Goal: Task Accomplishment & Management: Manage account settings

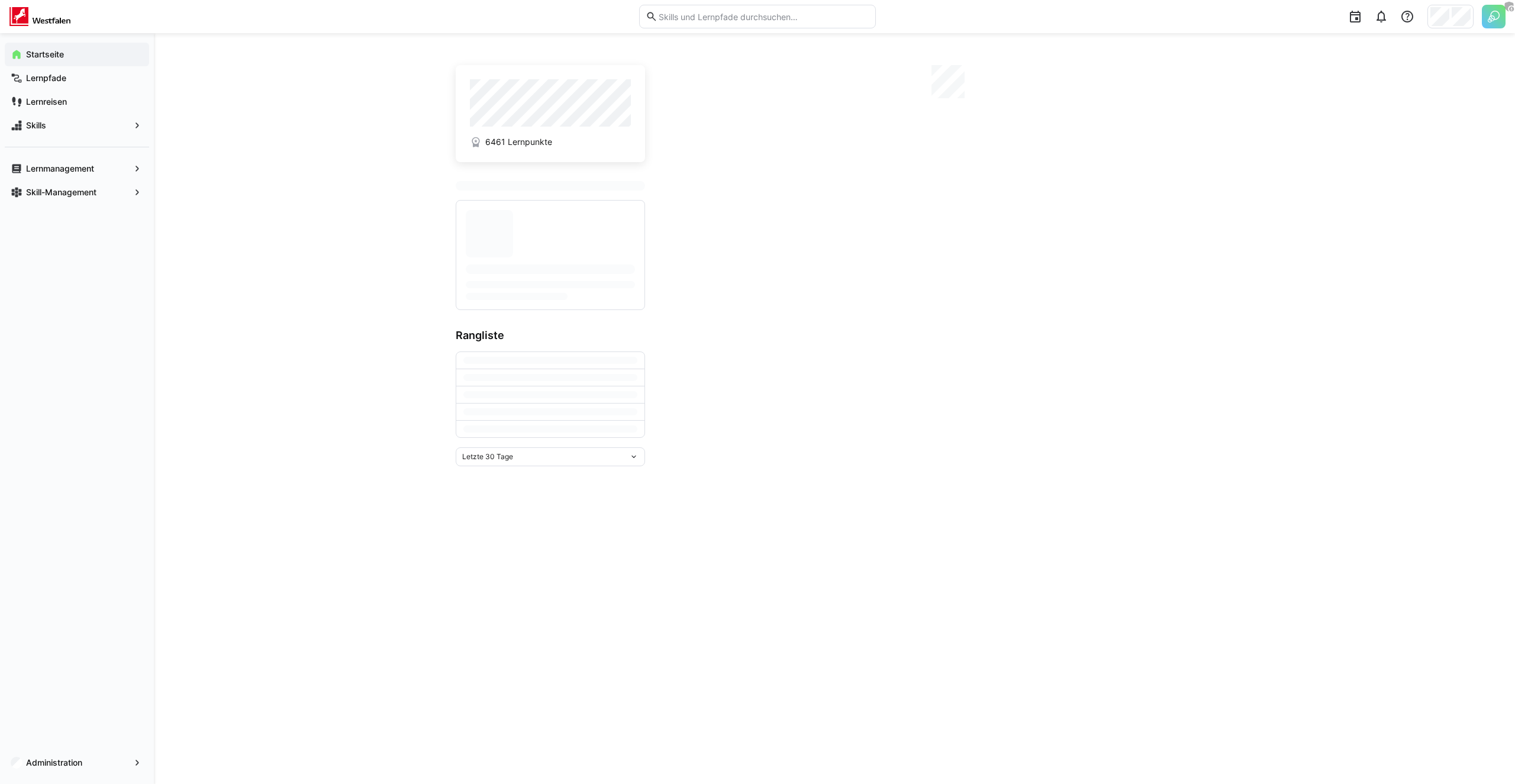
click at [1499, 12] on img at bounding box center [1493, 16] width 24 height 24
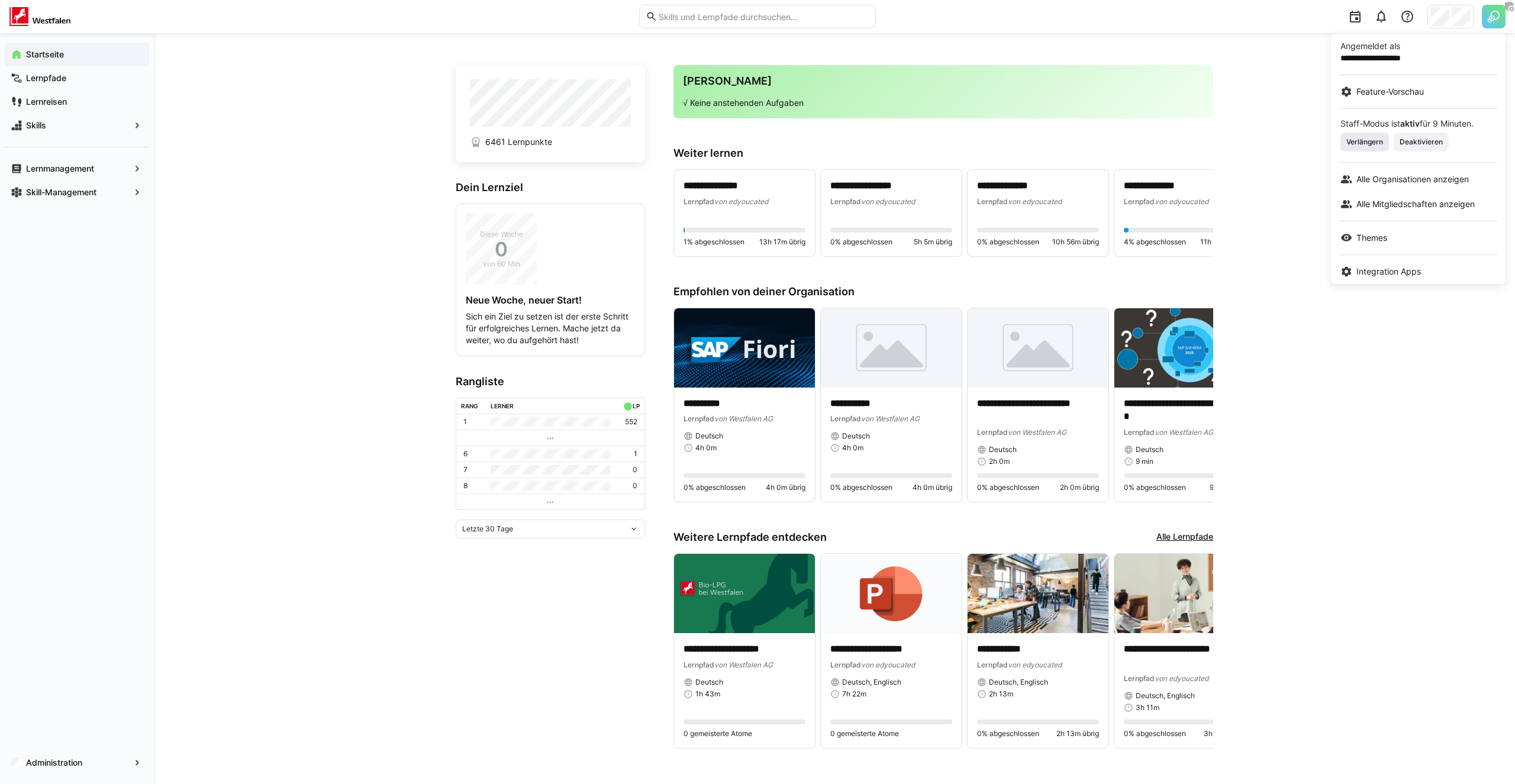
click at [1366, 144] on span "Verlängern" at bounding box center [1364, 142] width 39 height 10
click at [1451, 13] on div at bounding box center [758, 392] width 1515 height 784
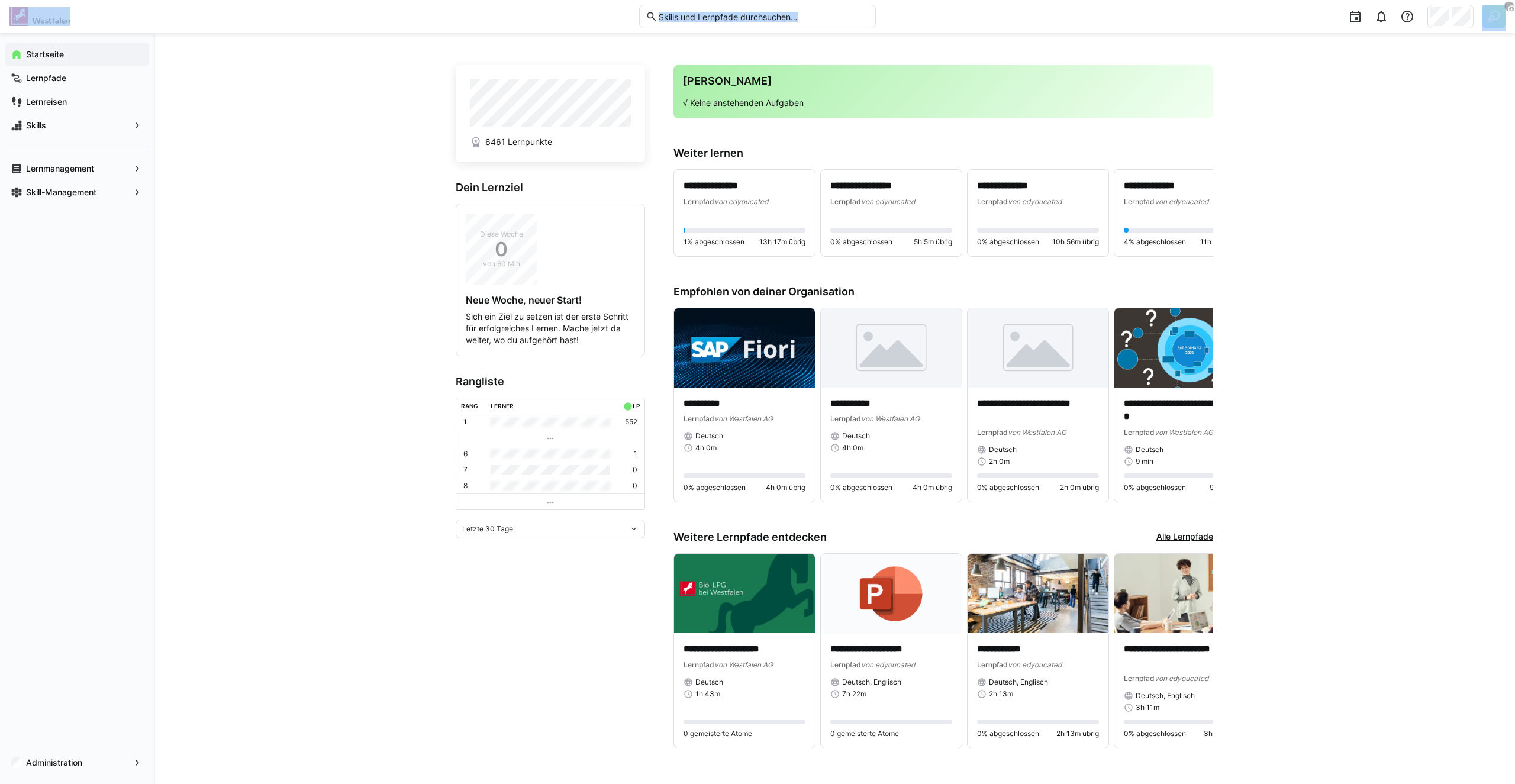
click at [1451, 13] on div at bounding box center [1450, 16] width 46 height 24
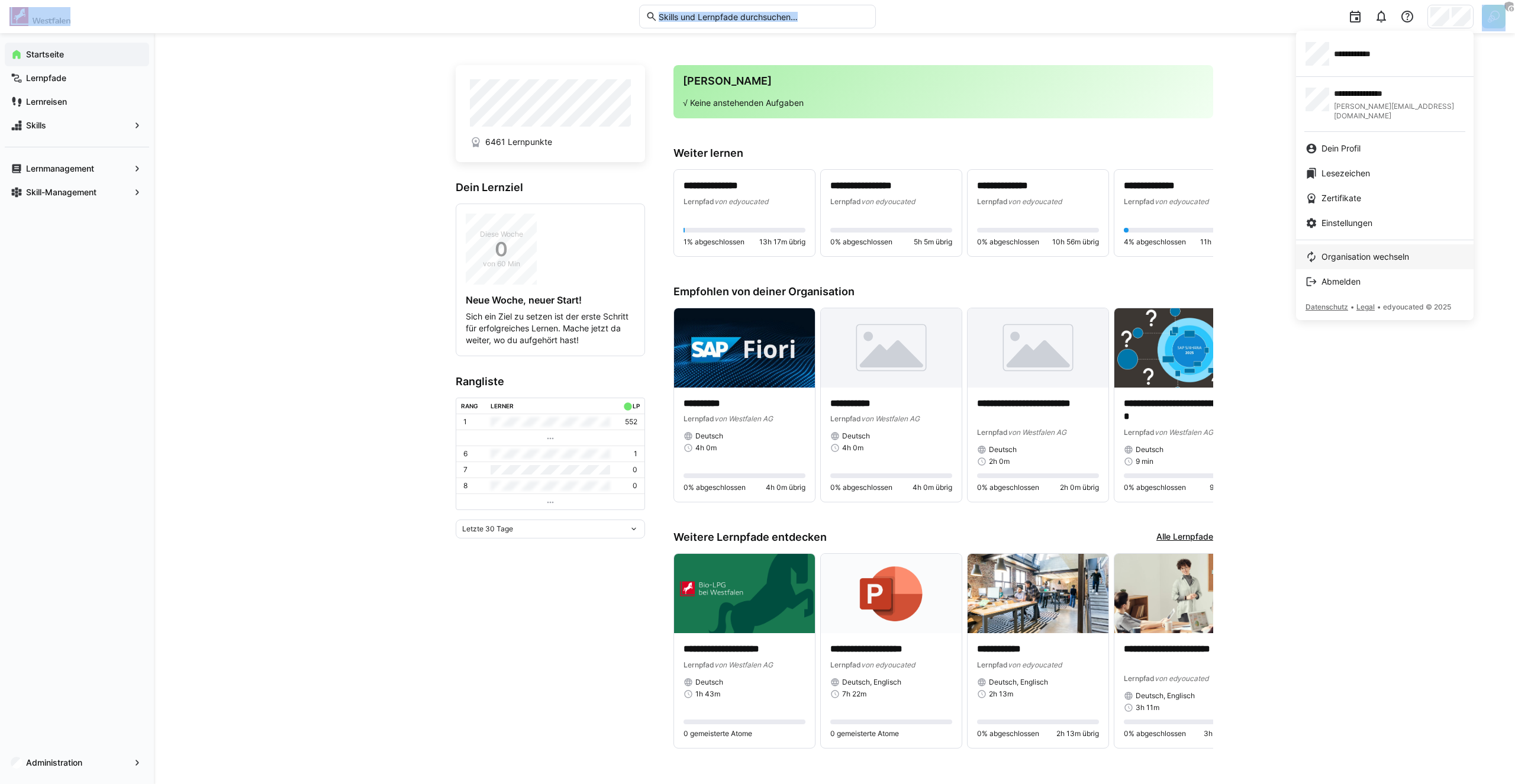
click at [1354, 251] on span "Organisation wechseln" at bounding box center [1365, 256] width 87 height 12
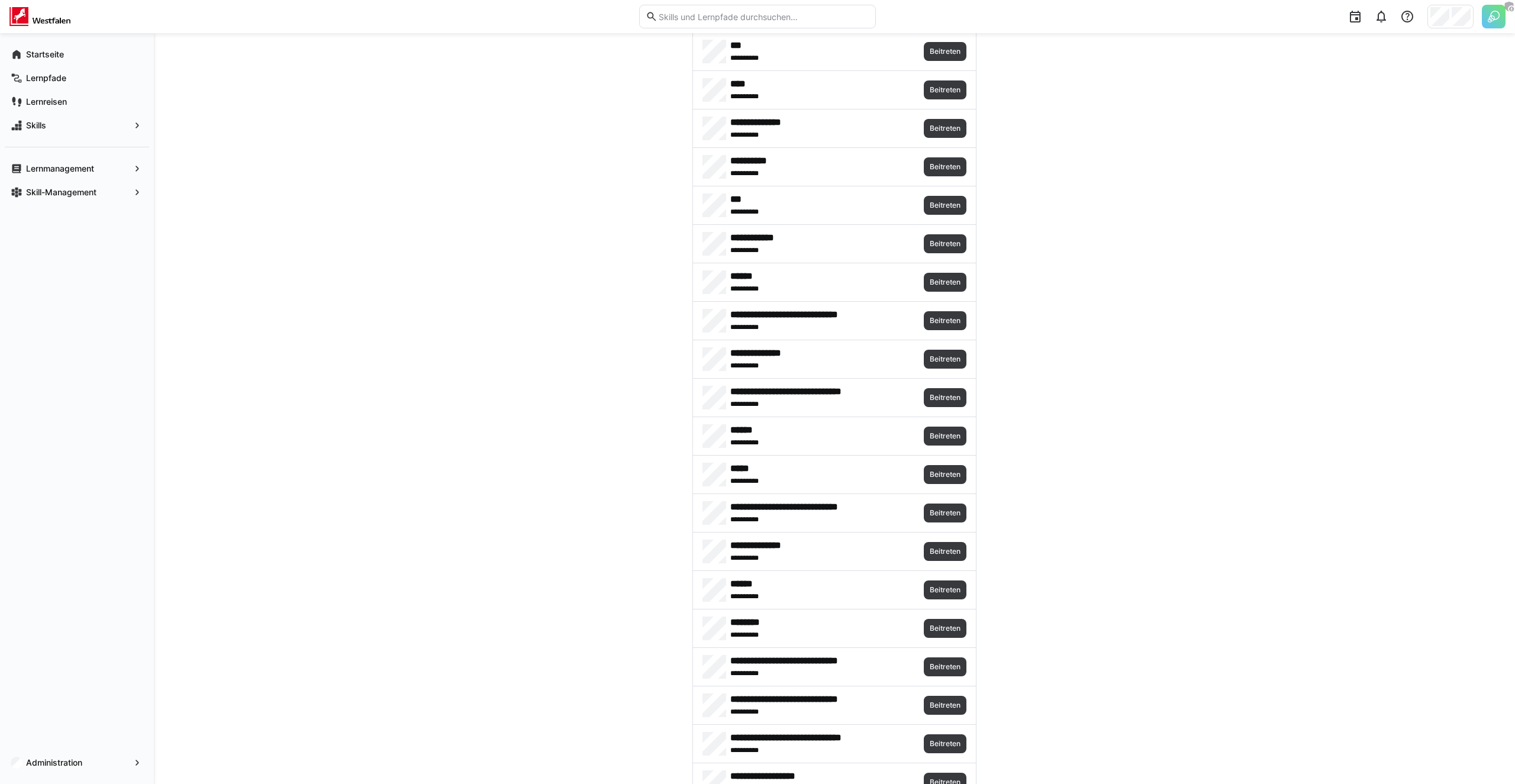
click at [1484, 13] on img at bounding box center [1493, 16] width 24 height 24
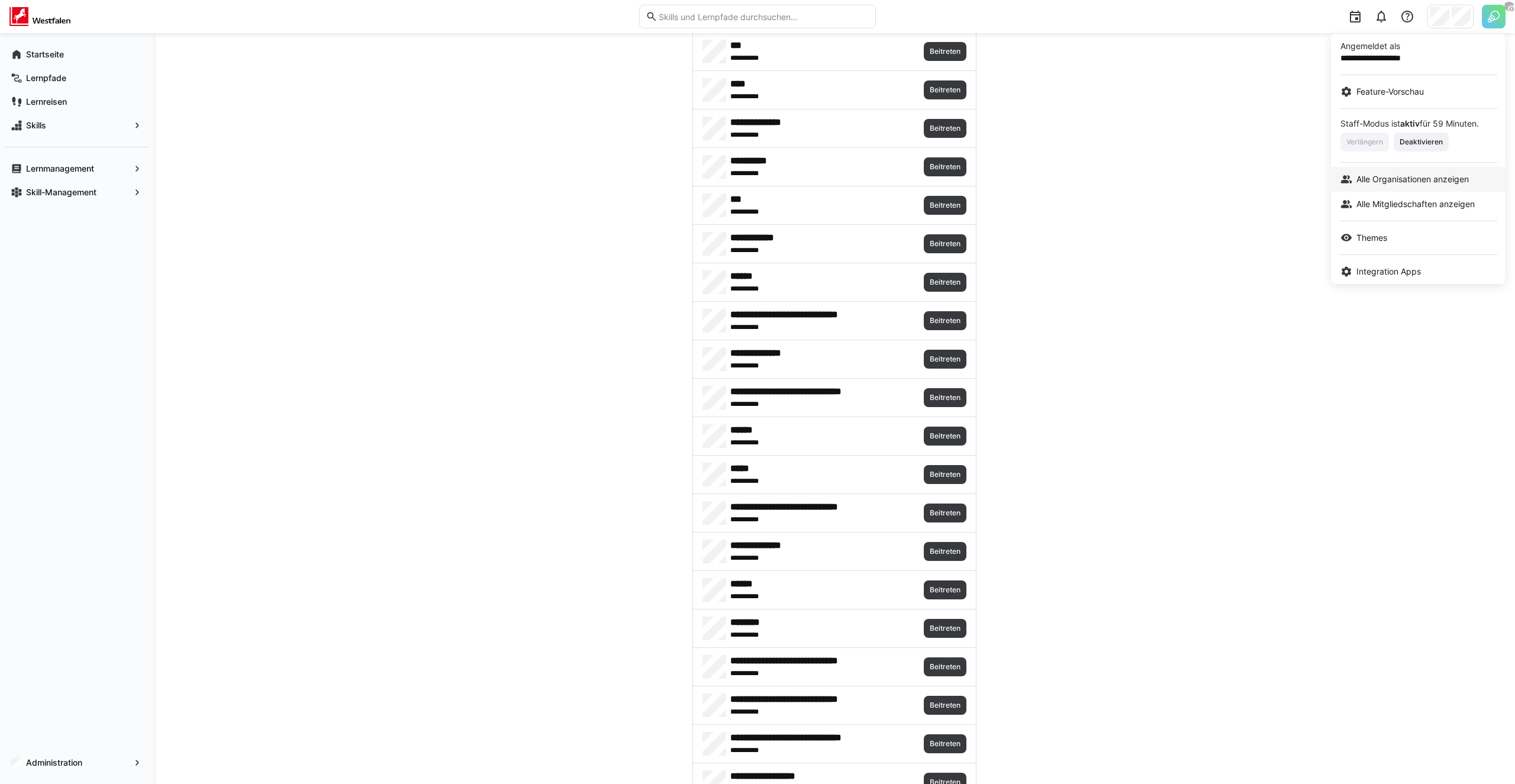
click at [1398, 179] on span "Alle Organisationen anzeigen" at bounding box center [1412, 179] width 112 height 12
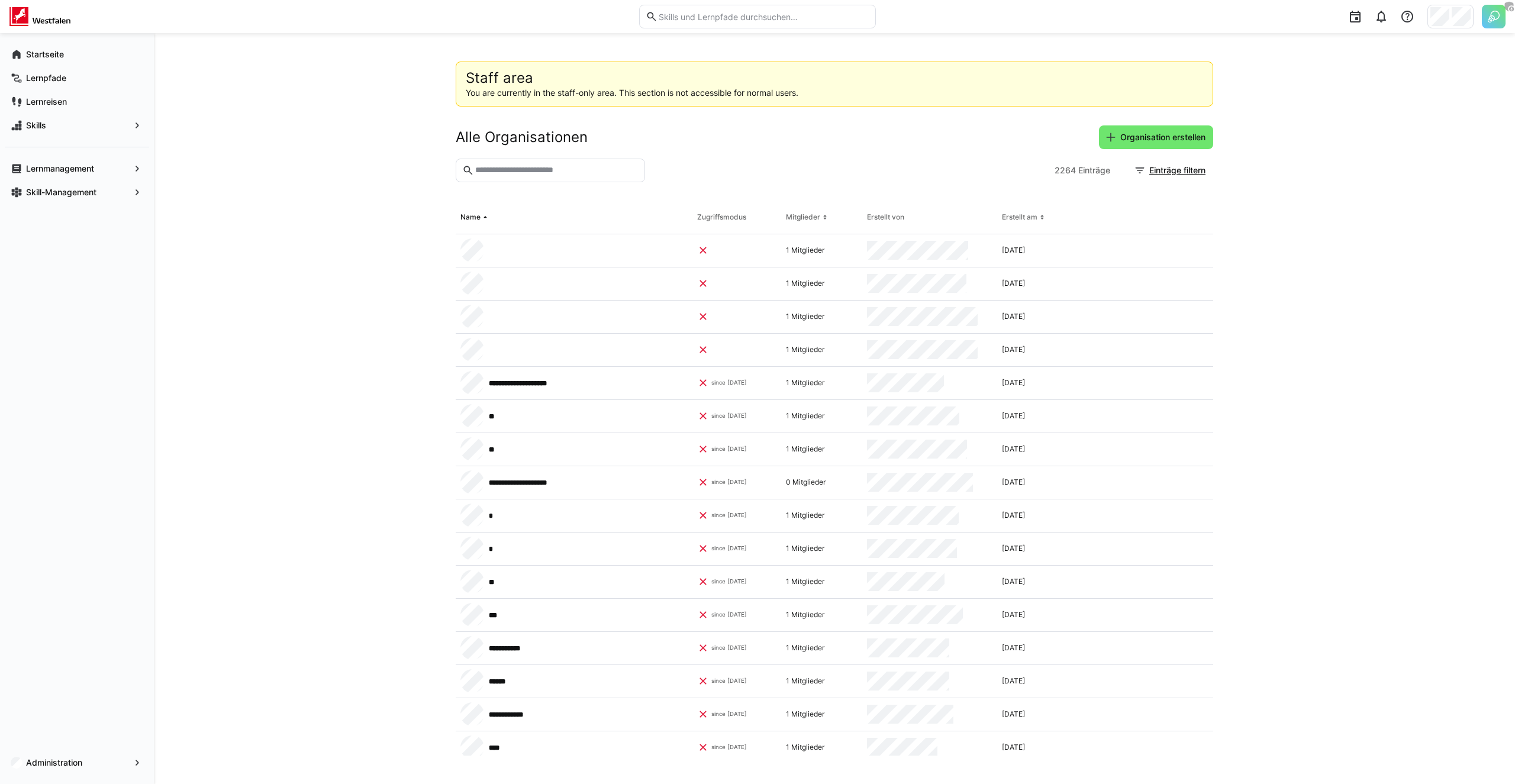
click at [519, 162] on eds-input at bounding box center [550, 170] width 190 height 24
type input "*********"
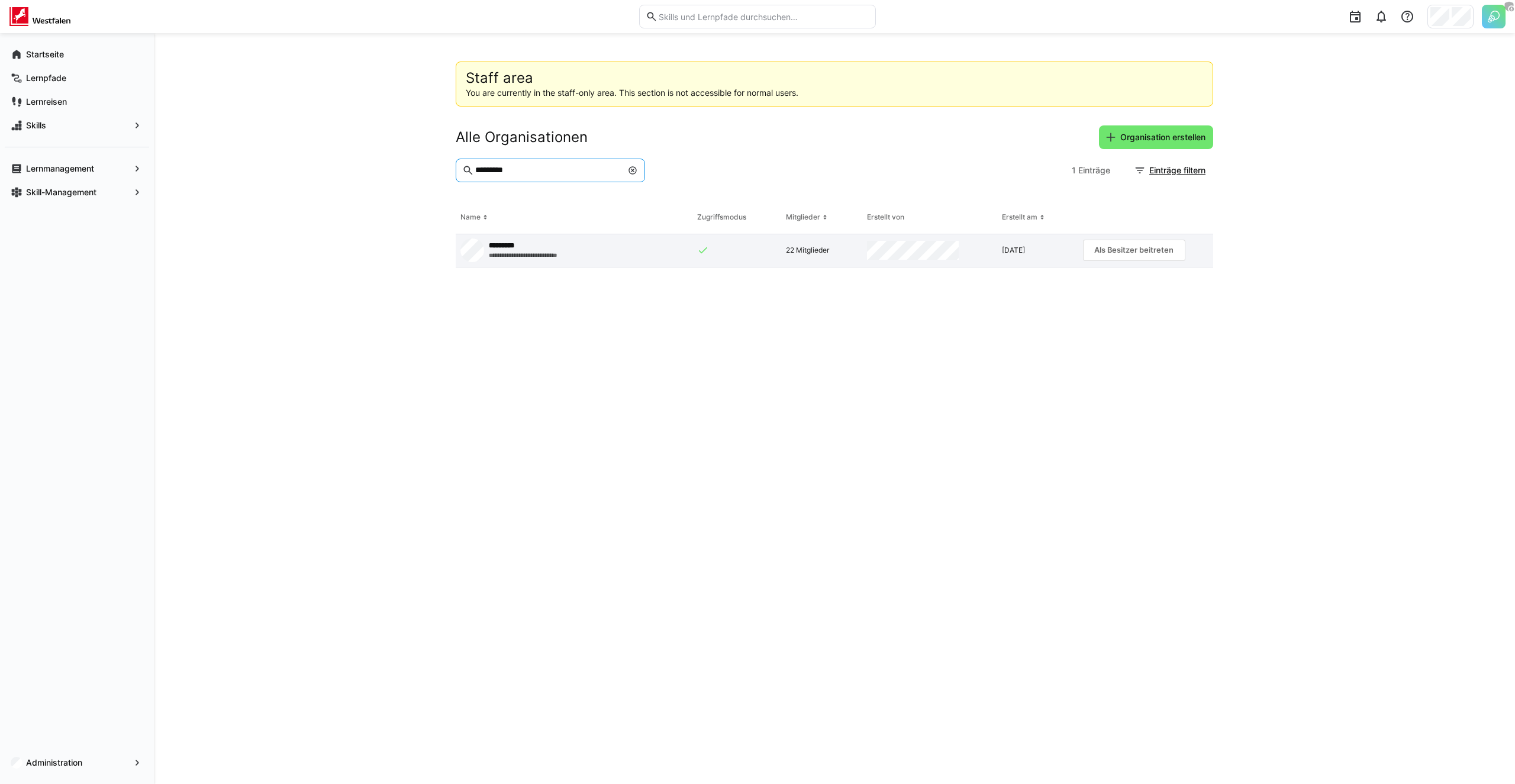
click at [1124, 249] on app-request-click "Als Besitzer beitreten" at bounding box center [1134, 250] width 102 height 21
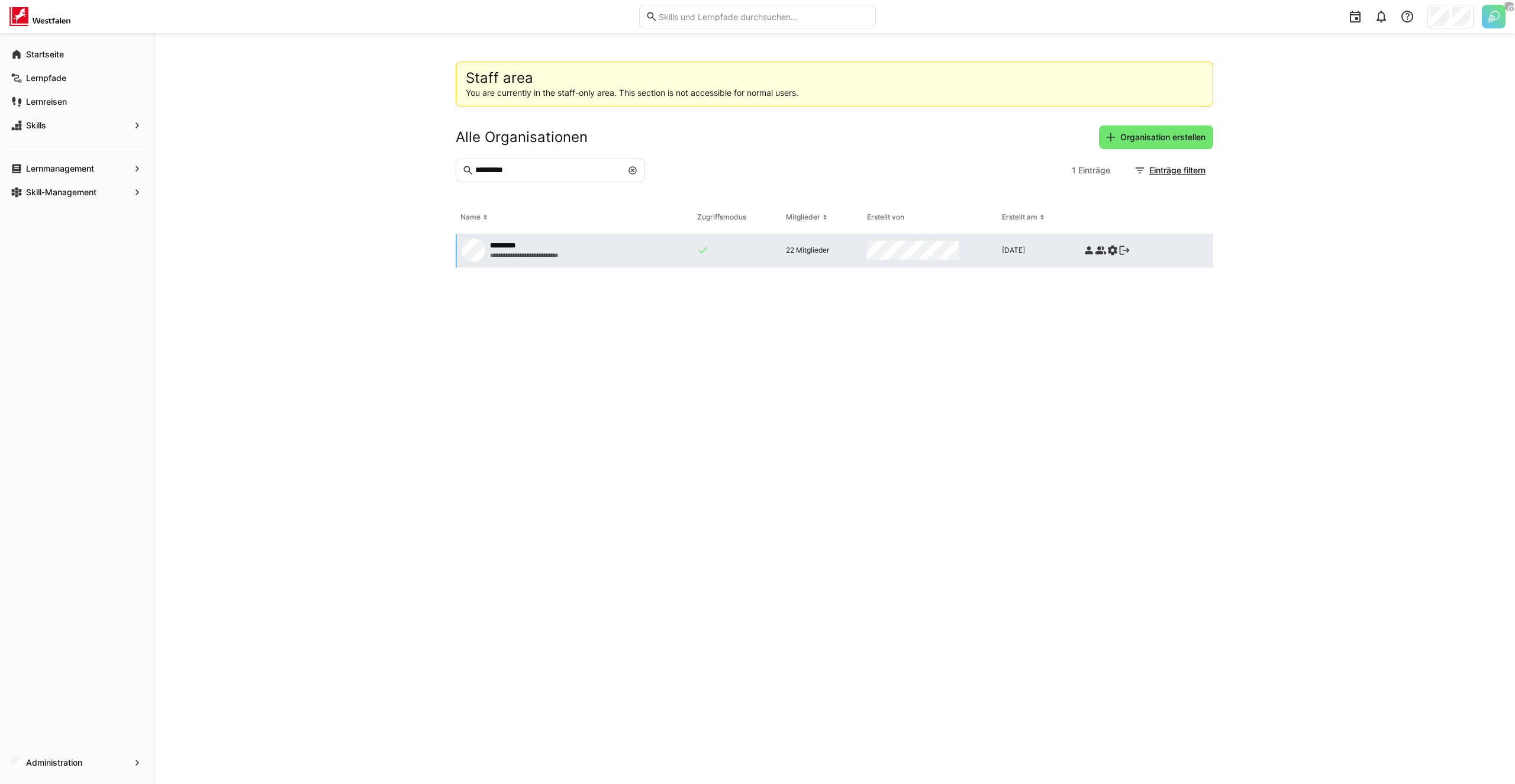
click at [1108, 353] on app-staff-area "**********" at bounding box center [834, 408] width 758 height 694
click at [1110, 251] on eds-icon at bounding box center [1112, 250] width 12 height 12
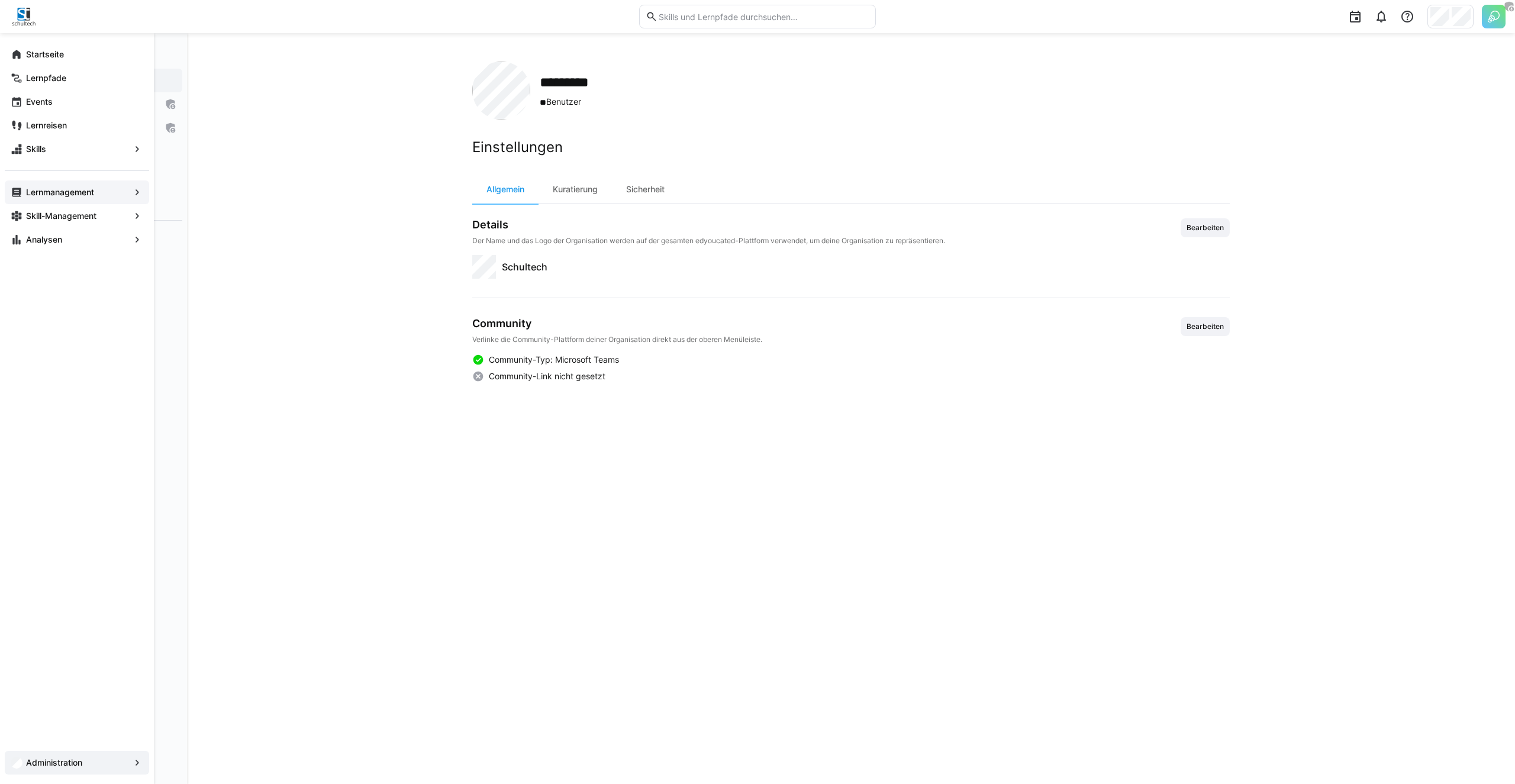
click at [0, 0] on app-navigation-label "Lernmanagement" at bounding box center [0, 0] width 0 height 0
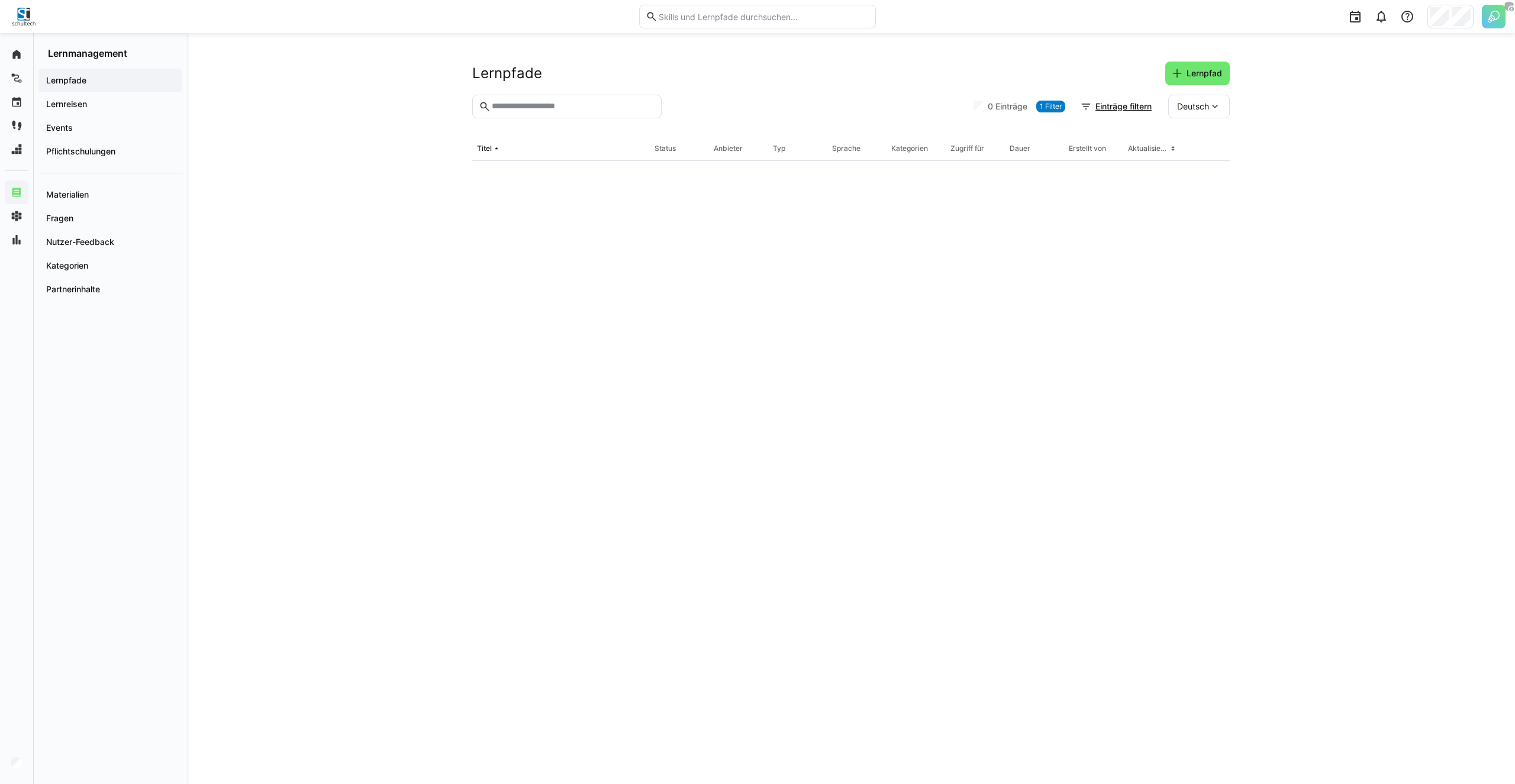
click at [313, 159] on div "Lernpfade Lernpfad 0 Einträge 1 Filter Einträge filtern Deutsch Titel Status An…" at bounding box center [851, 408] width 1328 height 751
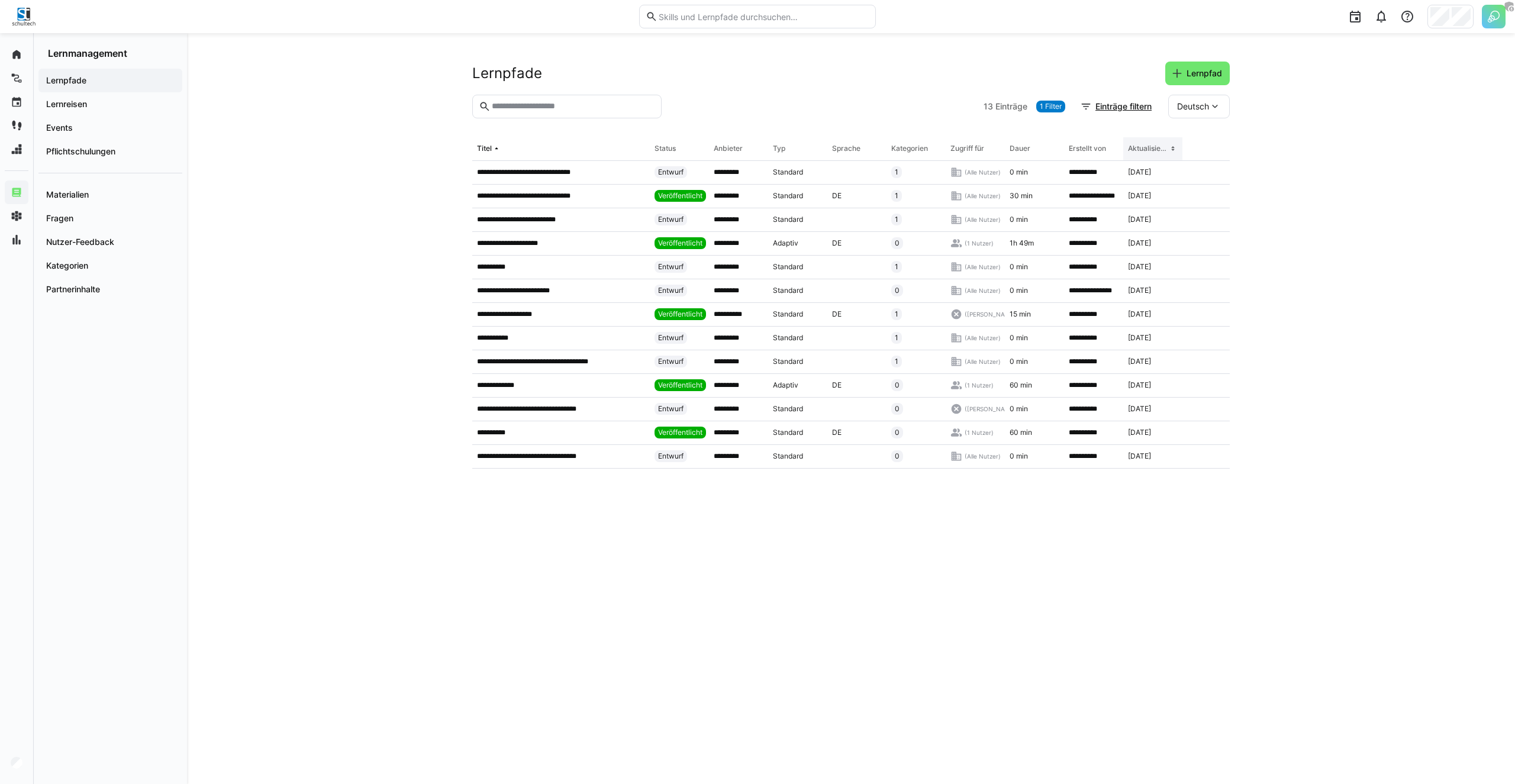
click at [1169, 154] on th "Aktualisiert am" at bounding box center [1153, 149] width 59 height 24
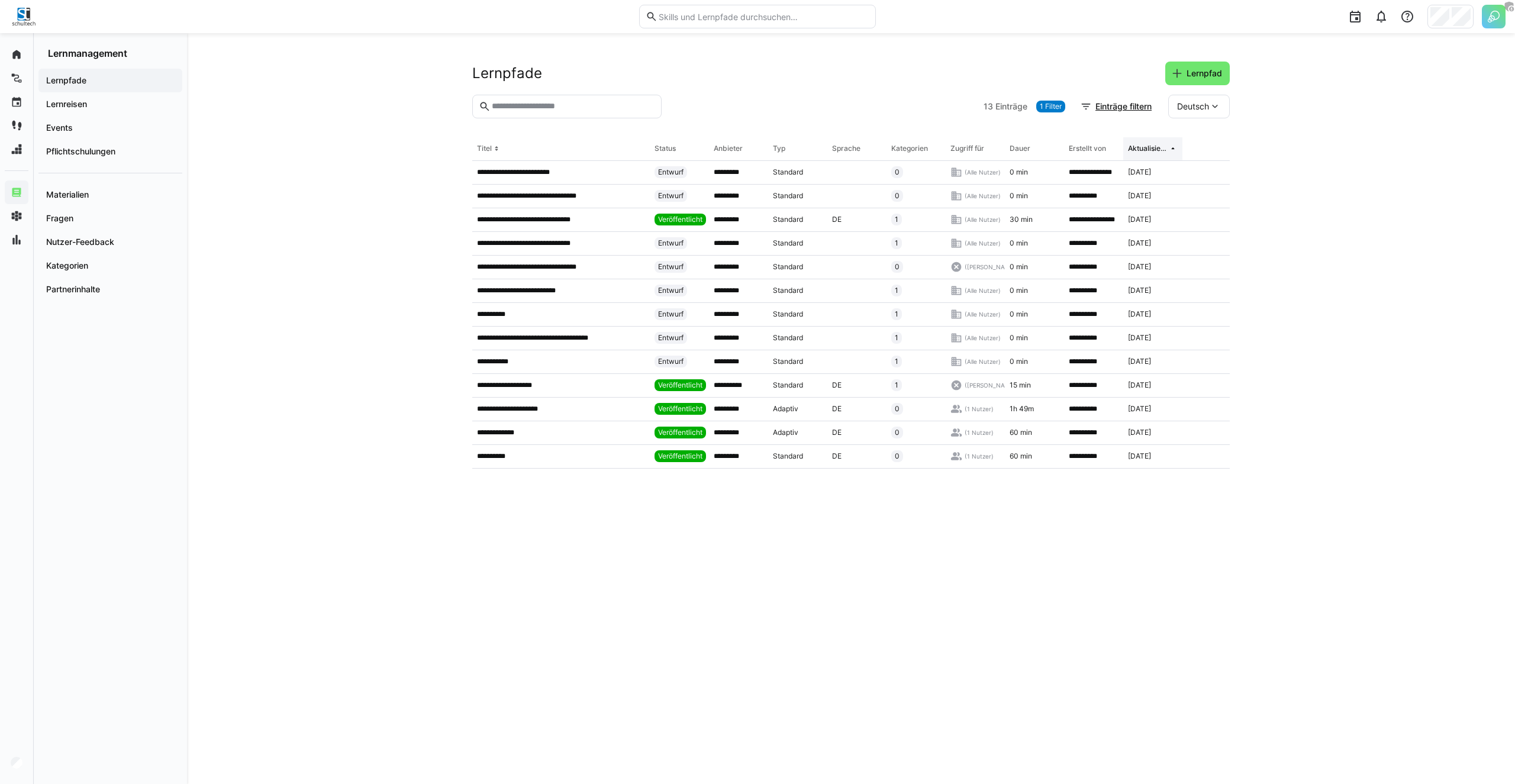
click at [1169, 154] on th "Aktualisiert am" at bounding box center [1153, 149] width 59 height 24
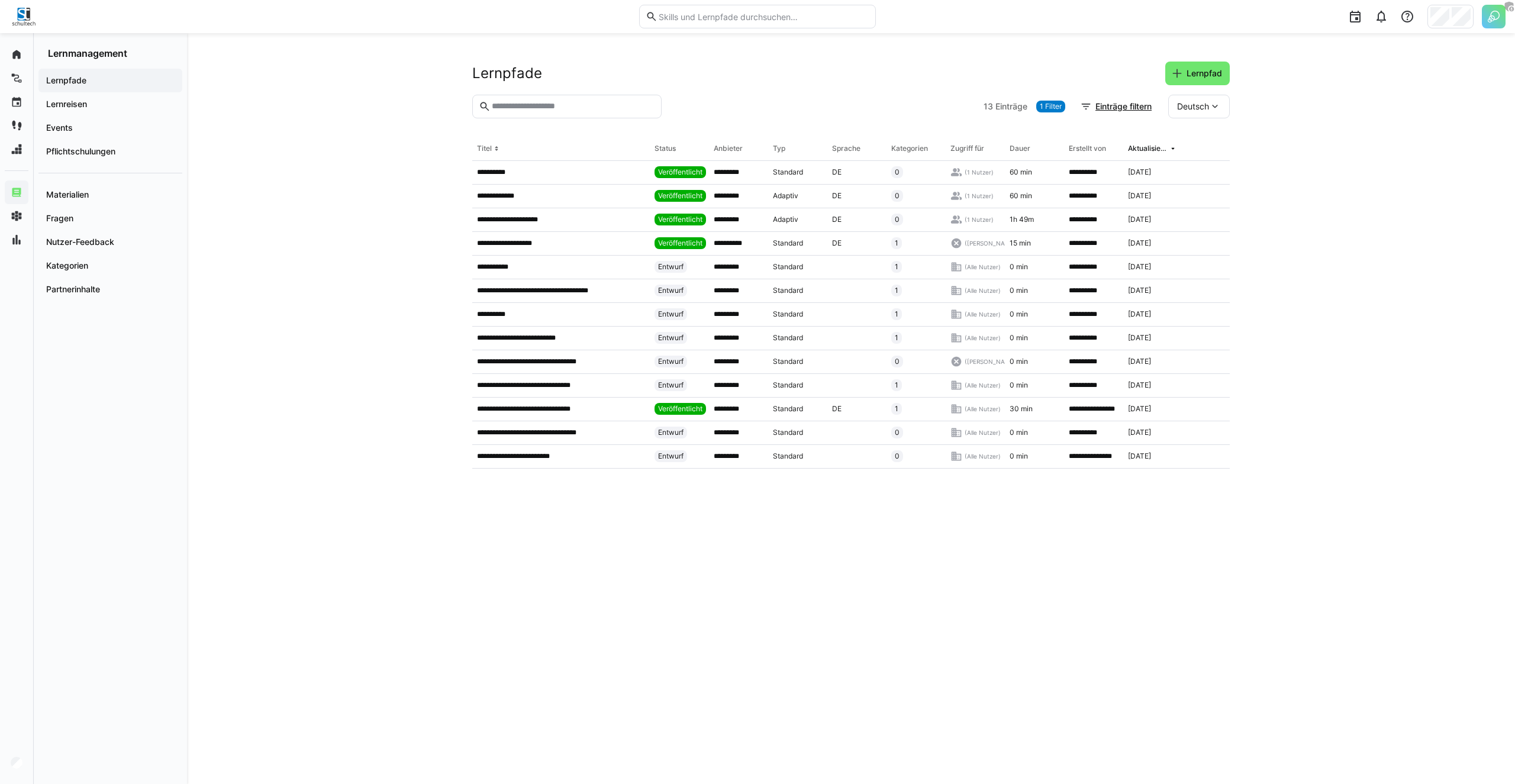
click at [361, 227] on div "**********" at bounding box center [851, 408] width 1328 height 751
click at [66, 109] on span "Lernreisen" at bounding box center [110, 104] width 132 height 12
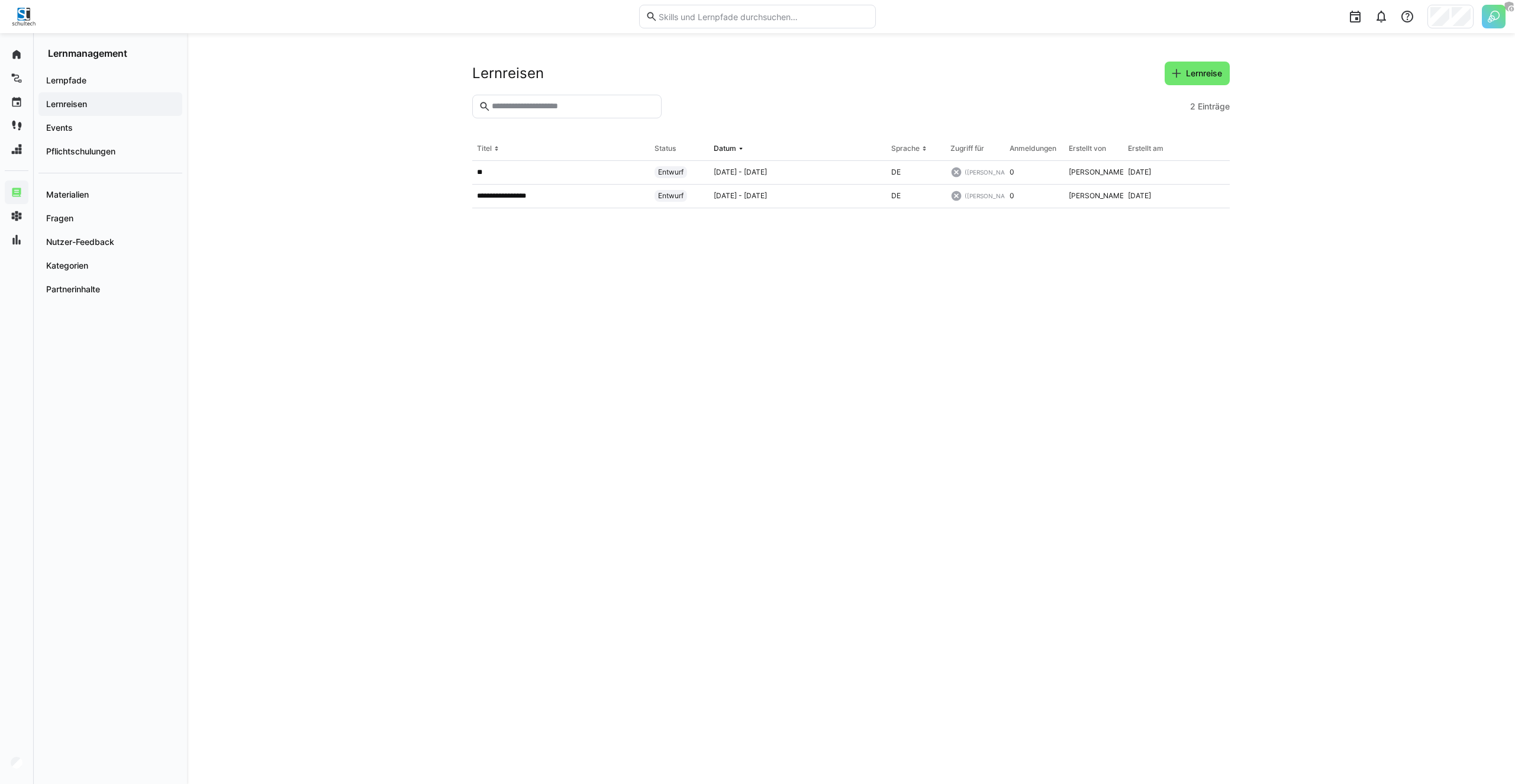
click at [711, 109] on div at bounding box center [925, 106] width 519 height 24
click at [110, 77] on span "Lernpfade" at bounding box center [110, 80] width 132 height 12
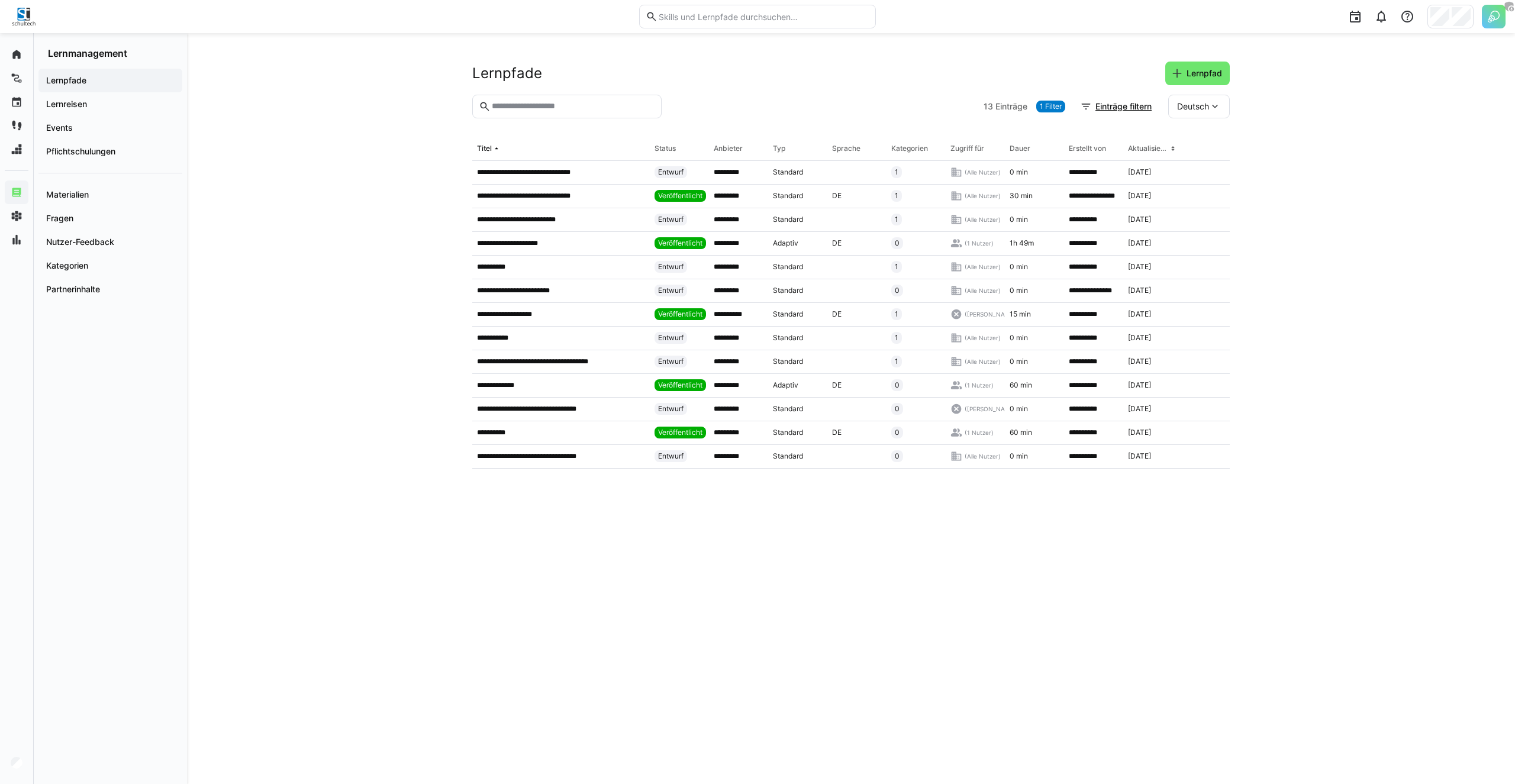
click at [288, 118] on div "**********" at bounding box center [851, 408] width 1328 height 751
click at [268, 115] on div "**********" at bounding box center [851, 408] width 1328 height 751
click at [380, 198] on div "**********" at bounding box center [851, 408] width 1328 height 751
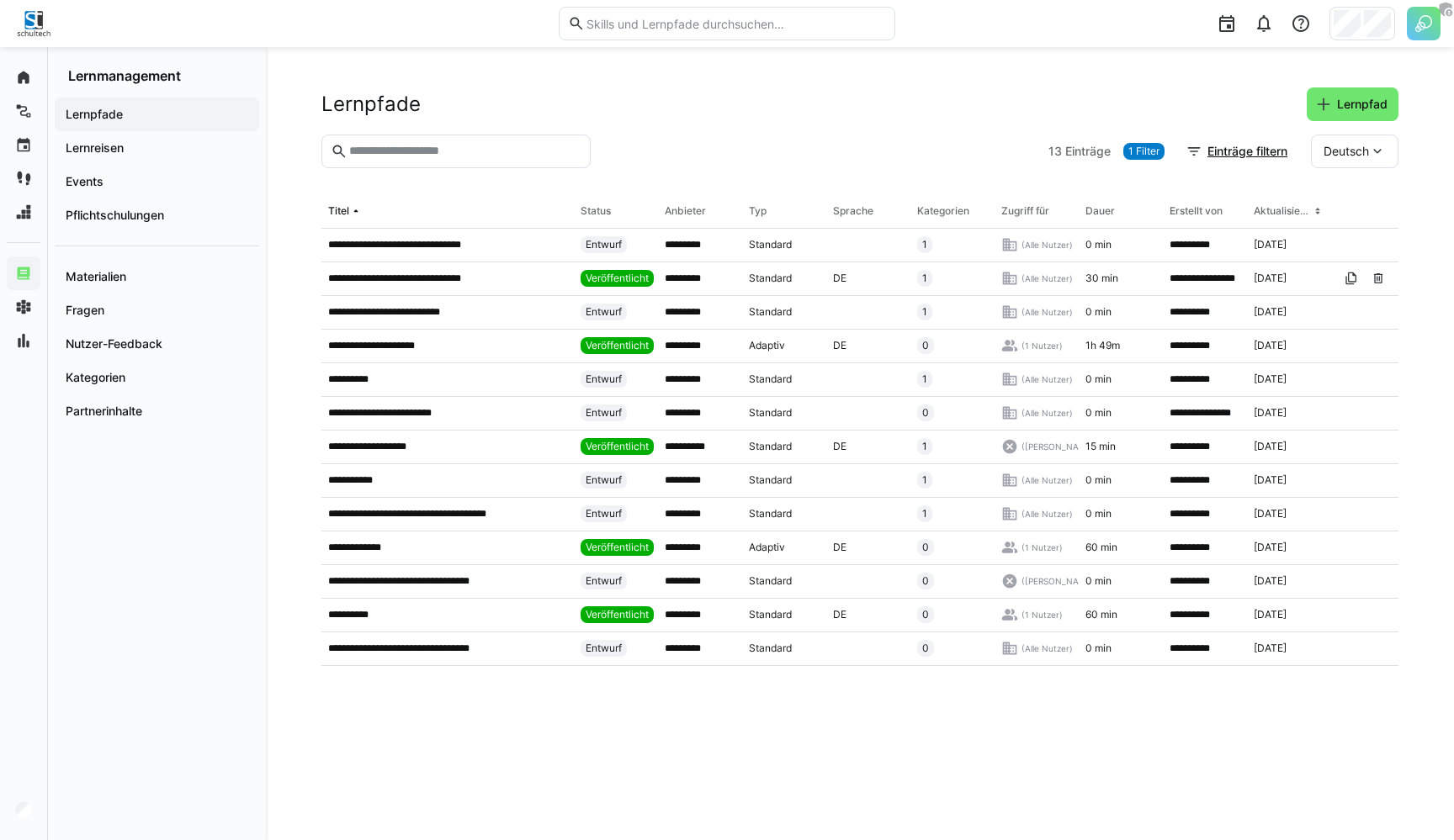
click at [857, 113] on div "Lernpfade Lernpfad" at bounding box center [860, 103] width 1077 height 34
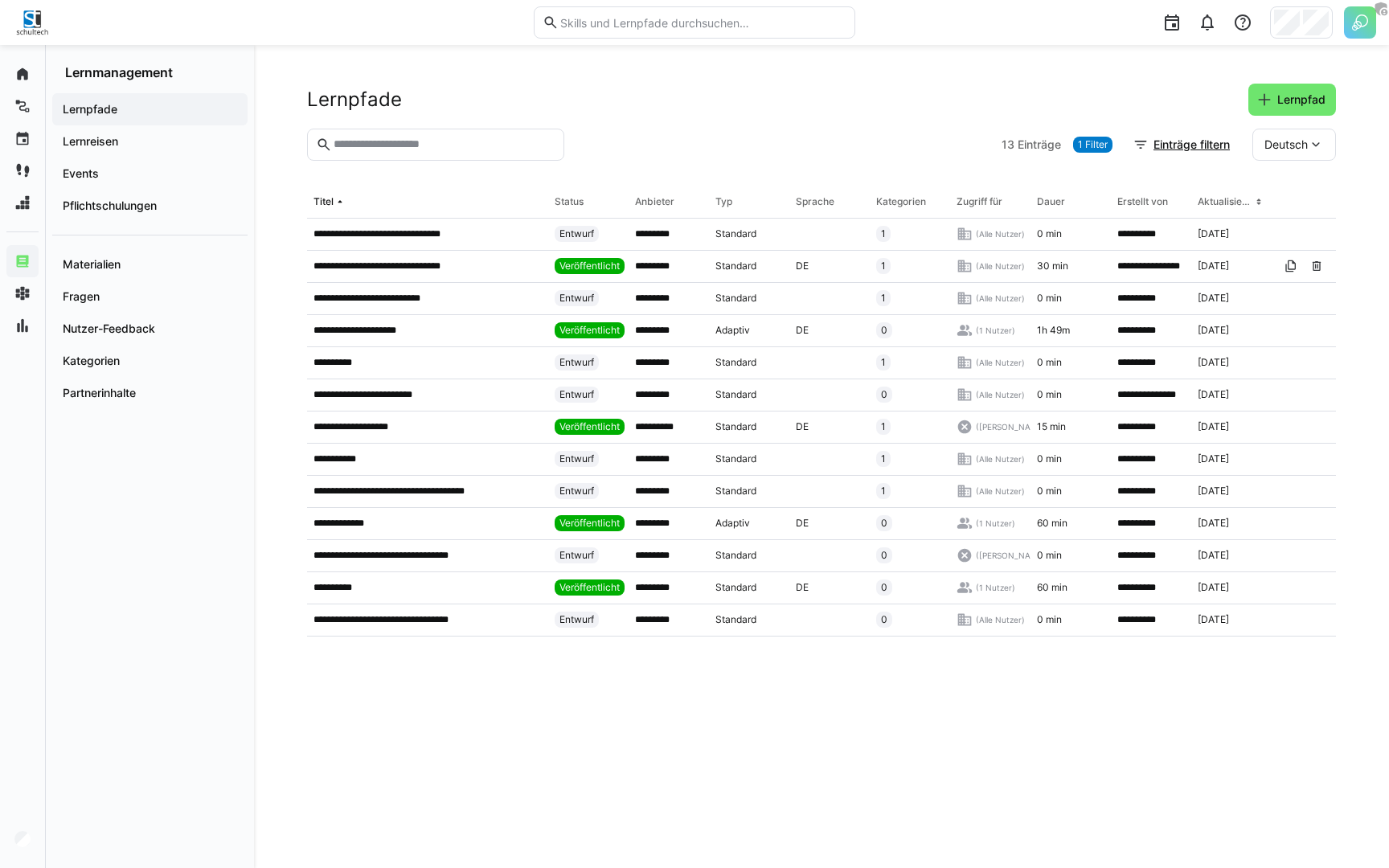
click at [812, 165] on section "13 Einträge 1 Filter Einträge filtern Deutsch" at bounding box center [821, 157] width 1029 height 58
click at [669, 131] on div at bounding box center [783, 144] width 425 height 32
click at [410, 109] on div "Lernpfade Lernpfad" at bounding box center [821, 99] width 1029 height 32
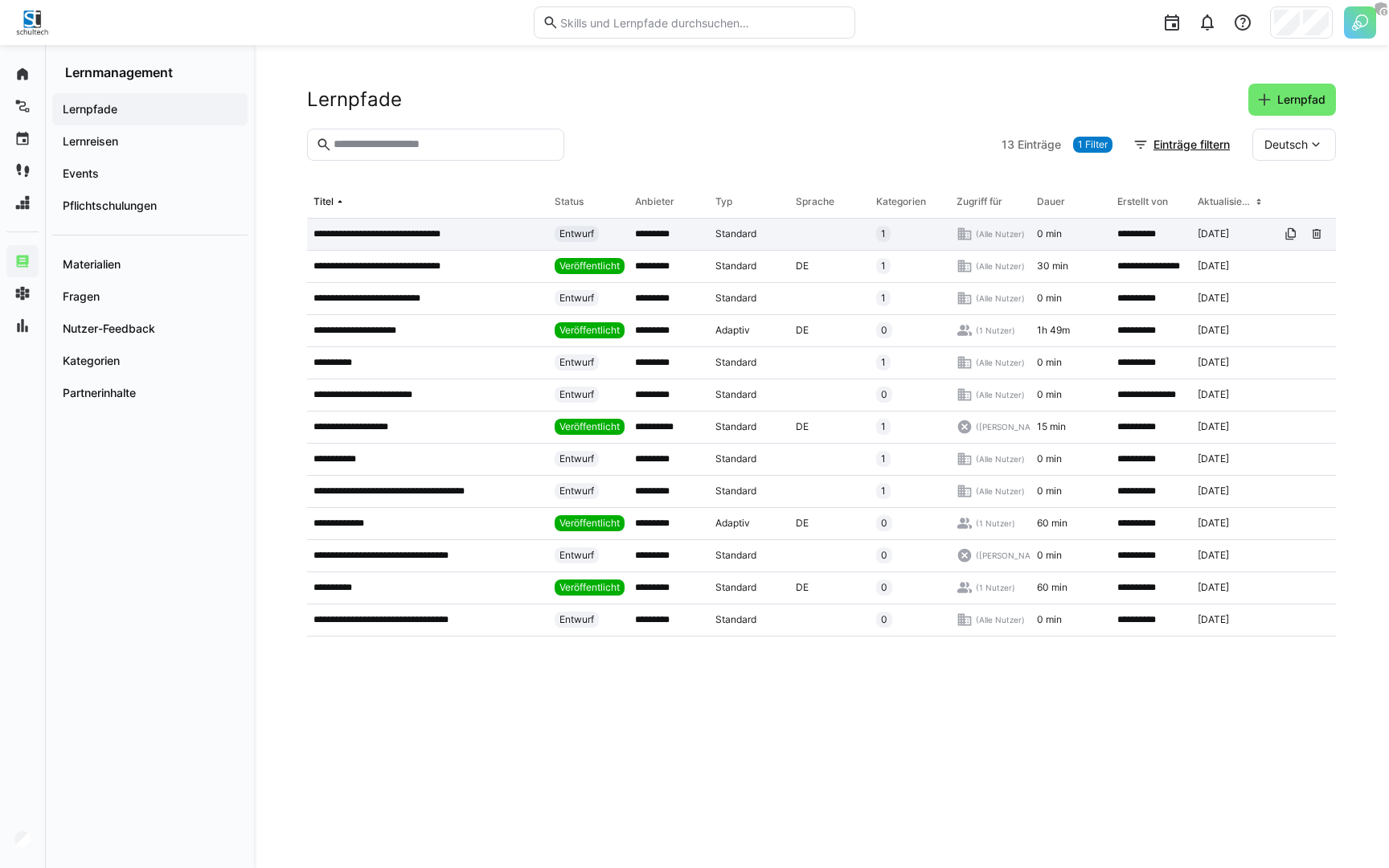
click at [454, 239] on p "**********" at bounding box center [389, 233] width 152 height 13
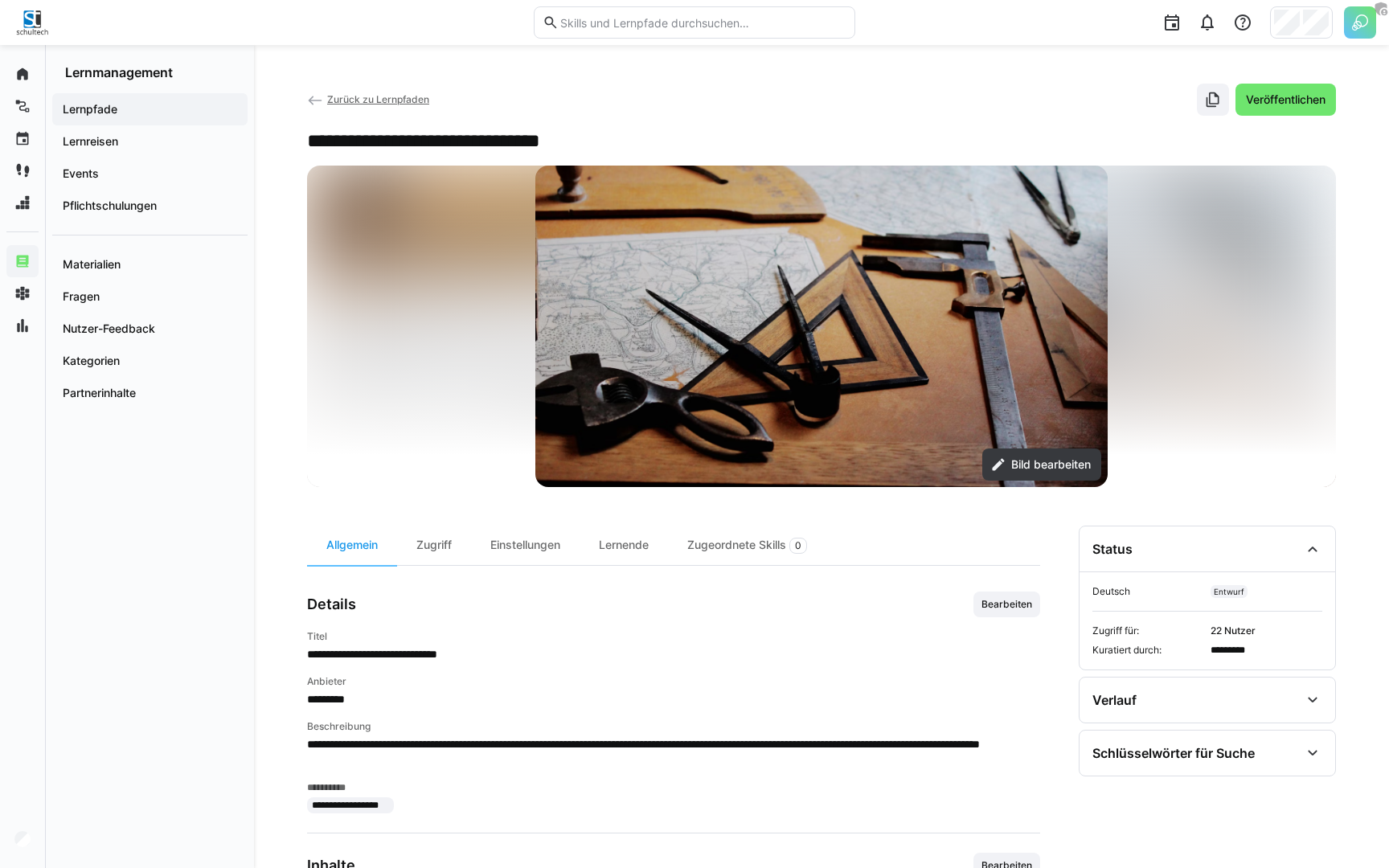
scroll to position [105, 0]
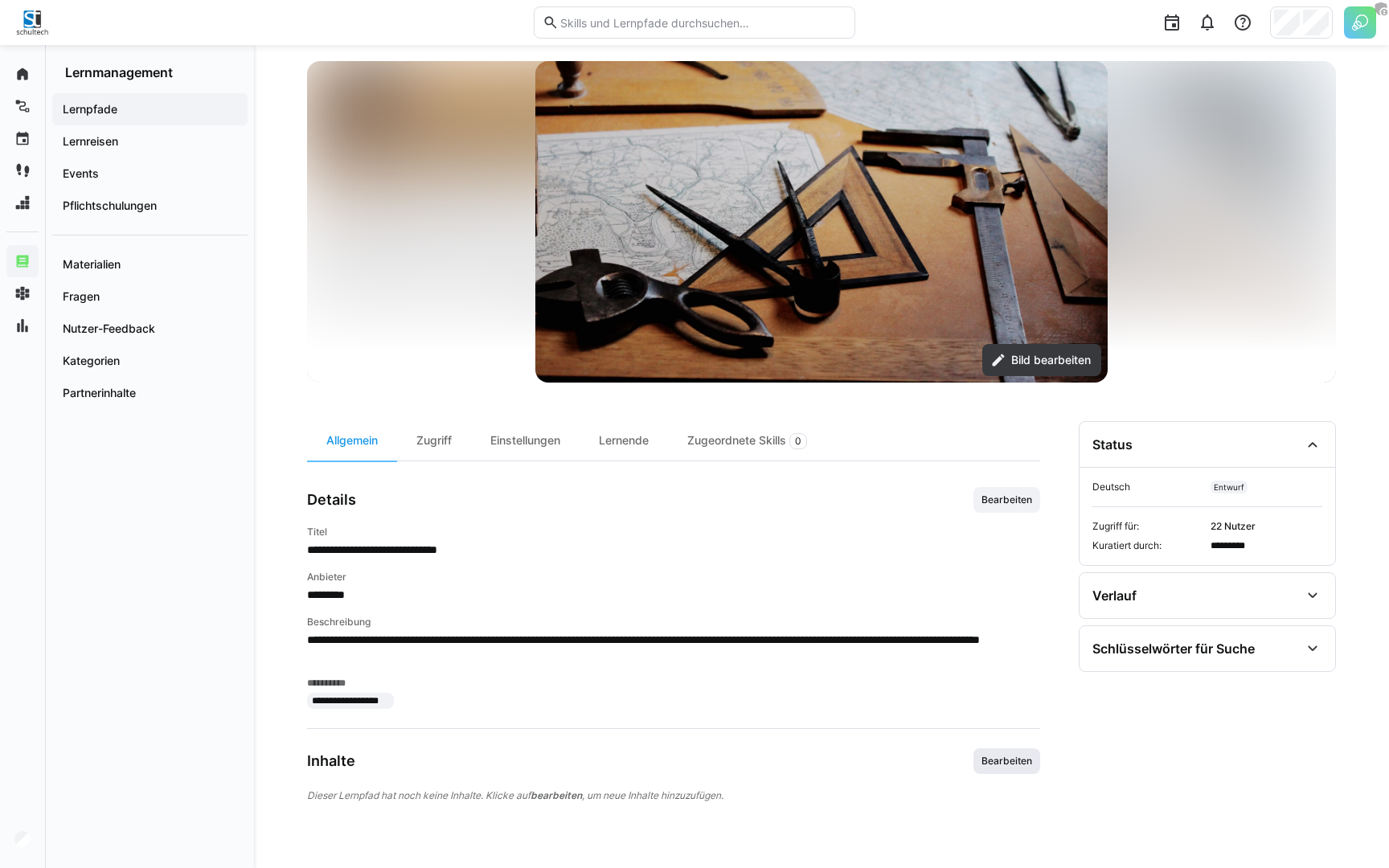
click at [1001, 767] on span "Bearbeiten" at bounding box center [1007, 761] width 54 height 13
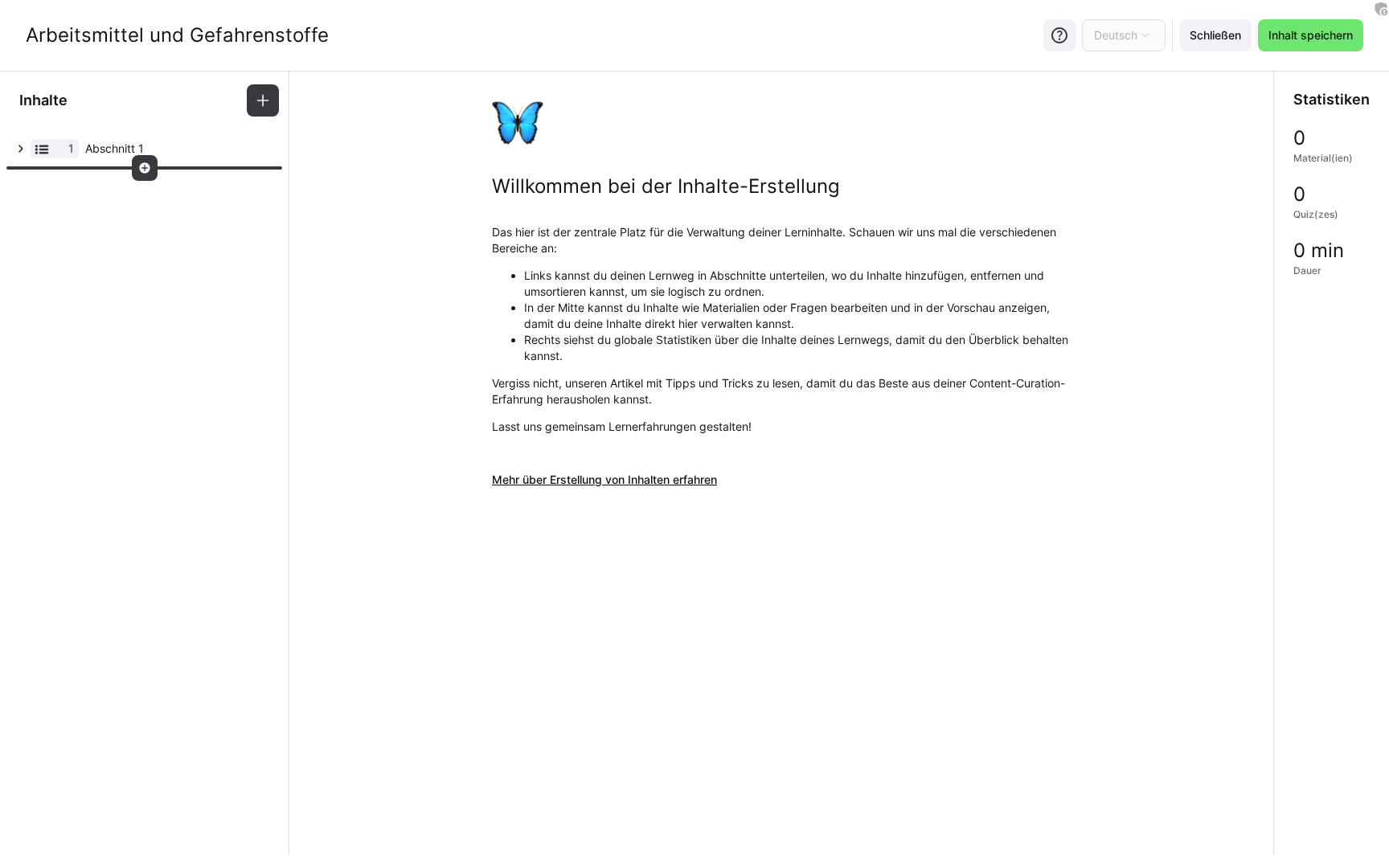
click at [137, 163] on div at bounding box center [145, 168] width 26 height 26
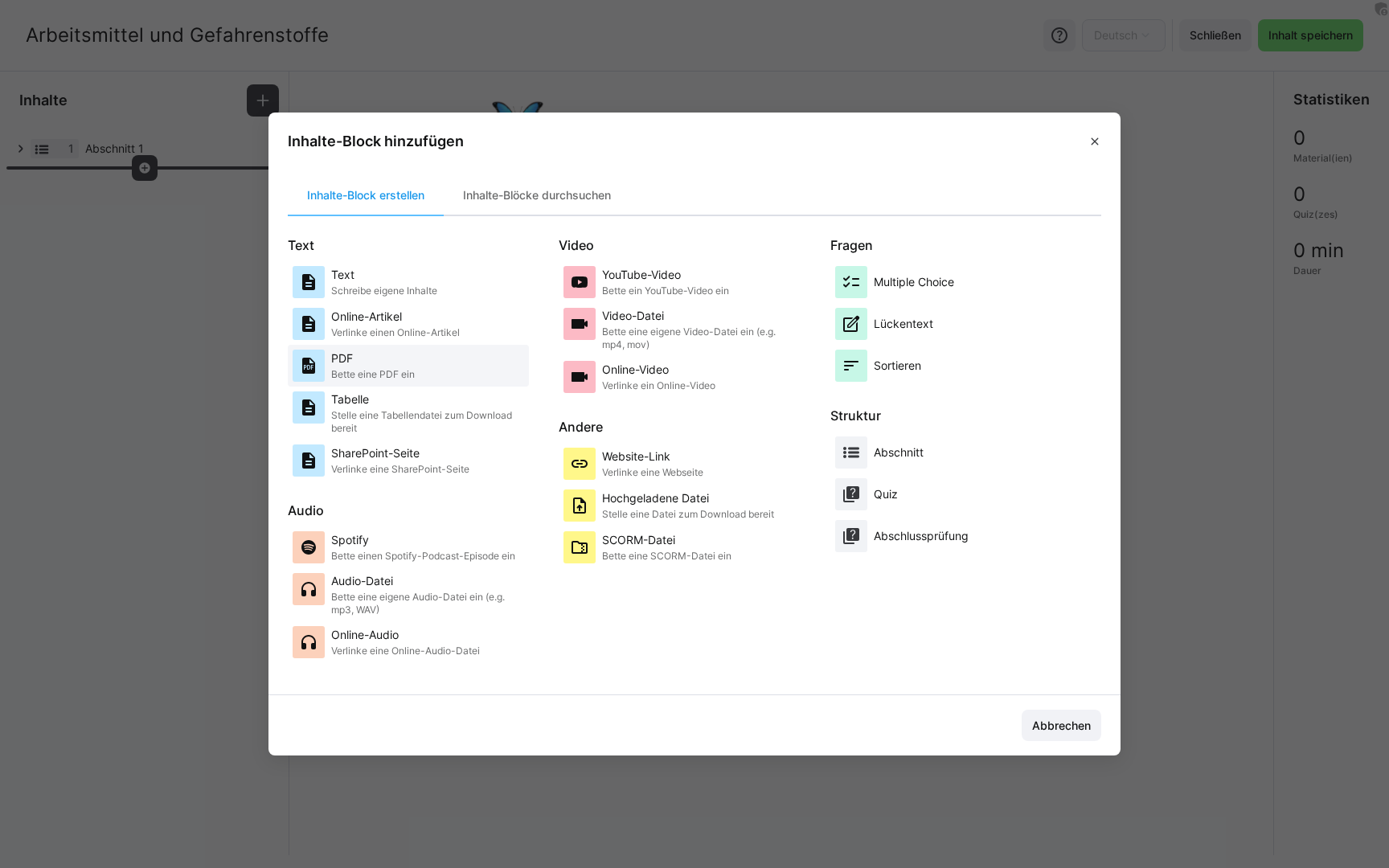
click at [362, 349] on div "PDF Bette eine PDF ein" at bounding box center [373, 365] width 83 height 32
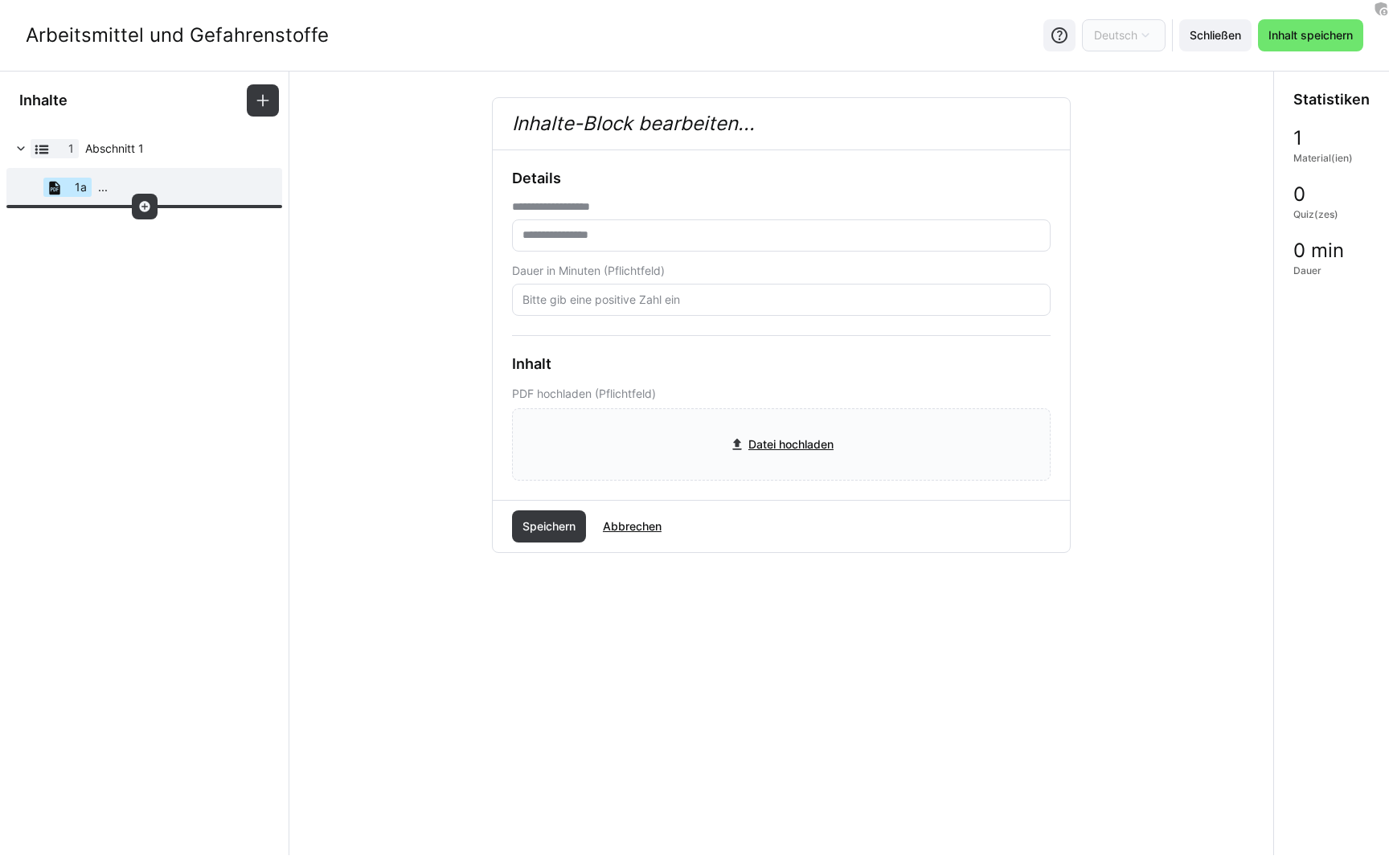
click at [139, 203] on eds-icon at bounding box center [144, 206] width 13 height 13
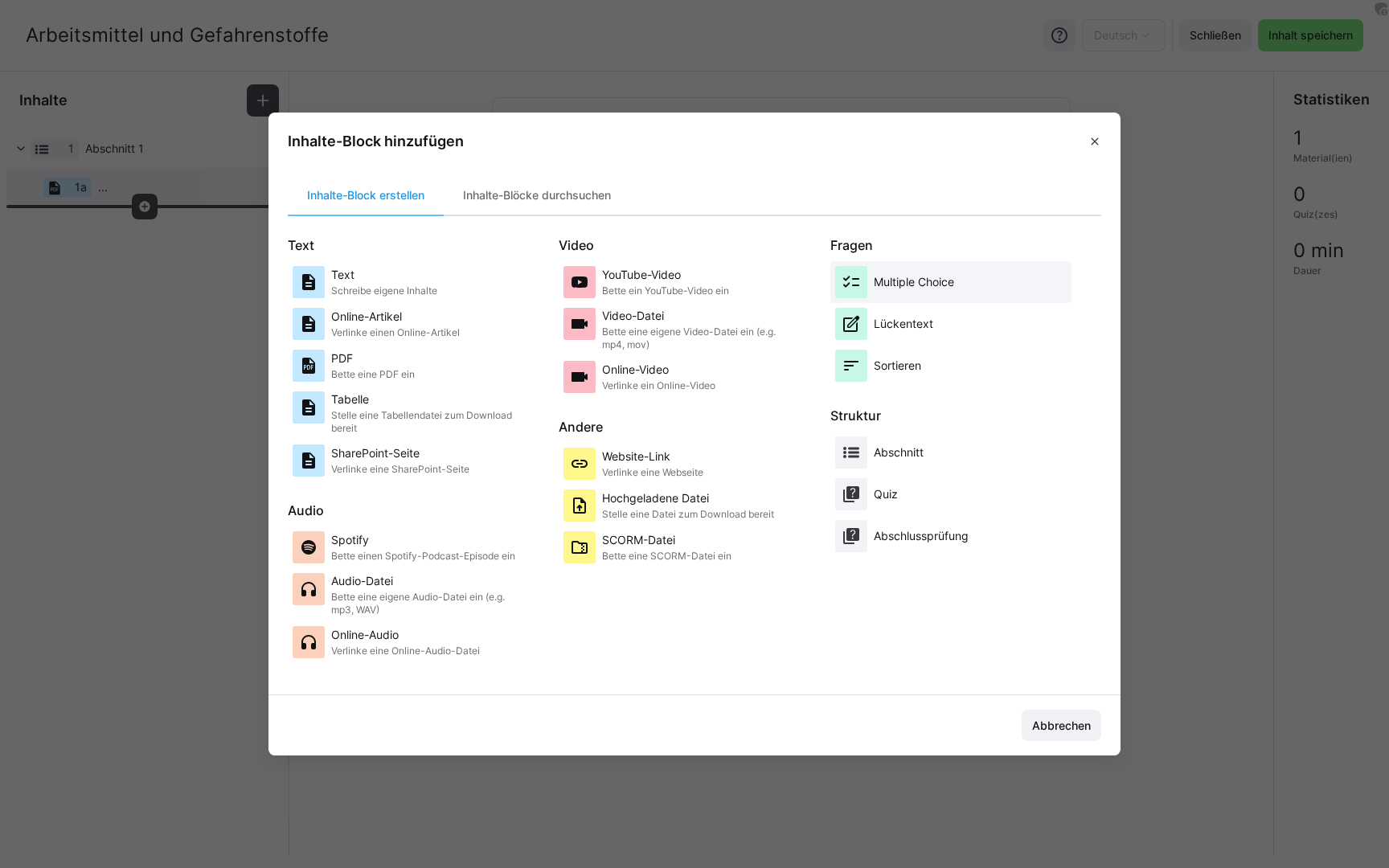
click at [884, 277] on p "Multiple Choice" at bounding box center [914, 282] width 81 height 16
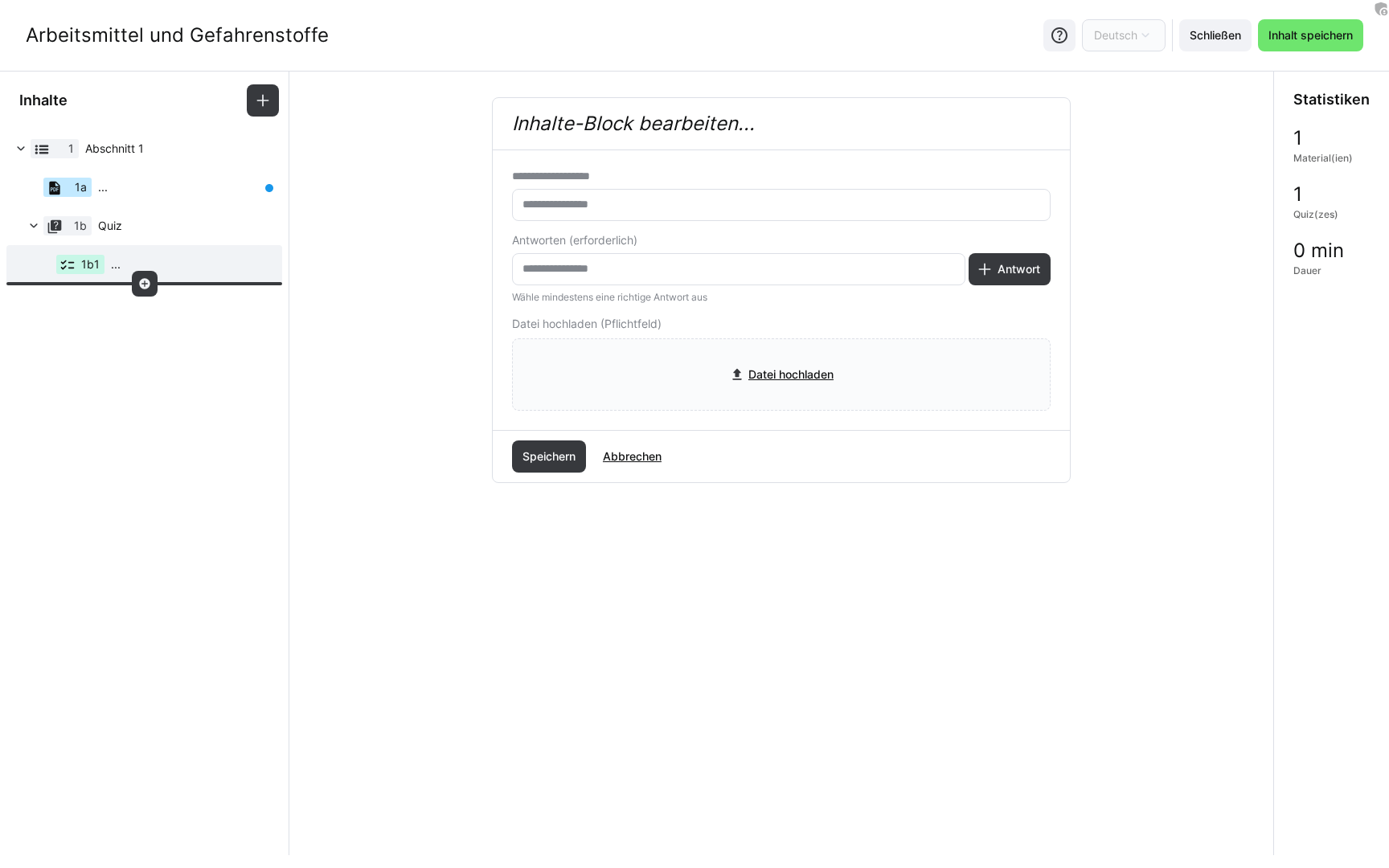
click at [149, 288] on eds-icon at bounding box center [144, 284] width 13 height 13
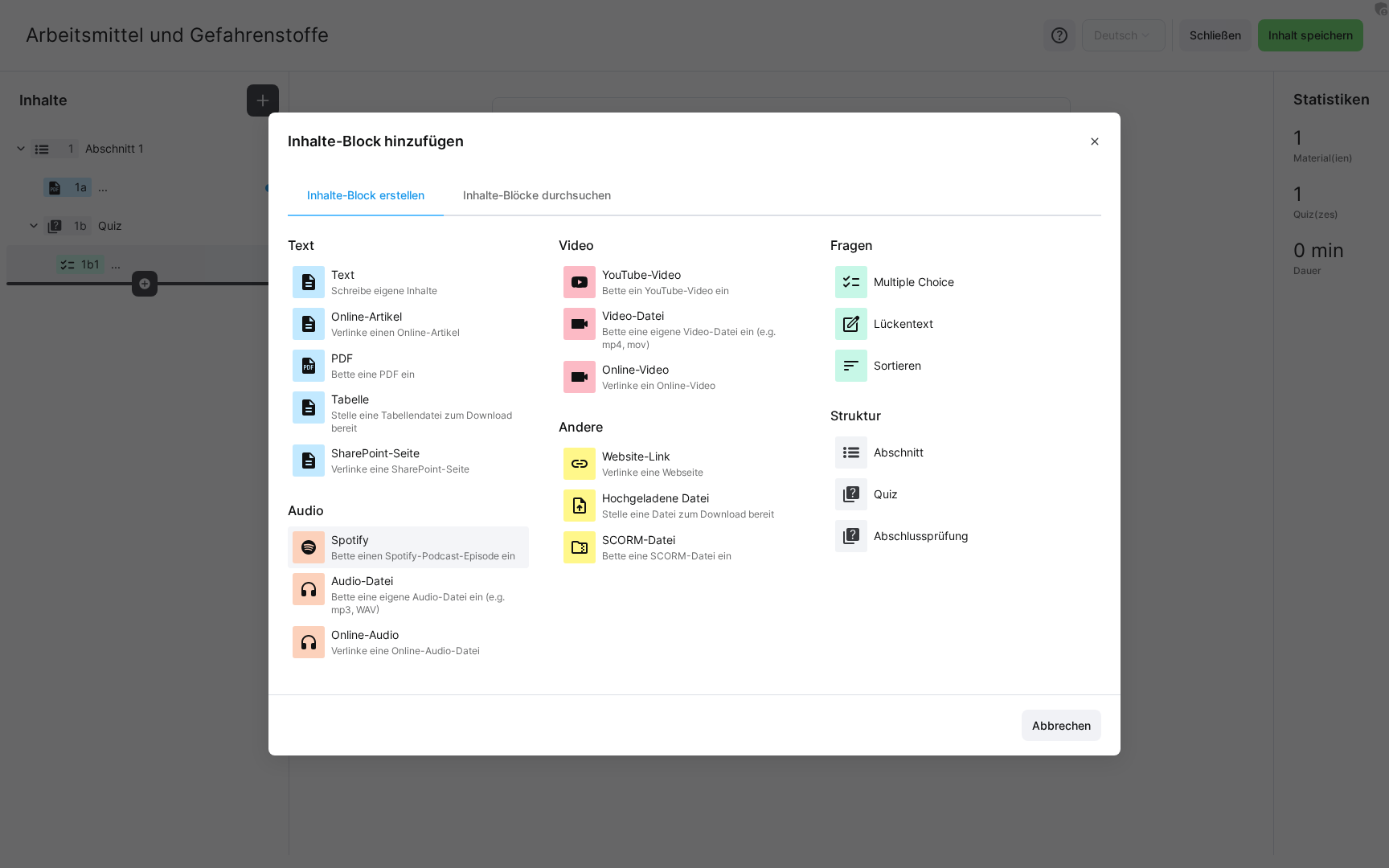
click at [408, 554] on p "Bette einen Spotify-Podcast-Episode ein" at bounding box center [423, 556] width 184 height 13
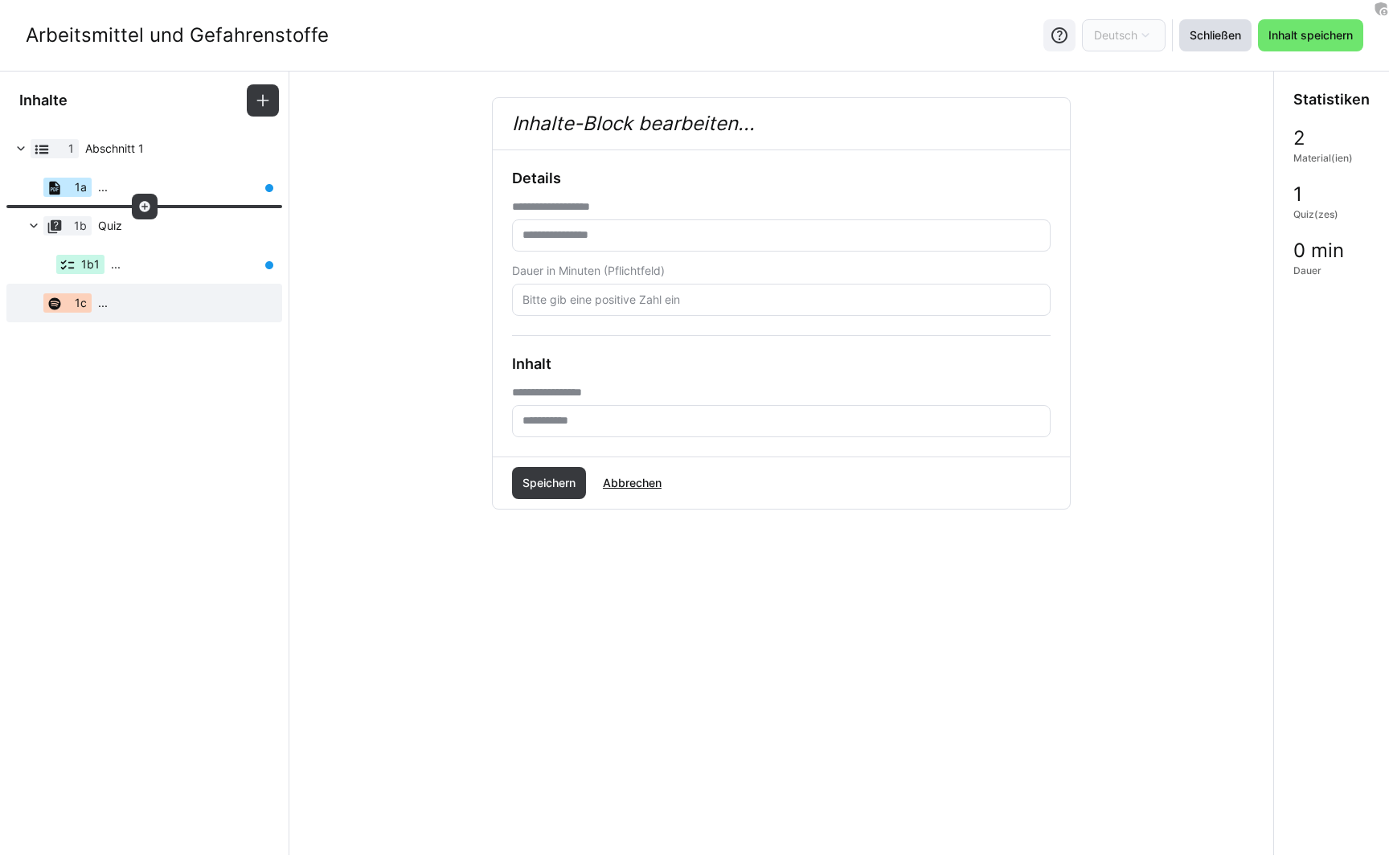
click at [1194, 43] on span "Schließen" at bounding box center [1215, 35] width 72 height 32
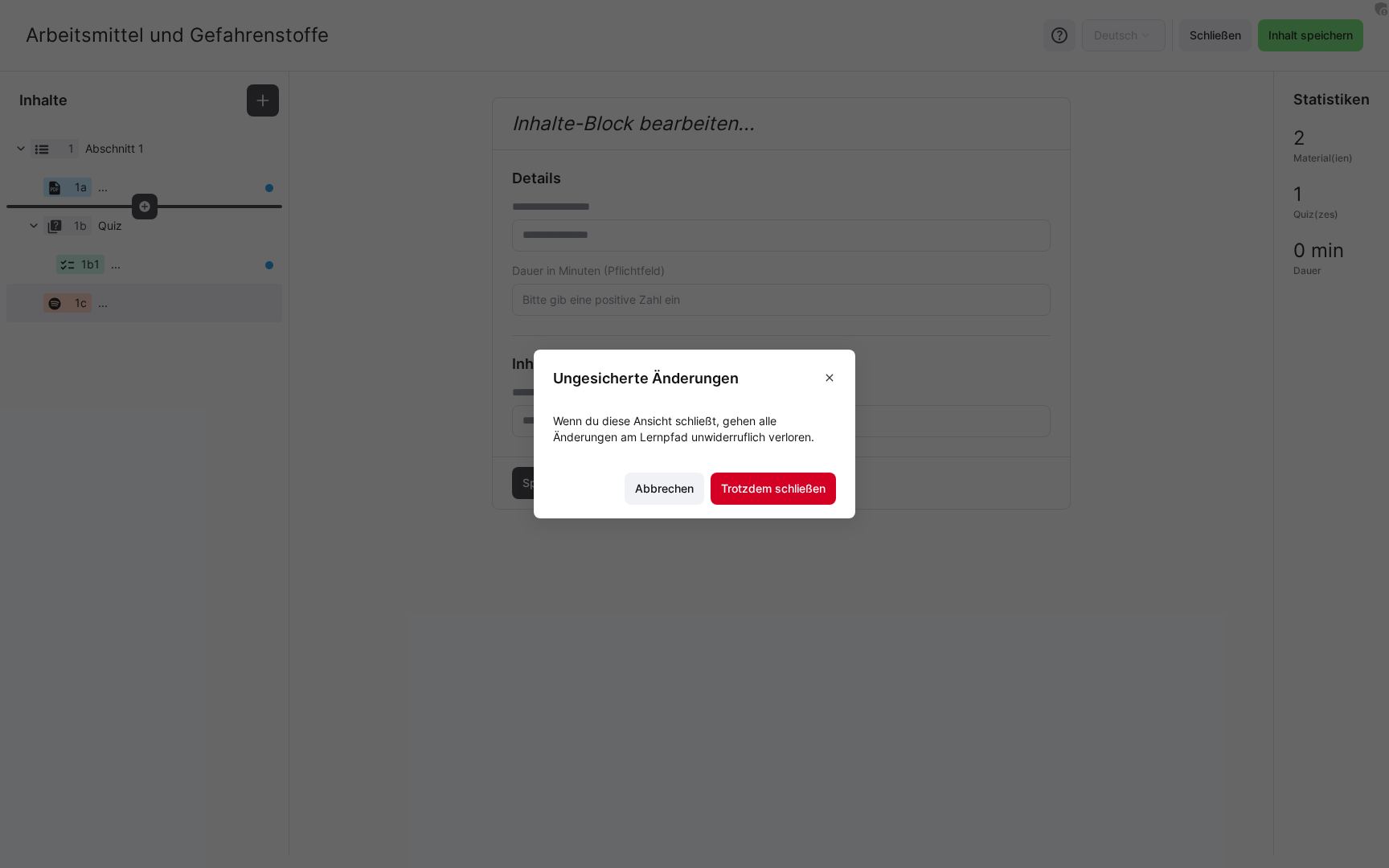
click at [782, 493] on span "Trotzdem schließen" at bounding box center [773, 488] width 109 height 16
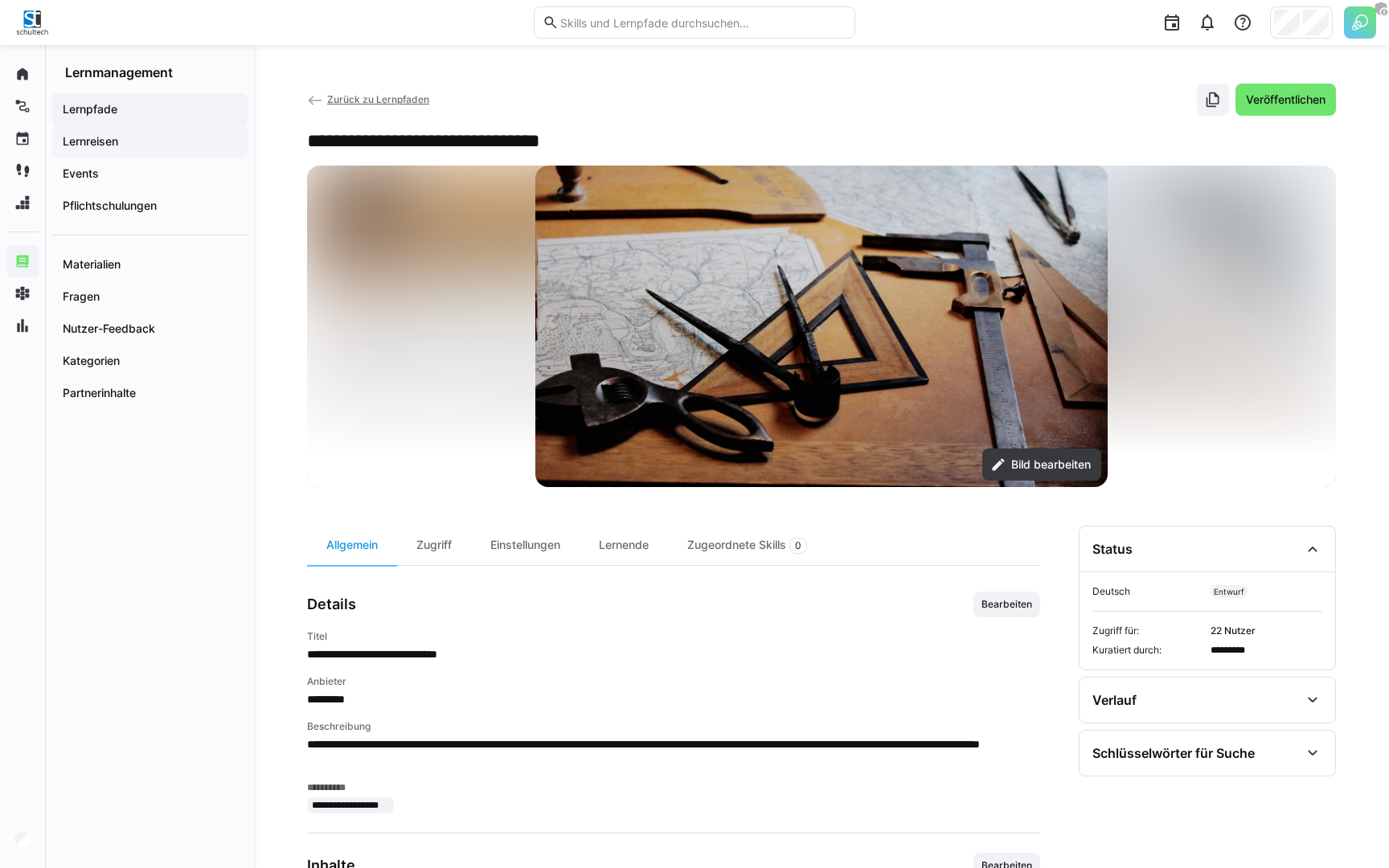
click at [0, 0] on app-navigation-label "Lernreisen" at bounding box center [0, 0] width 0 height 0
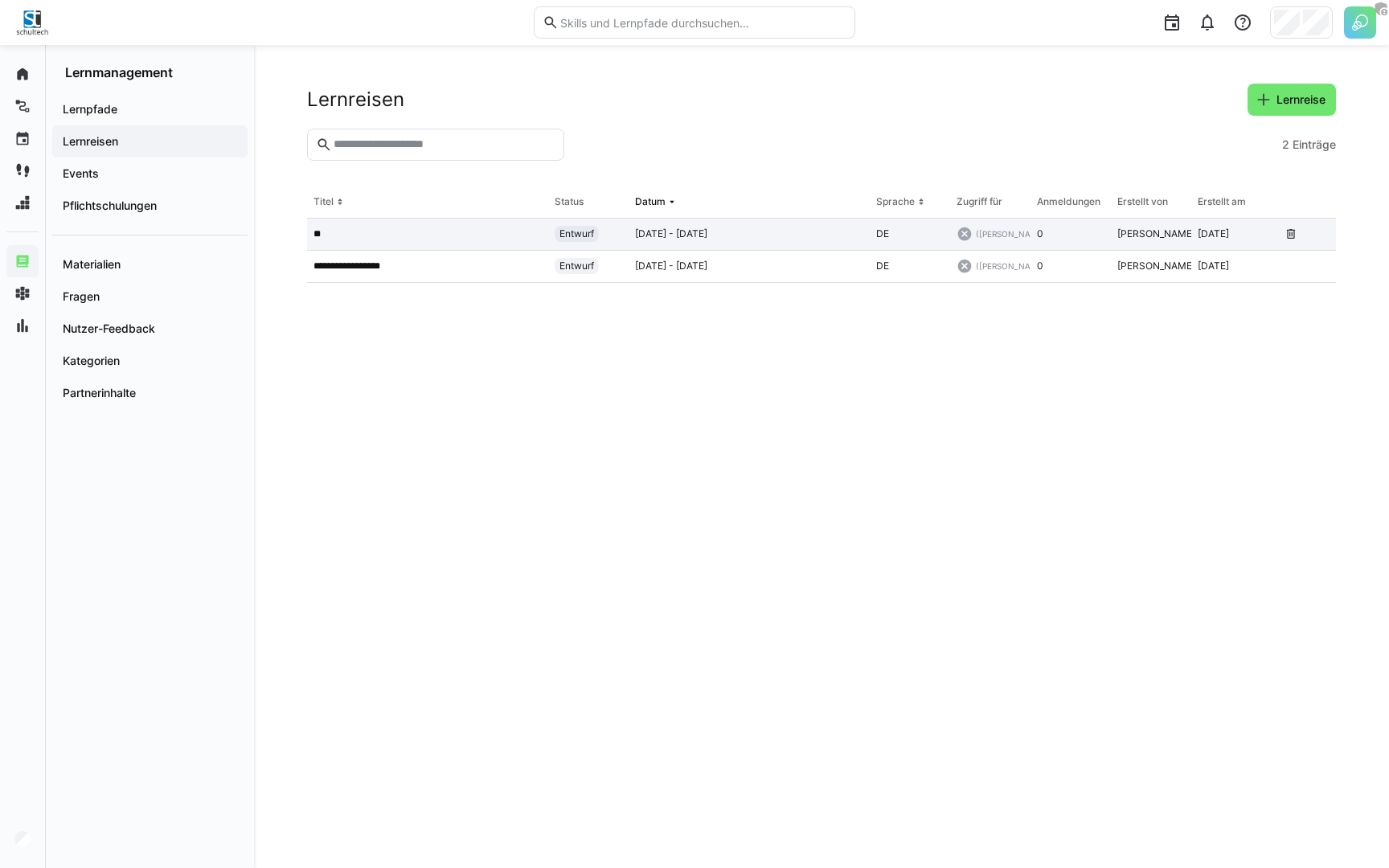
click at [347, 234] on app-table-first-column "**" at bounding box center [427, 233] width 228 height 13
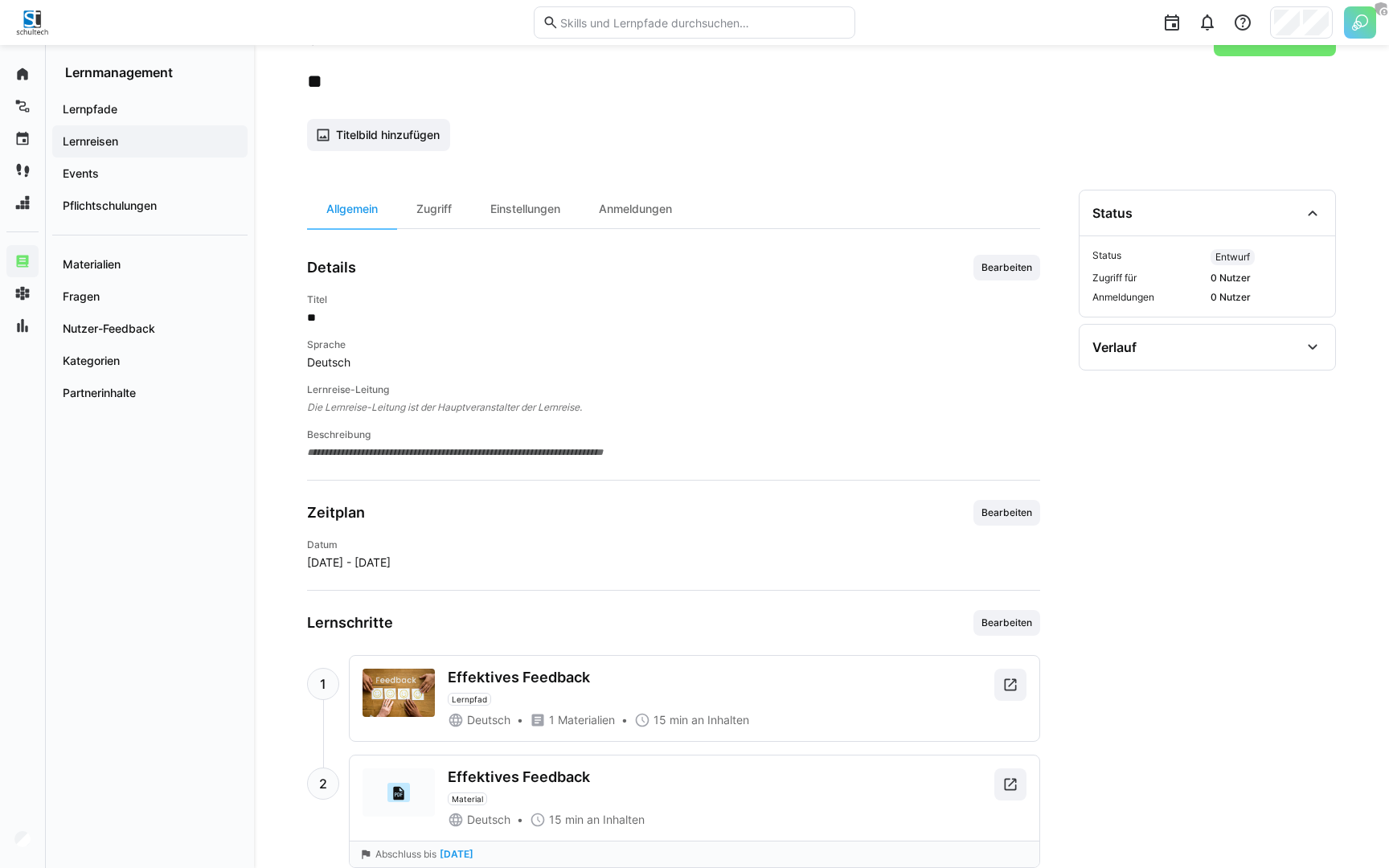
scroll to position [105, 0]
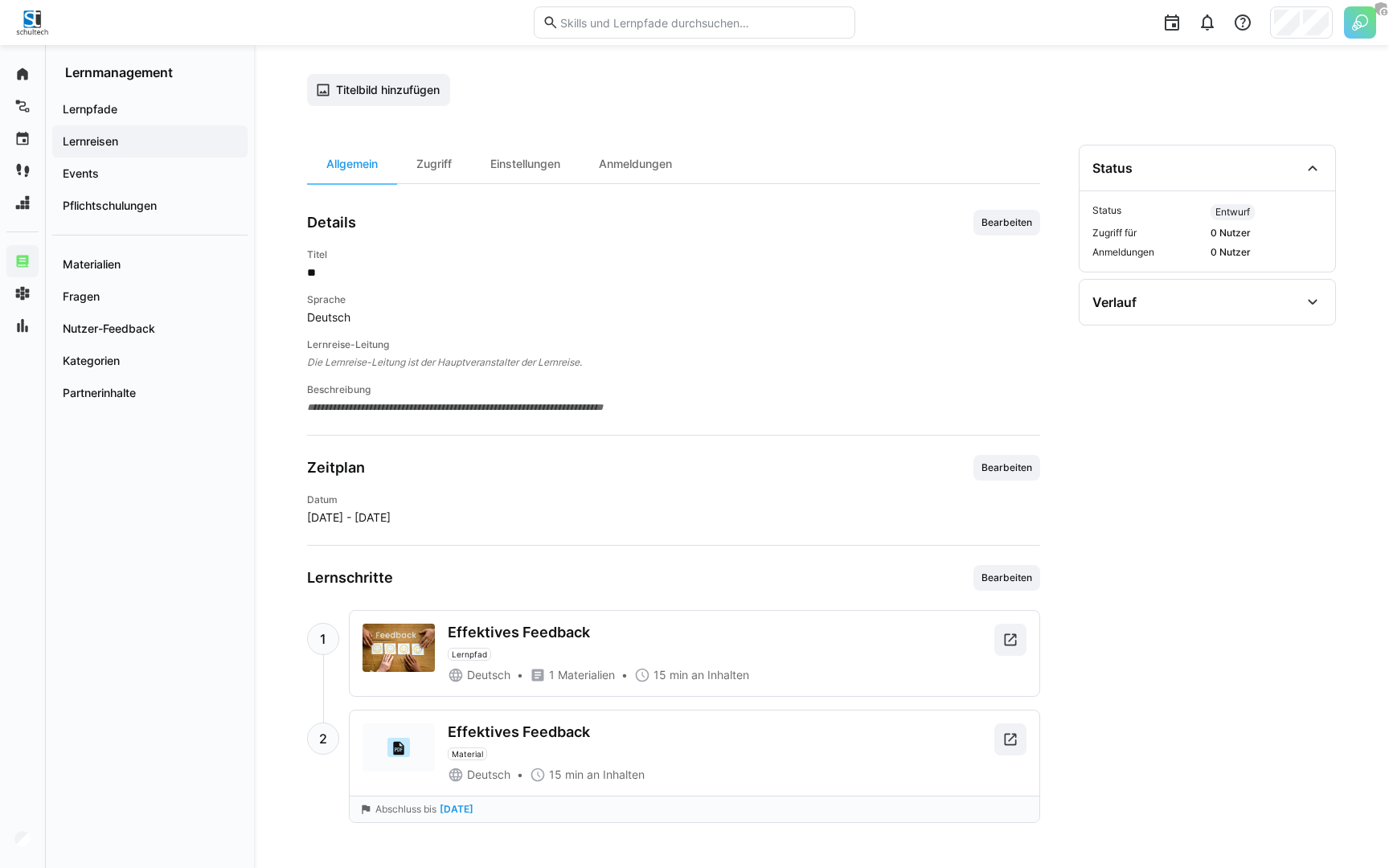
drag, startPoint x: 505, startPoint y: 808, endPoint x: 440, endPoint y: 808, distance: 65.0
click at [440, 808] on div "Abschluss bis 29.09.2025" at bounding box center [694, 809] width 670 height 13
click at [471, 817] on div "Abschluss bis 29.09.2025" at bounding box center [694, 809] width 690 height 27
click at [991, 573] on span "Bearbeiten" at bounding box center [1007, 578] width 54 height 13
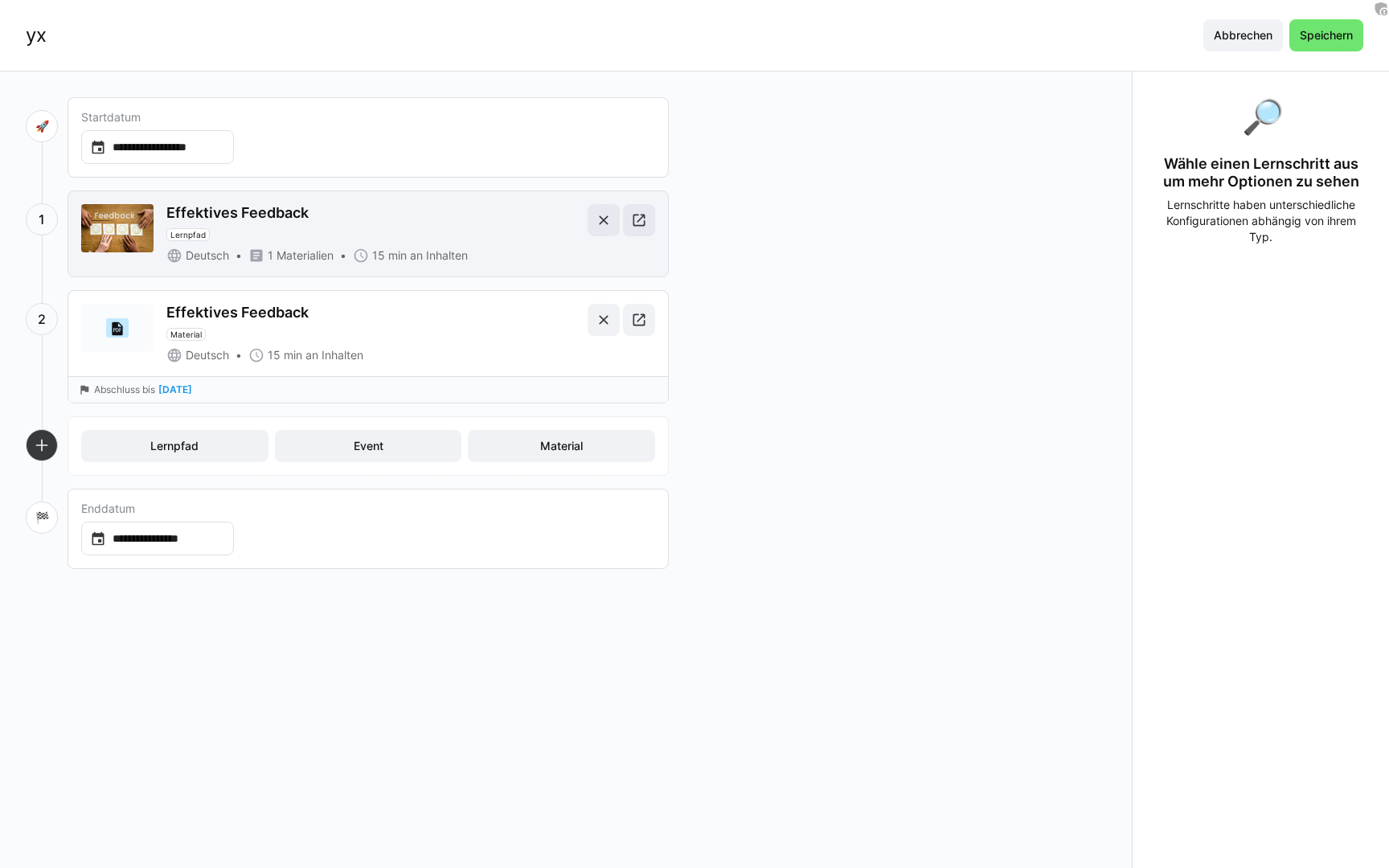
click at [453, 237] on div "Effektives Feedback Lernpfad" at bounding box center [374, 223] width 414 height 37
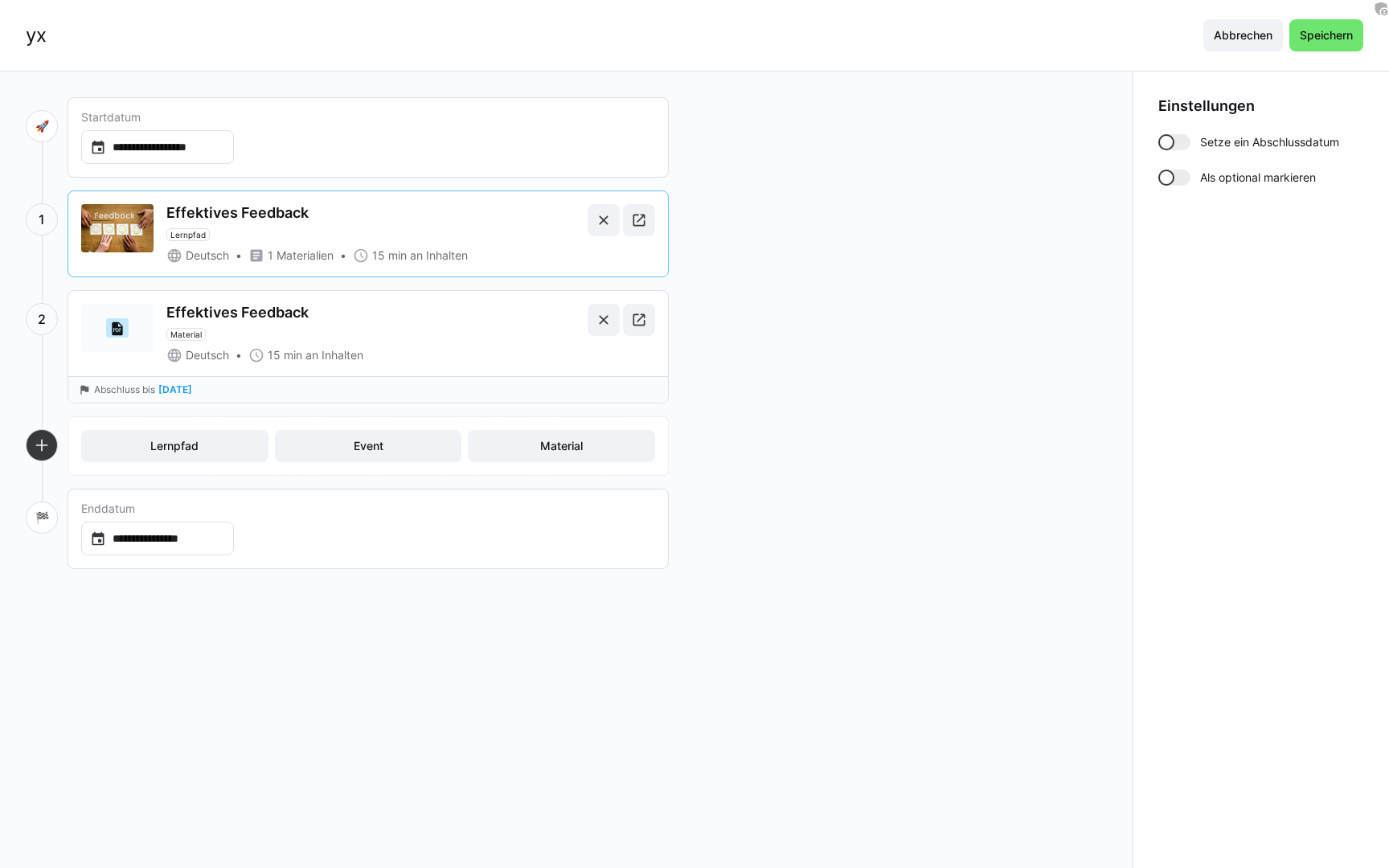
click at [1225, 173] on span "Als optional markieren" at bounding box center [1258, 178] width 116 height 16
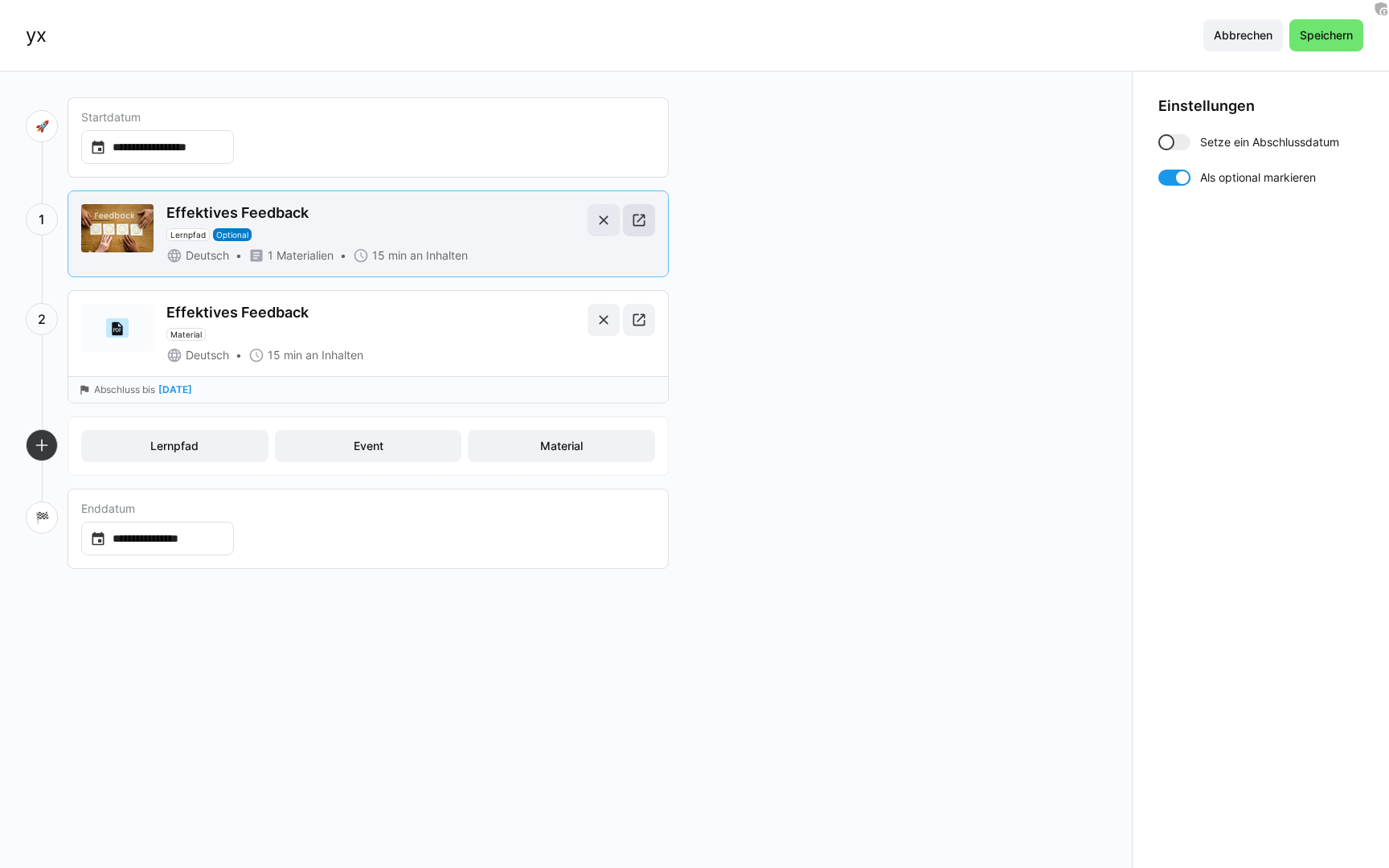
click at [636, 219] on eds-icon at bounding box center [639, 220] width 16 height 16
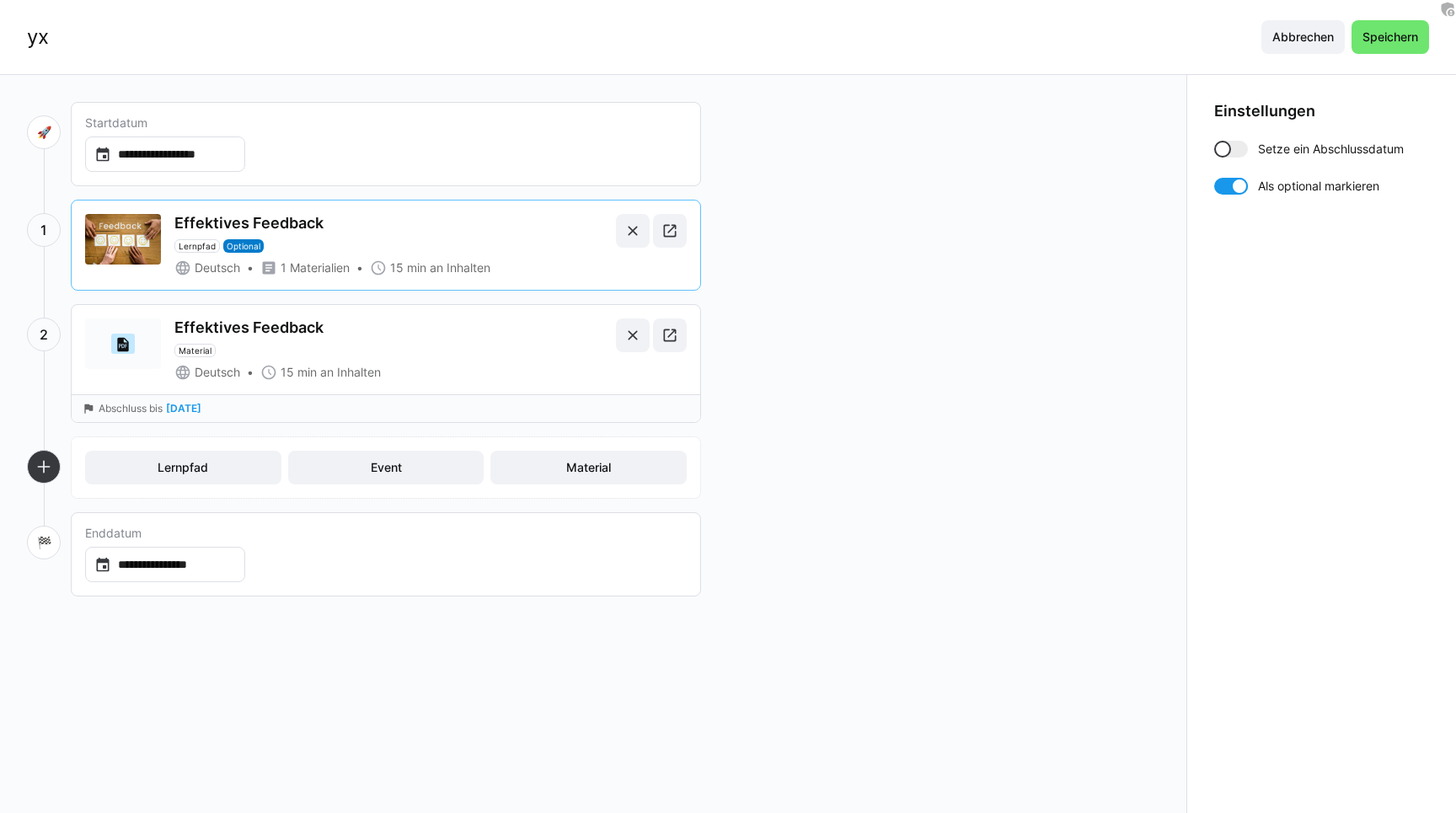
click at [467, 76] on div "**********" at bounding box center [593, 444] width 1187 height 738
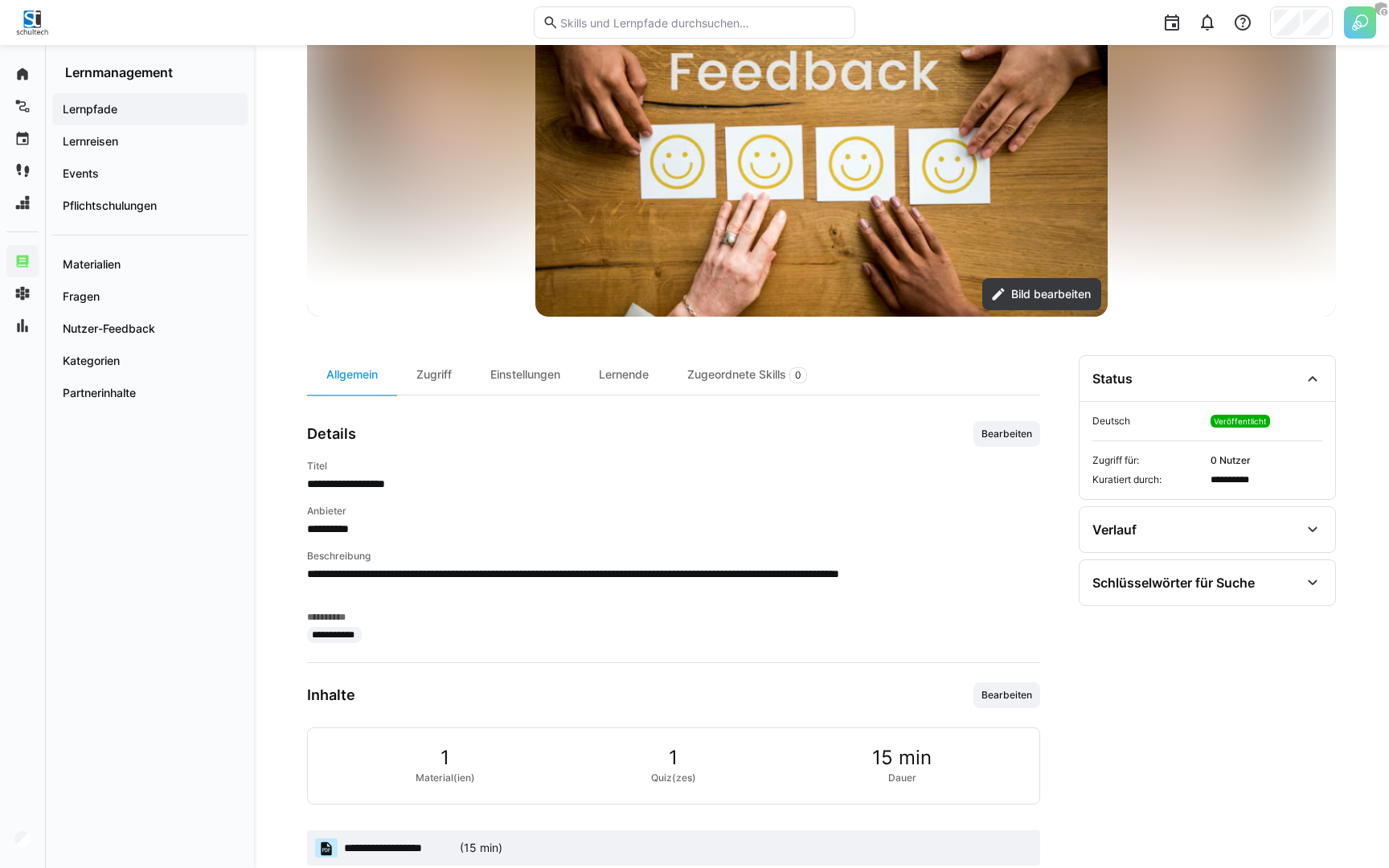
scroll to position [206, 0]
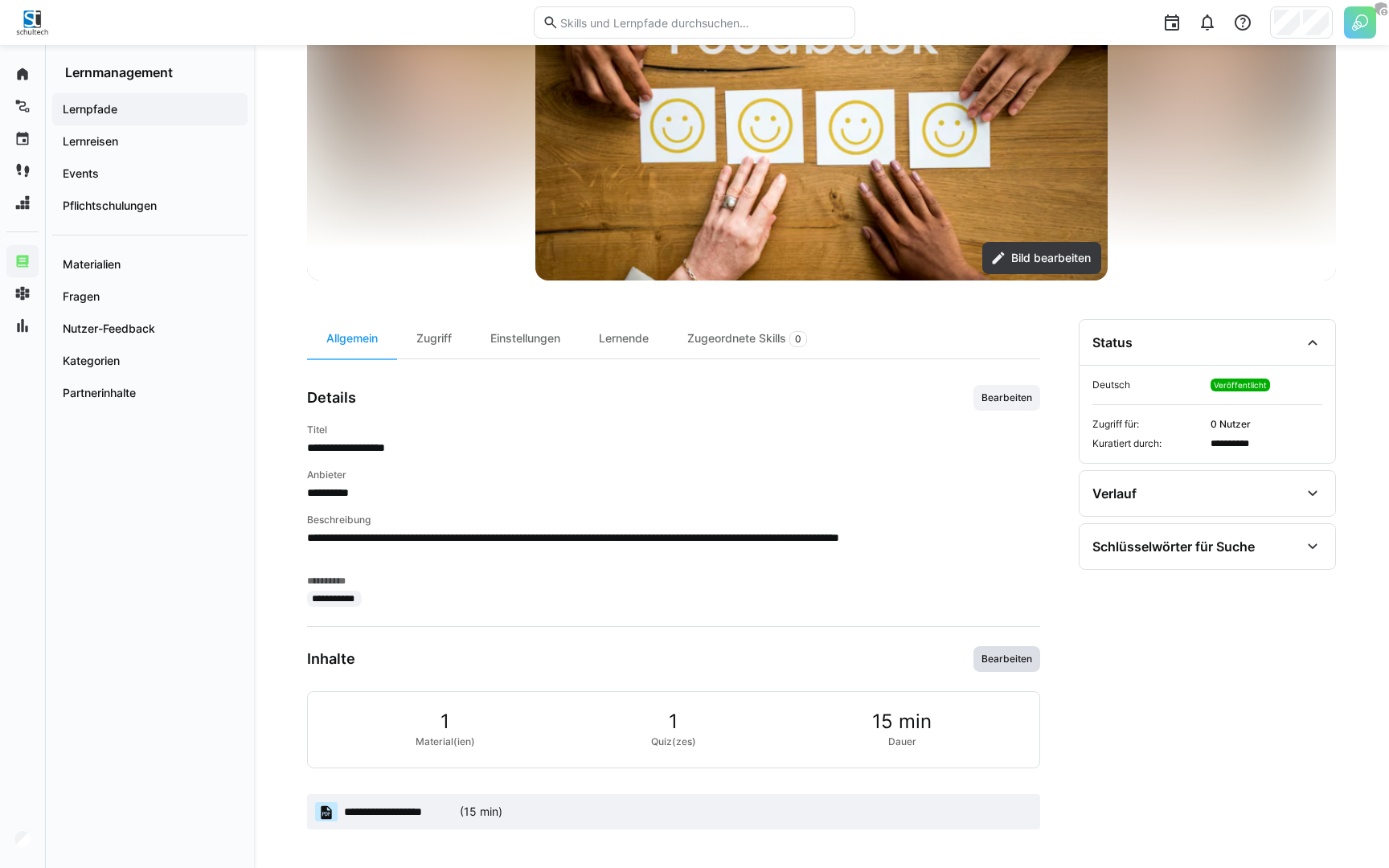
click at [1018, 660] on span "Bearbeiten" at bounding box center [1007, 659] width 54 height 13
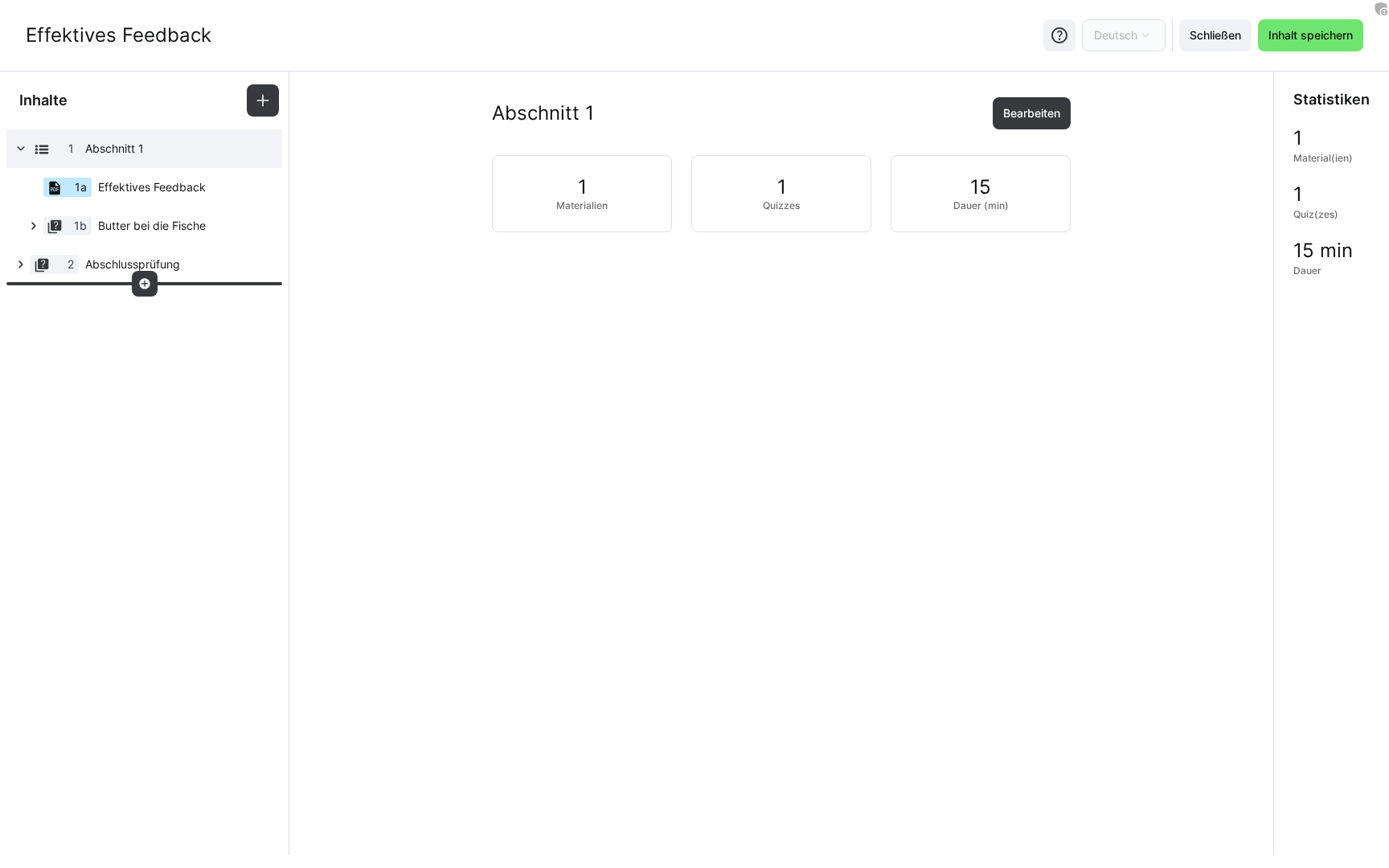
click at [143, 281] on eds-icon at bounding box center [144, 284] width 13 height 13
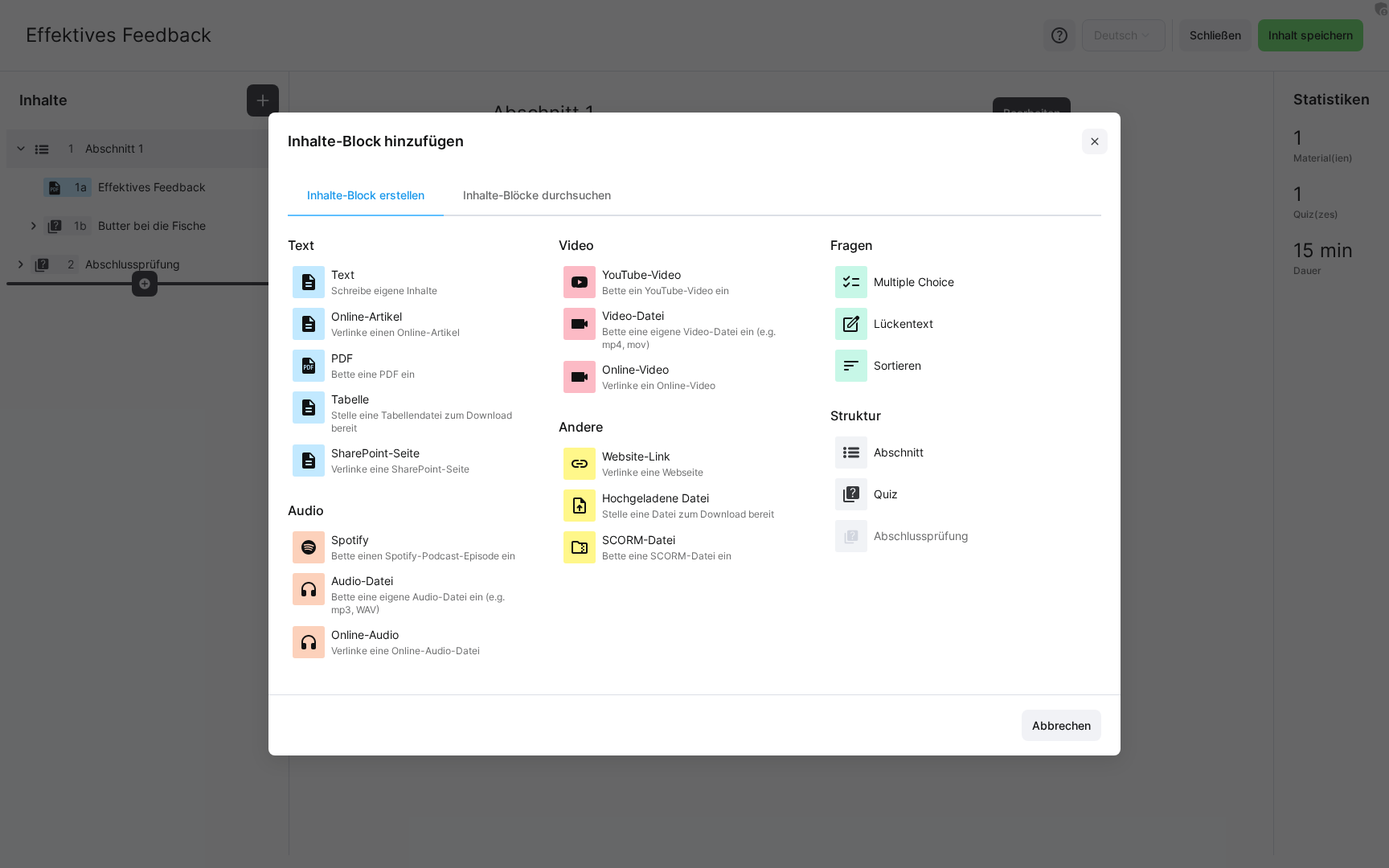
click at [1091, 140] on eds-icon at bounding box center [1094, 141] width 13 height 13
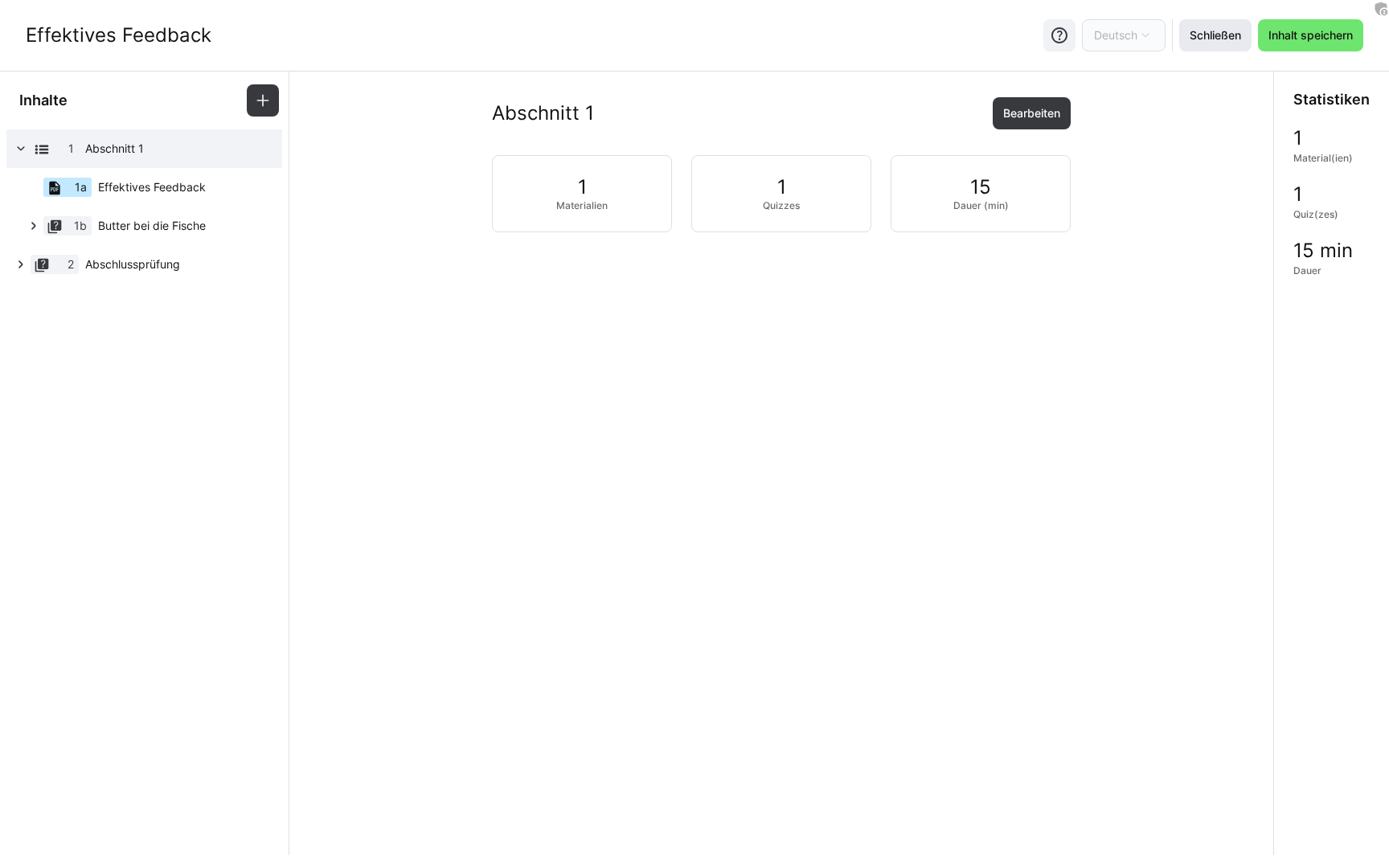
click at [1217, 36] on span "Schließen" at bounding box center [1216, 36] width 56 height 16
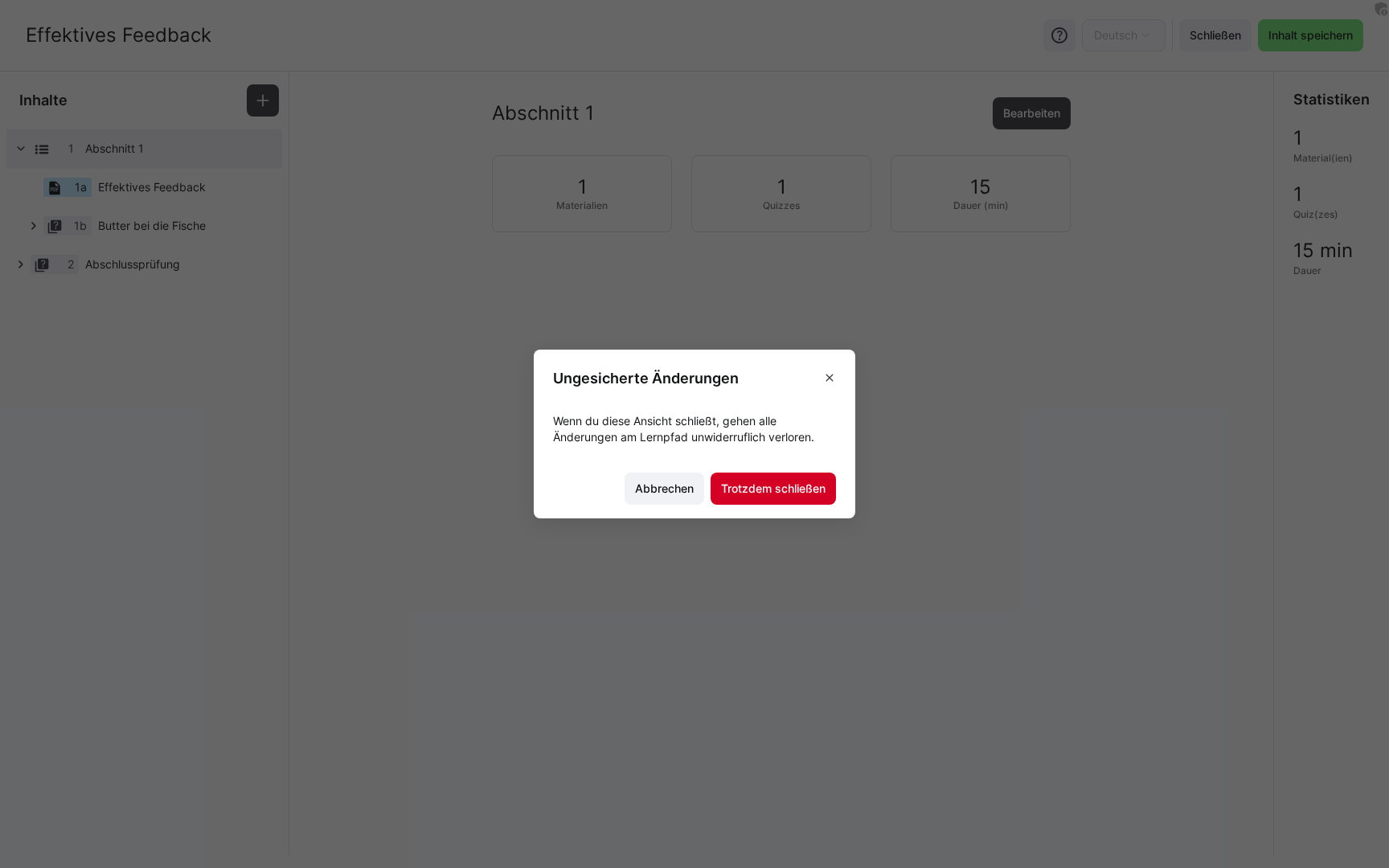
click at [787, 490] on span "Trotzdem schließen" at bounding box center [773, 488] width 109 height 16
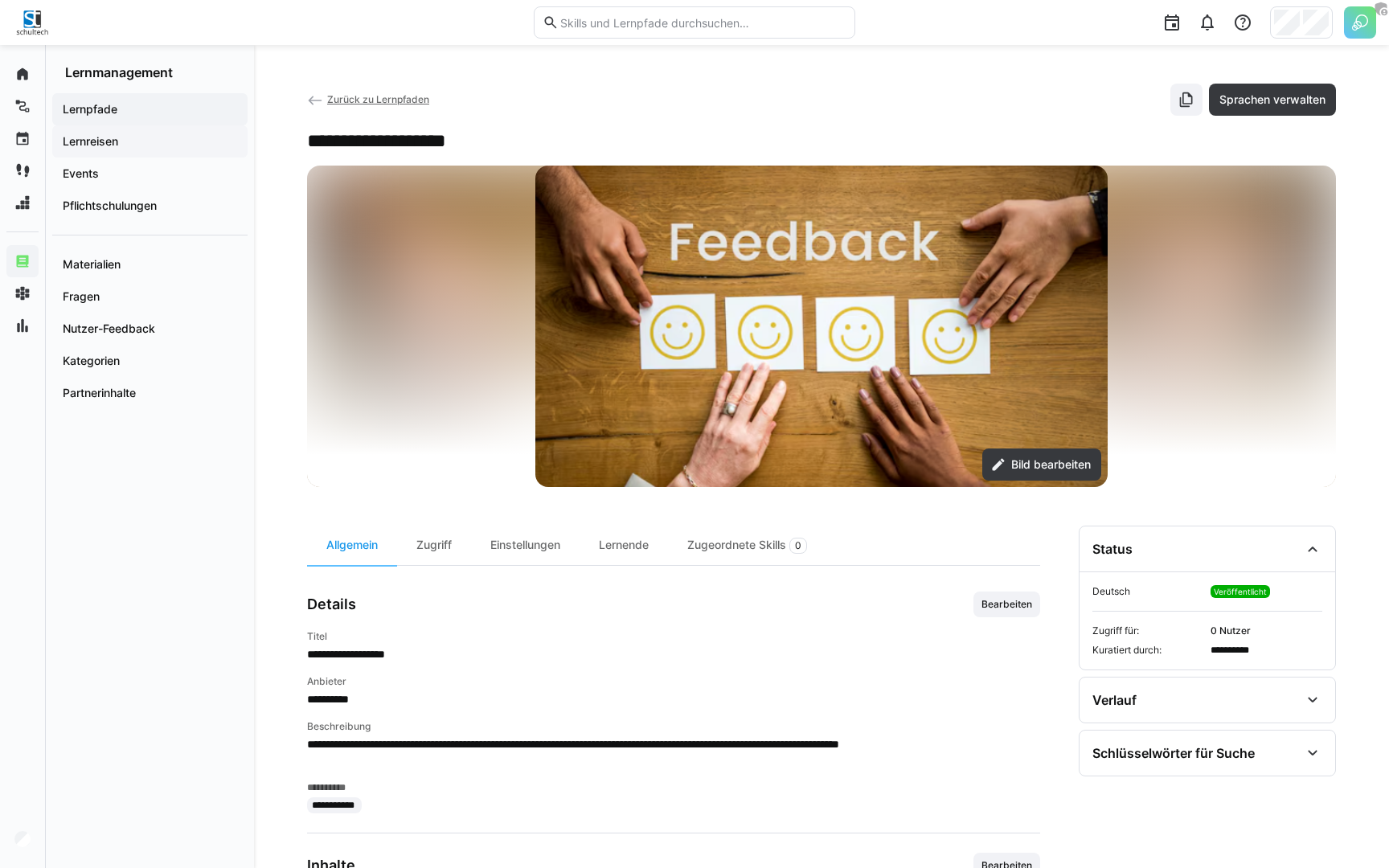
click at [166, 134] on span "Lernreisen" at bounding box center [150, 141] width 179 height 16
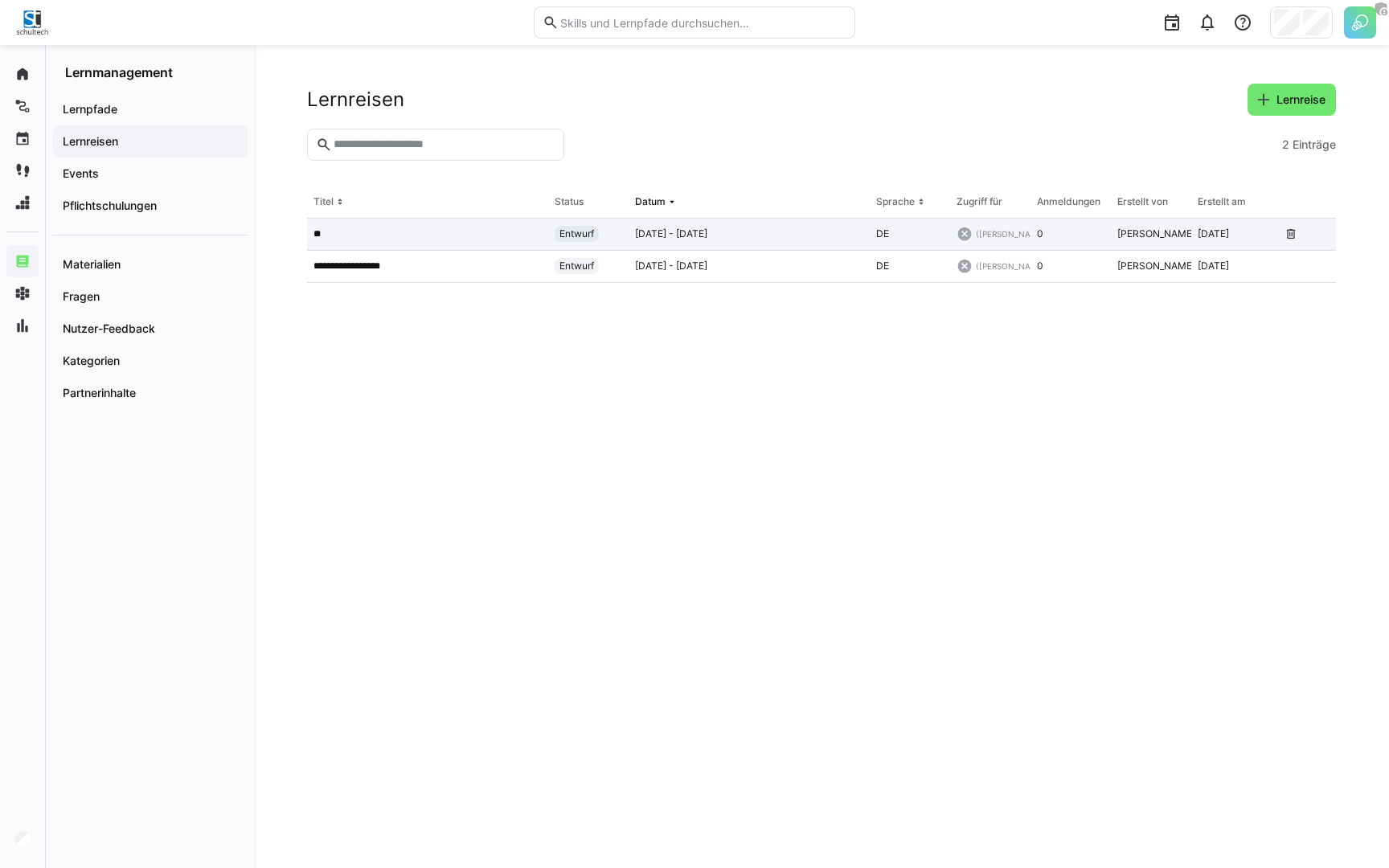
click at [364, 233] on app-table-first-column "**" at bounding box center [427, 233] width 228 height 13
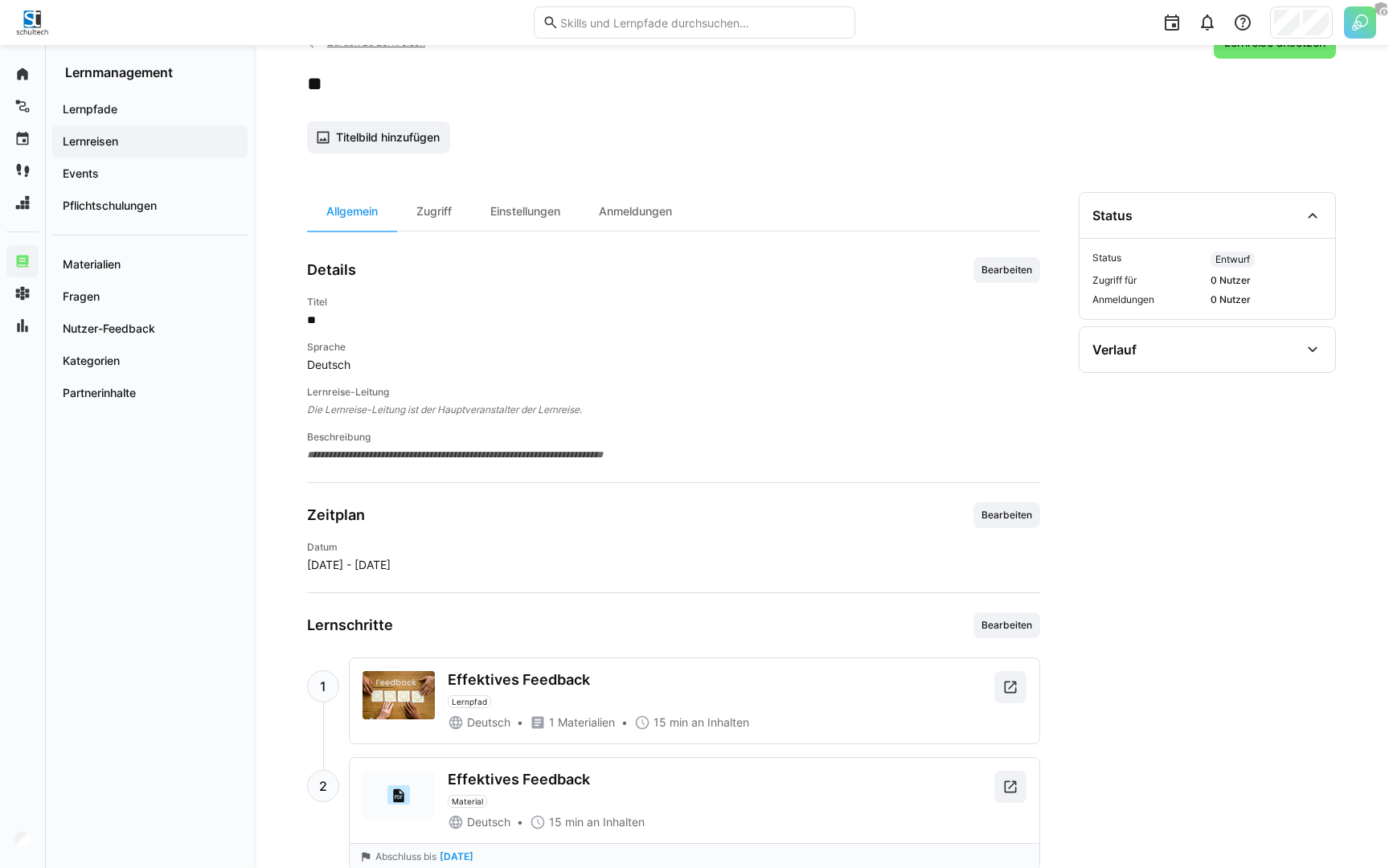
scroll to position [105, 0]
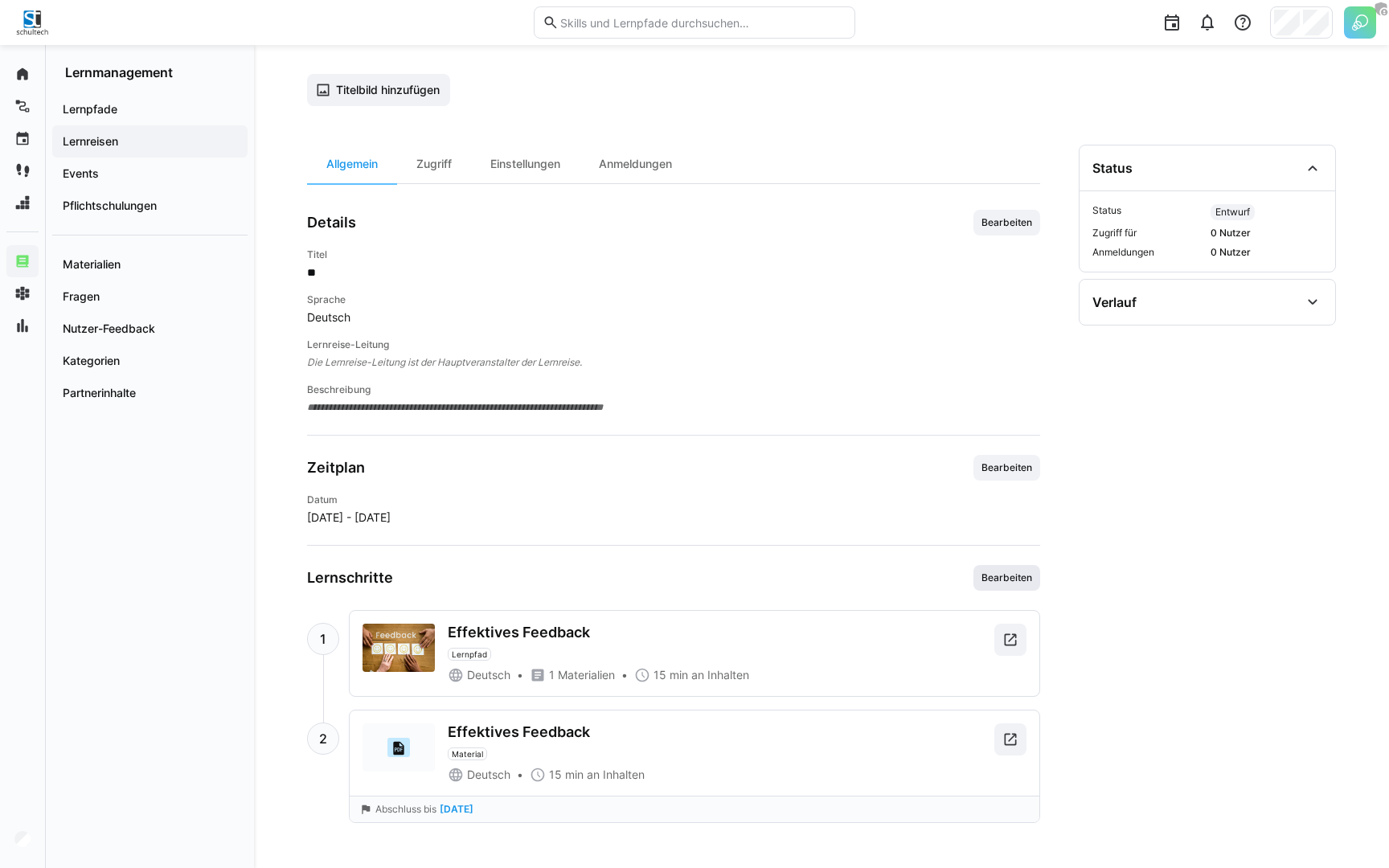
click at [1010, 572] on span "Bearbeiten" at bounding box center [1007, 578] width 54 height 13
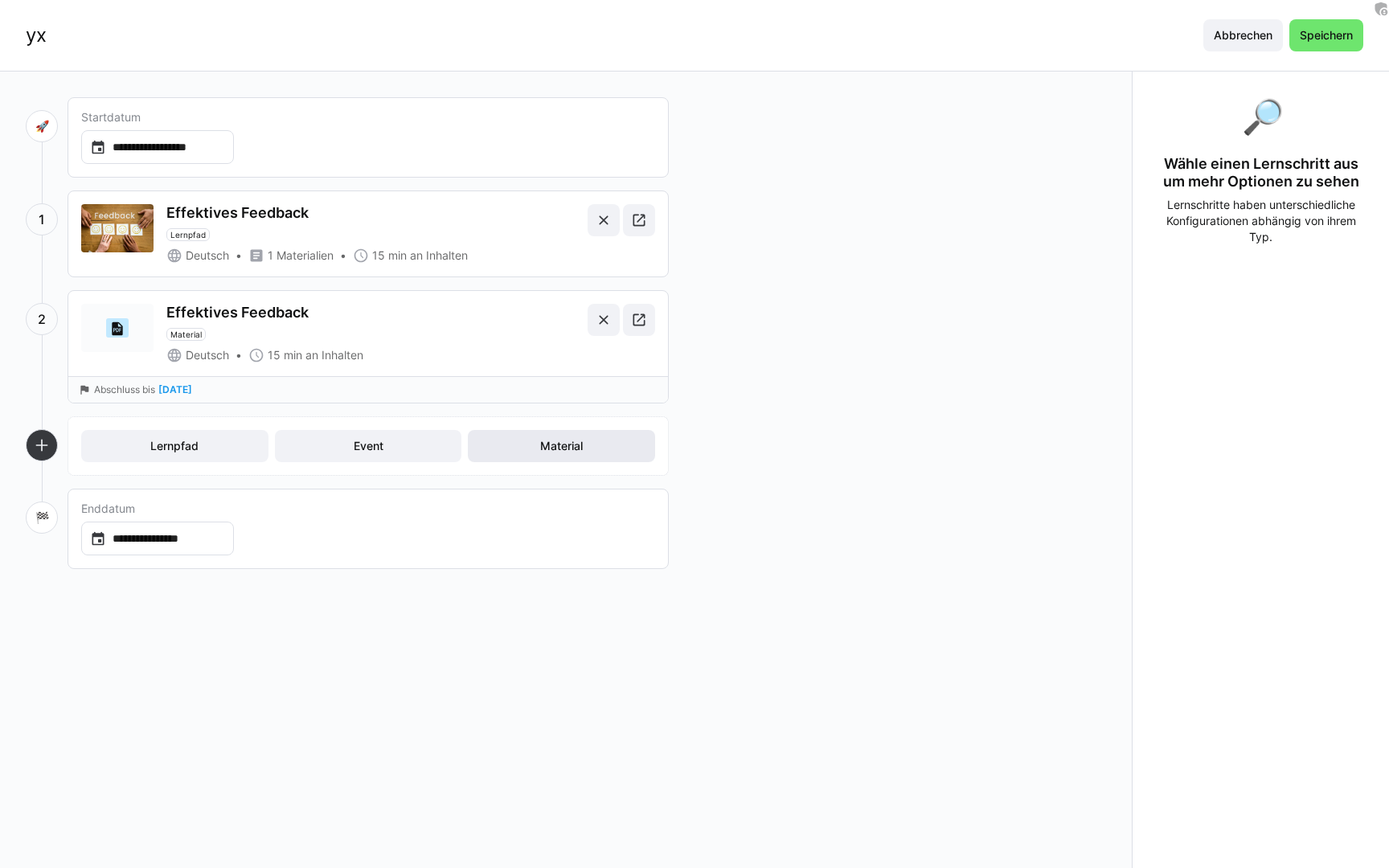
click at [550, 441] on span "Material" at bounding box center [561, 446] width 48 height 16
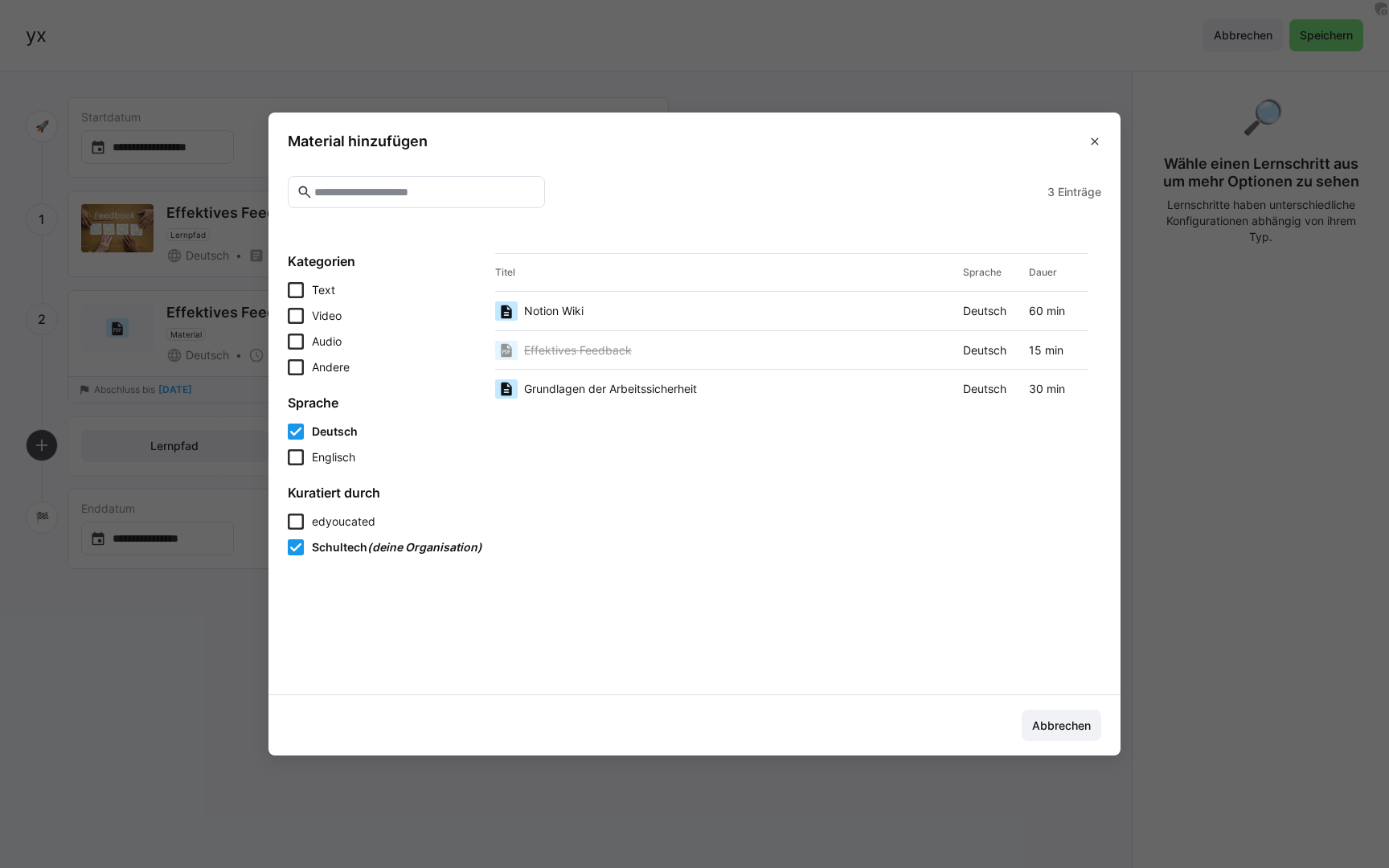
click at [337, 512] on form "Kuratiert durch edyoucated Schultech (deine Organisation)" at bounding box center [385, 520] width 194 height 71
click at [312, 519] on span "edyoucated" at bounding box center [343, 521] width 63 height 14
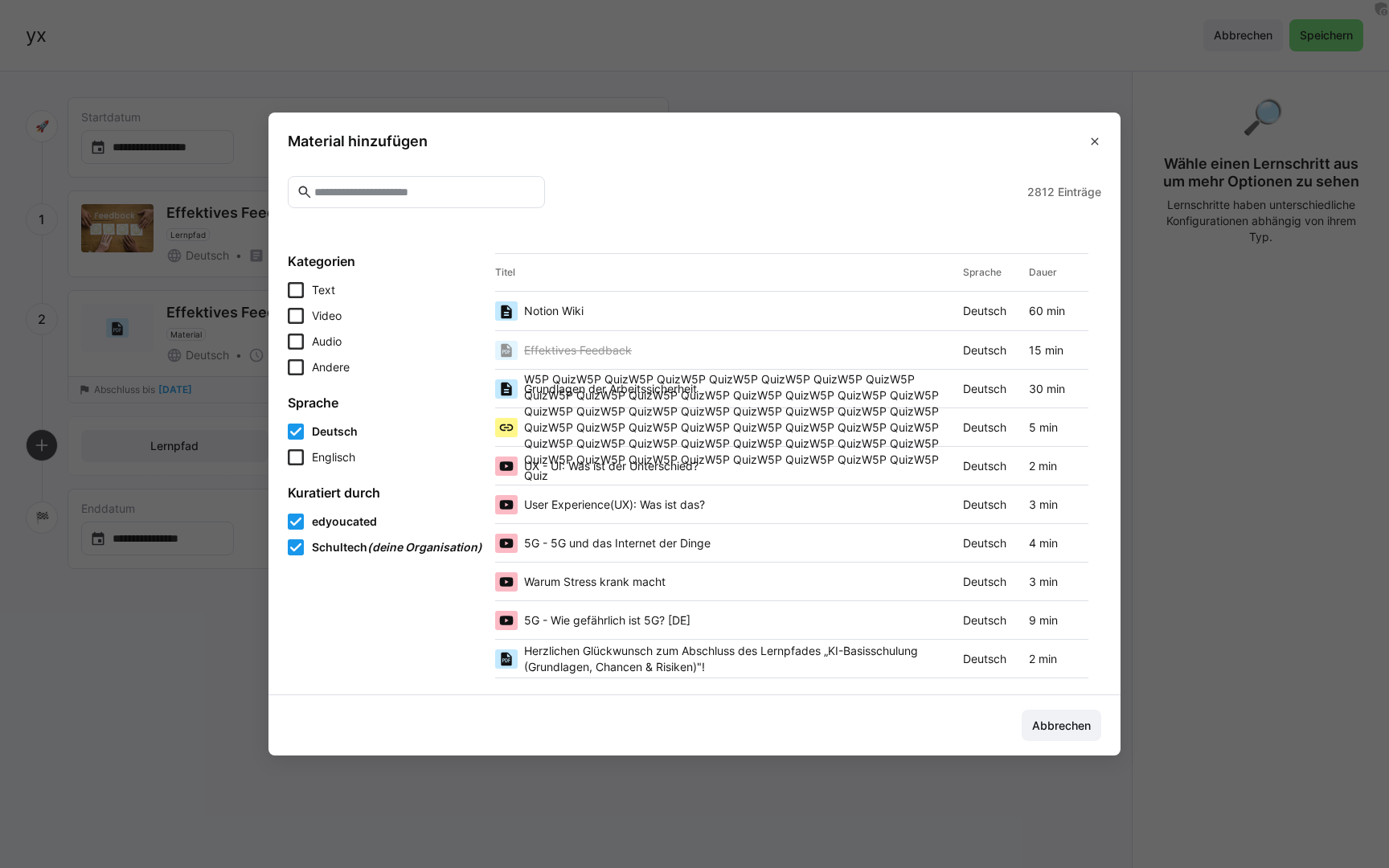
click at [319, 519] on span "edyoucated" at bounding box center [344, 521] width 65 height 14
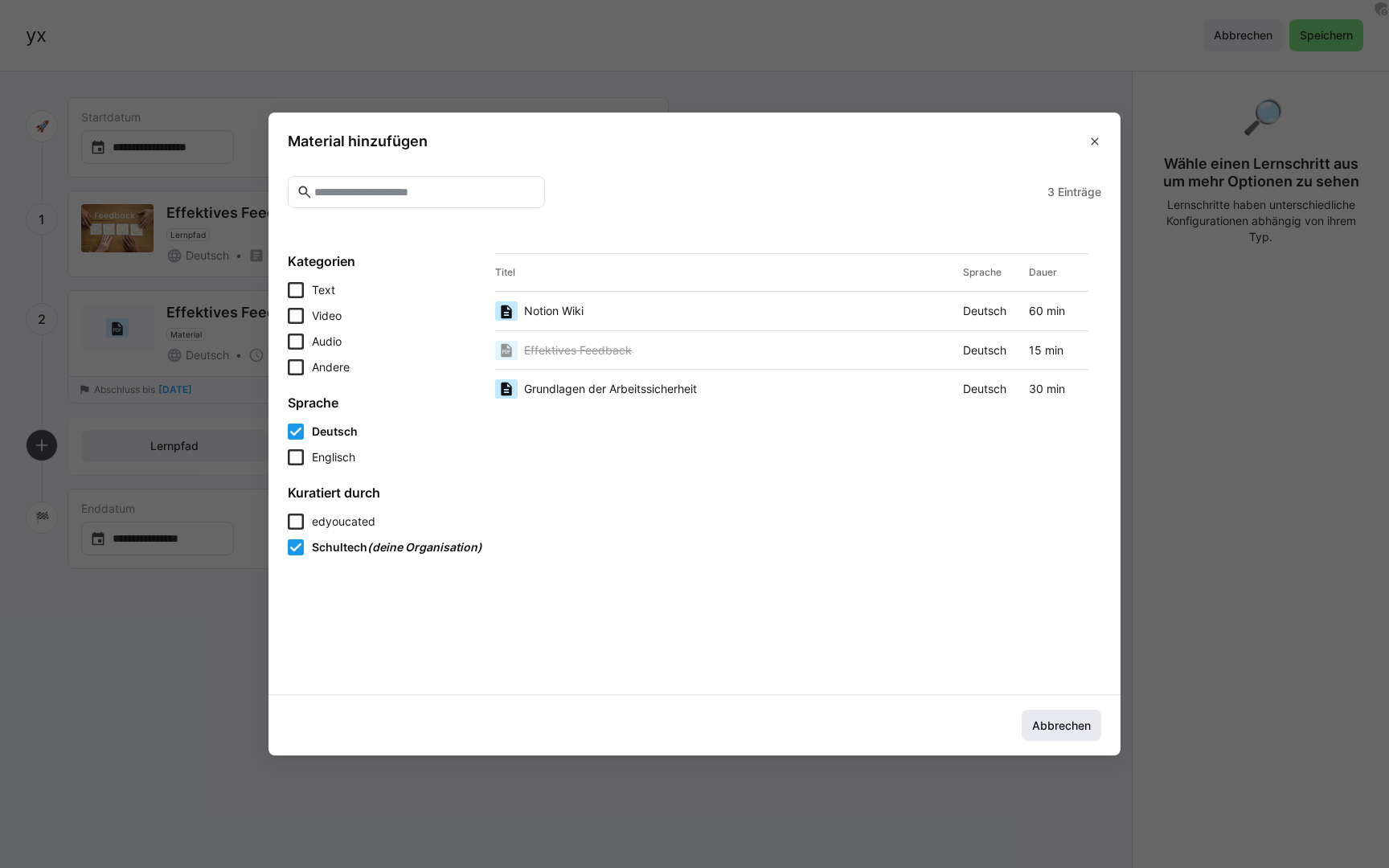
click at [1077, 723] on span "Abbrechen" at bounding box center [1061, 726] width 63 height 16
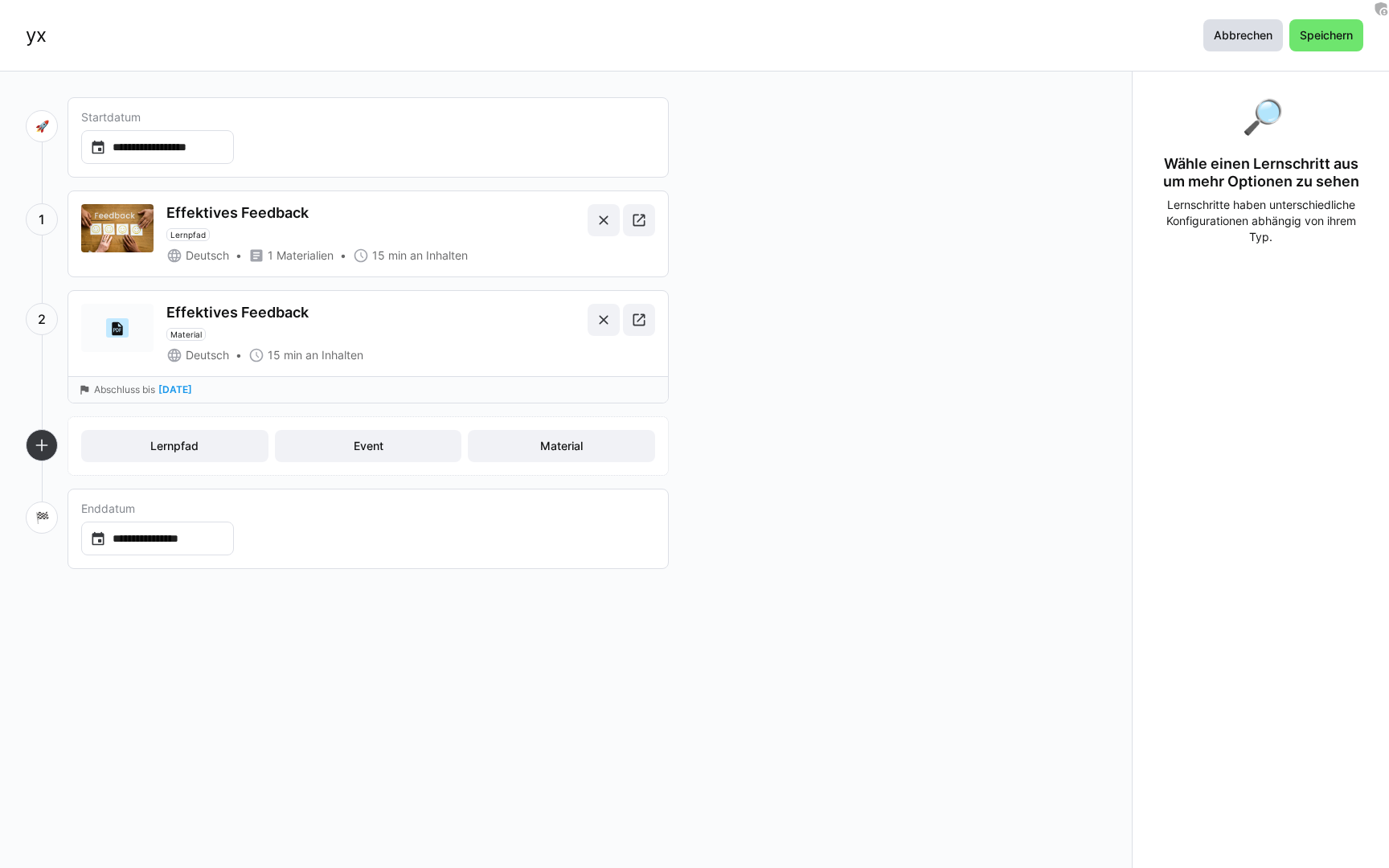
click at [1231, 29] on span "Abbrechen" at bounding box center [1242, 36] width 63 height 16
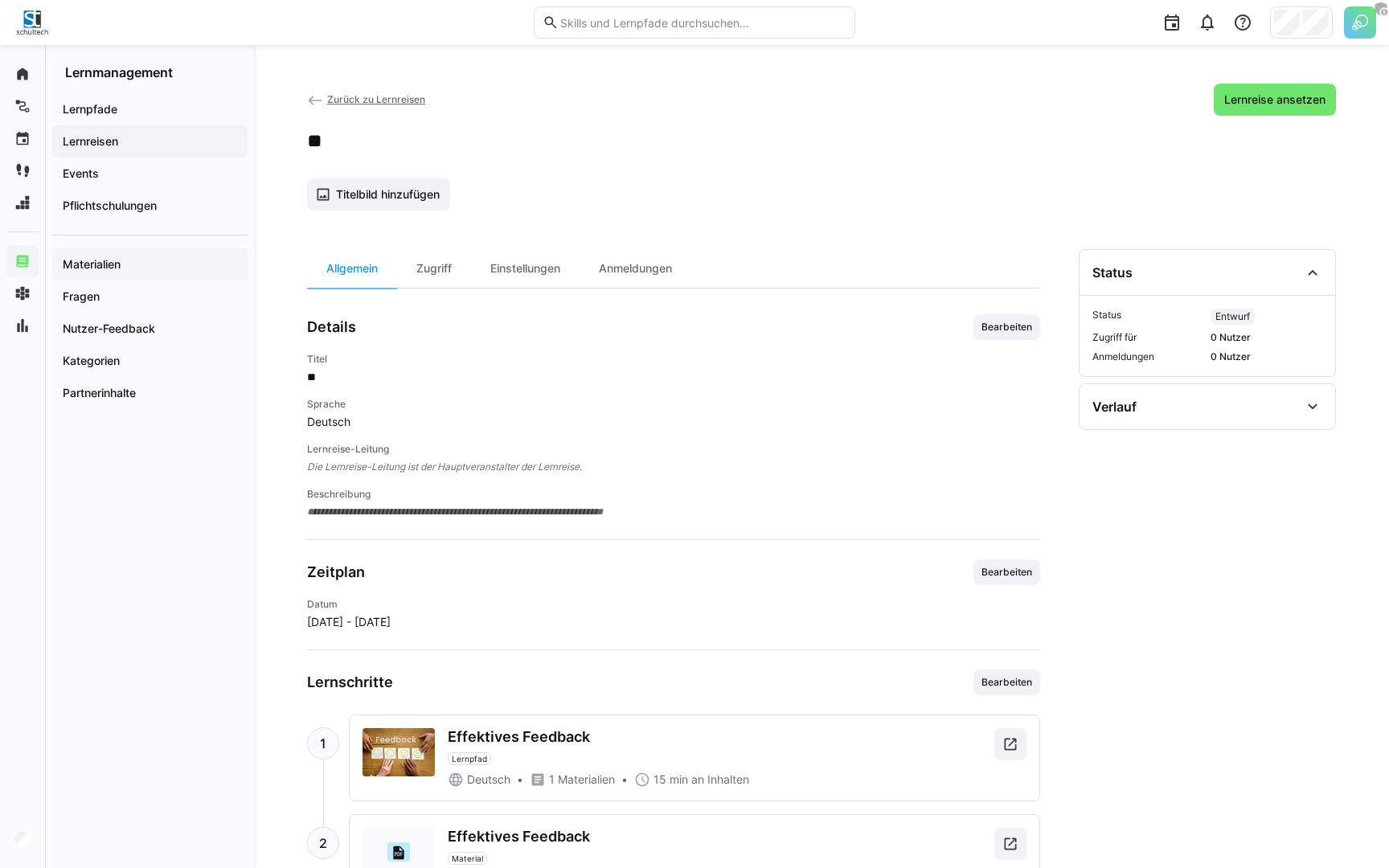
click at [0, 0] on app-navigation-label "Materialien" at bounding box center [0, 0] width 0 height 0
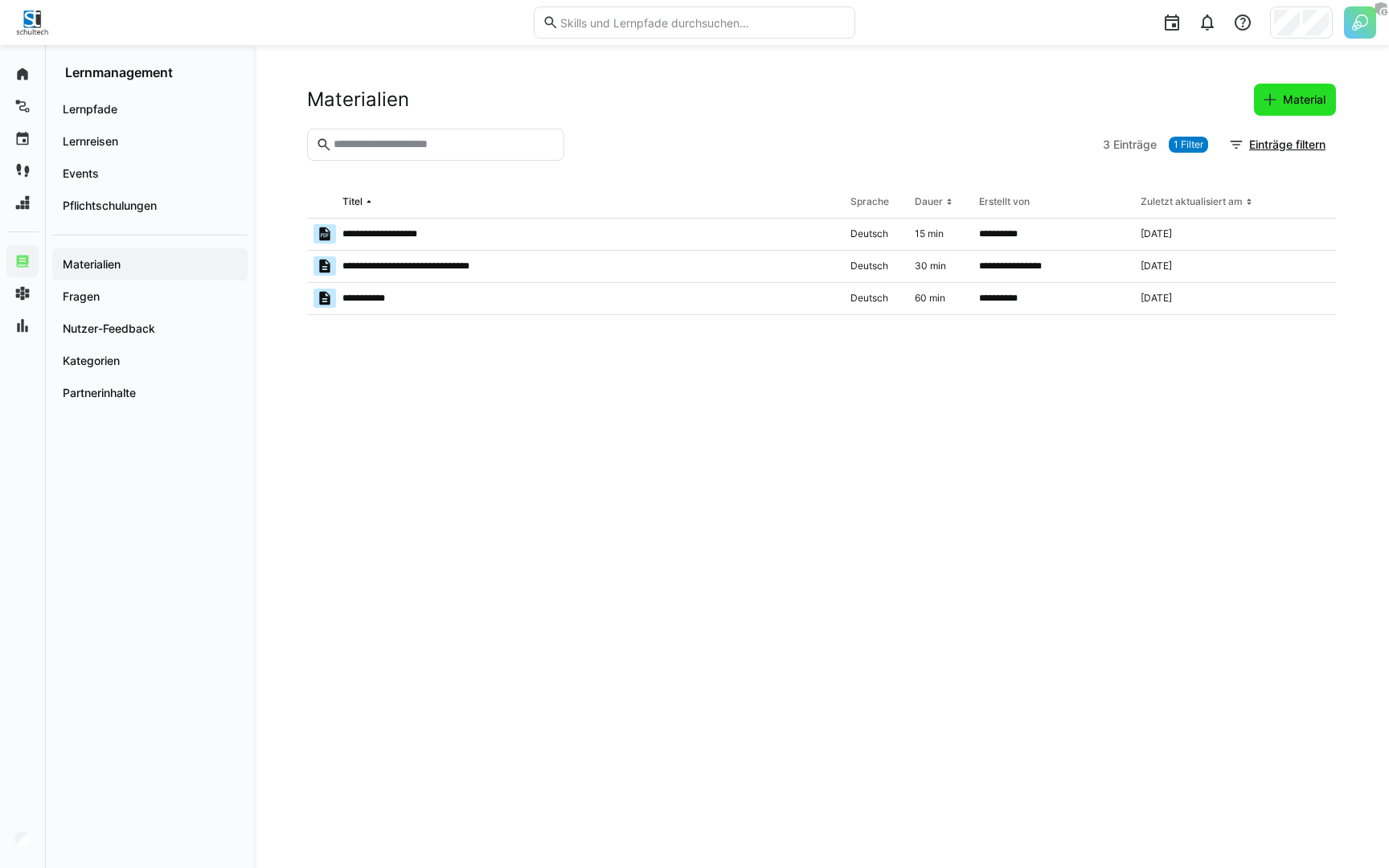
click at [1315, 99] on span "Material" at bounding box center [1304, 100] width 48 height 16
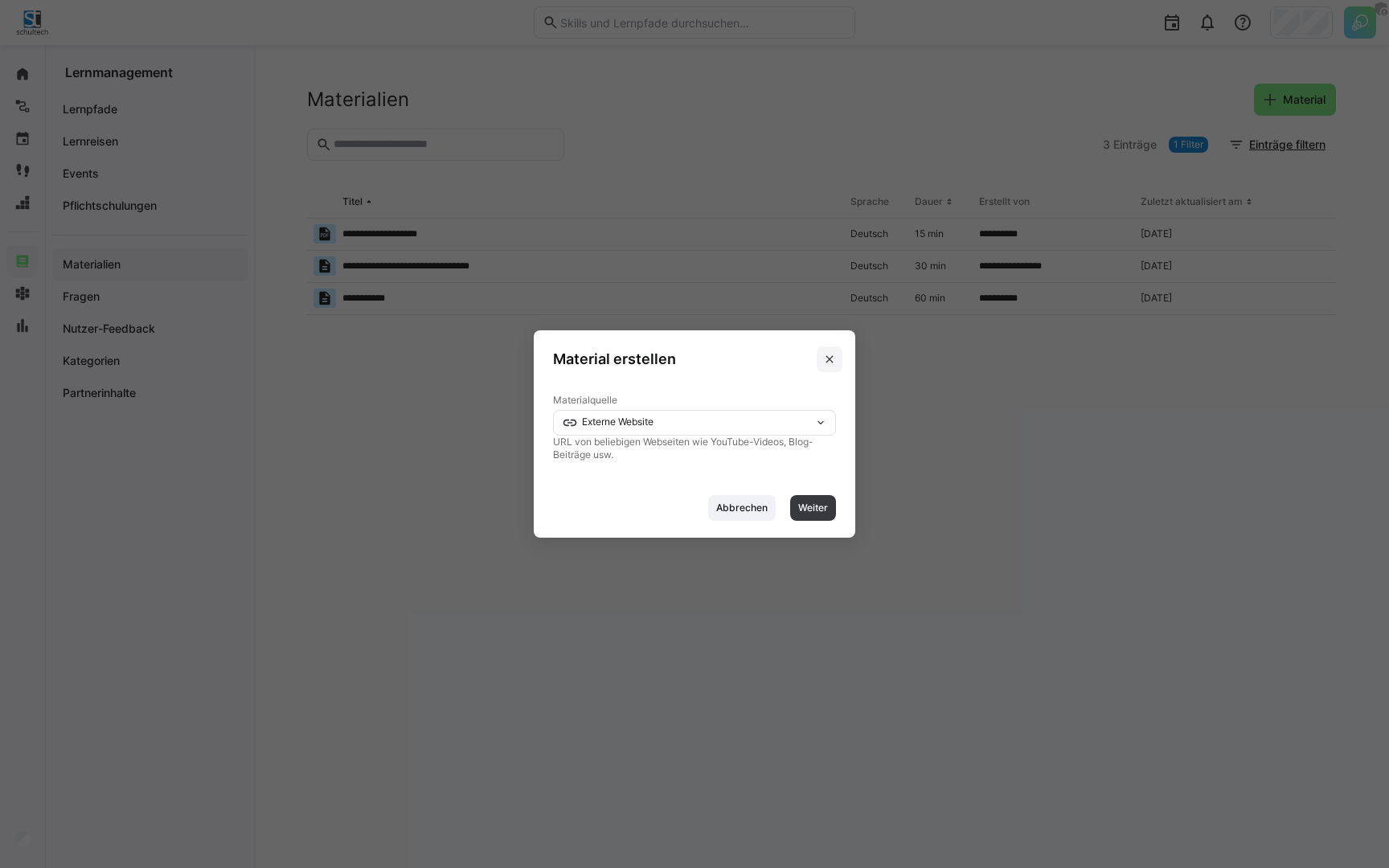
click at [829, 358] on eds-icon at bounding box center [829, 359] width 13 height 13
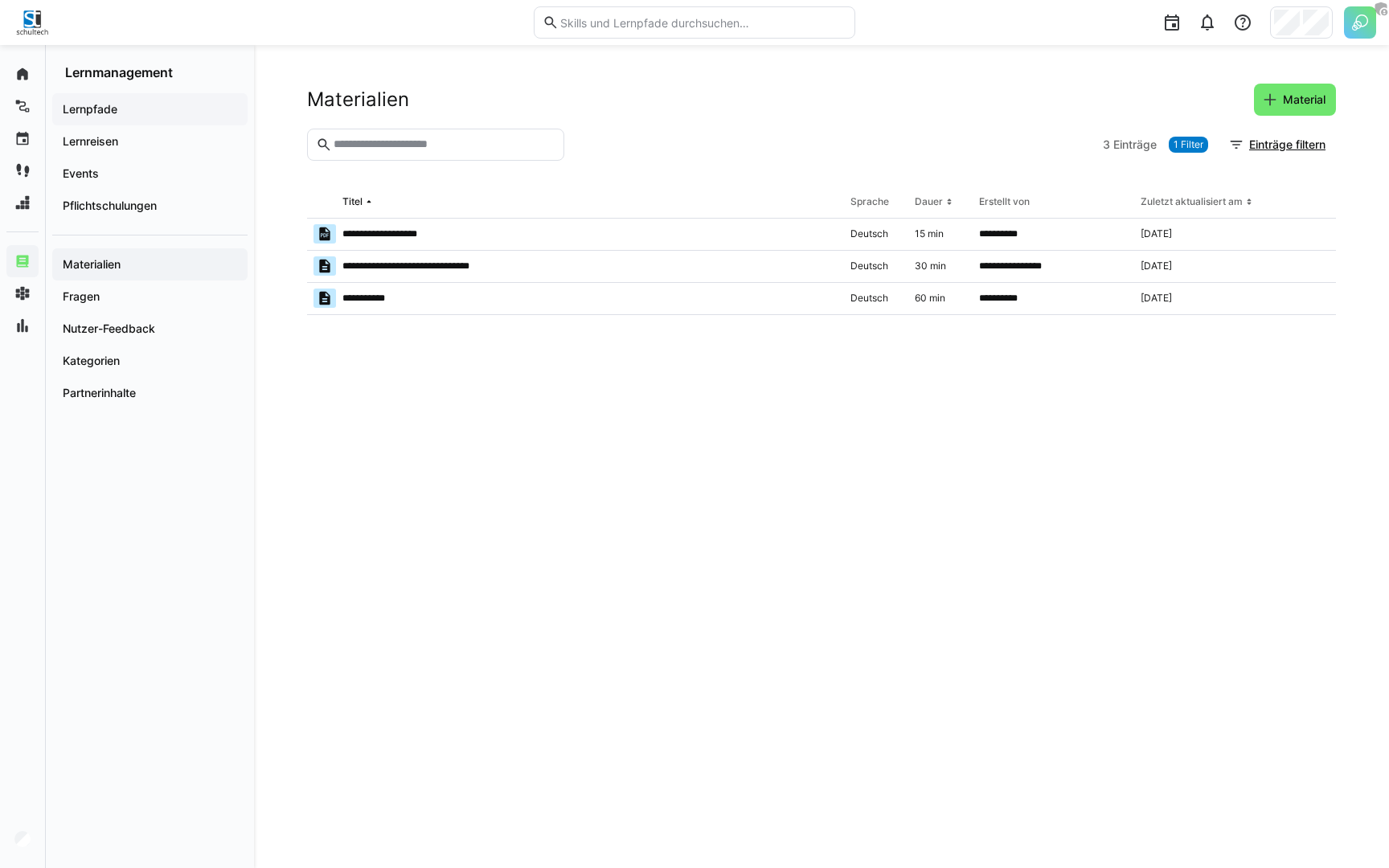
click at [0, 0] on app-navigation-label "Lernpfade" at bounding box center [0, 0] width 0 height 0
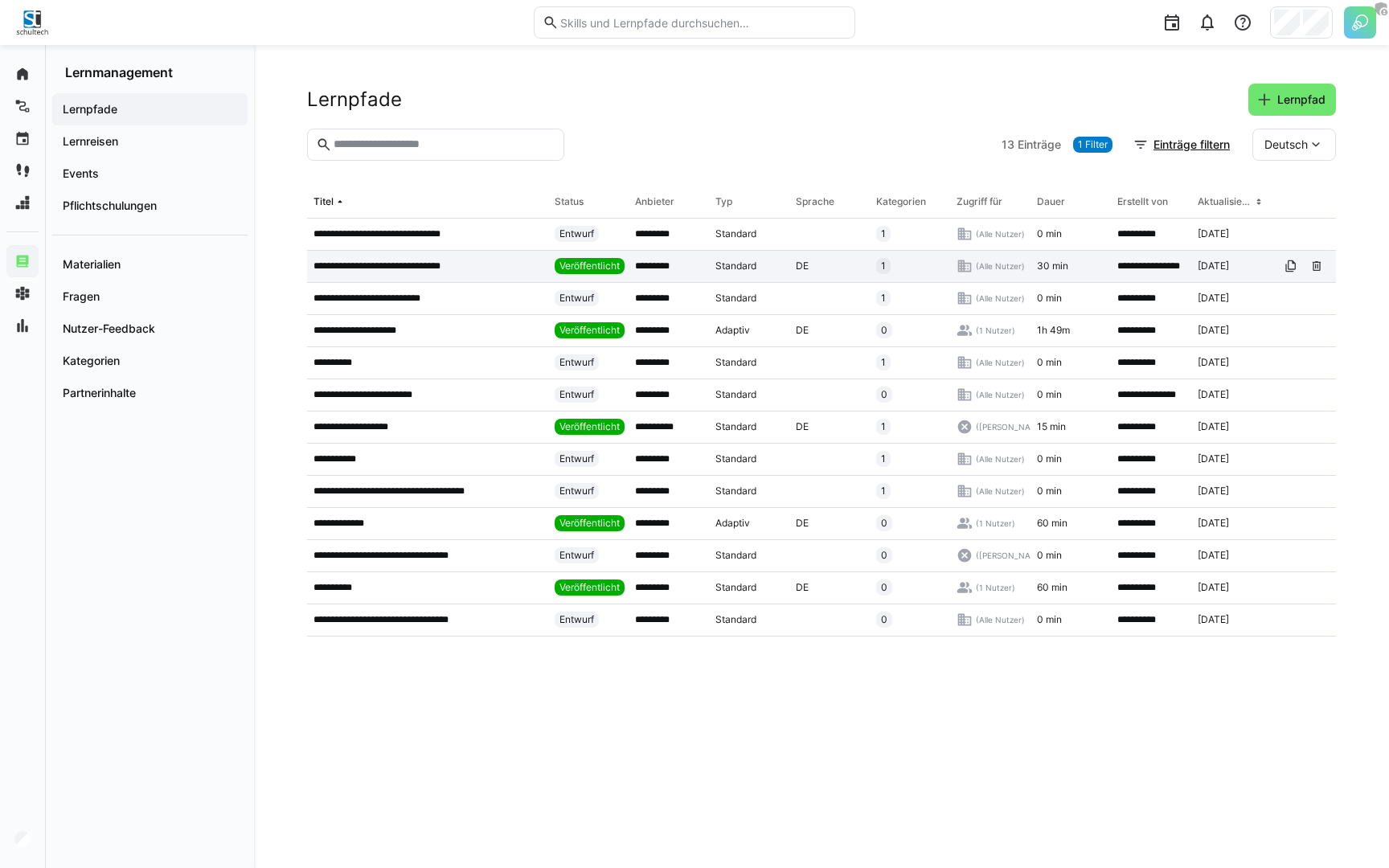
click at [446, 271] on p "**********" at bounding box center [393, 265] width 158 height 13
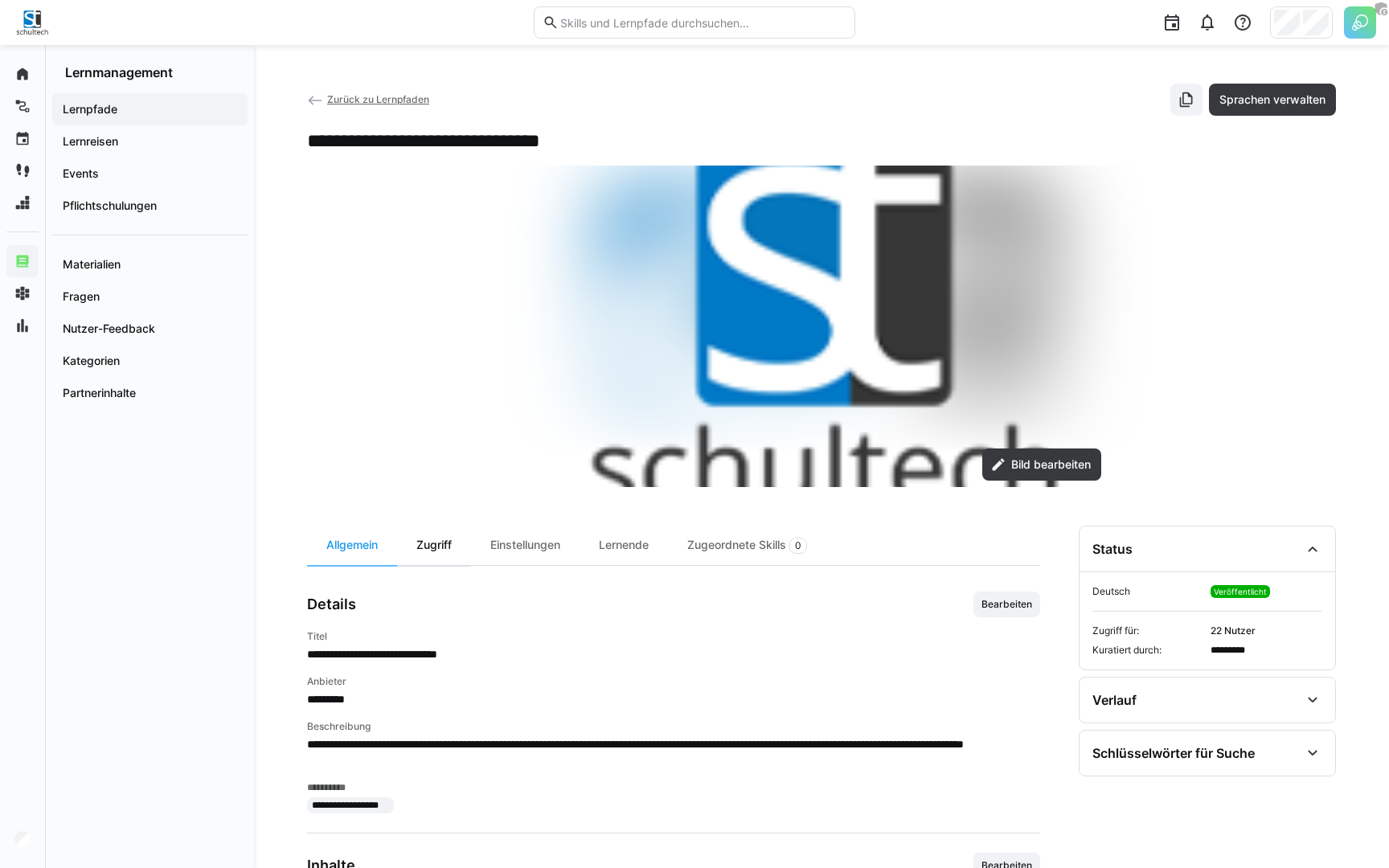
click at [443, 546] on div "Zugriff" at bounding box center [434, 545] width 74 height 39
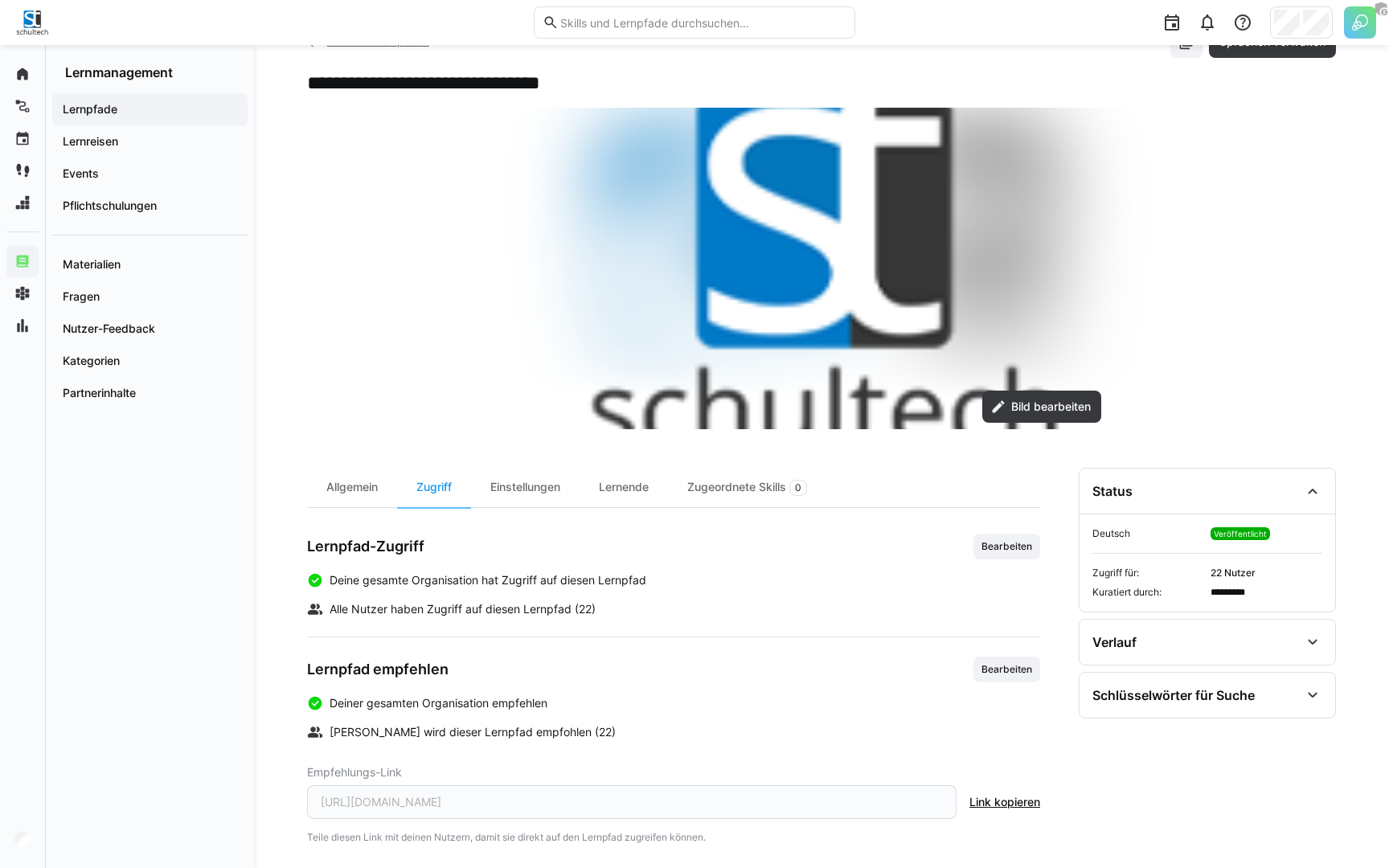
scroll to position [72, 0]
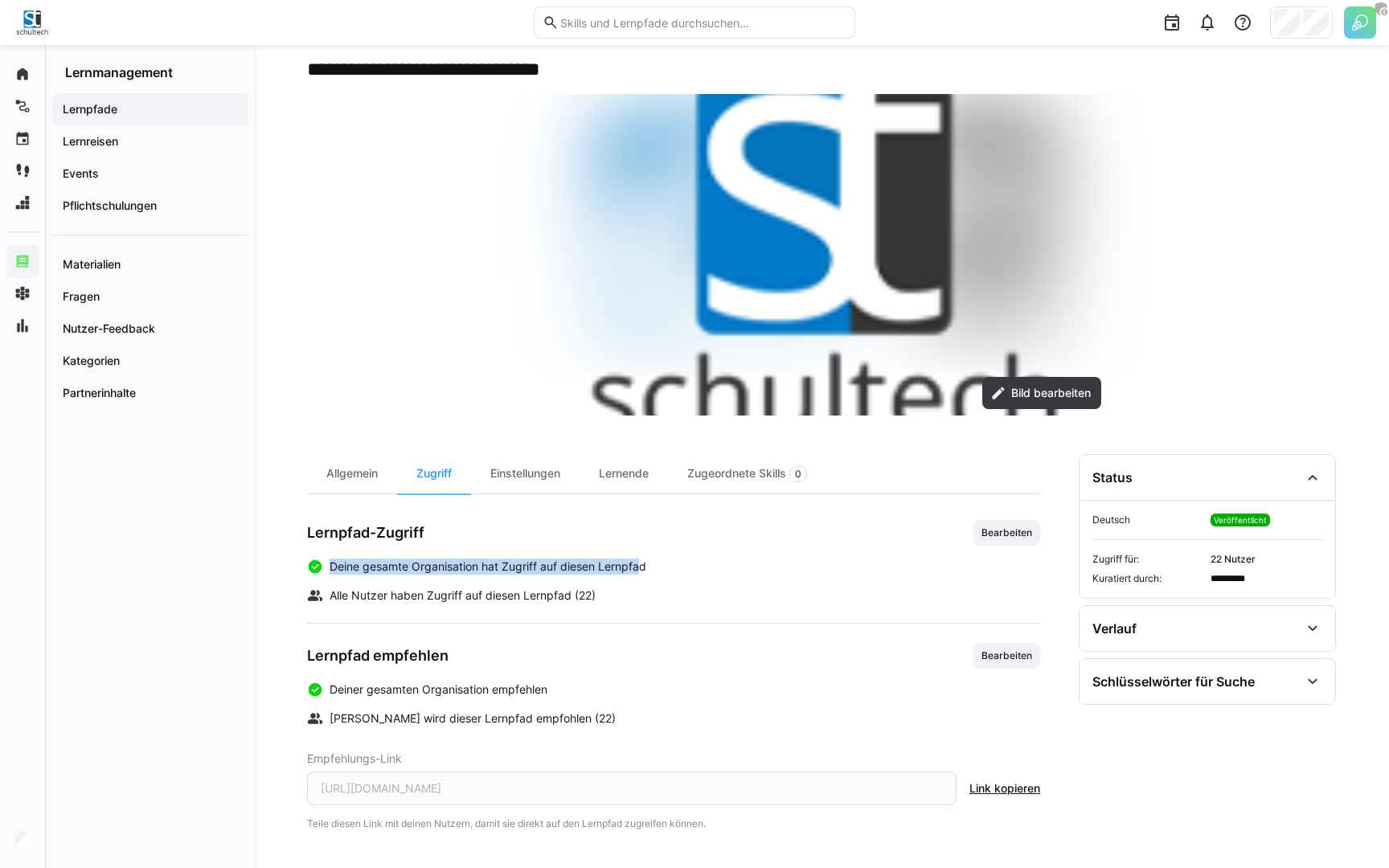
drag, startPoint x: 326, startPoint y: 562, endPoint x: 642, endPoint y: 563, distance: 316.0
click at [642, 563] on div "Deine gesamte Organisation hat Zugriff auf diesen Lernpfad" at bounding box center [674, 566] width 734 height 16
click at [437, 582] on div "Deine gesamte Organisation hat Zugriff auf diesen Lernpfad Alle Nutzer haben Zu…" at bounding box center [674, 581] width 734 height 45
click at [1014, 526] on span "Bearbeiten" at bounding box center [1007, 532] width 54 height 13
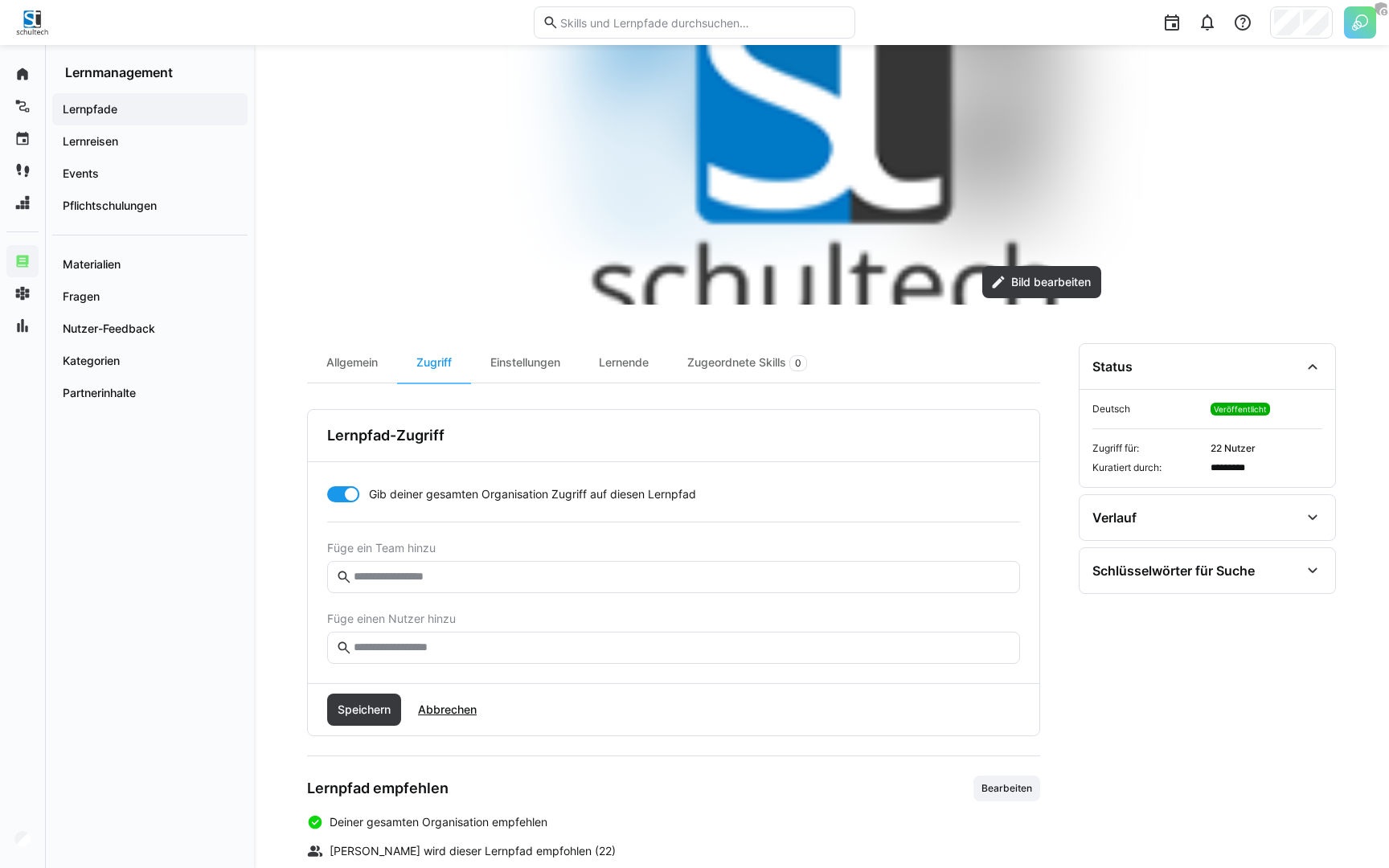
scroll to position [206, 0]
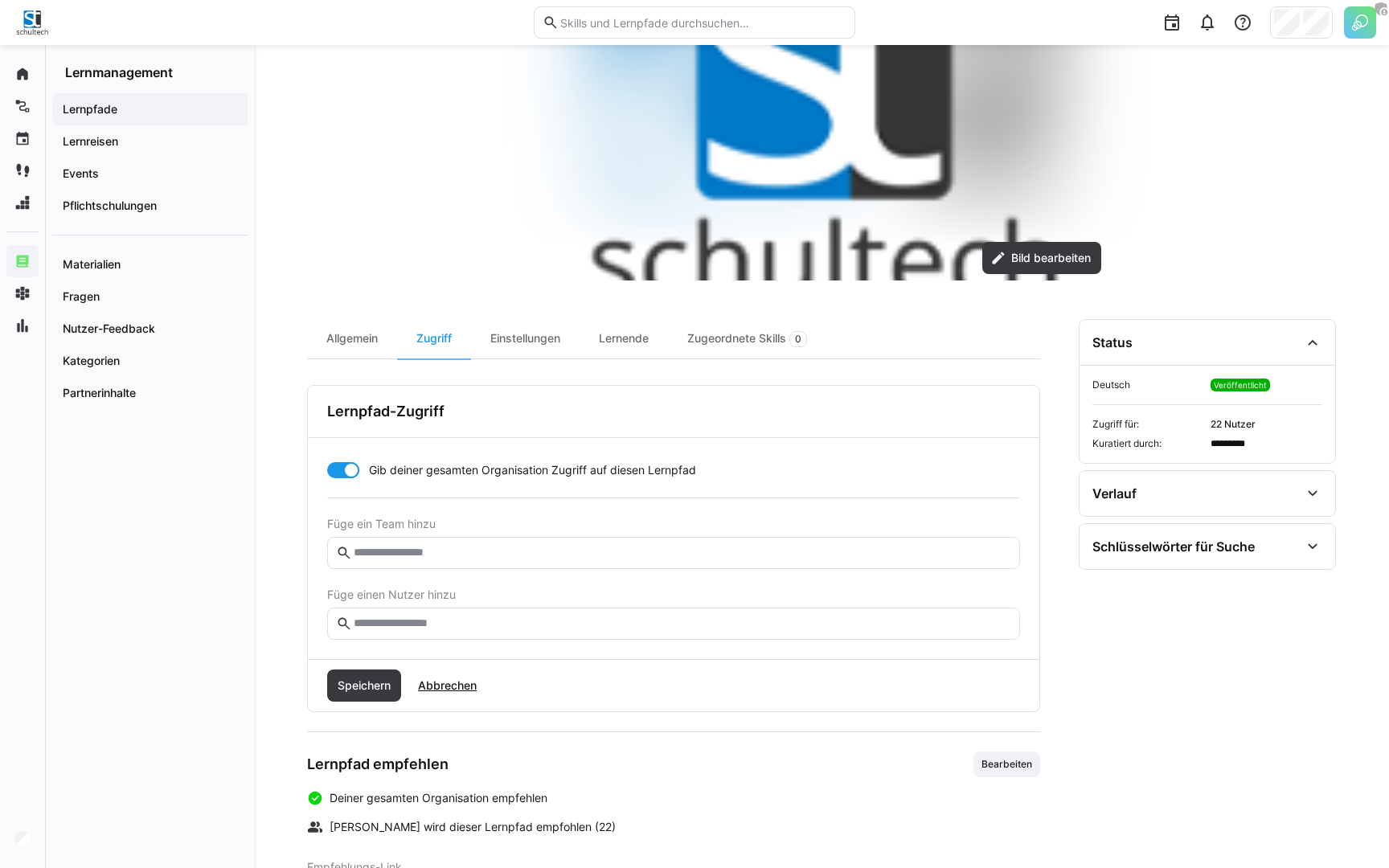
click at [334, 468] on div at bounding box center [342, 470] width 32 height 16
click at [465, 690] on span "Abbrechen" at bounding box center [447, 686] width 63 height 16
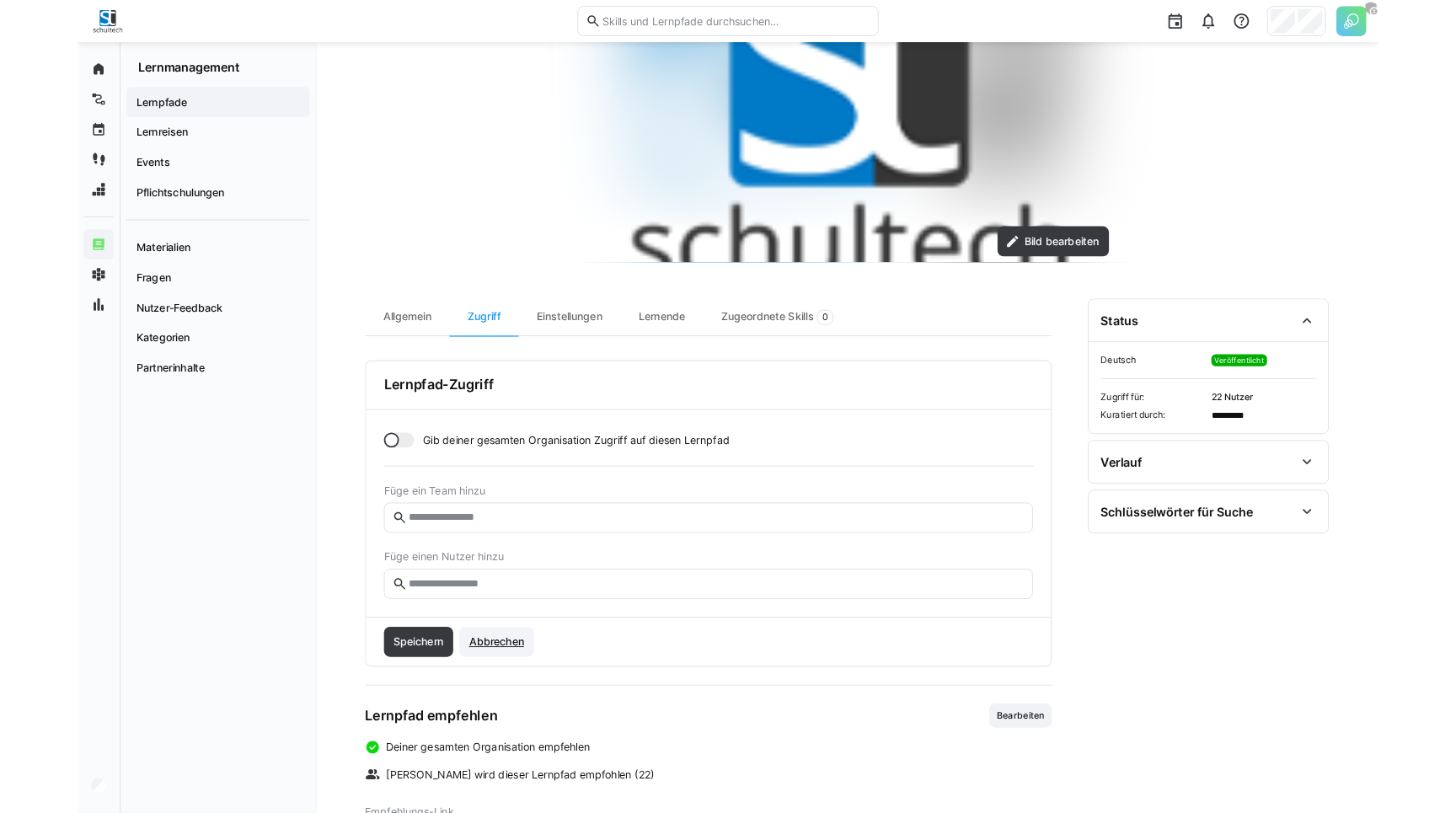
scroll to position [75, 0]
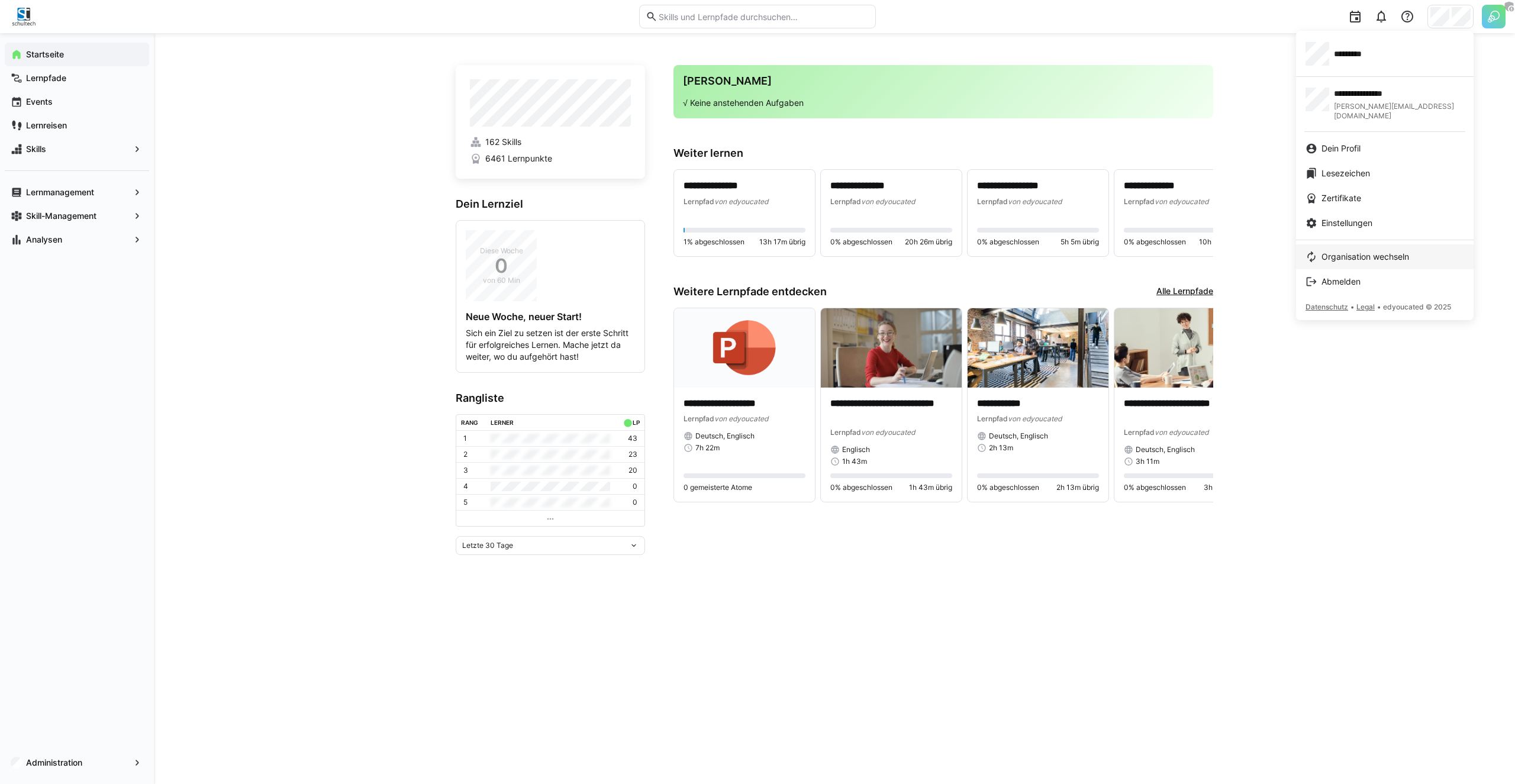
click at [1354, 256] on link "Organisation wechseln" at bounding box center [1385, 256] width 177 height 25
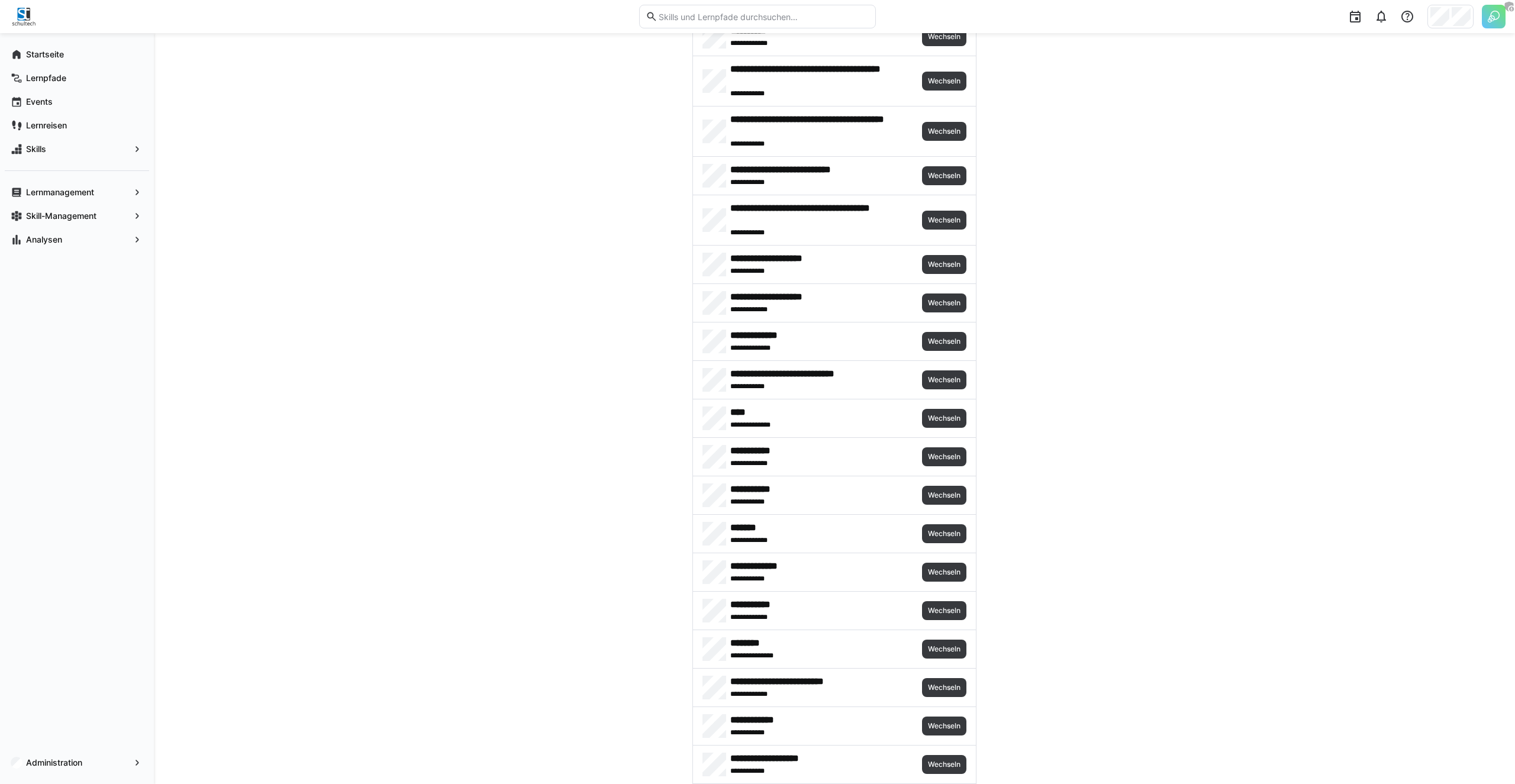
scroll to position [228, 0]
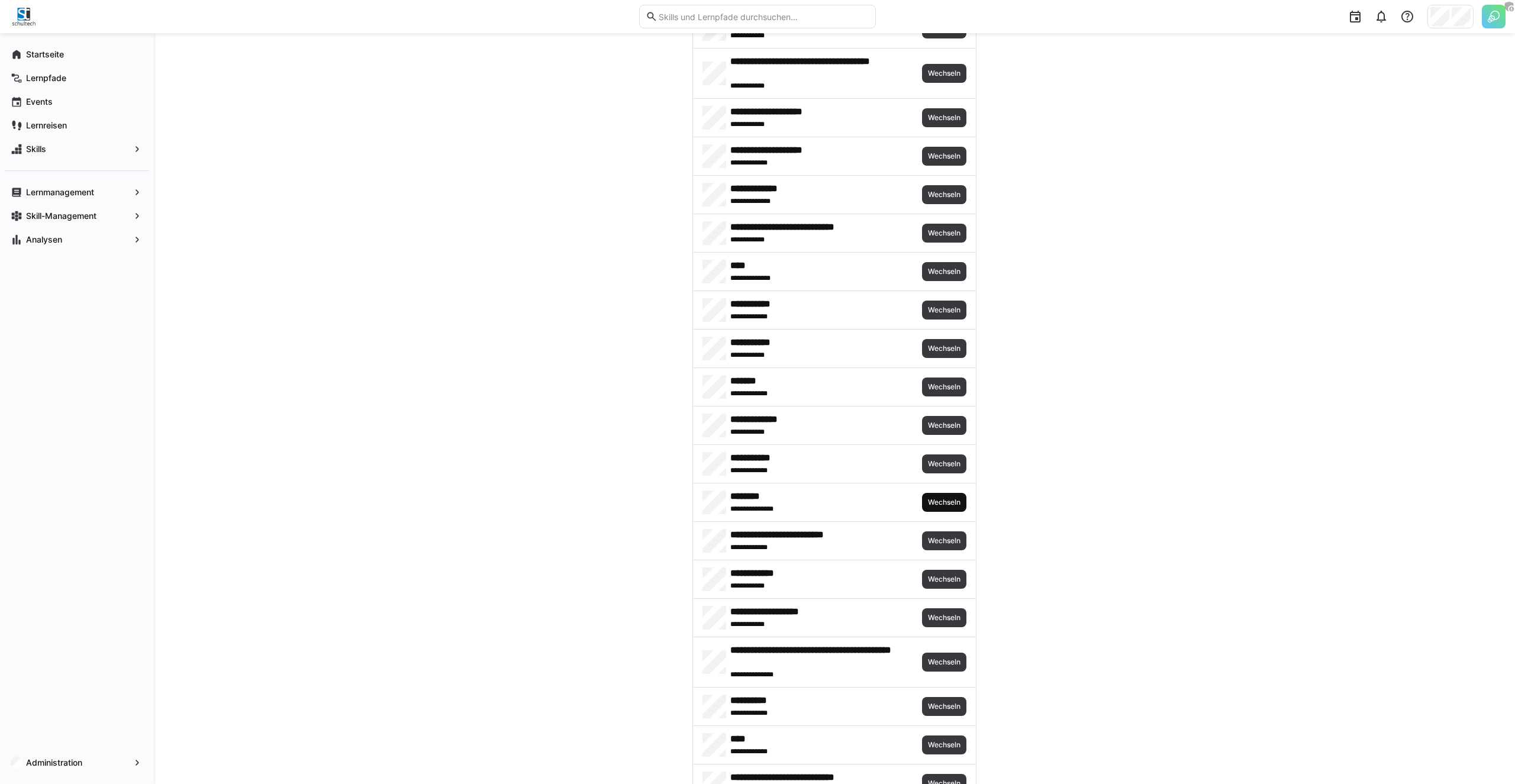
click at [937, 498] on span "Wechseln" at bounding box center [944, 502] width 35 height 10
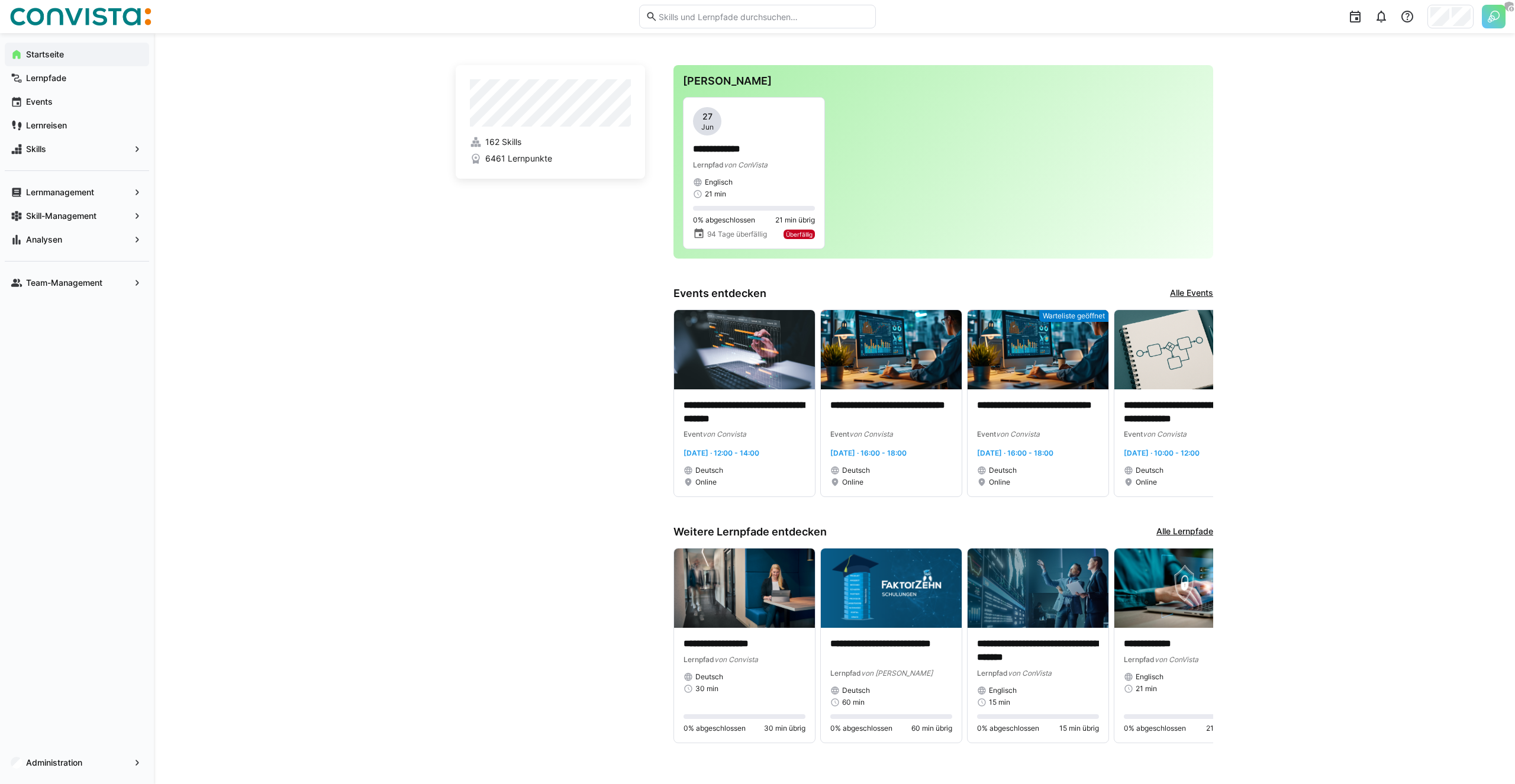
click at [373, 388] on div "**********" at bounding box center [834, 410] width 1361 height 753
click at [0, 0] on app-navigation-label "Administration" at bounding box center [0, 0] width 0 height 0
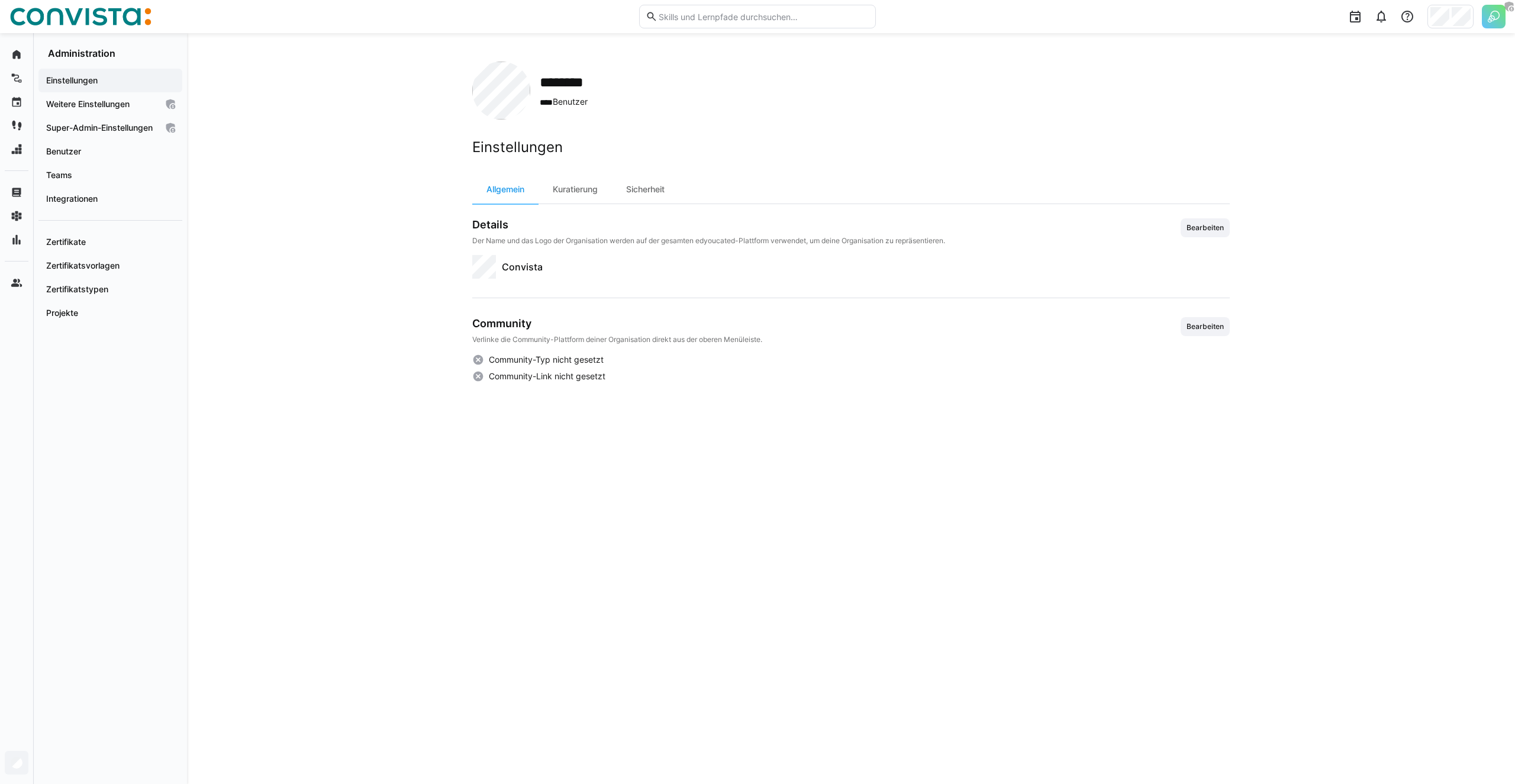
click at [1494, 27] on img at bounding box center [1493, 16] width 24 height 24
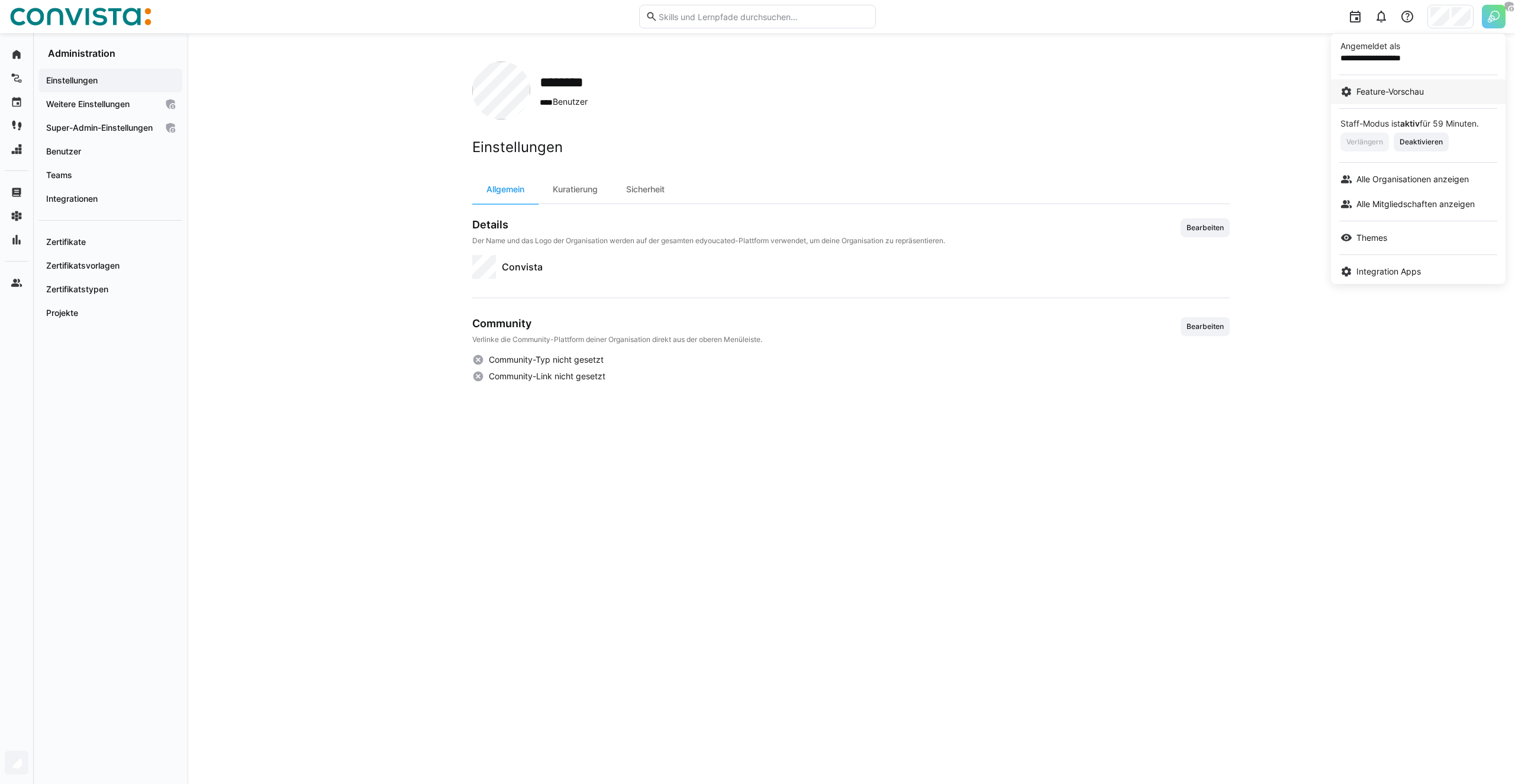
click at [1371, 88] on span "Feature-Vorschau" at bounding box center [1390, 91] width 68 height 12
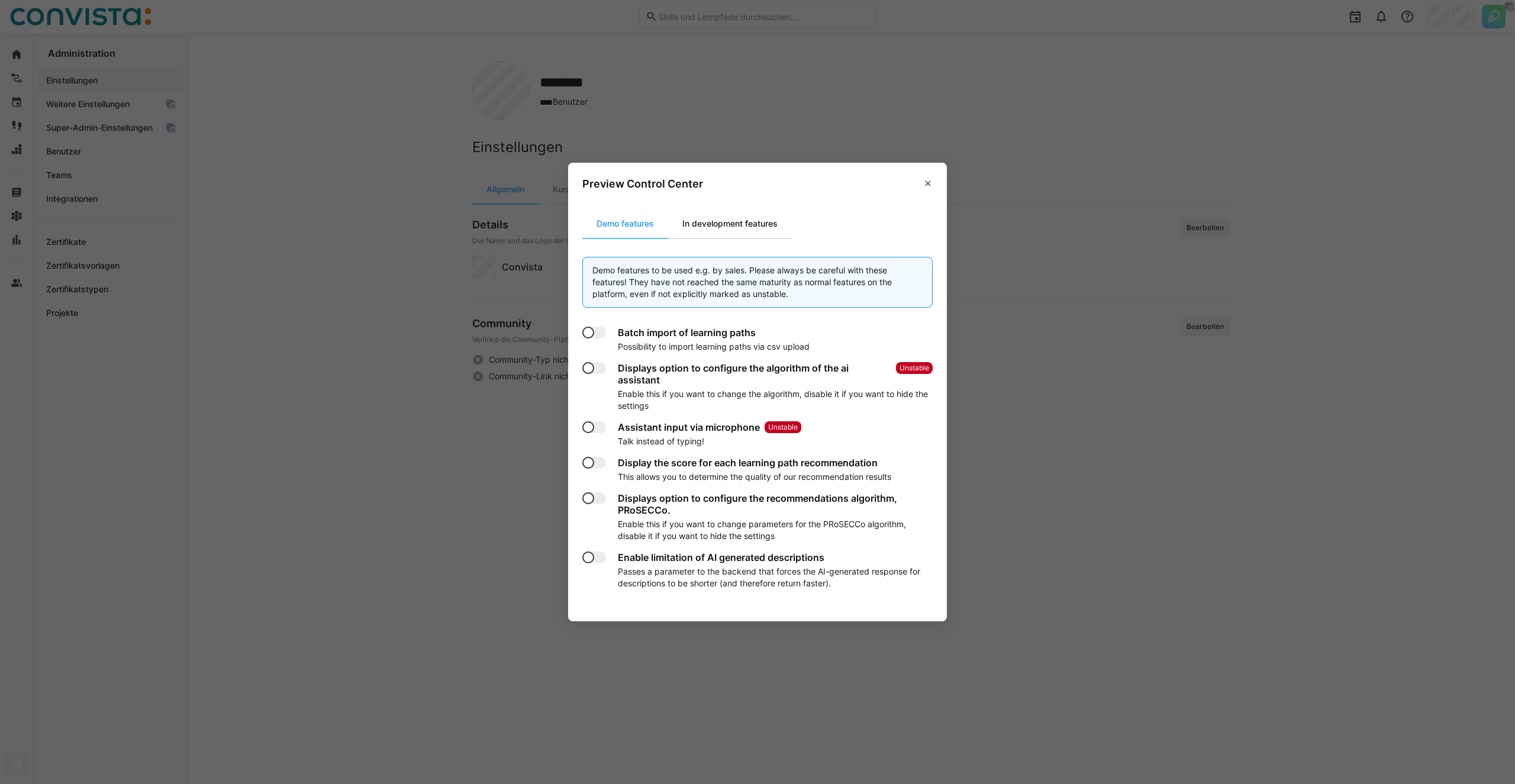
click at [772, 228] on div "In development features" at bounding box center [730, 223] width 124 height 29
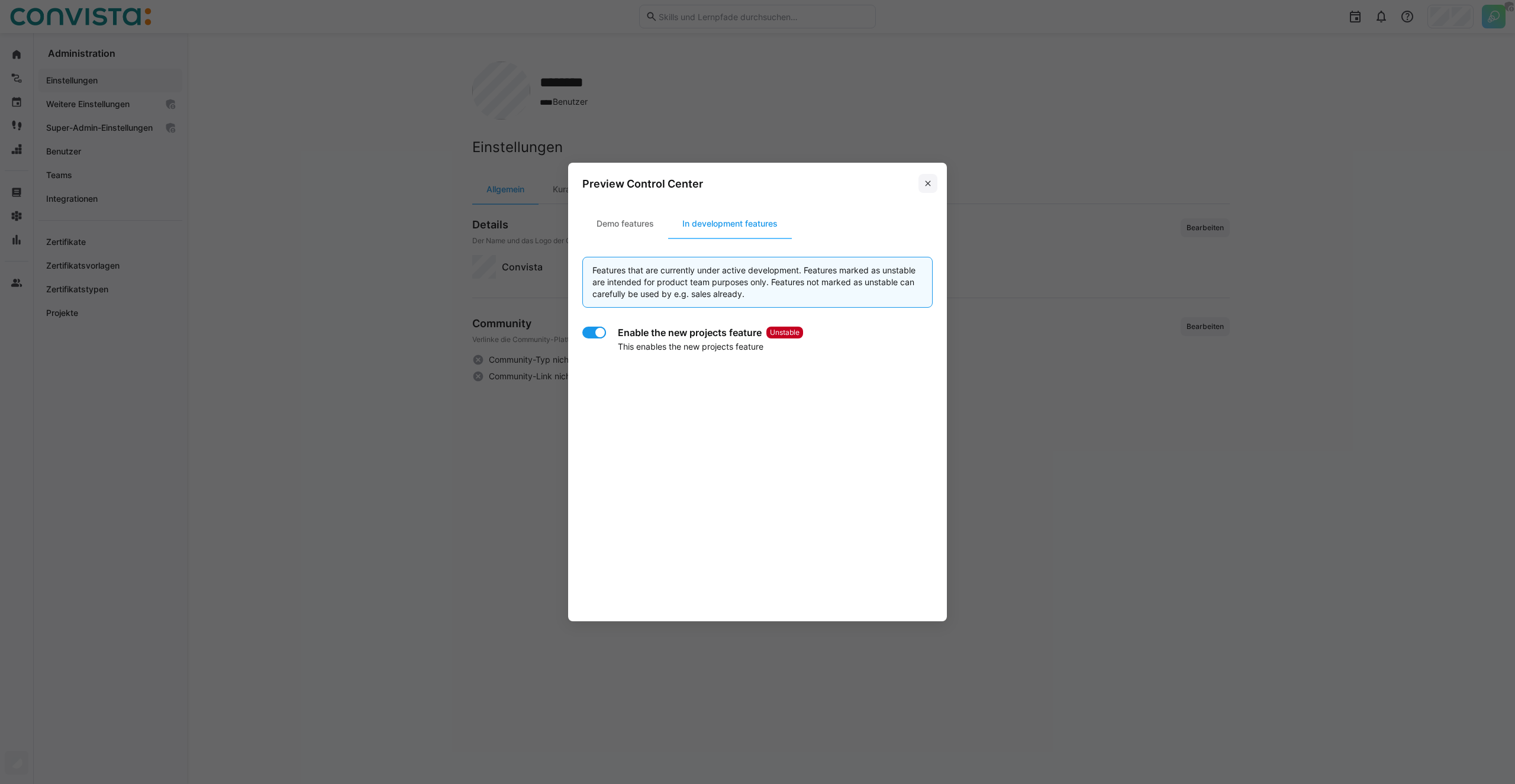
click at [932, 181] on eds-icon at bounding box center [927, 183] width 10 height 10
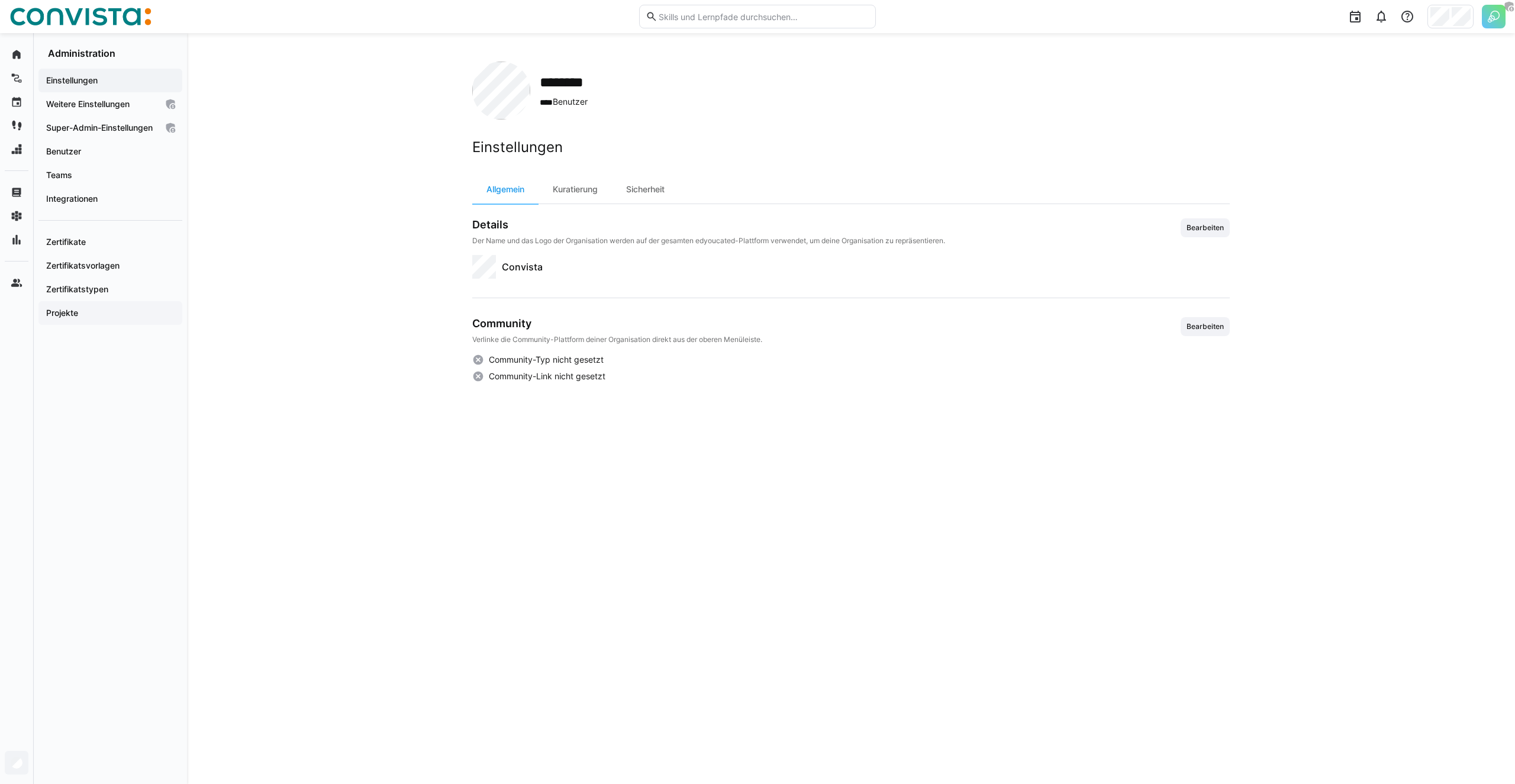
click at [108, 319] on span "Projekte" at bounding box center [110, 313] width 132 height 12
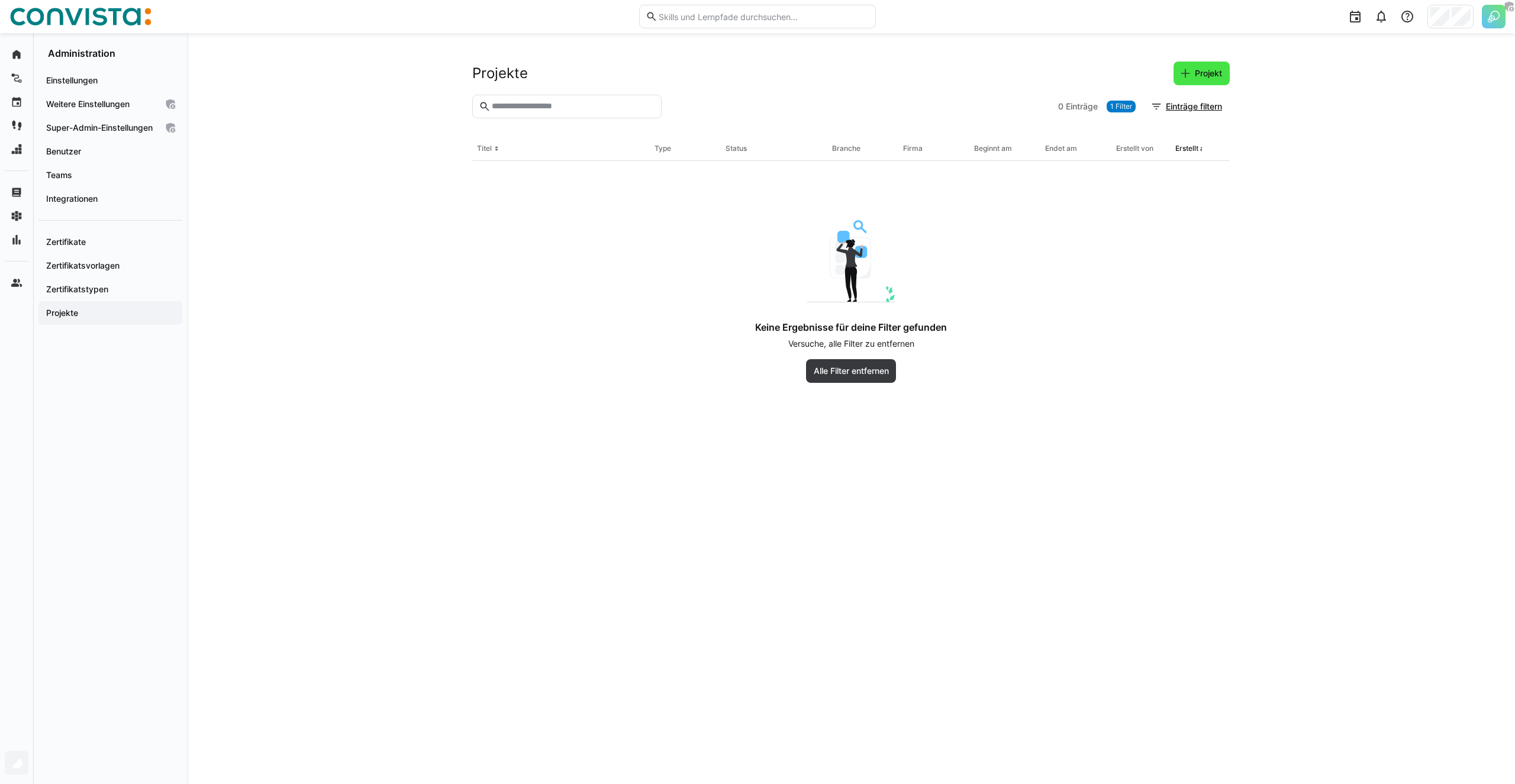
click at [1202, 78] on span "Projekt" at bounding box center [1208, 73] width 31 height 12
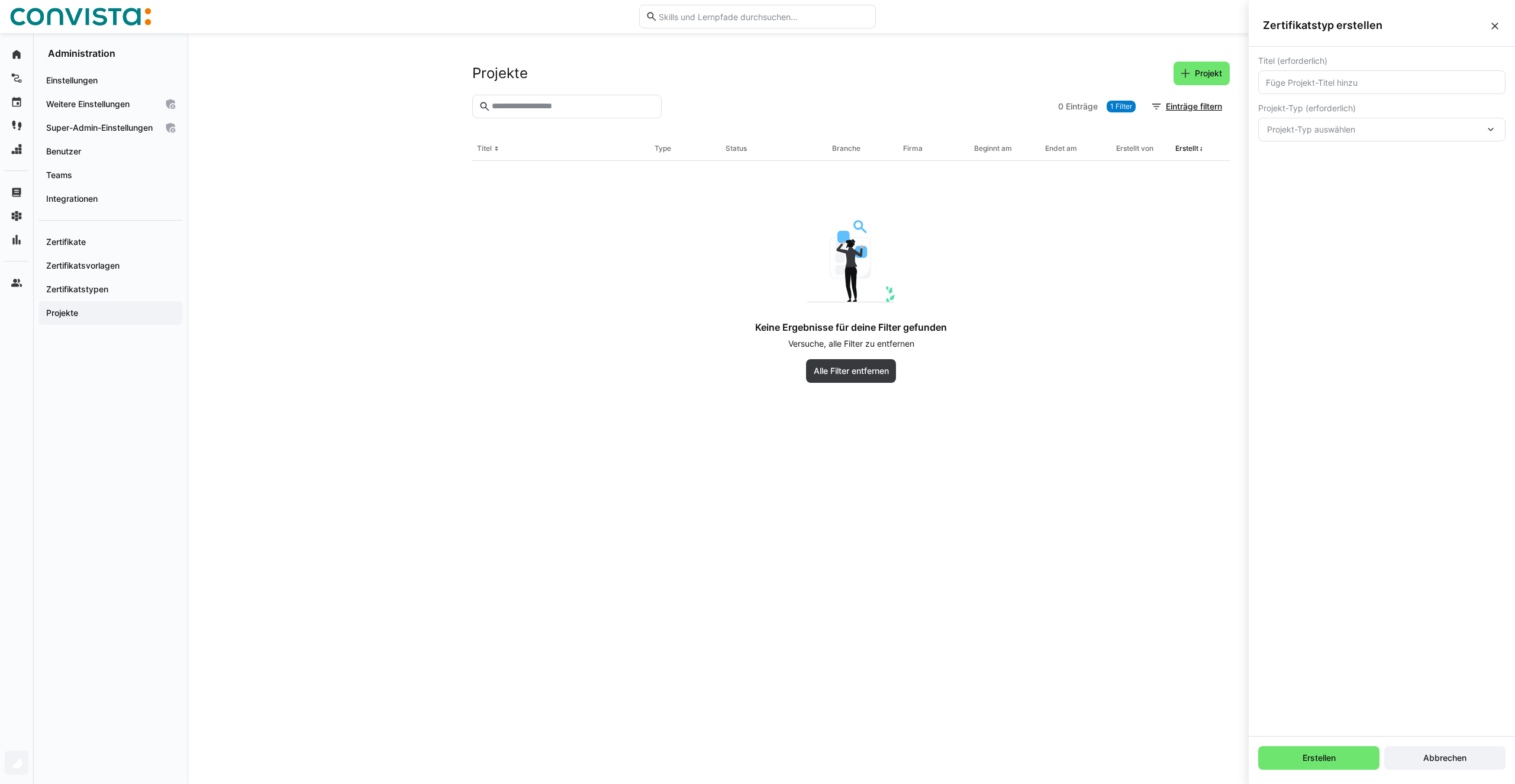
click at [1493, 25] on eds-icon at bounding box center [1495, 26] width 12 height 12
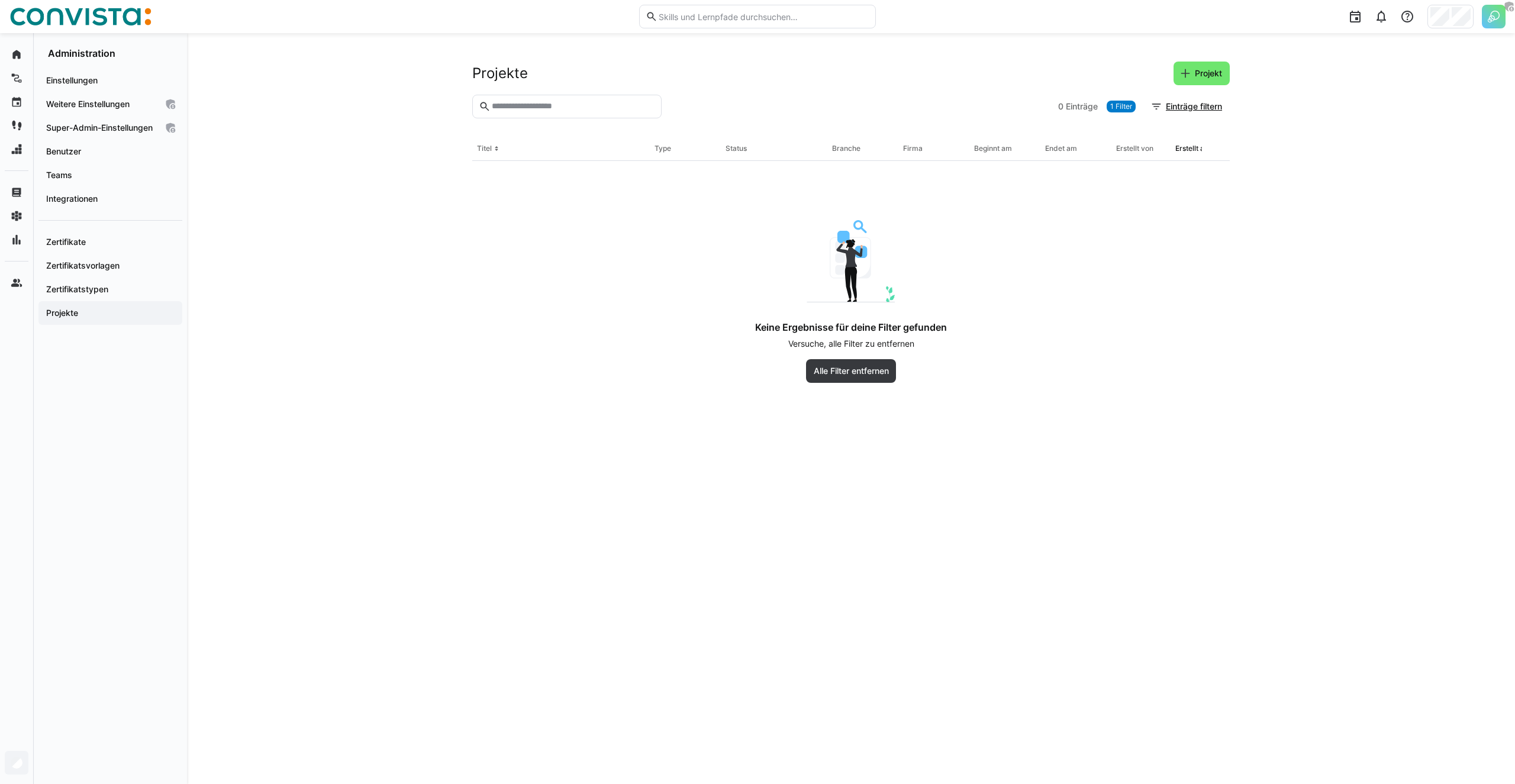
click at [476, 207] on app-empty-results "Keine Ergebnisse für deine Filter gefunden Versuche, alle Filter zu entfernen A…" at bounding box center [851, 272] width 758 height 222
click at [306, 245] on div "Projekte Projekt 0 Einträge 1 Filter Einträge filtern Titel Type Status Branche…" at bounding box center [851, 408] width 1328 height 751
click at [0, 0] on app-navigation-label "Einstellungen" at bounding box center [0, 0] width 0 height 0
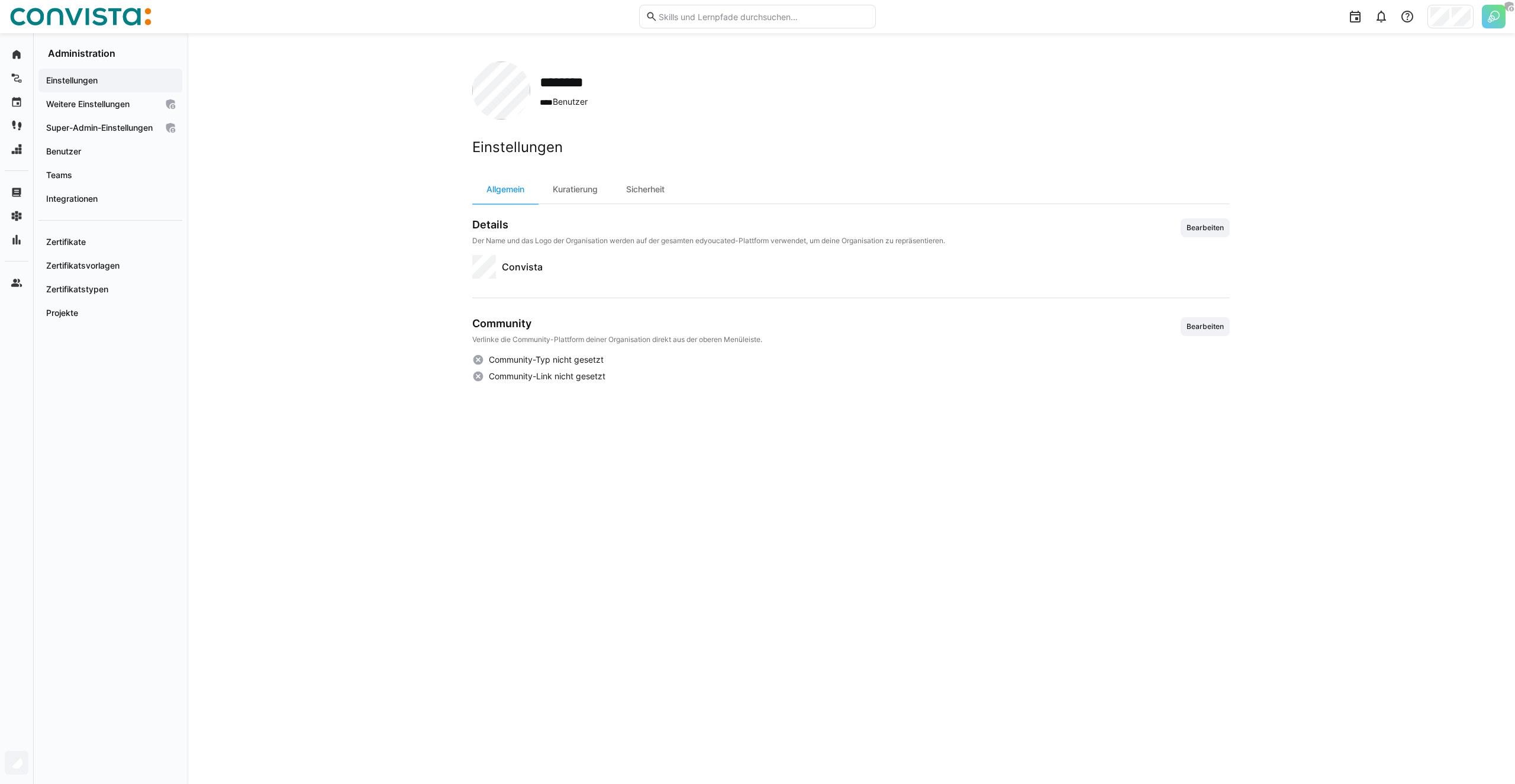
click at [215, 123] on div "******** **** Benutzer Einstellungen Allgemein Kuratierung Sicherheit Details D…" at bounding box center [851, 408] width 1328 height 751
click at [71, 301] on div "Zertifikatstypen" at bounding box center [110, 289] width 144 height 24
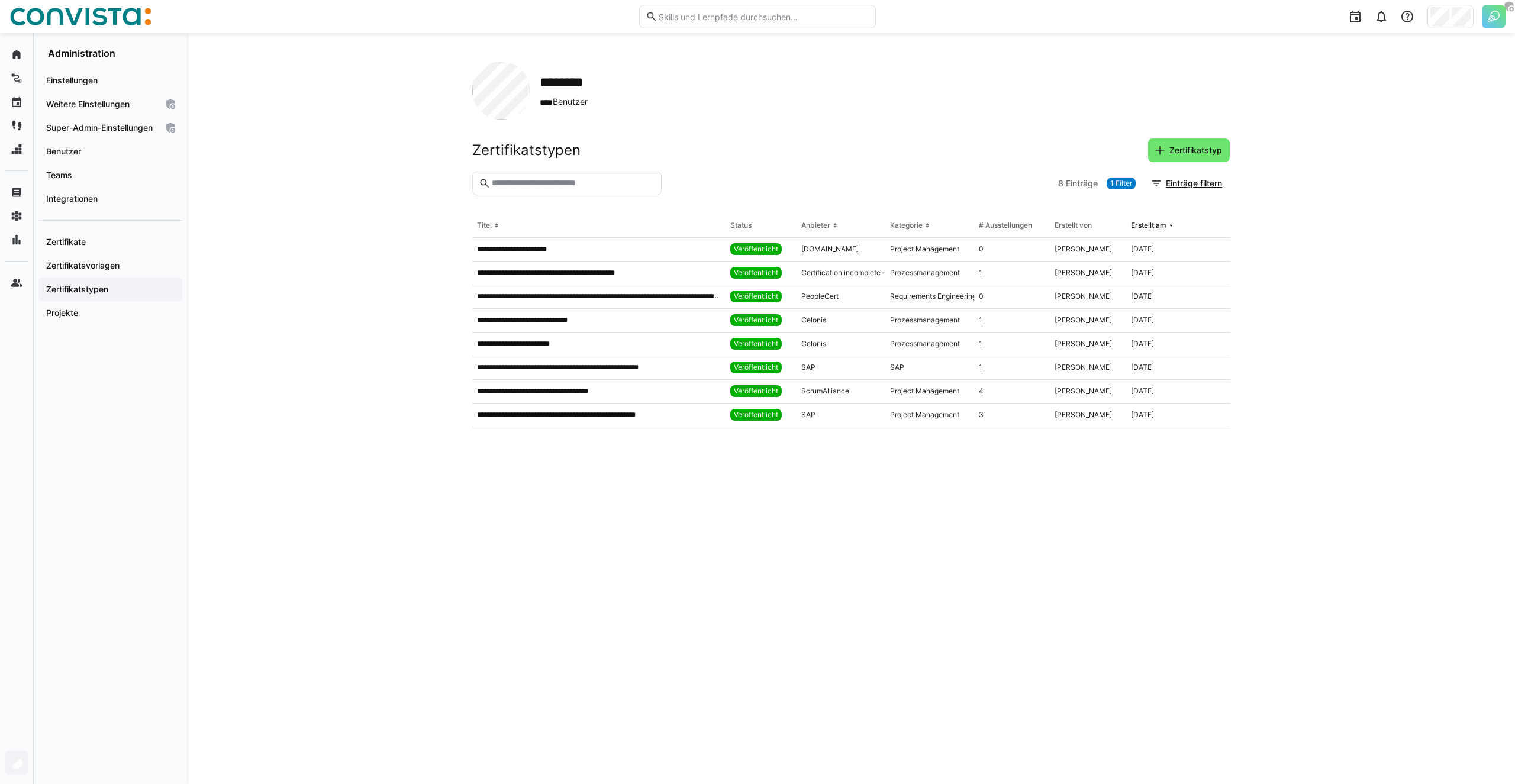
click at [331, 129] on div "**********" at bounding box center [851, 408] width 1328 height 751
click at [1474, 33] on div "**********" at bounding box center [851, 408] width 1328 height 751
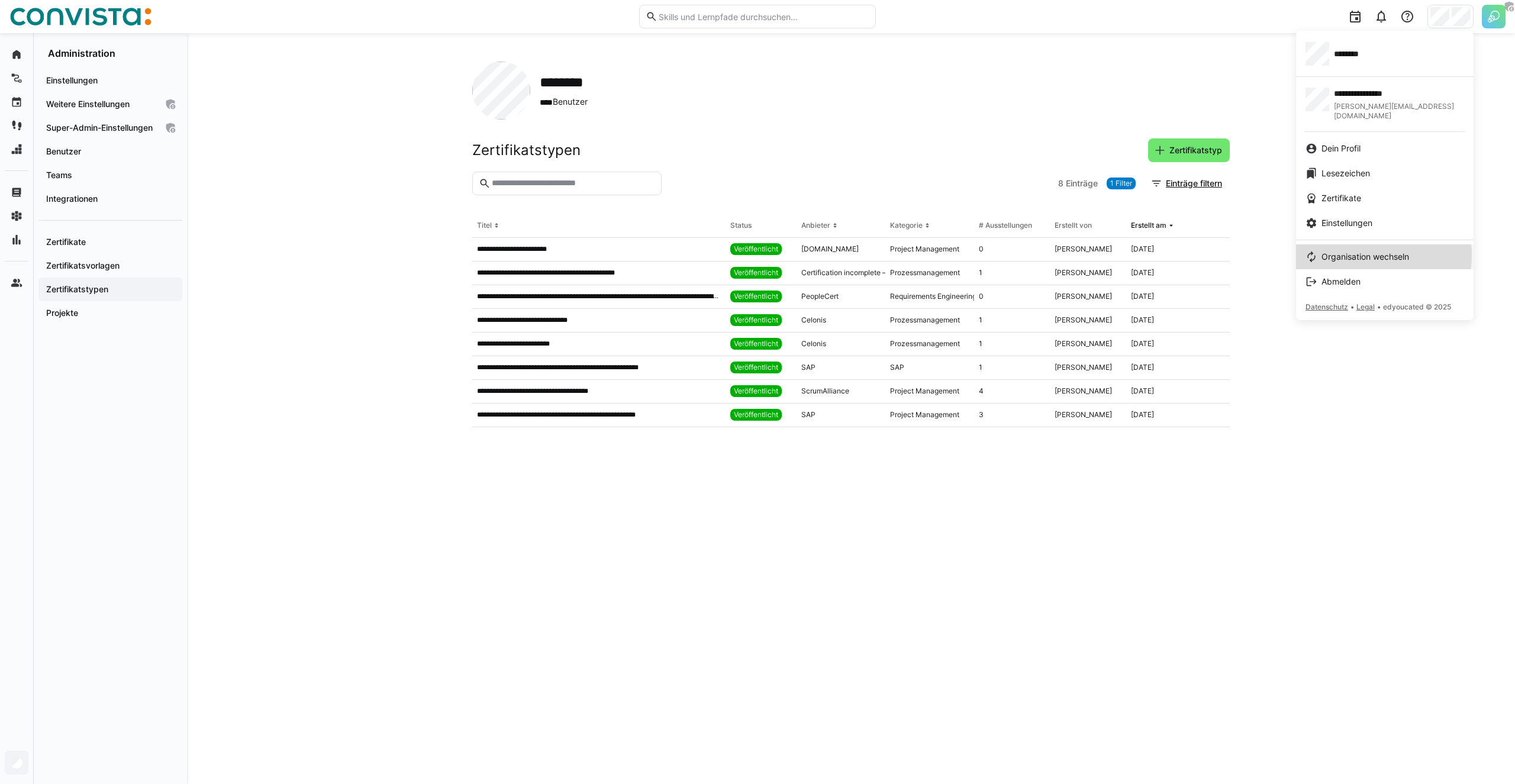
click at [1355, 251] on span "Organisation wechseln" at bounding box center [1365, 256] width 87 height 12
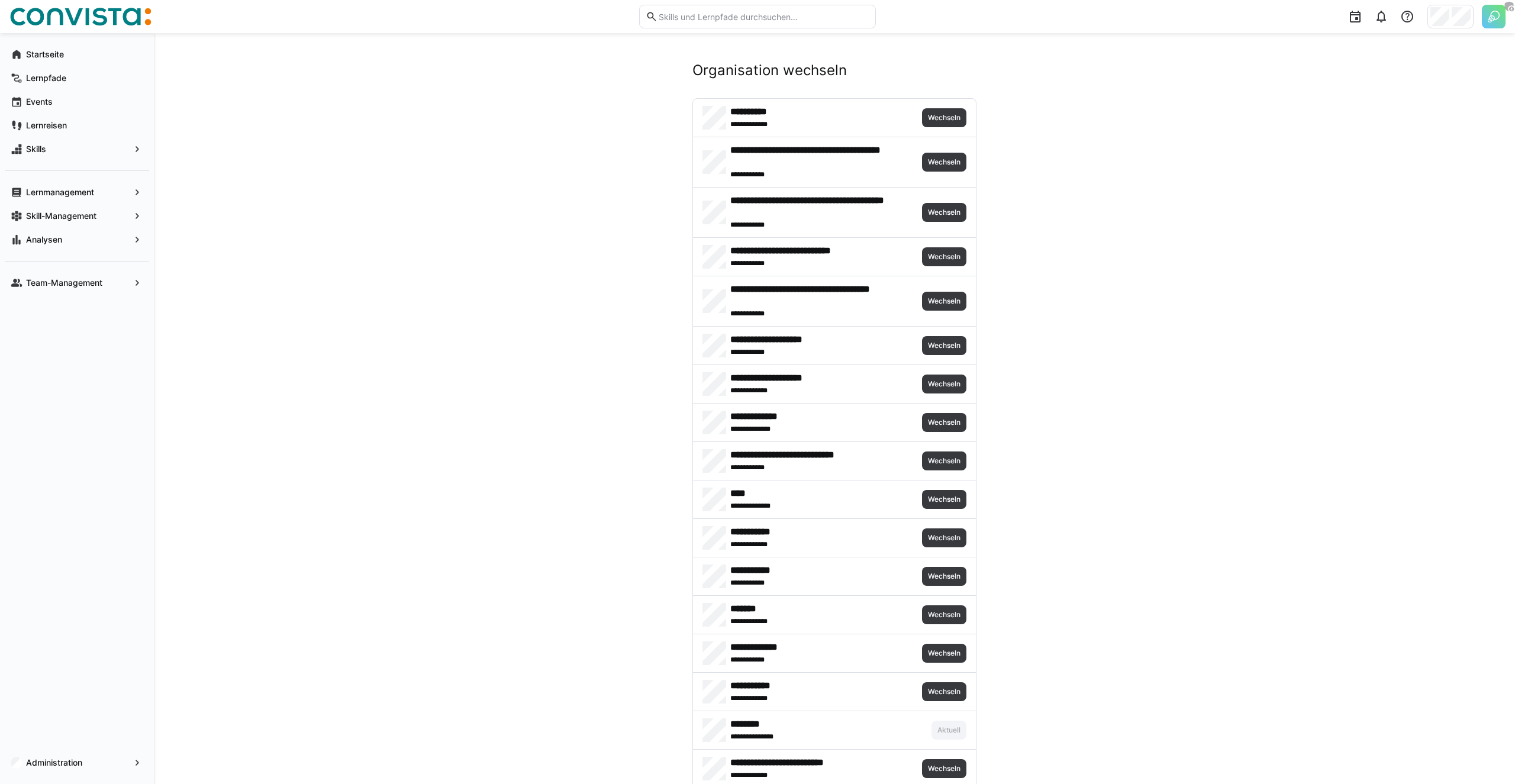
scroll to position [2509, 0]
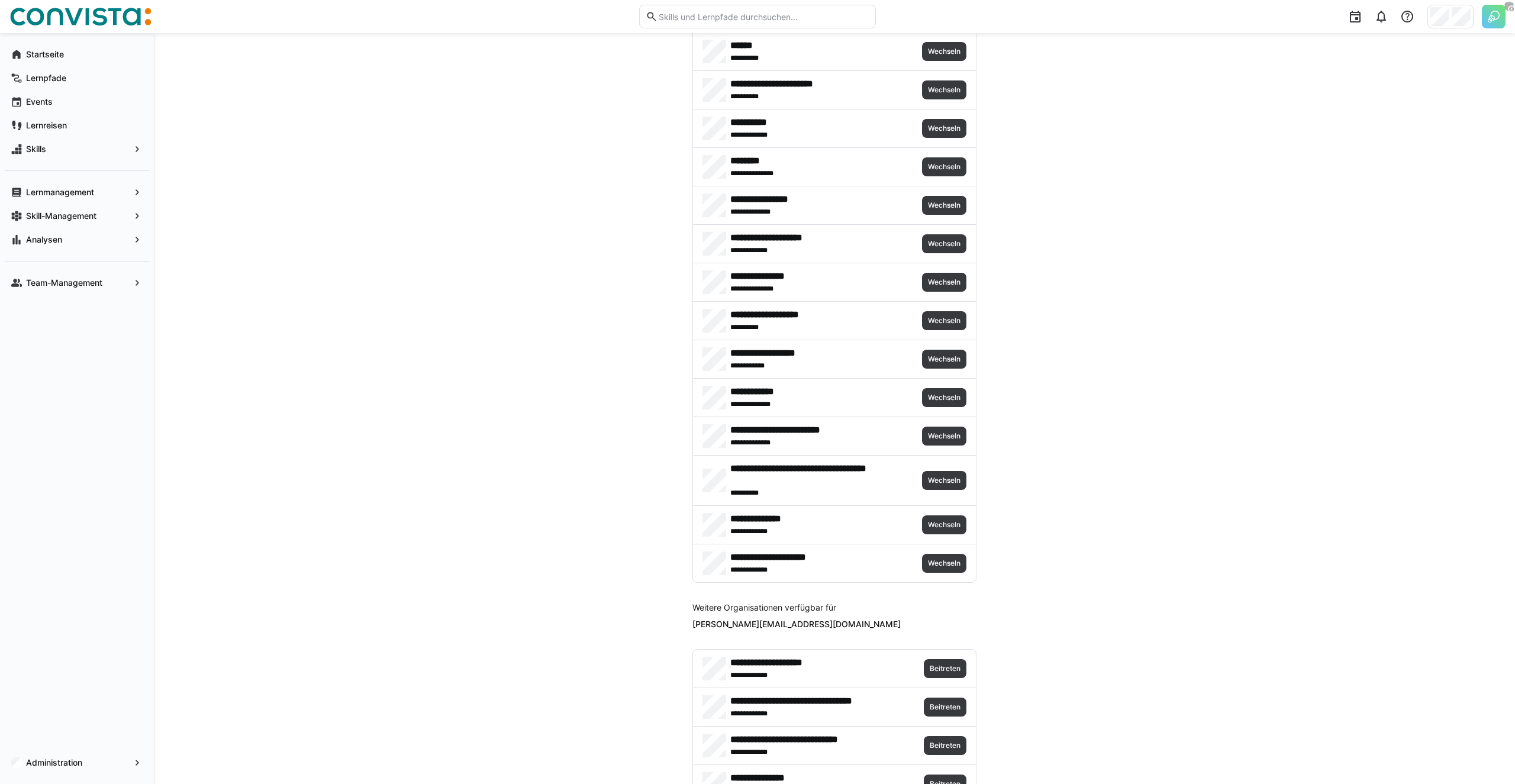
click at [934, 408] on div "**********" at bounding box center [834, 397] width 283 height 38
click at [939, 402] on span "Wechseln" at bounding box center [944, 397] width 45 height 19
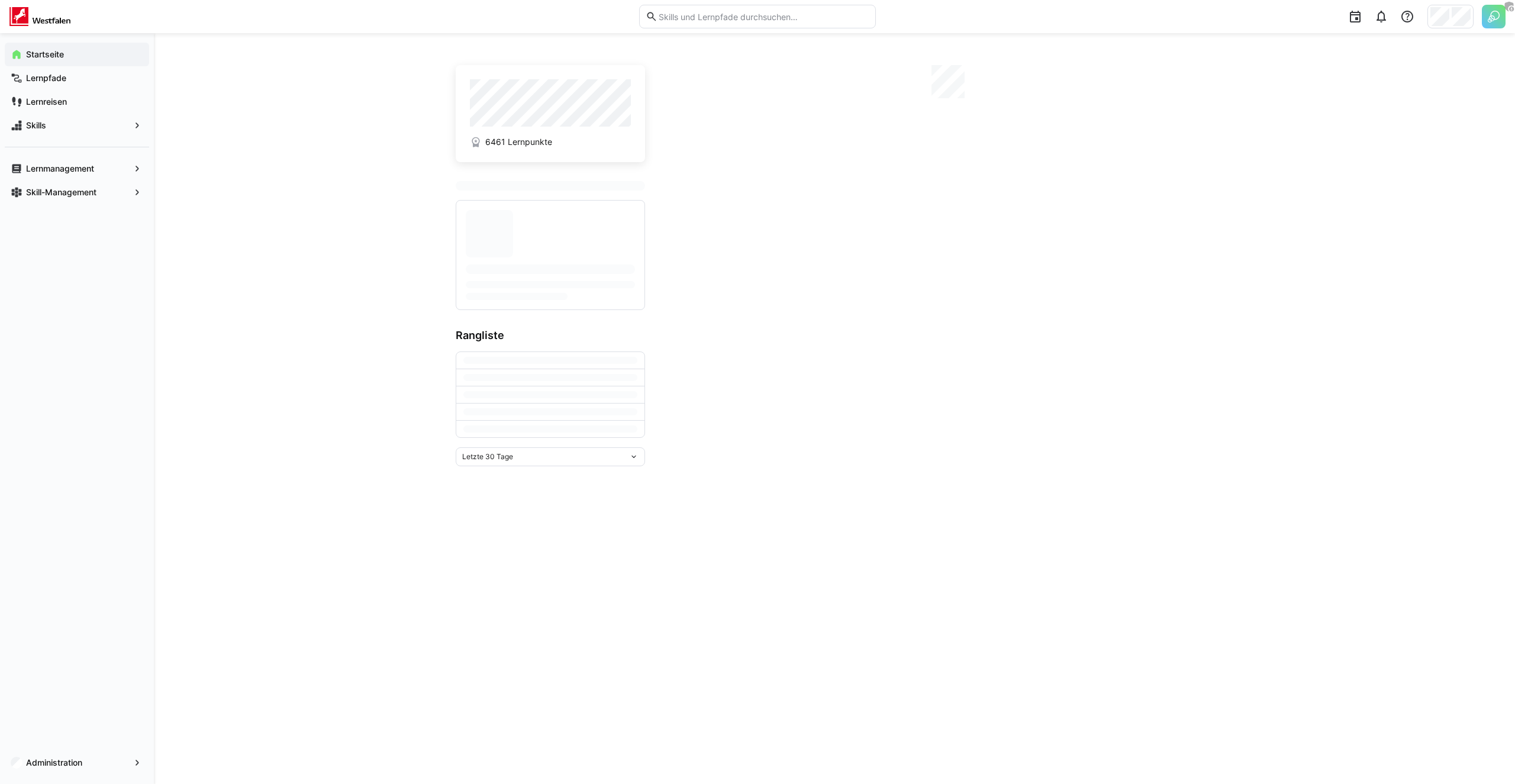
click at [369, 161] on div "6461 Lernpunkte Rangliste Letzte 30 Tage" at bounding box center [834, 408] width 1361 height 751
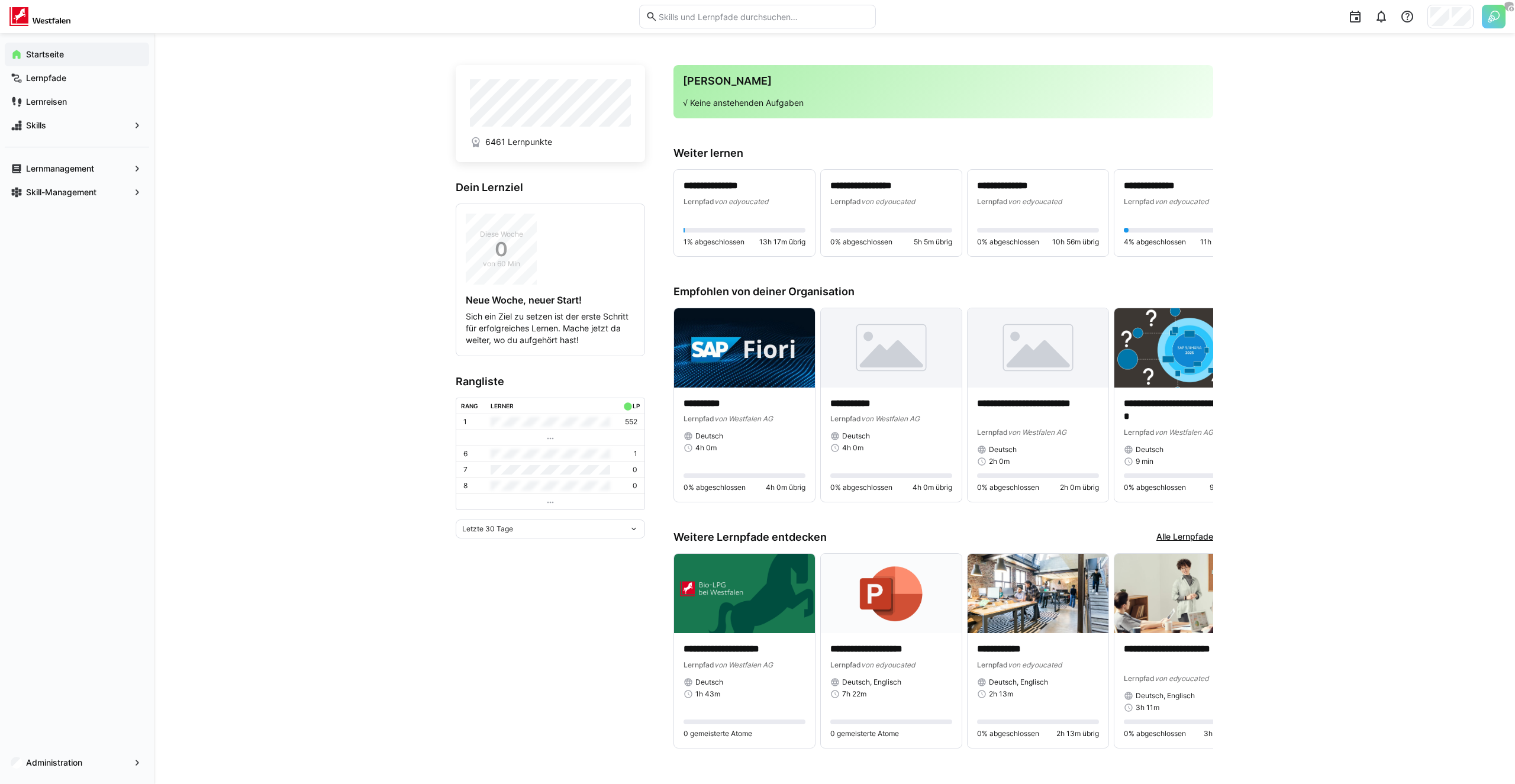
click at [75, 774] on div "Administration" at bounding box center [77, 762] width 154 height 43
click at [0, 0] on app-navigation-label "Administration" at bounding box center [0, 0] width 0 height 0
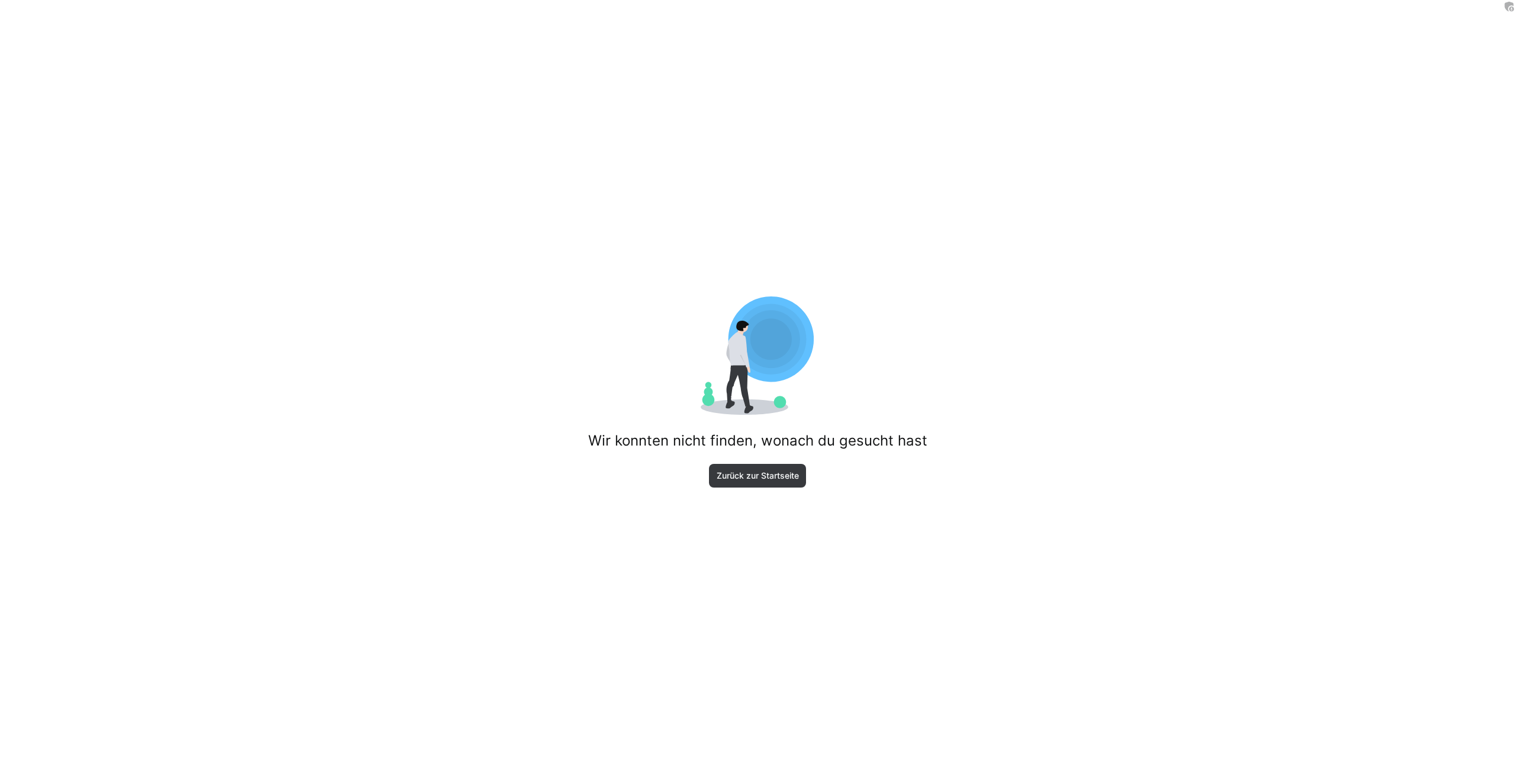
click at [300, 295] on div "Wir konnten nicht finden, wonach du gesucht hast Zurück zur Startseite" at bounding box center [758, 392] width 1515 height 784
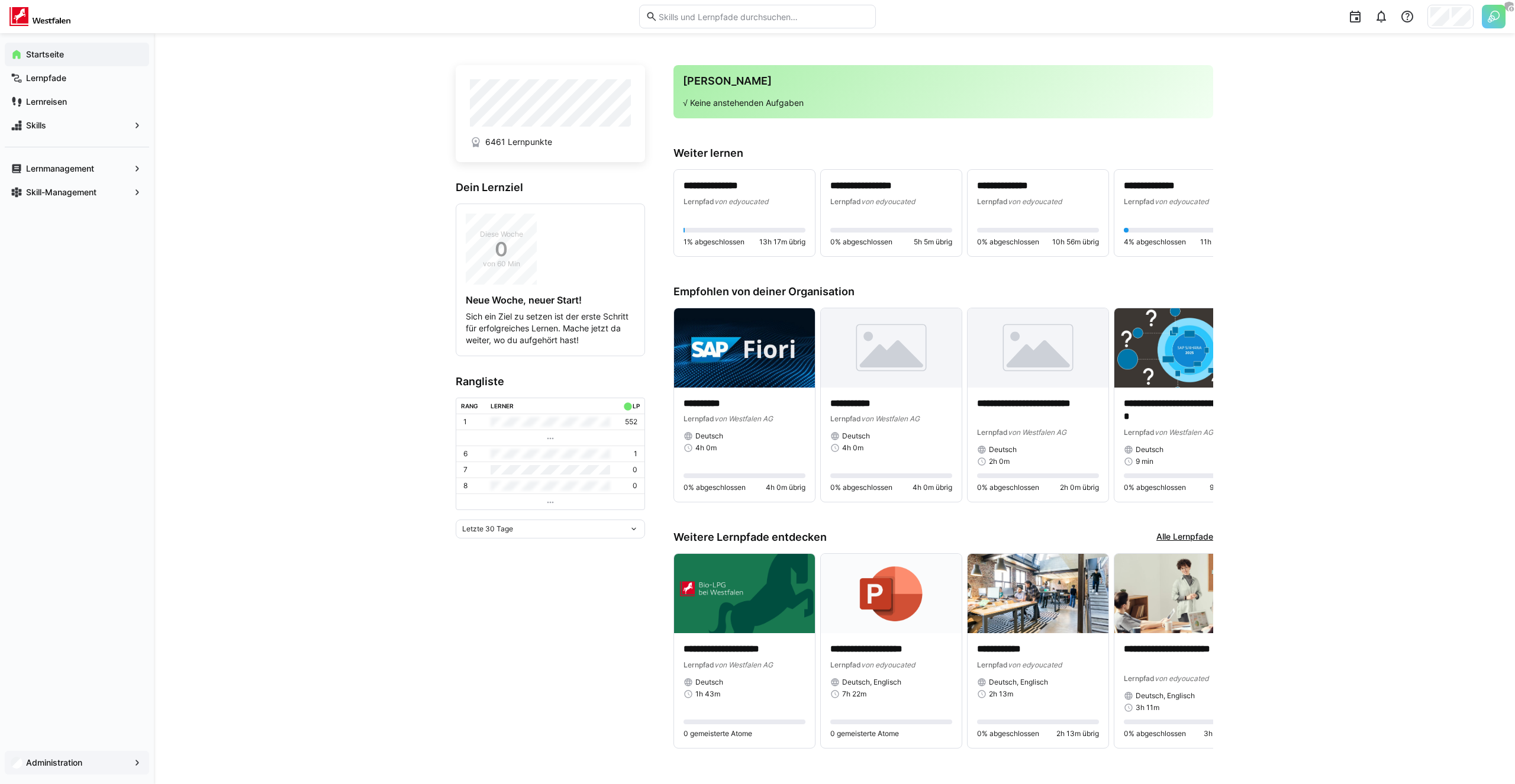
click at [0, 0] on app-navigation-label "Administration" at bounding box center [0, 0] width 0 height 0
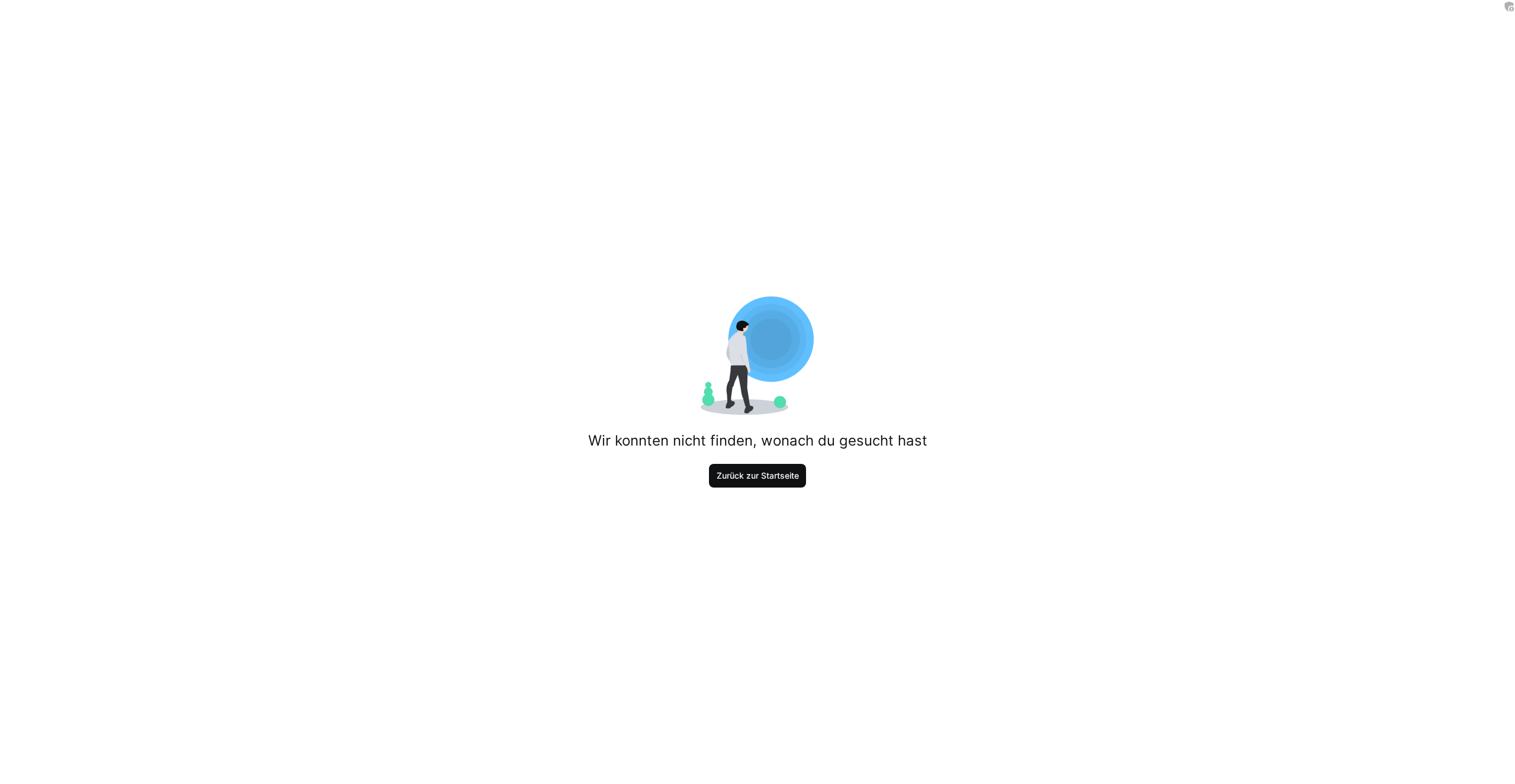
click at [745, 475] on span "Zurück zur Startseite" at bounding box center [758, 475] width 86 height 12
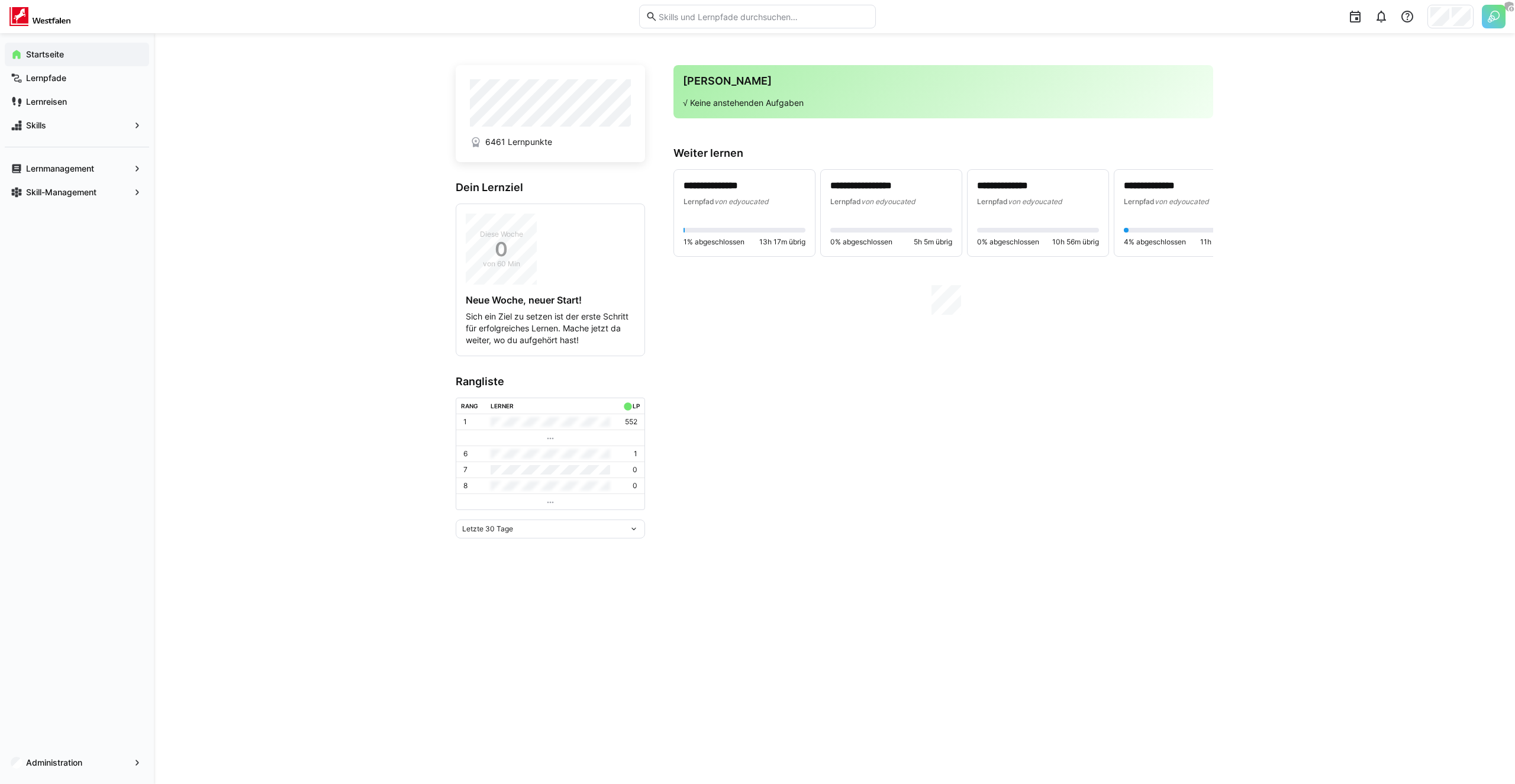
click at [1497, 15] on img at bounding box center [1493, 16] width 24 height 24
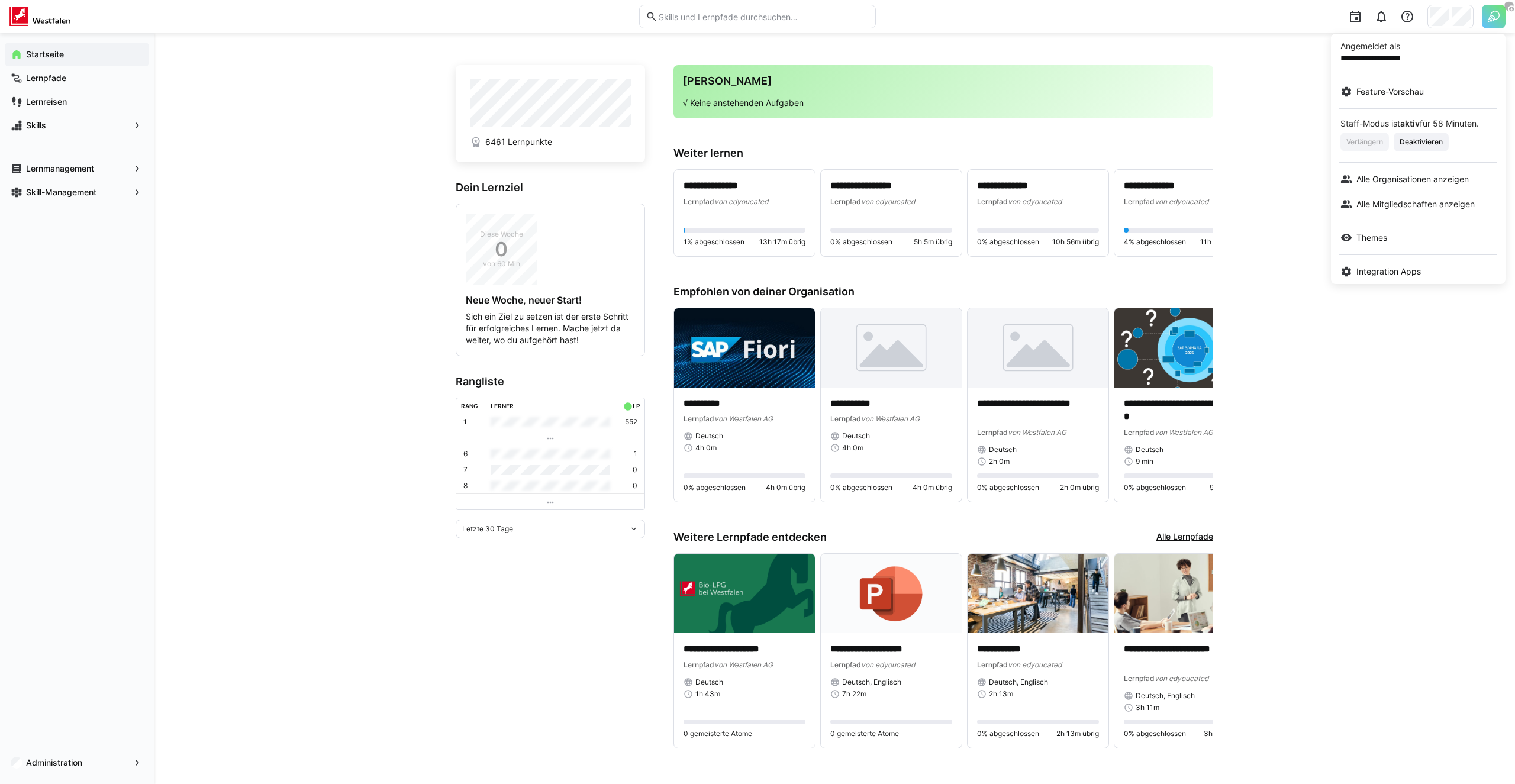
click at [1135, 158] on div at bounding box center [758, 392] width 1515 height 784
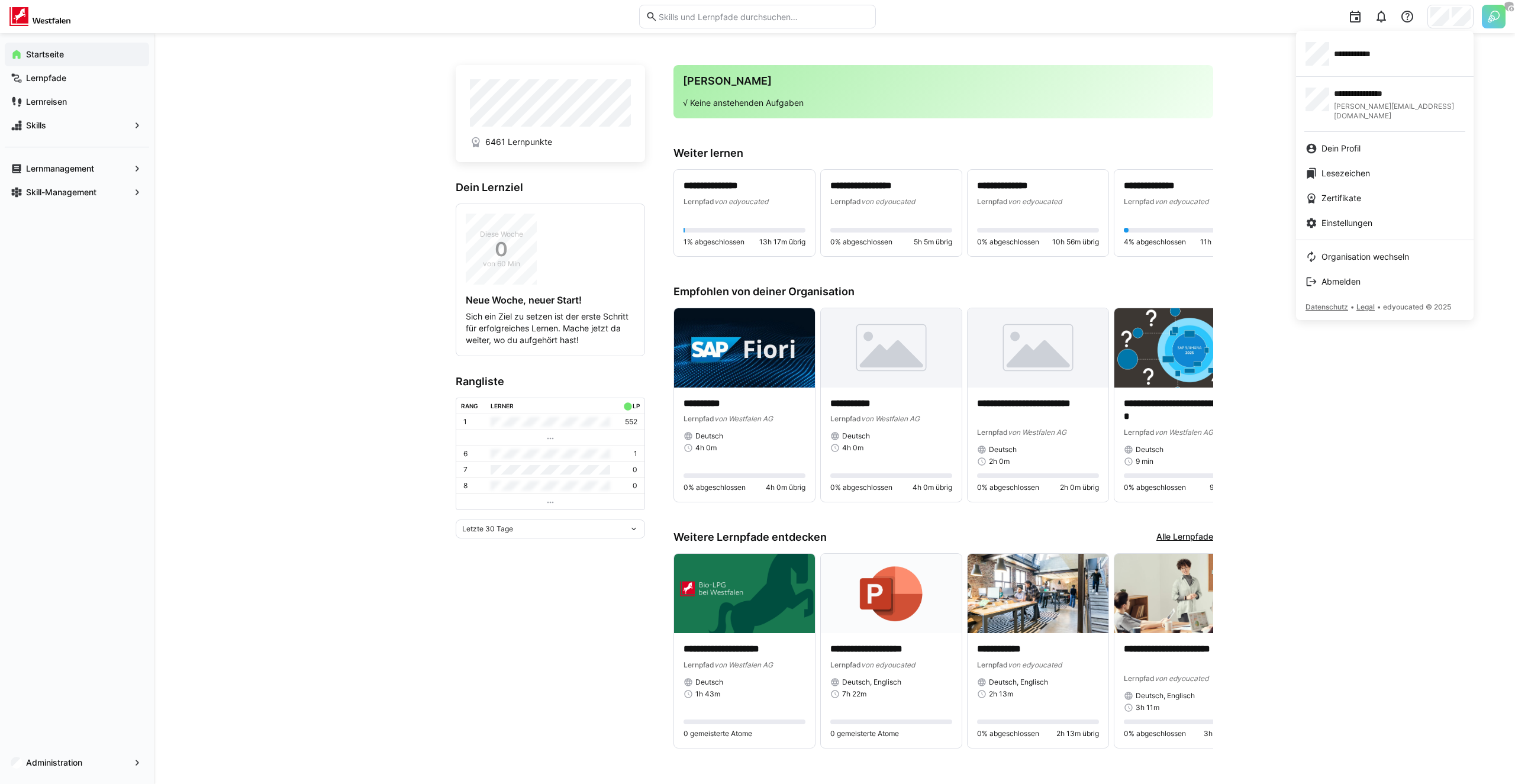
click at [181, 637] on div at bounding box center [758, 392] width 1515 height 784
click at [0, 0] on app-navigation-label "Administration" at bounding box center [0, 0] width 0 height 0
click at [265, 340] on div at bounding box center [758, 392] width 1515 height 784
click at [0, 0] on app-navigation-label "Skill-Management" at bounding box center [0, 0] width 0 height 0
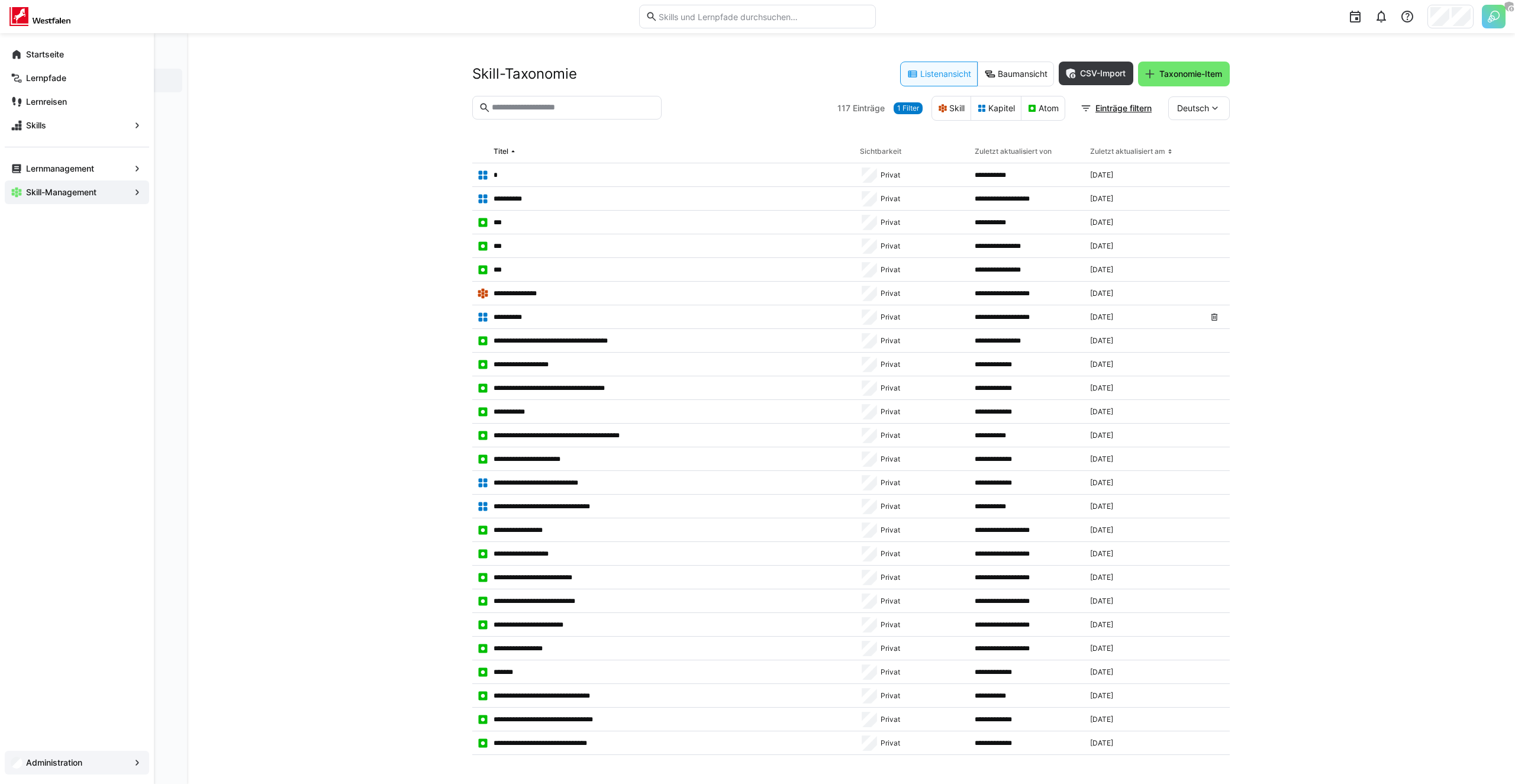
click at [0, 0] on app-navigation-label "Administration" at bounding box center [0, 0] width 0 height 0
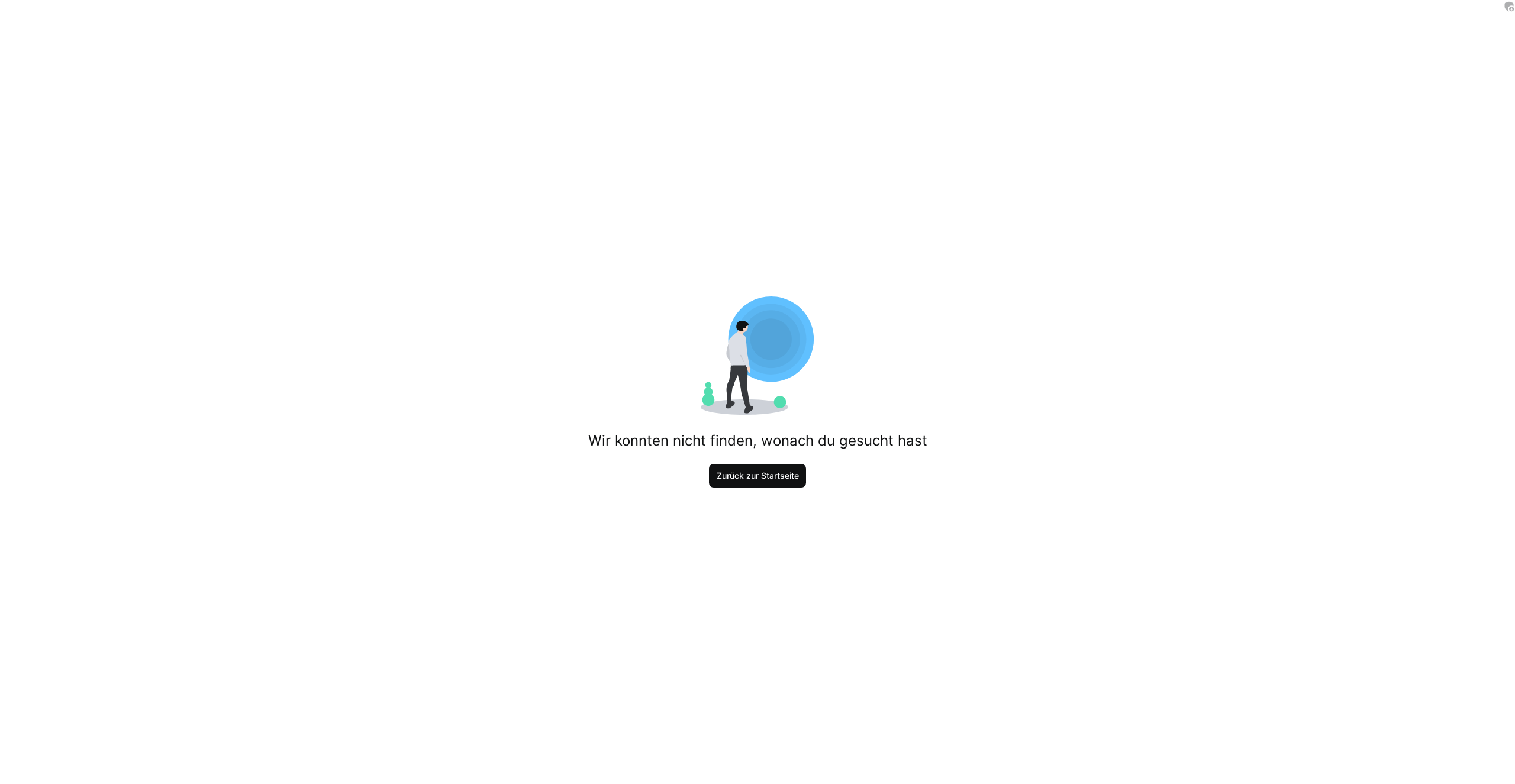
click at [768, 477] on span "Zurück zur Startseite" at bounding box center [758, 475] width 86 height 12
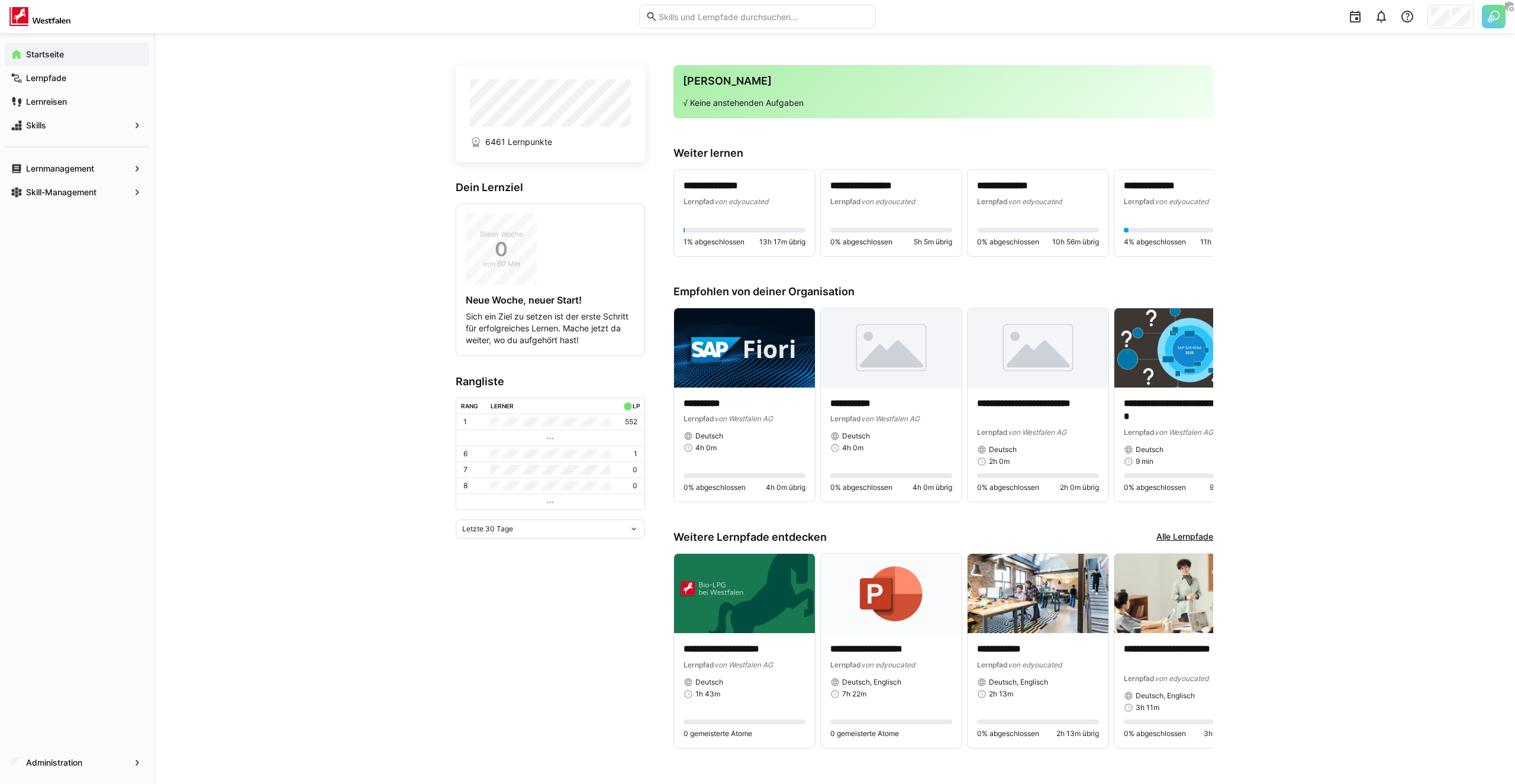
click at [1493, 23] on img at bounding box center [1493, 16] width 24 height 24
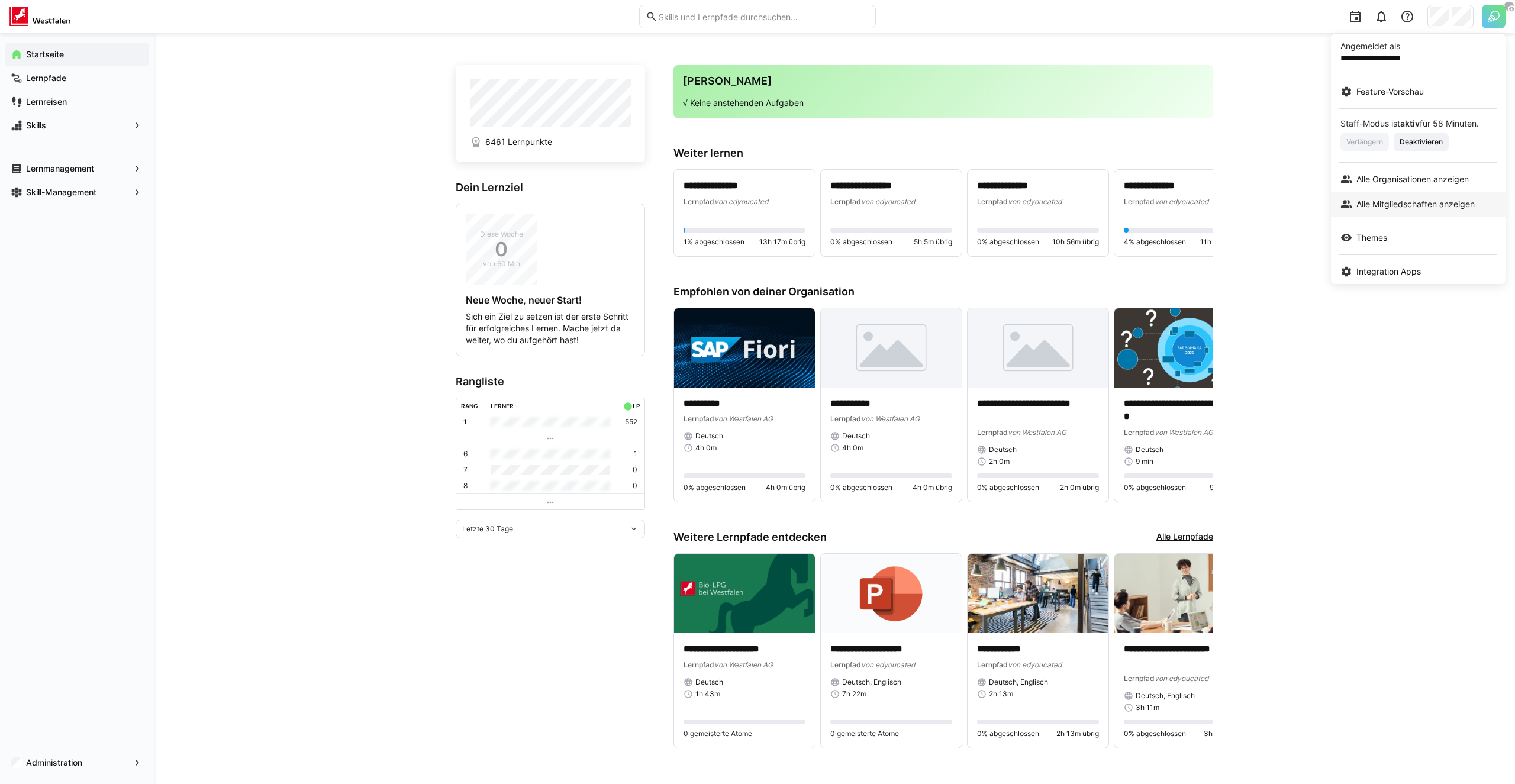
click at [1391, 206] on span "Alle Mitgliedschaften anzeigen" at bounding box center [1415, 204] width 118 height 12
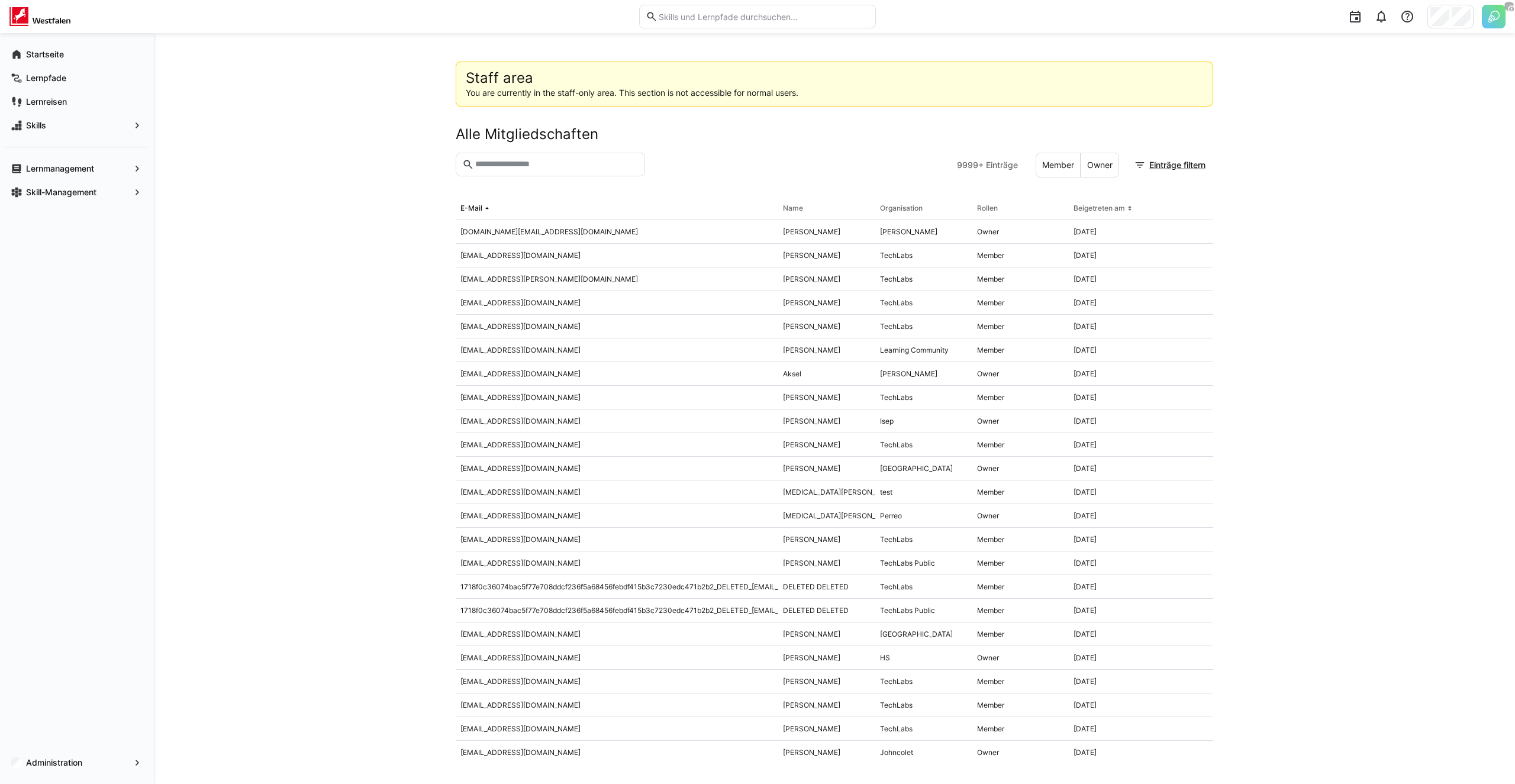
click at [1493, 15] on img at bounding box center [1493, 16] width 24 height 24
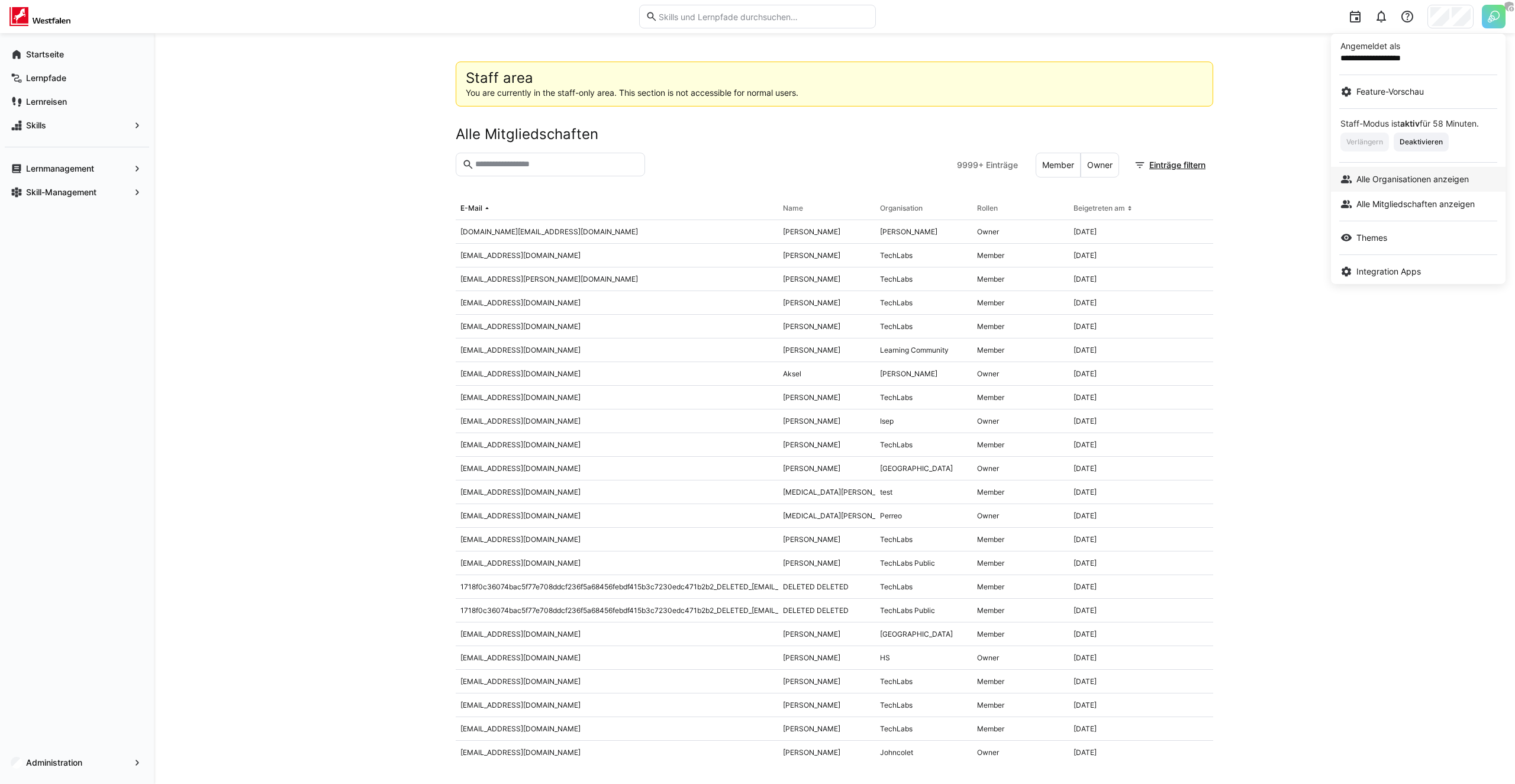
click at [1397, 174] on span "Alle Organisationen anzeigen" at bounding box center [1412, 179] width 112 height 12
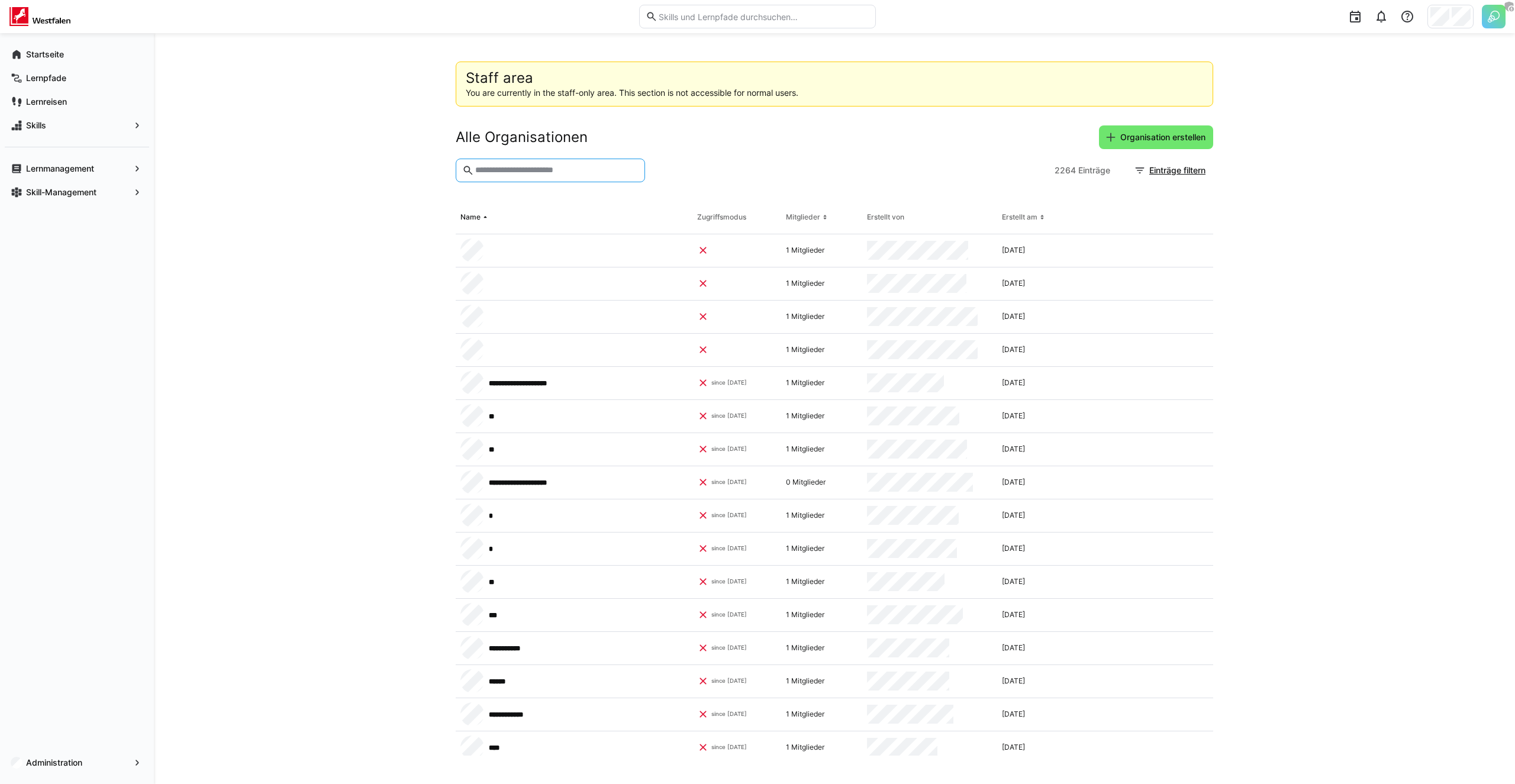
click at [528, 166] on input "text" at bounding box center [556, 170] width 165 height 11
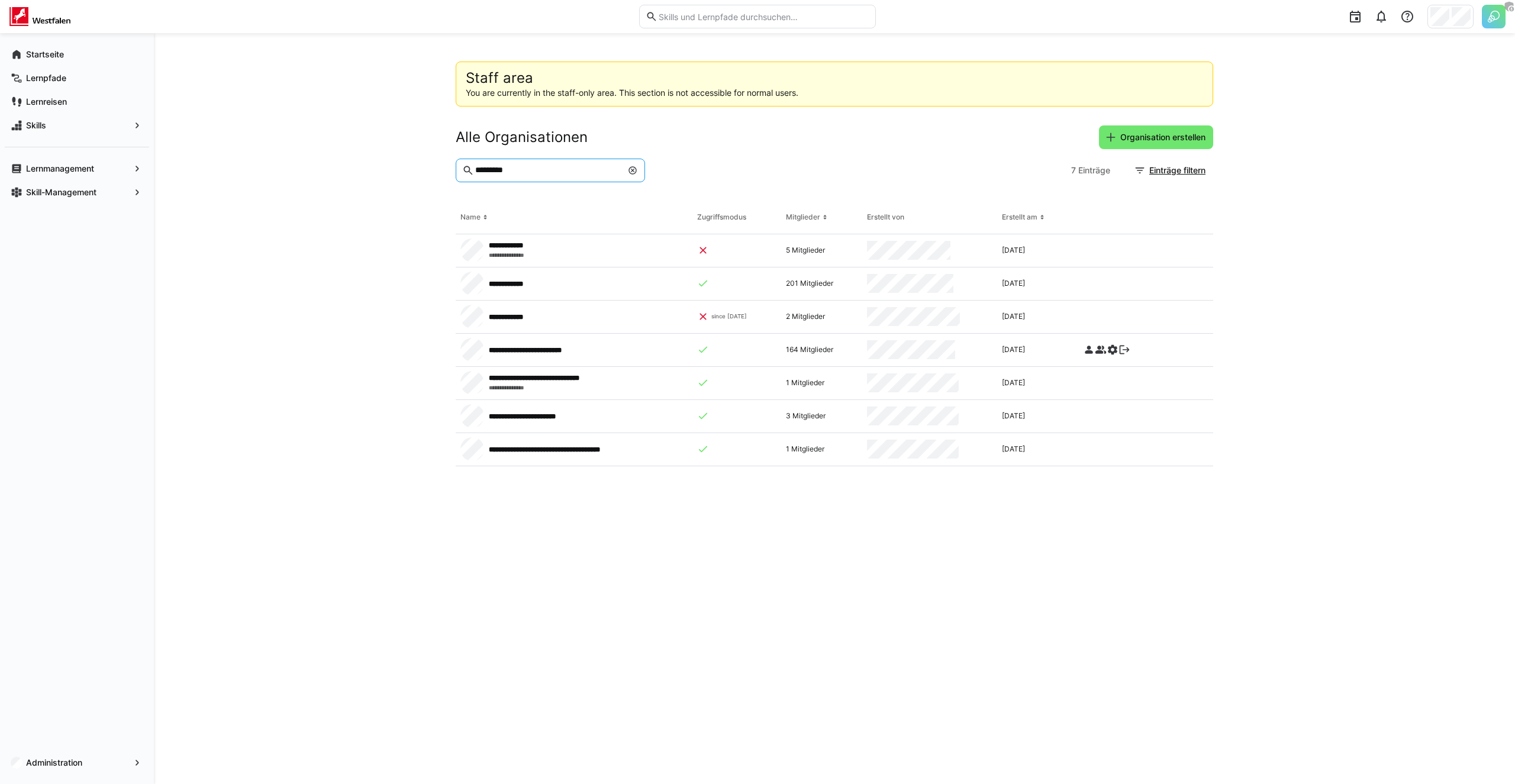
type input "*********"
click at [412, 359] on div "**********" at bounding box center [834, 408] width 1361 height 751
click at [112, 758] on span "Administration" at bounding box center [77, 762] width 105 height 12
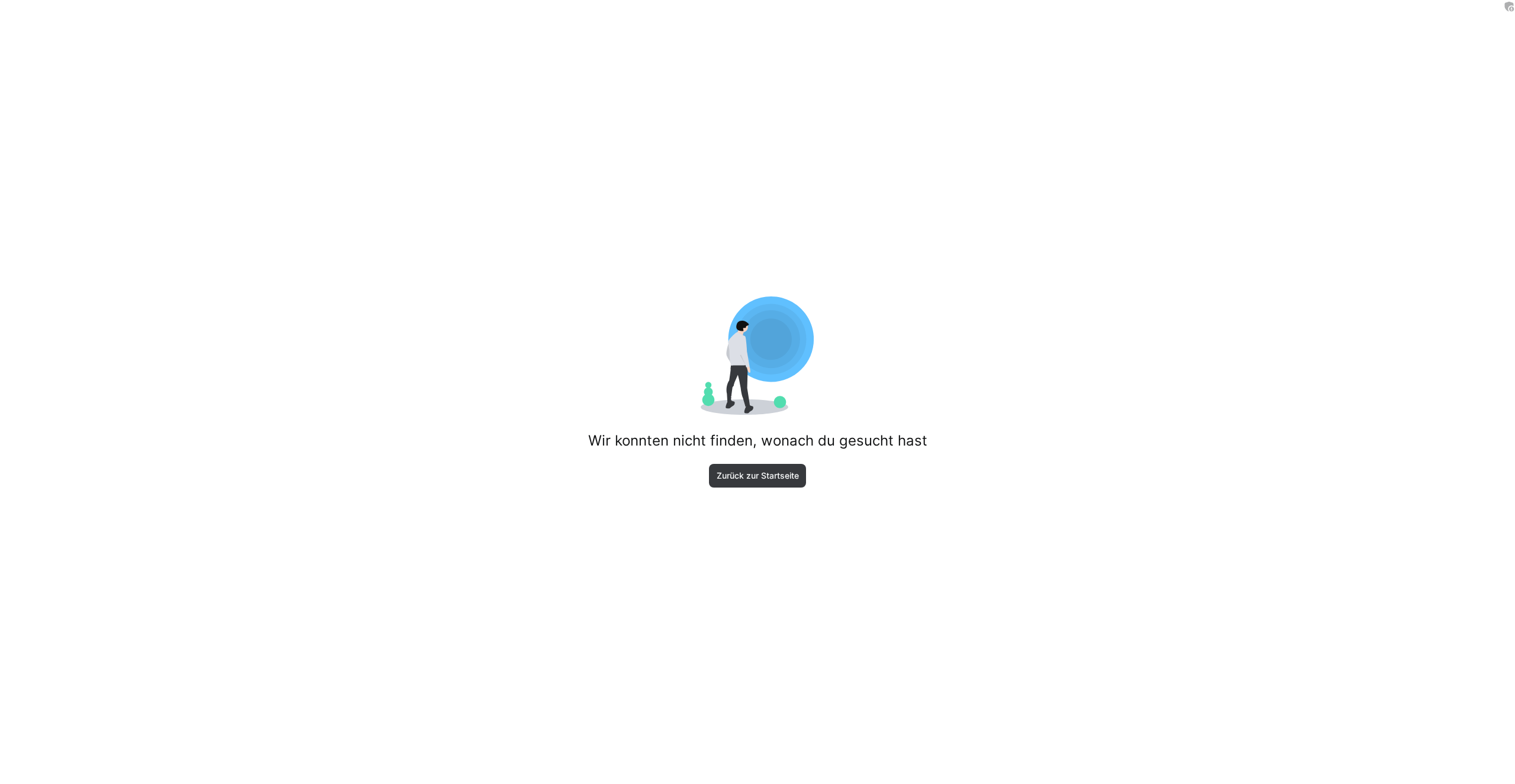
click at [281, 395] on div "Wir konnten nicht finden, wonach du gesucht hast Zurück zur Startseite" at bounding box center [758, 392] width 1515 height 784
click at [767, 468] on span "Zurück zur Startseite" at bounding box center [758, 475] width 98 height 24
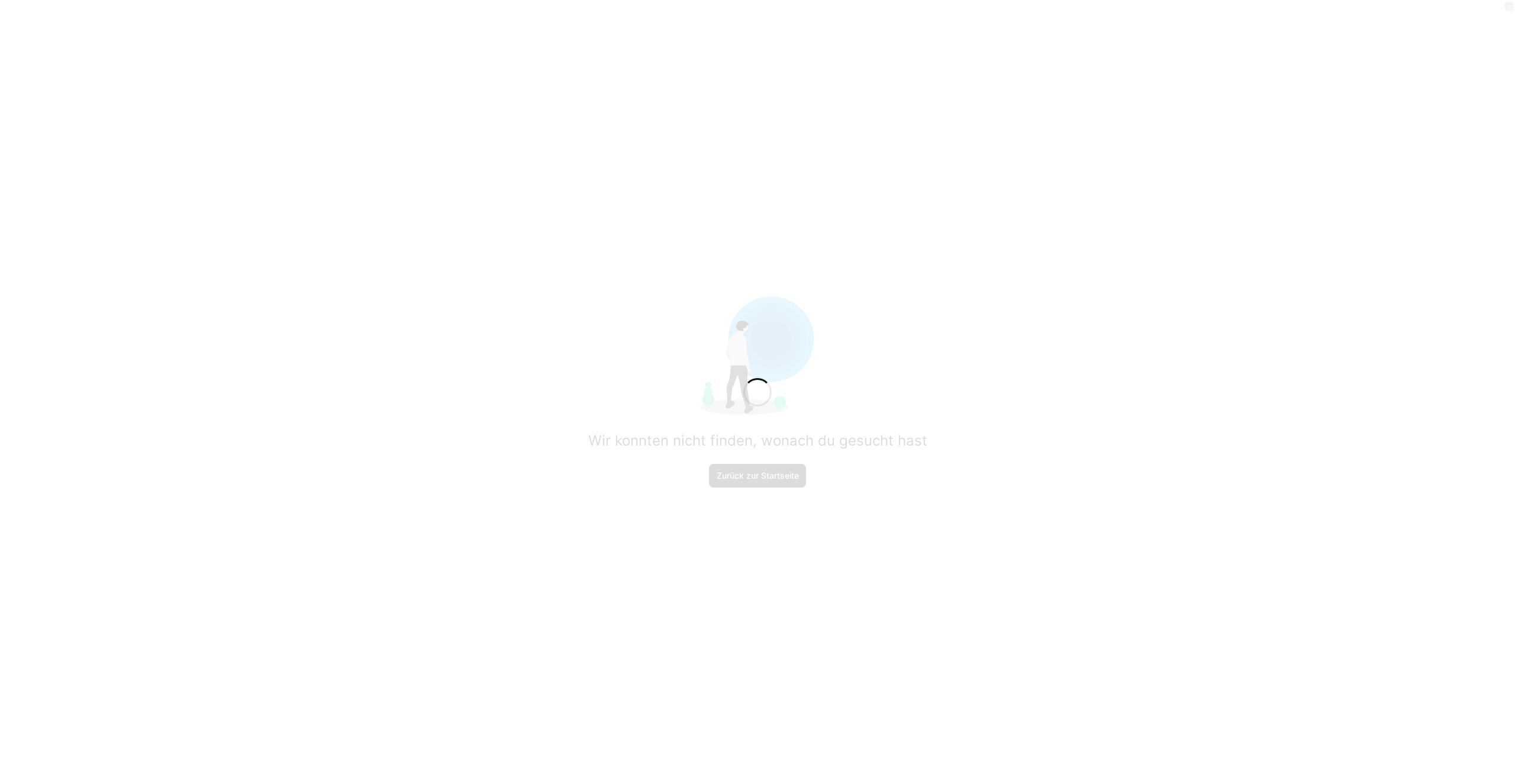
click at [772, 476] on app-root "Wir konnten nicht finden, wonach du gesucht hast Zurück zur Startseite" at bounding box center [758, 392] width 1515 height 784
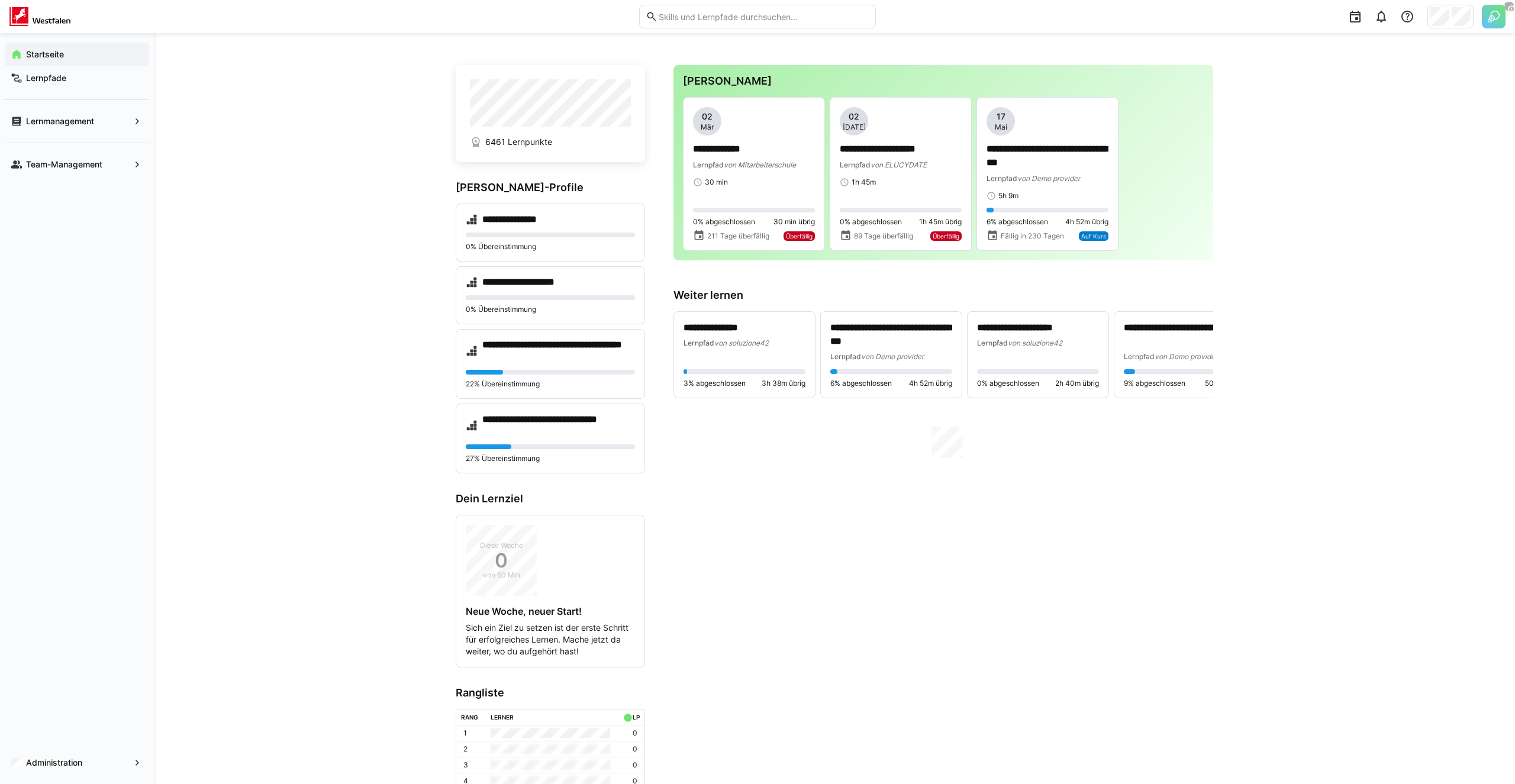
click at [1462, 36] on div "**********" at bounding box center [834, 447] width 1361 height 829
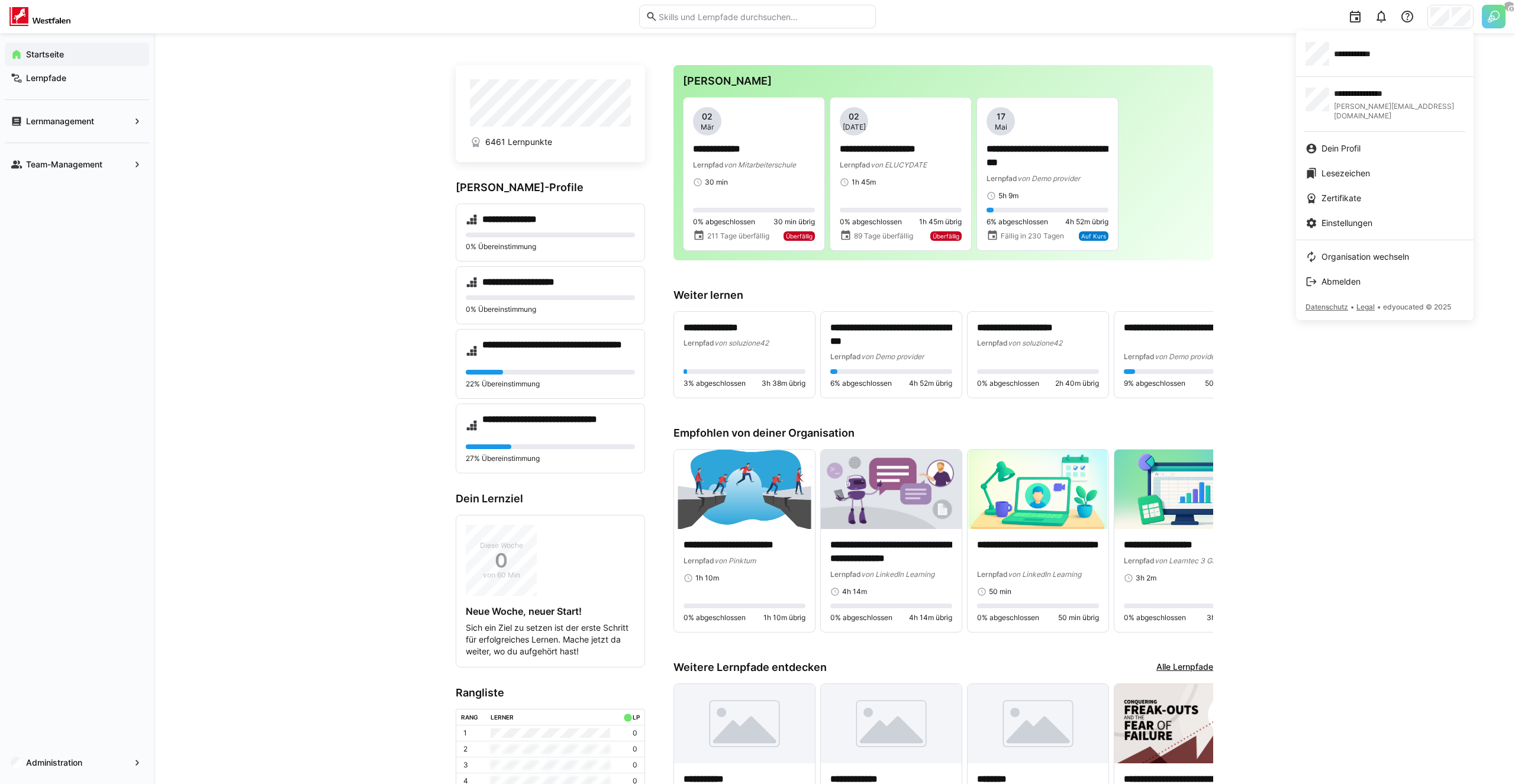
click at [1485, 20] on div at bounding box center [758, 392] width 1515 height 784
click at [1485, 20] on img at bounding box center [1493, 16] width 24 height 24
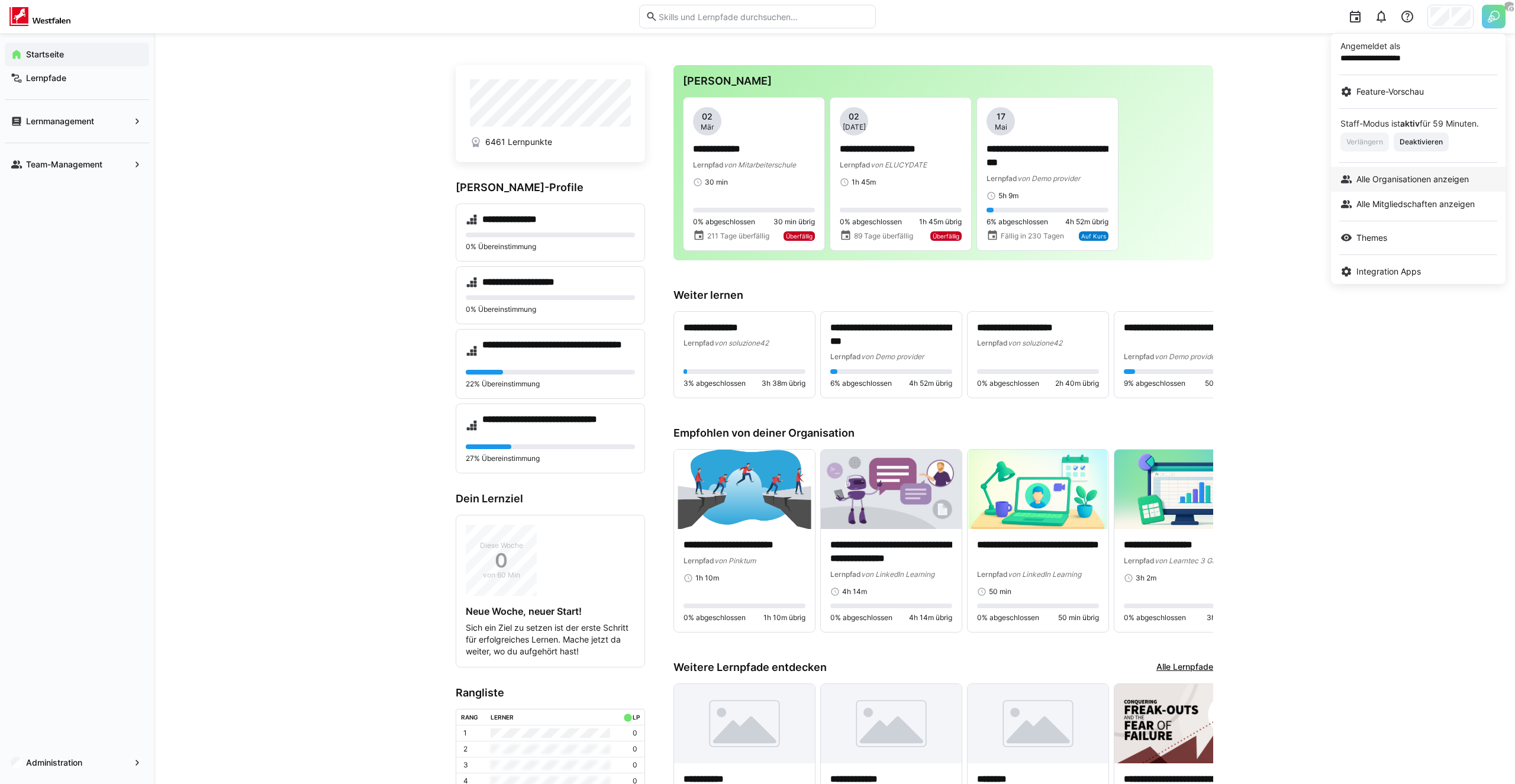
click at [1400, 186] on link "Alle Organisationen anzeigen" at bounding box center [1418, 179] width 175 height 25
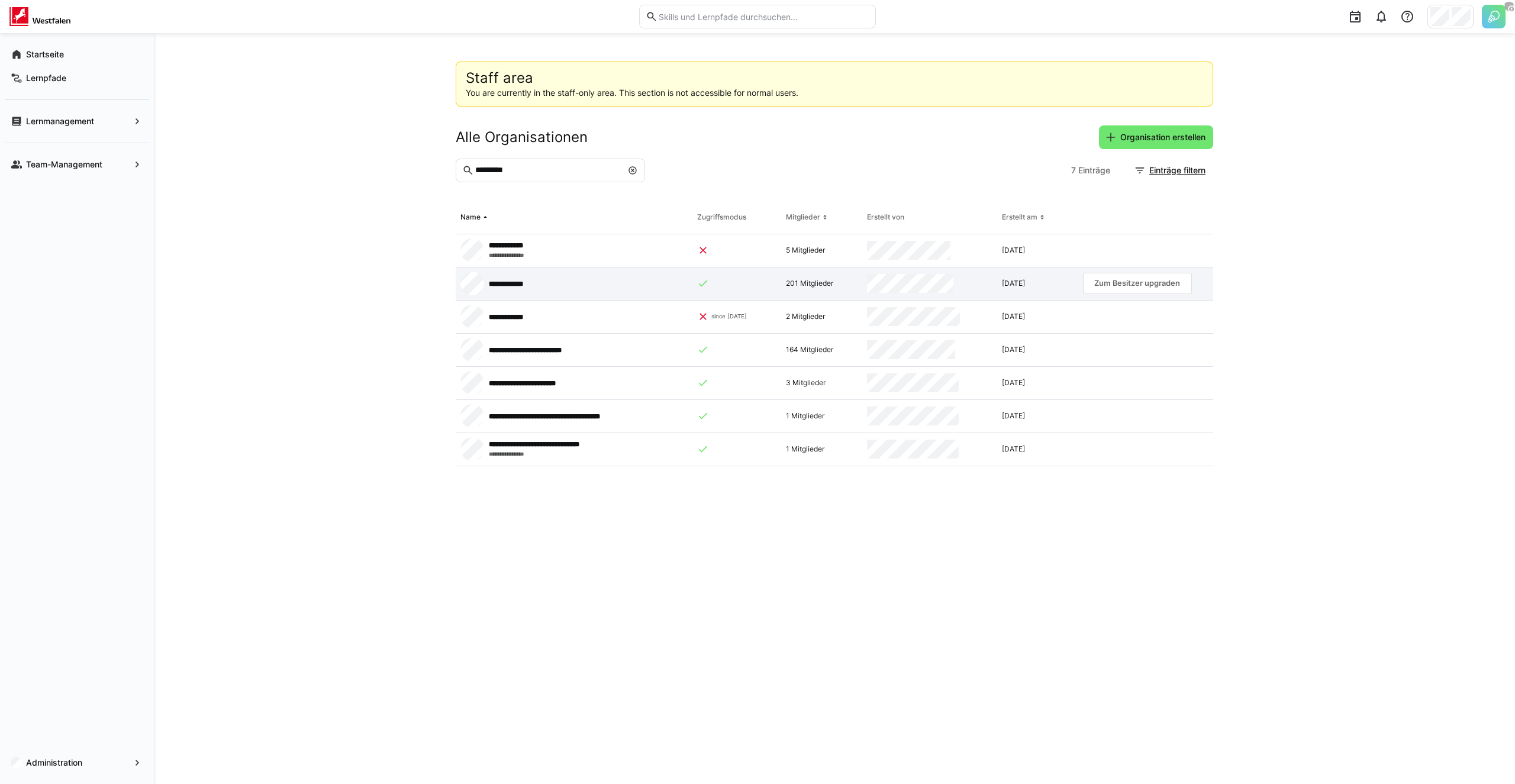
click at [1144, 283] on app-request-click "Zum Besitzer upgraden" at bounding box center [1137, 283] width 109 height 21
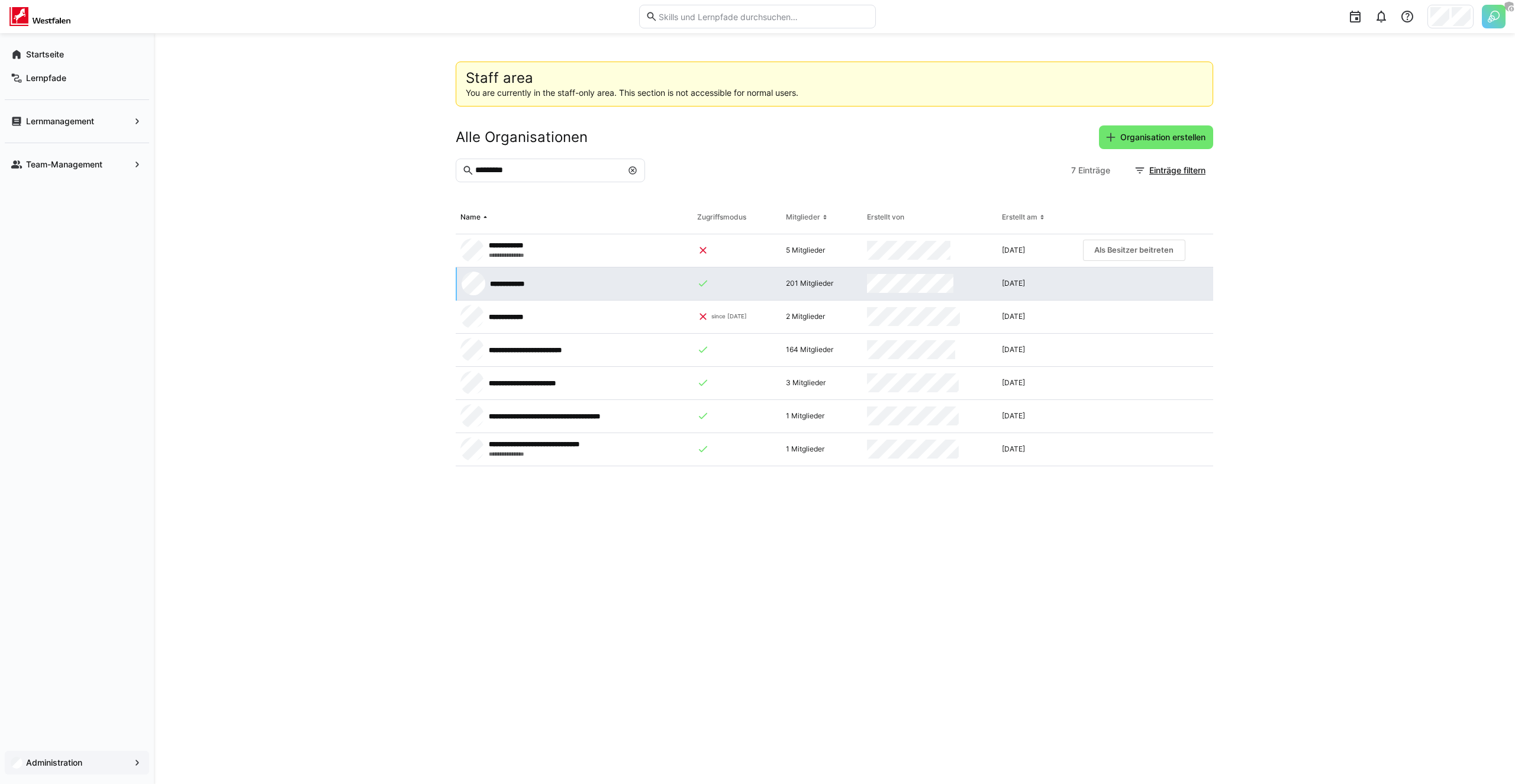
click at [0, 0] on app-navigation-label "Administration" at bounding box center [0, 0] width 0 height 0
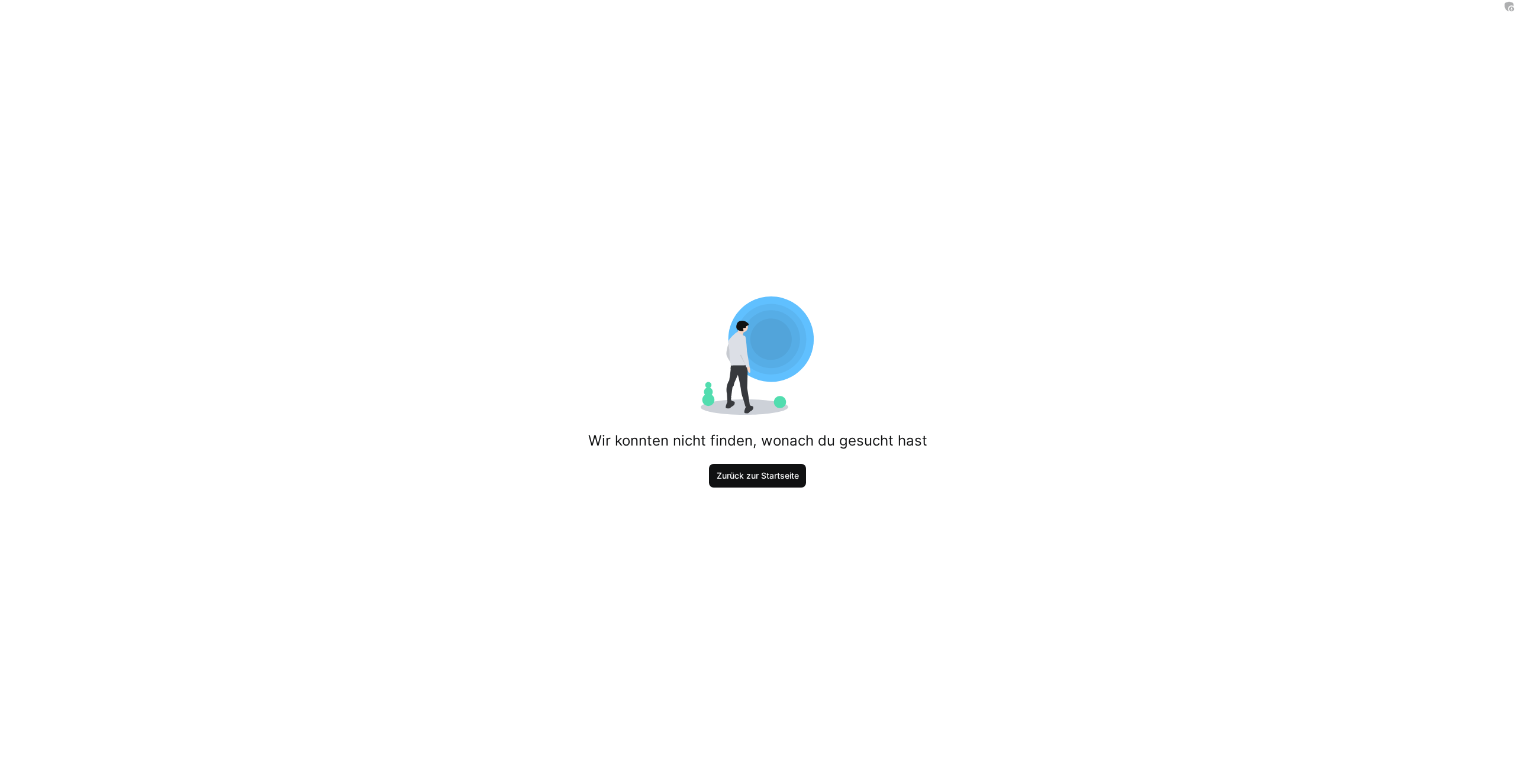
click at [722, 477] on span "Zurück zur Startseite" at bounding box center [758, 475] width 86 height 12
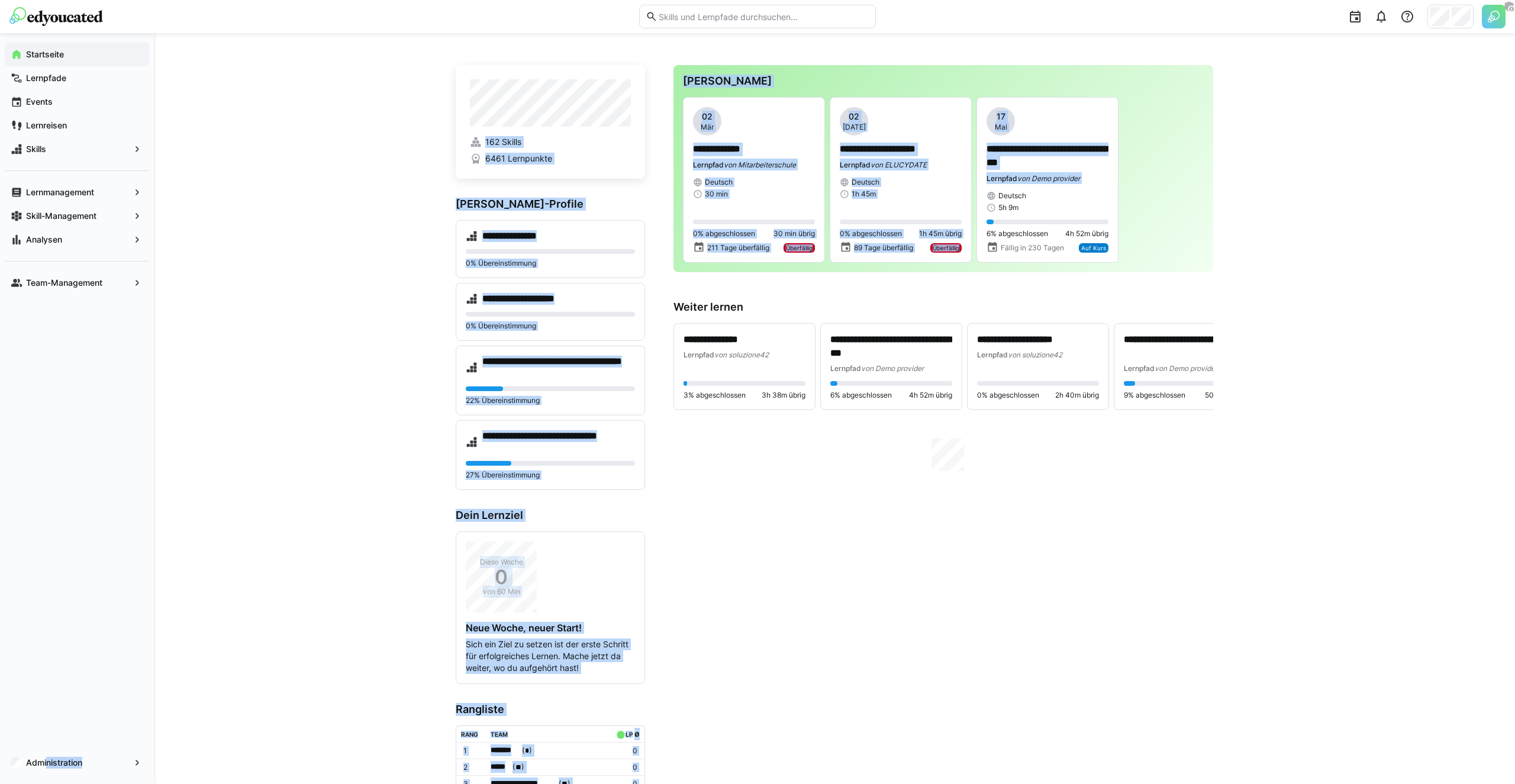
drag, startPoint x: 46, startPoint y: 767, endPoint x: 1371, endPoint y: 117, distance: 1475.8
click at [1327, 154] on div "**********" at bounding box center [758, 477] width 1515 height 889
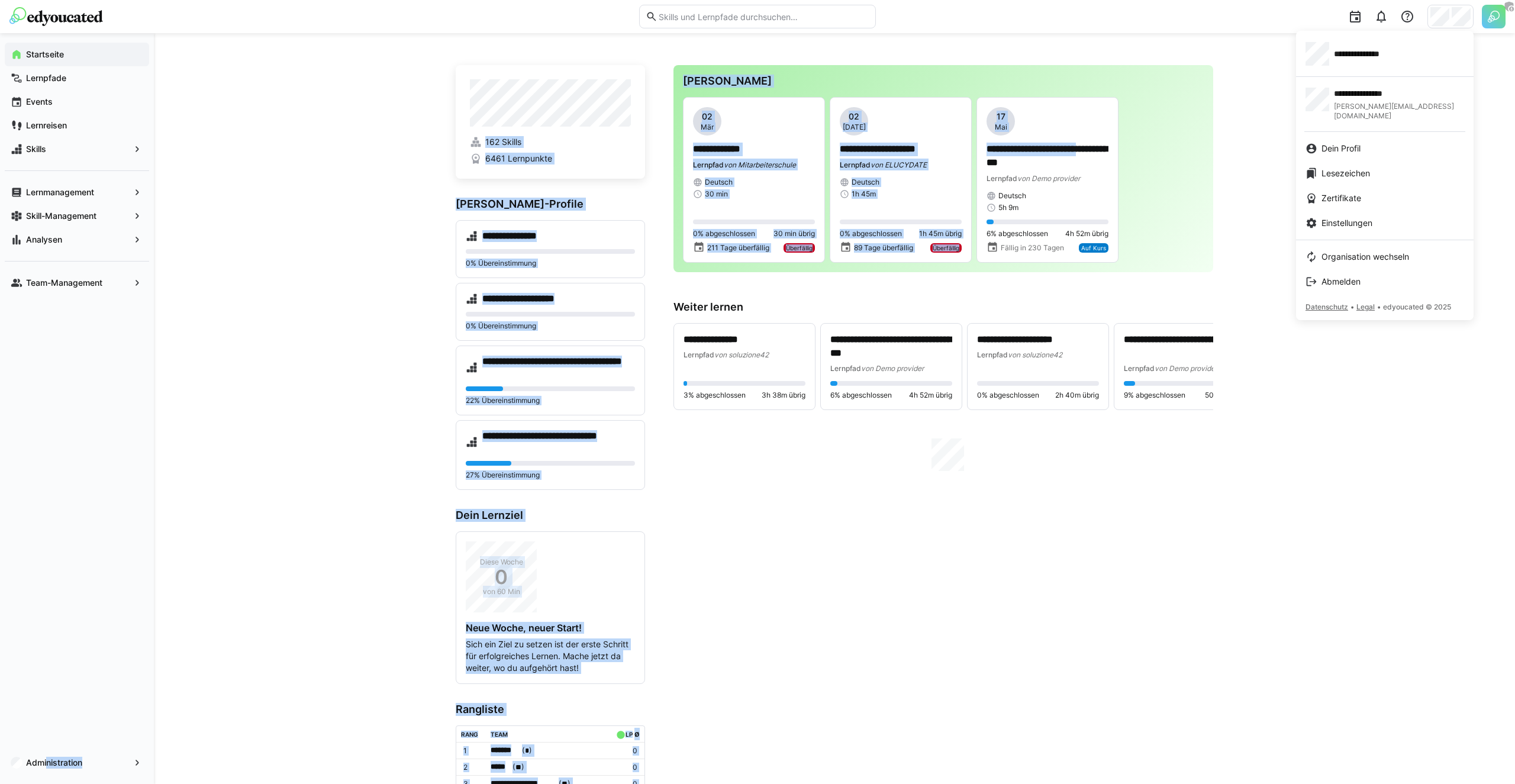
click at [1453, 21] on div at bounding box center [758, 392] width 1515 height 784
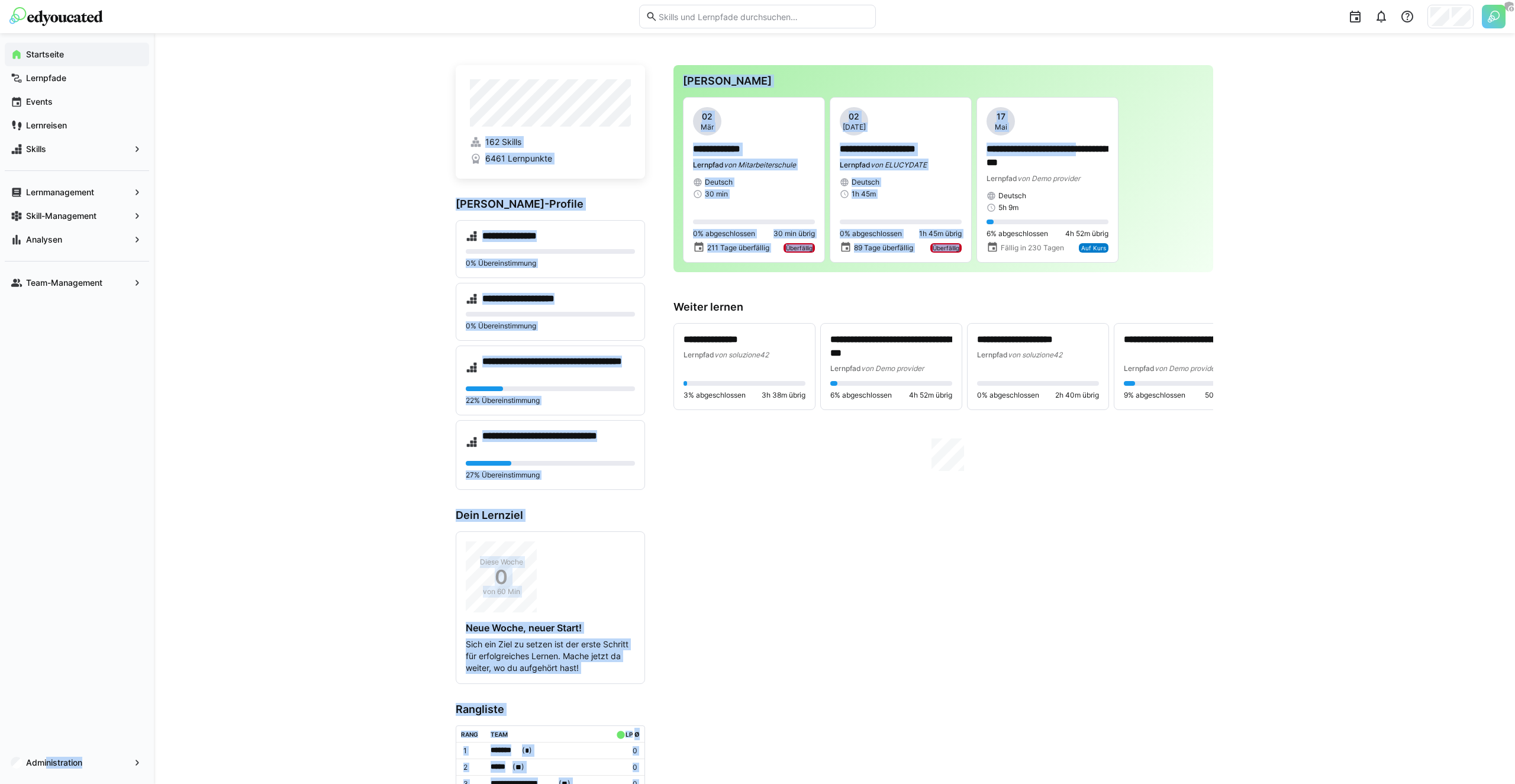
click at [1448, 36] on div "**********" at bounding box center [834, 477] width 1361 height 889
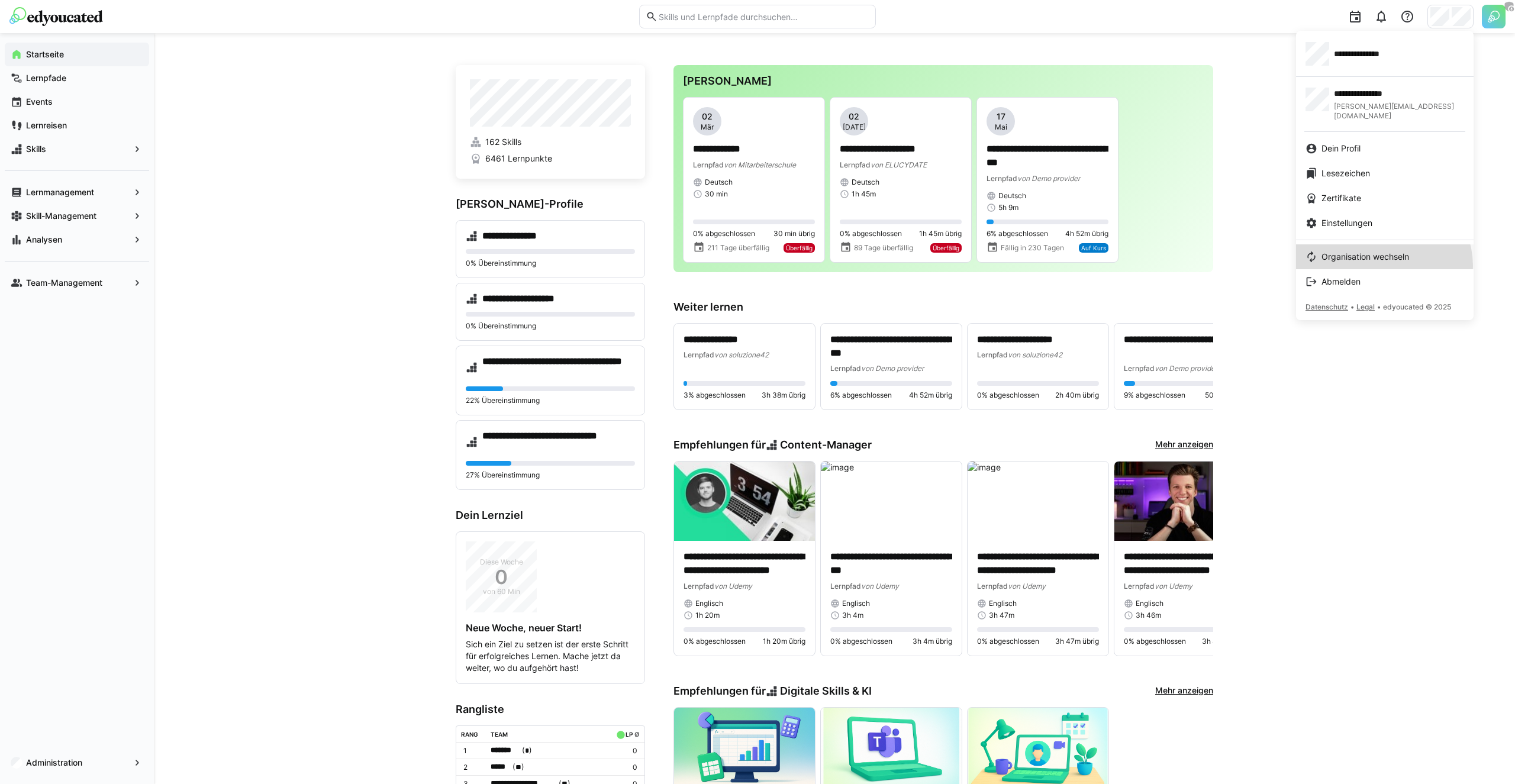
click at [1382, 256] on link "Organisation wechseln" at bounding box center [1385, 256] width 177 height 25
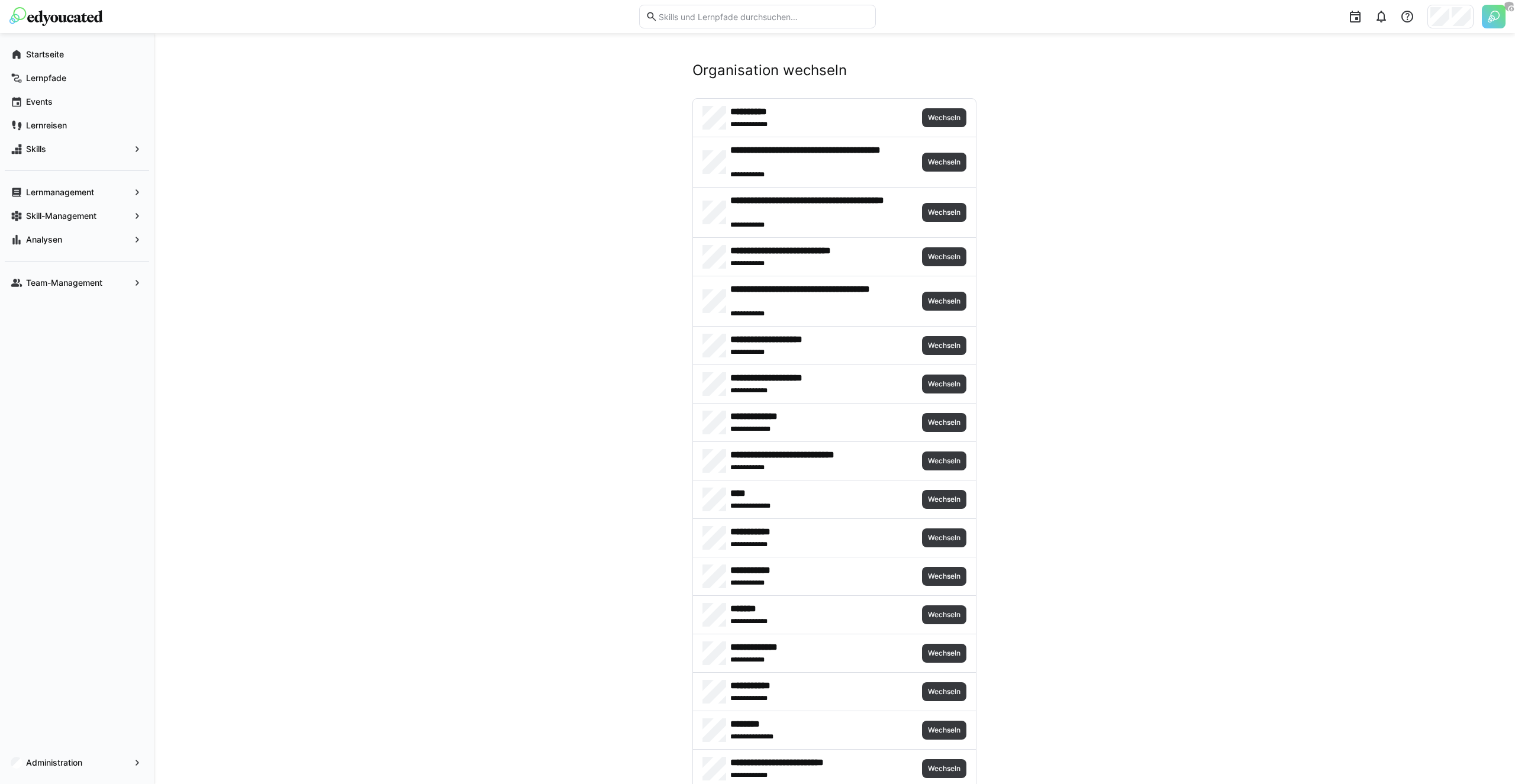
scroll to position [2509, 0]
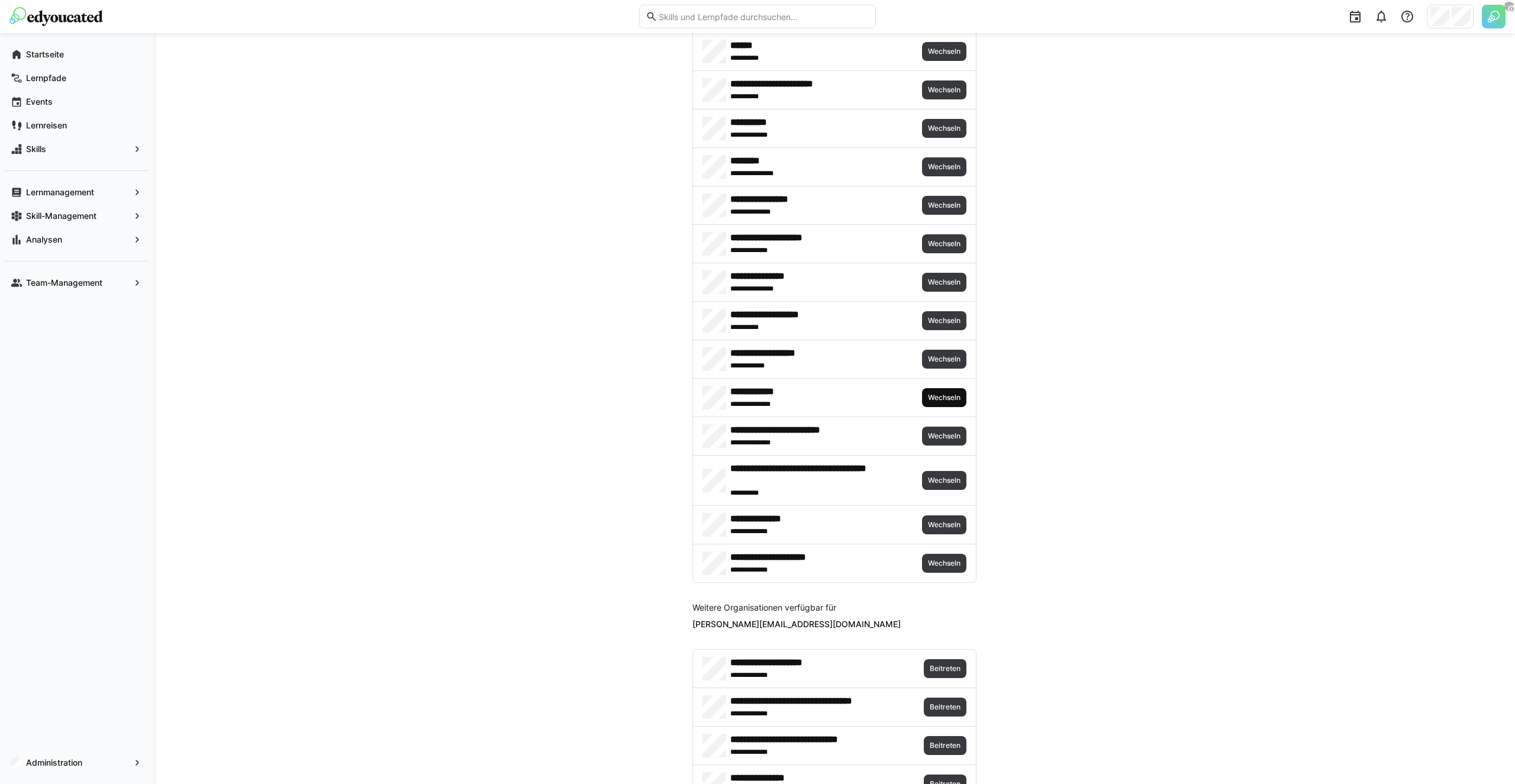
click at [948, 394] on span "Wechseln" at bounding box center [944, 397] width 35 height 10
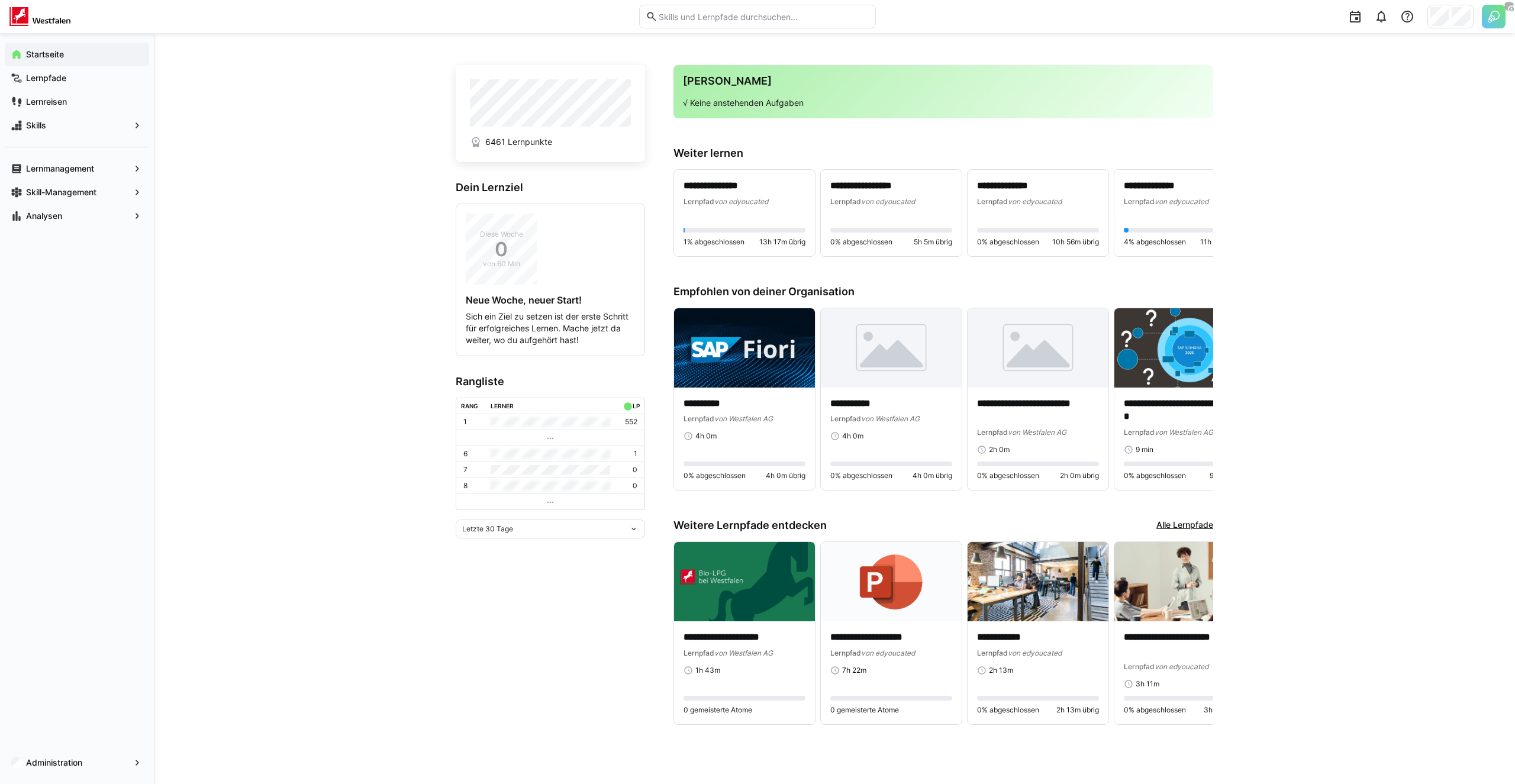
click at [331, 487] on div "**********" at bounding box center [834, 408] width 1361 height 751
click at [40, 774] on div "Administration" at bounding box center [77, 762] width 154 height 43
click at [0, 0] on app-navigation-label "Administration" at bounding box center [0, 0] width 0 height 0
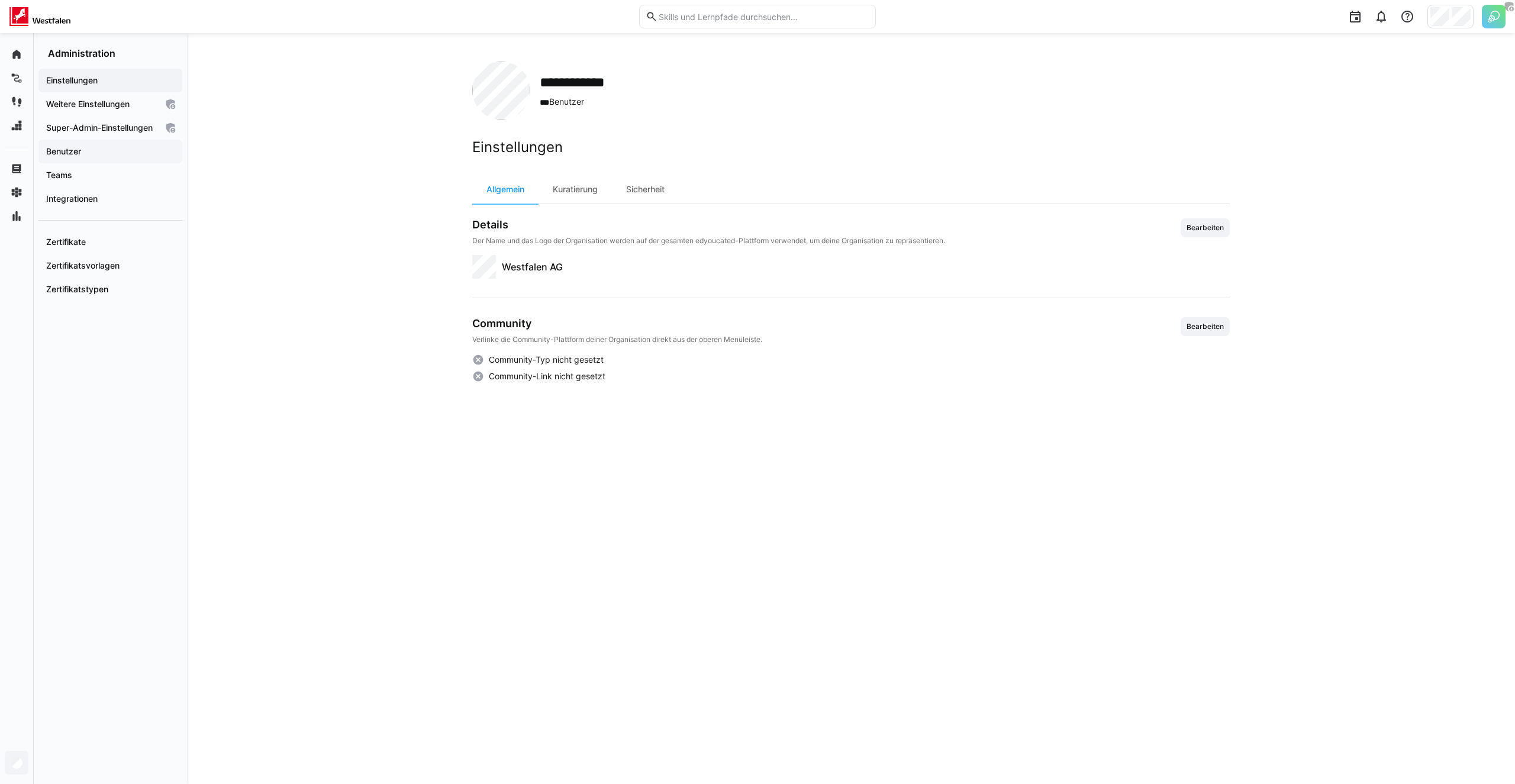
click at [102, 158] on span "Benutzer" at bounding box center [110, 151] width 132 height 12
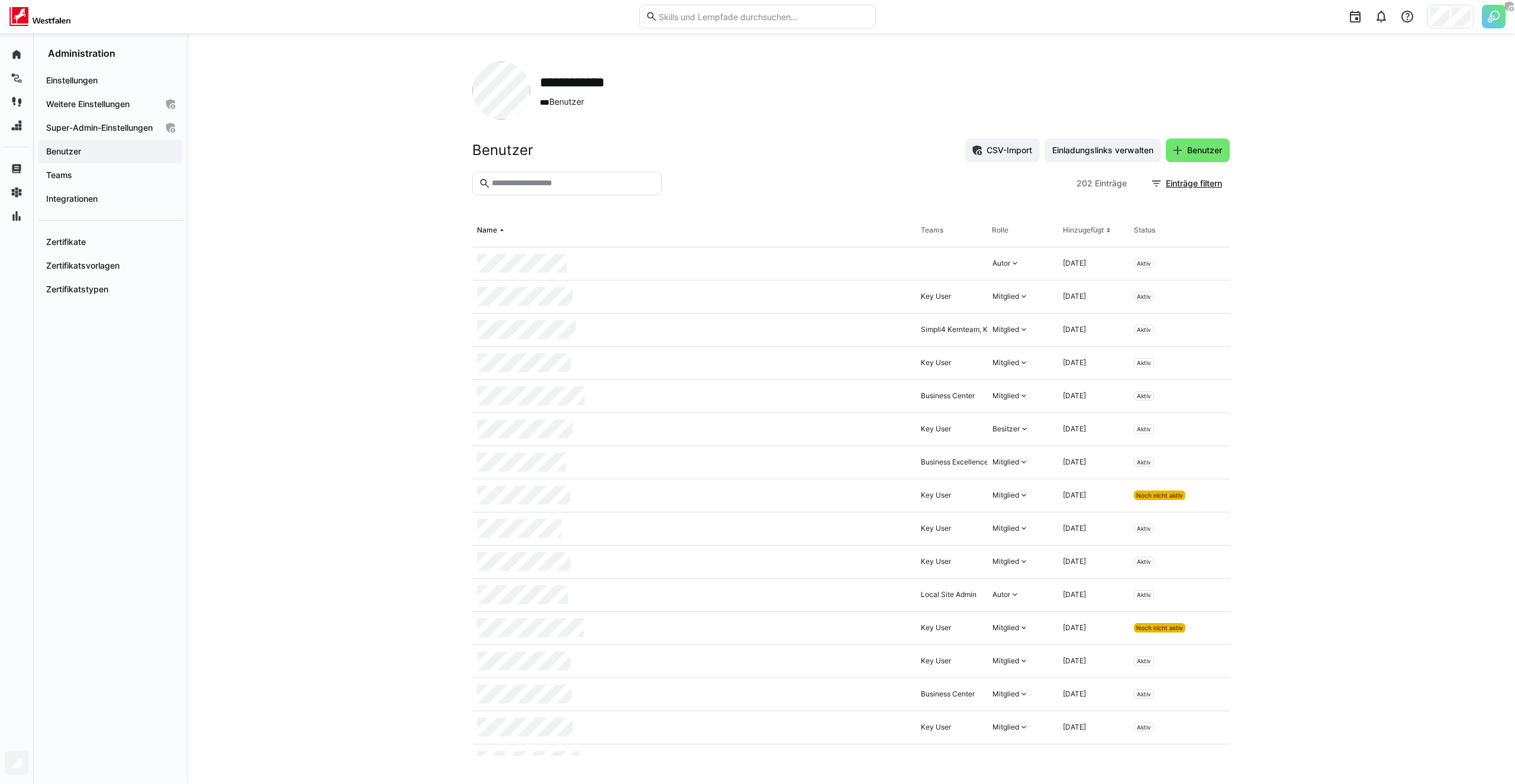
click at [552, 180] on input "text" at bounding box center [573, 183] width 165 height 11
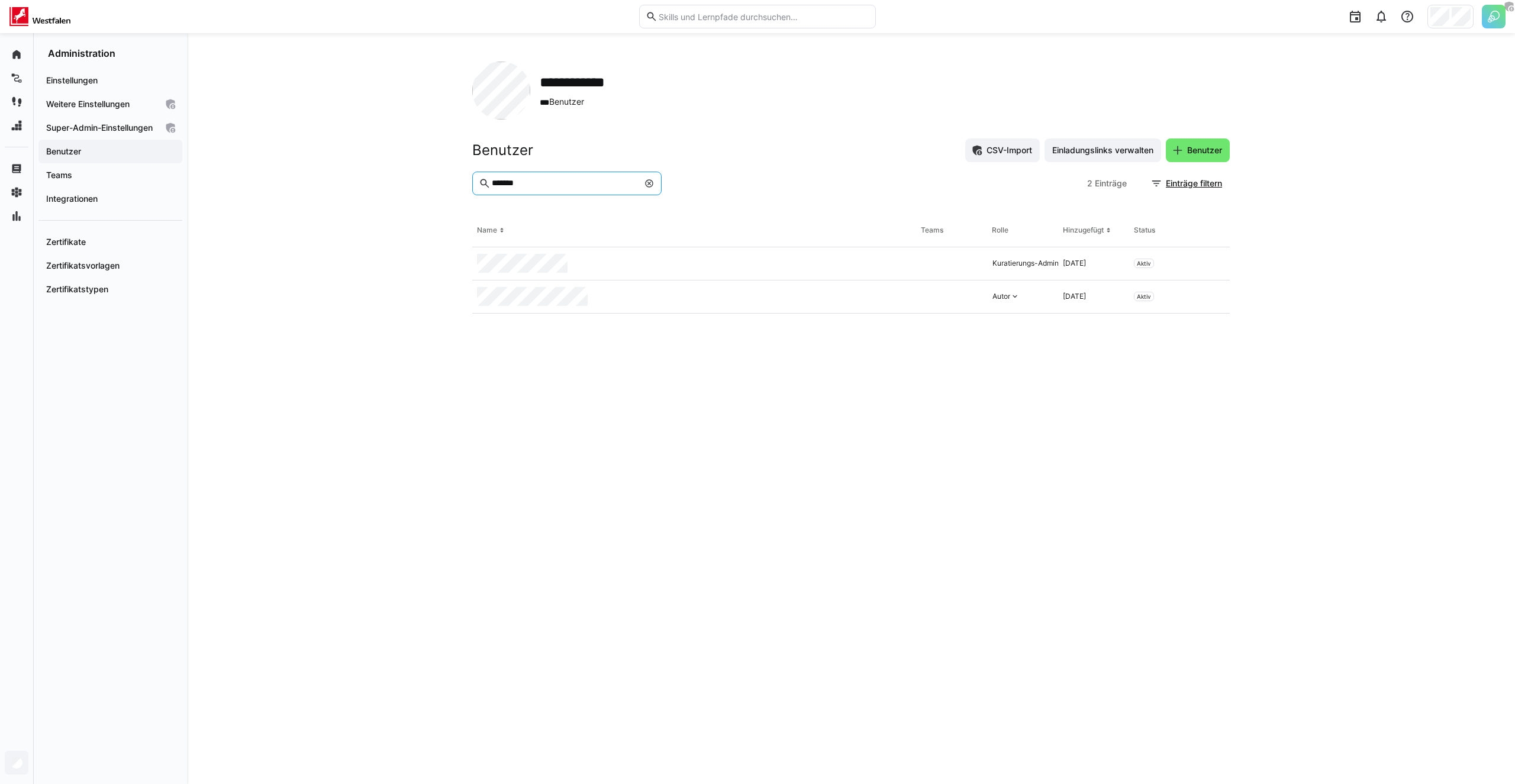
type input "*******"
click at [852, 551] on eds-table "Name Teams Rolle Hinzugefügt Status Kuratierungs-Admin 11.10.2024 Aktiv Autor 1…" at bounding box center [851, 485] width 758 height 541
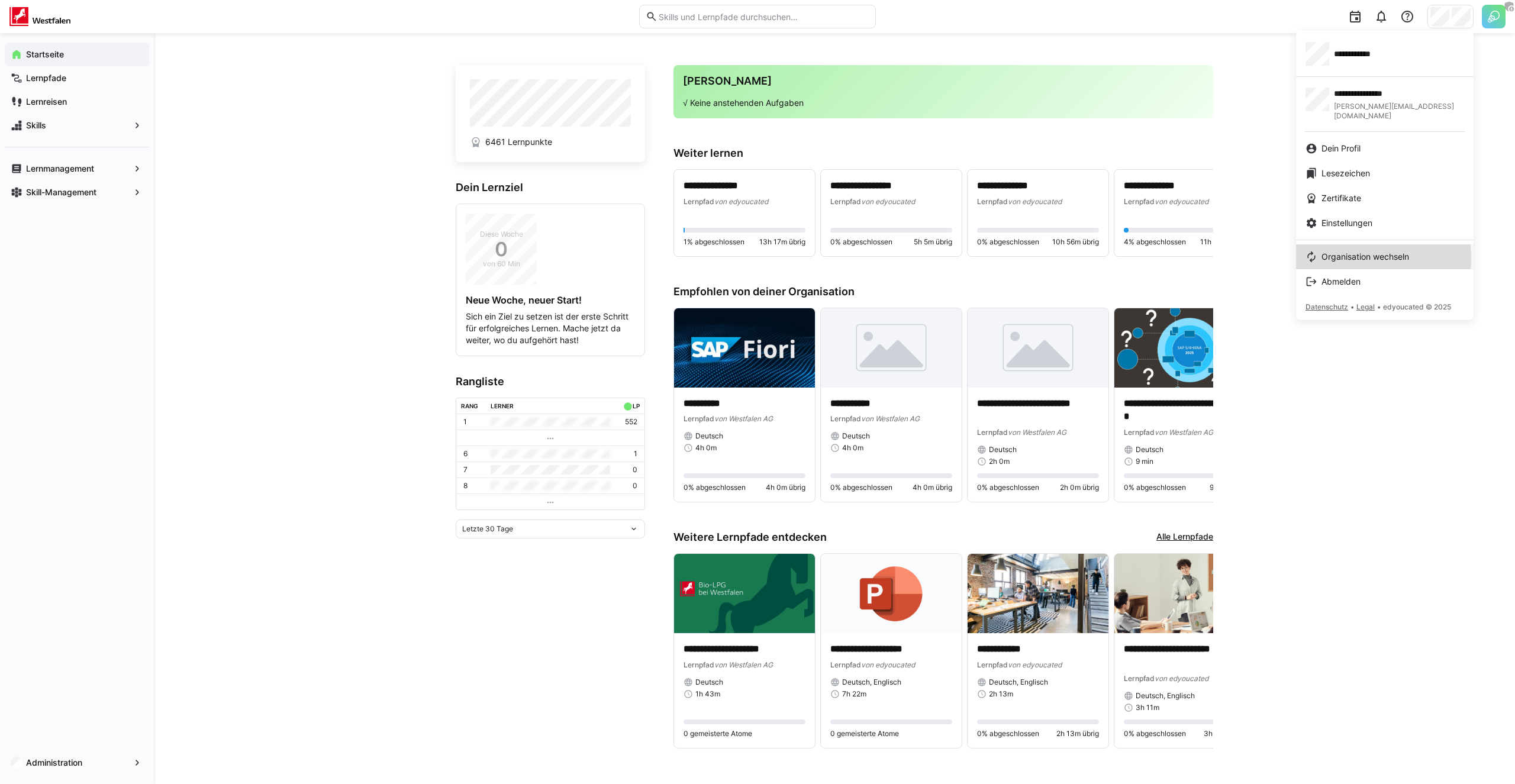
click at [1350, 251] on span "Organisation wechseln" at bounding box center [1365, 256] width 87 height 12
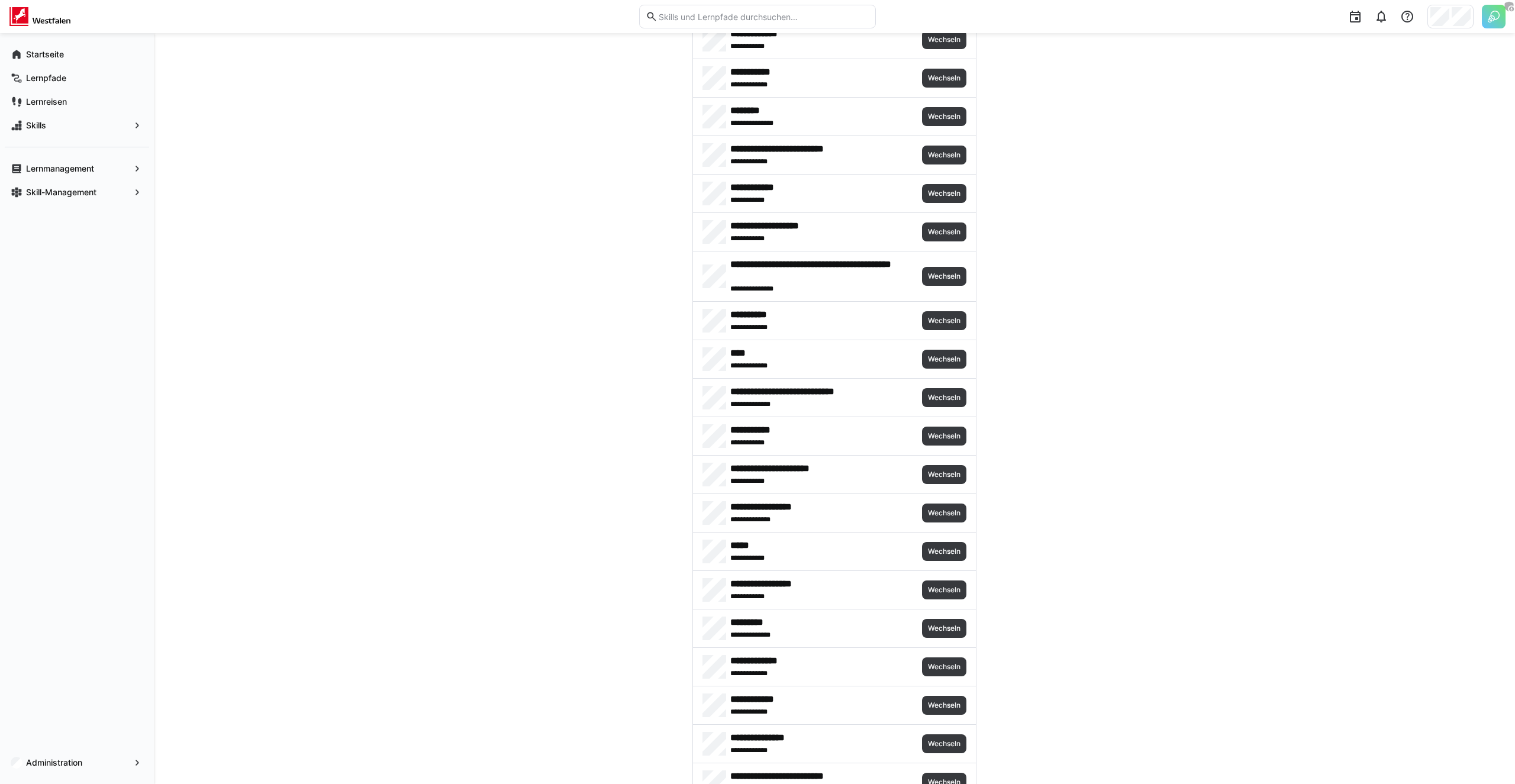
scroll to position [1229, 0]
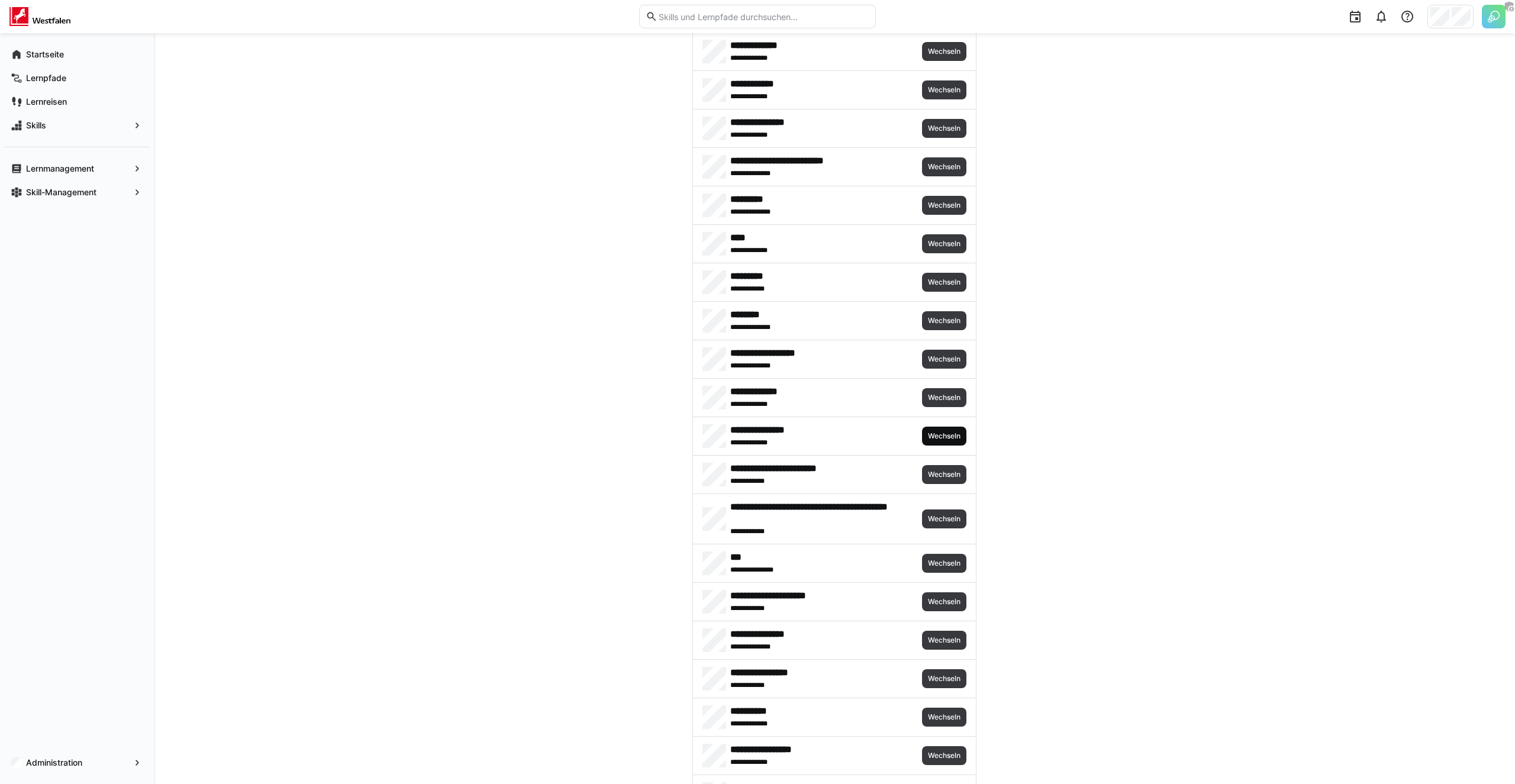
click at [948, 439] on span "Wechseln" at bounding box center [944, 436] width 35 height 10
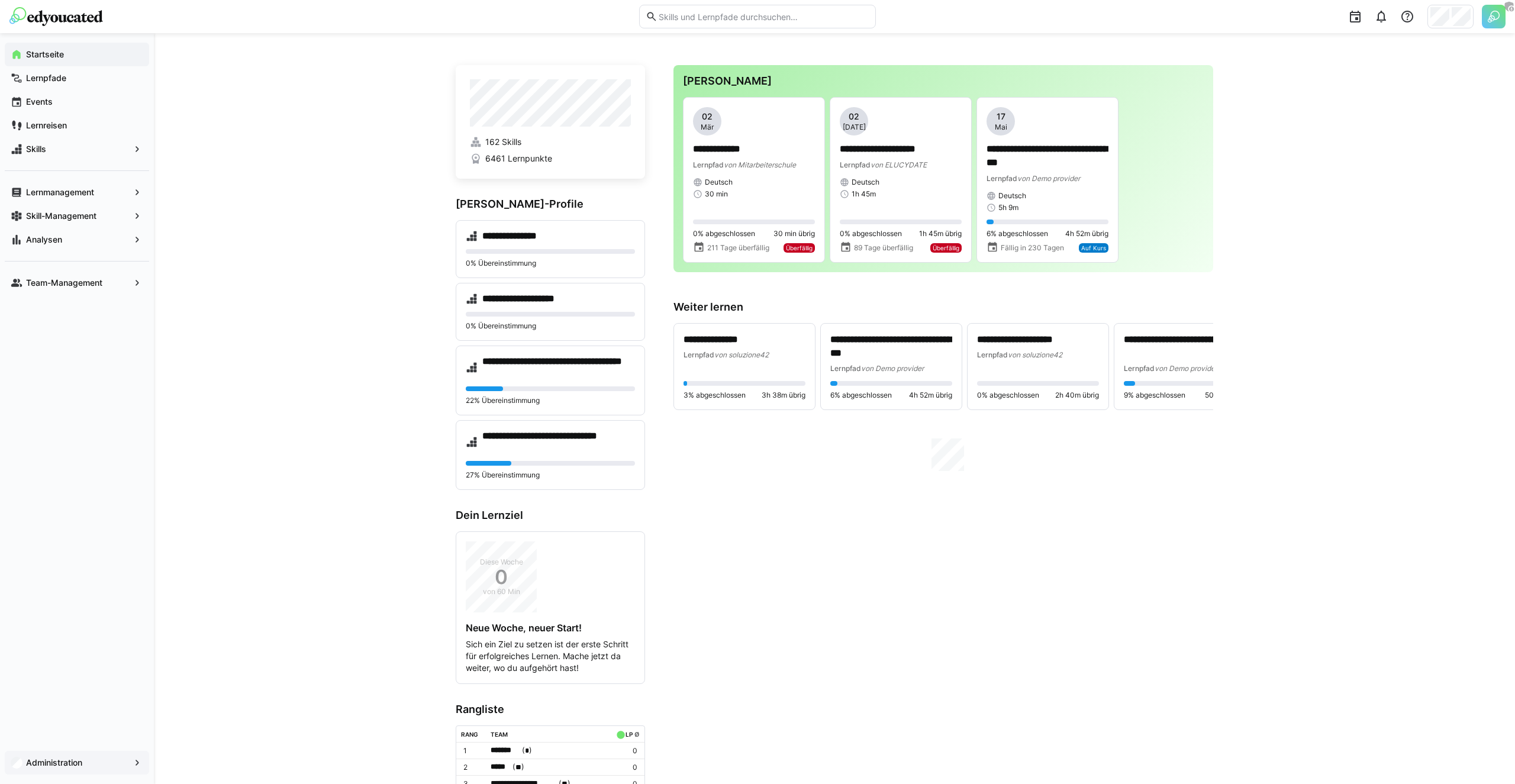
click at [0, 0] on app-navigation-label "Administration" at bounding box center [0, 0] width 0 height 0
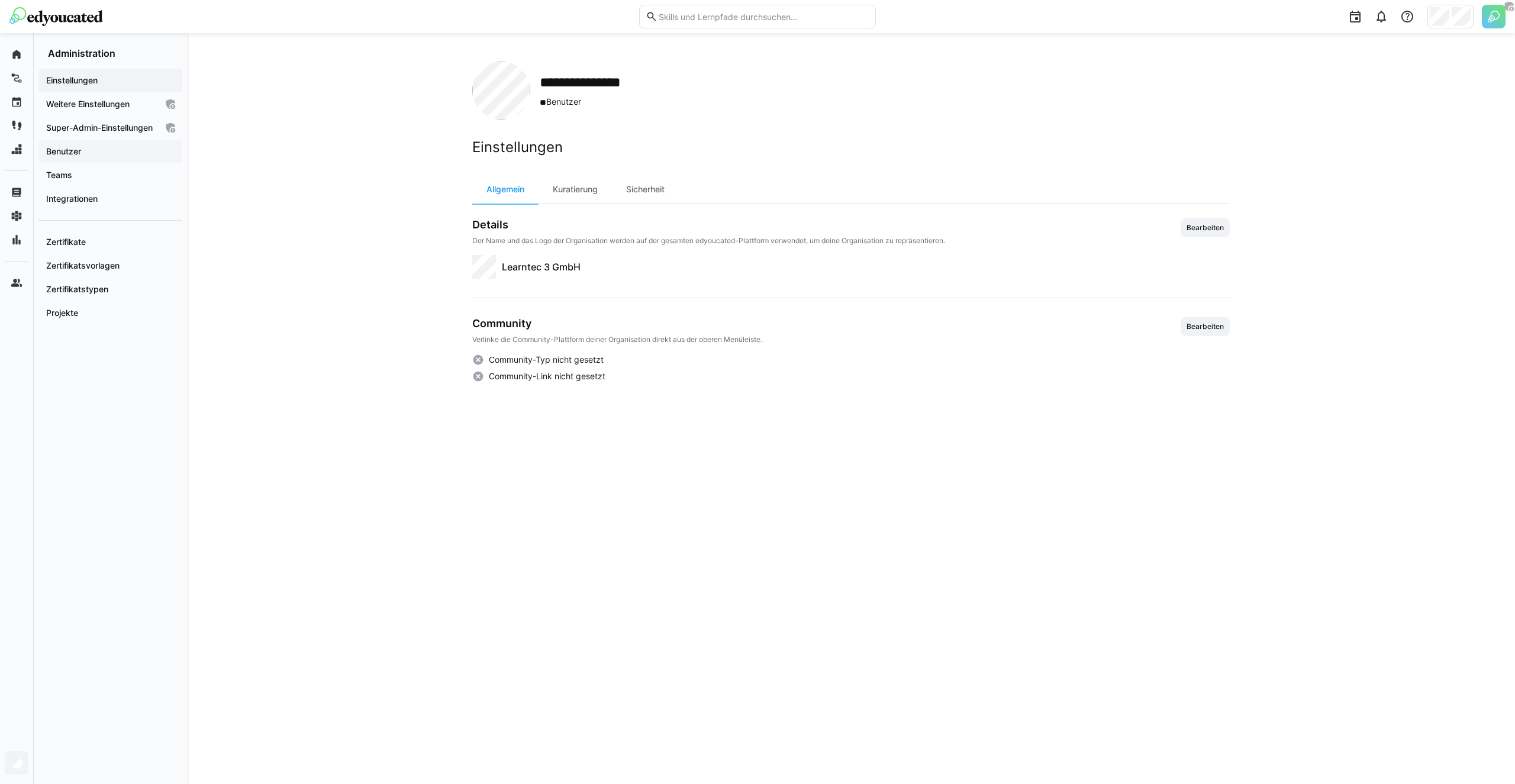
click at [87, 158] on span "Benutzer" at bounding box center [110, 151] width 132 height 12
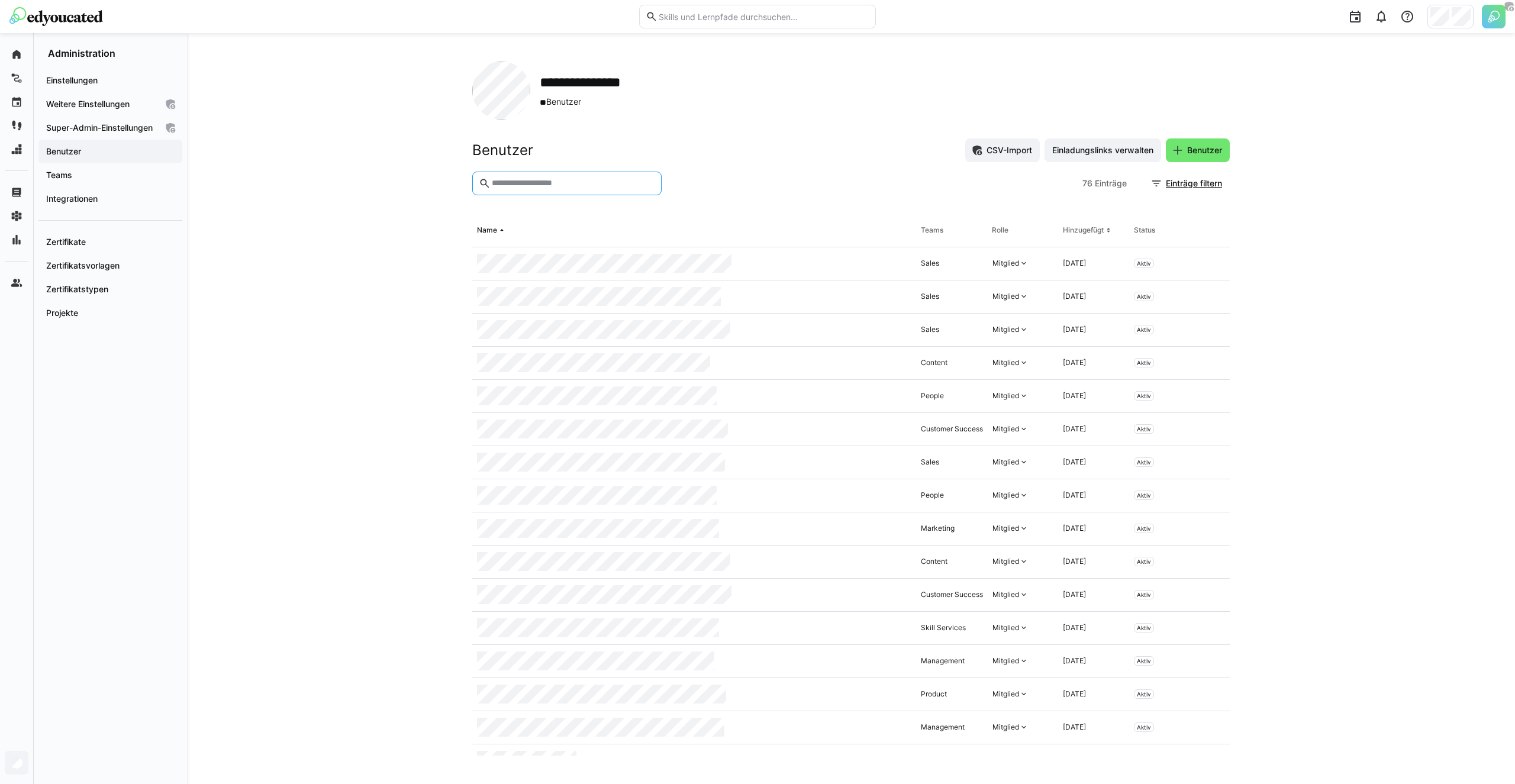
click at [530, 187] on input "text" at bounding box center [573, 183] width 165 height 11
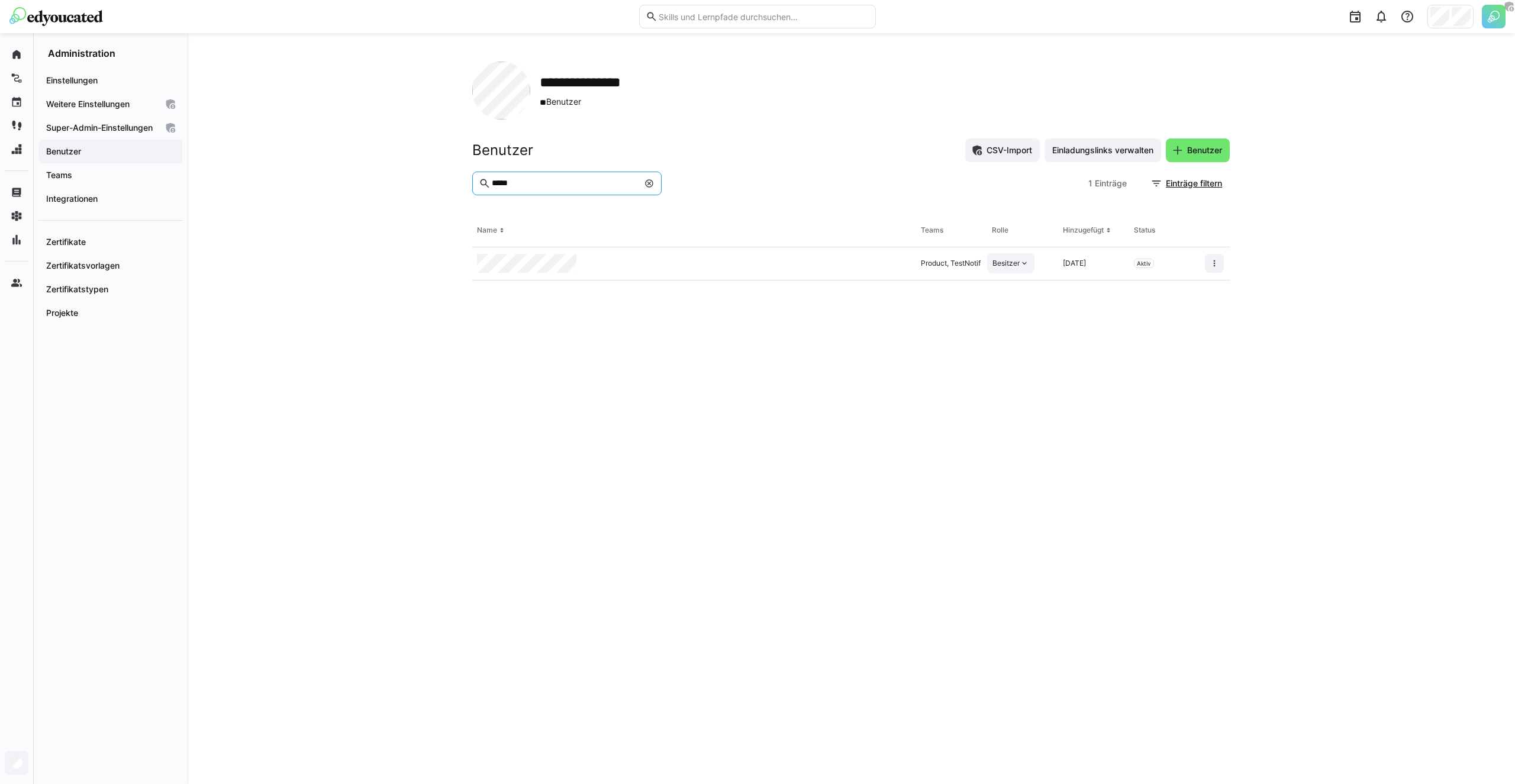
type input "*****"
click at [1010, 265] on div "Besitzer" at bounding box center [1006, 263] width 27 height 10
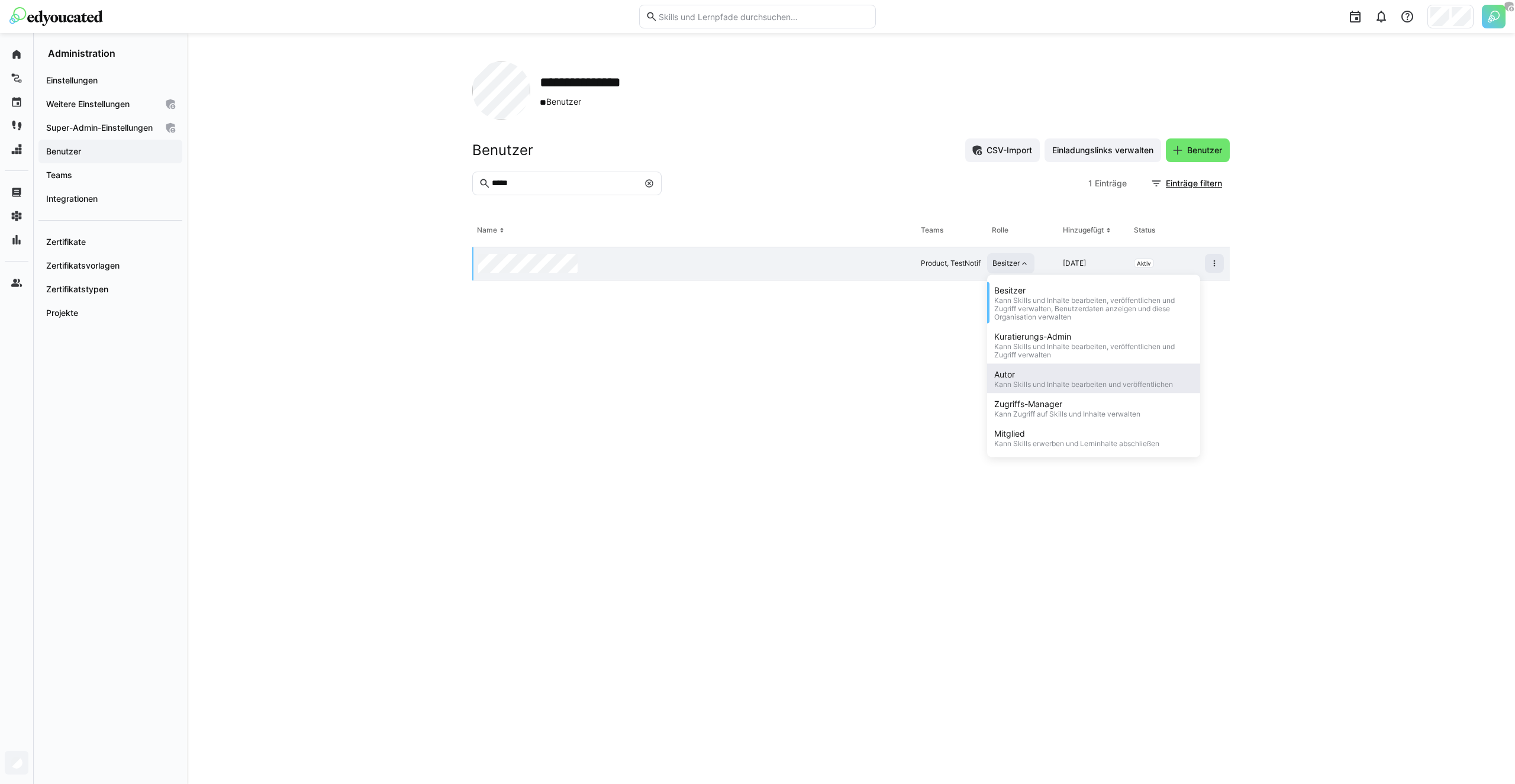
click at [1027, 381] on div "Kann Skills und Inhalte bearbeiten und veröffentlichen" at bounding box center [1084, 384] width 179 height 8
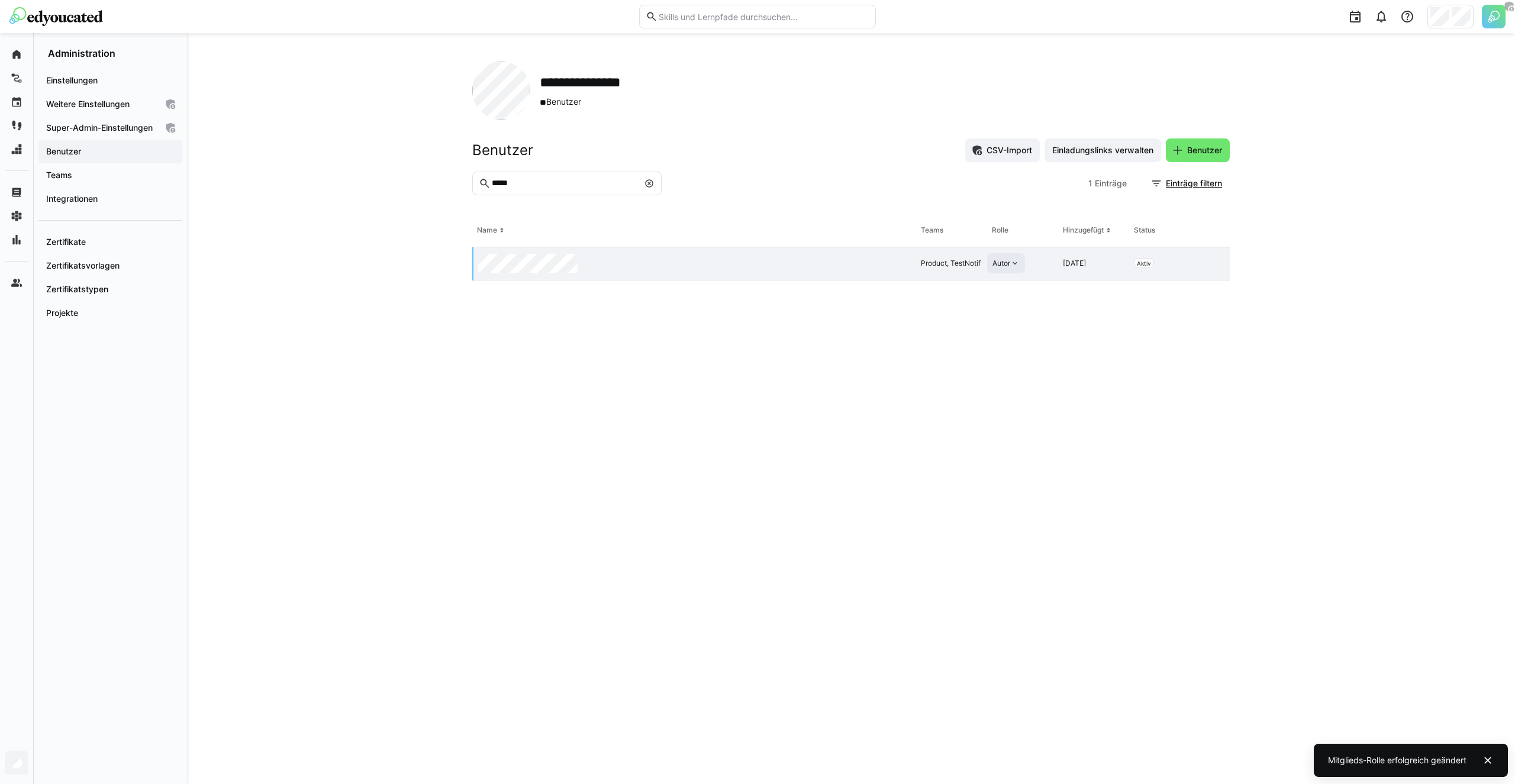
click at [781, 387] on eds-table "Name Teams [PERSON_NAME] Hinzugefügt Status Product, TestNotif Autor [DATE] Akt…" at bounding box center [851, 485] width 758 height 541
